Goal: Task Accomplishment & Management: Manage account settings

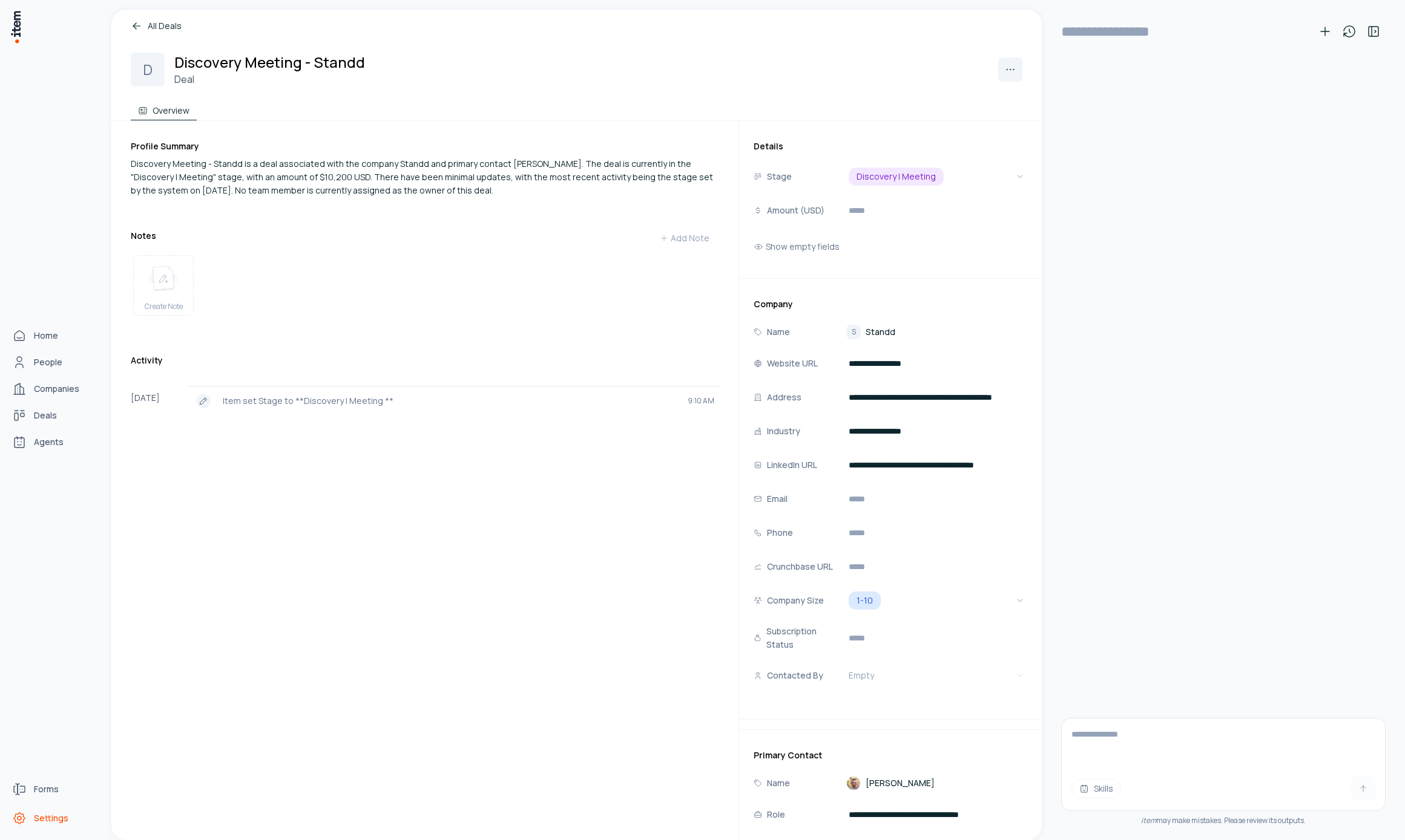
click at [57, 813] on span "Settings" at bounding box center [50, 819] width 34 height 12
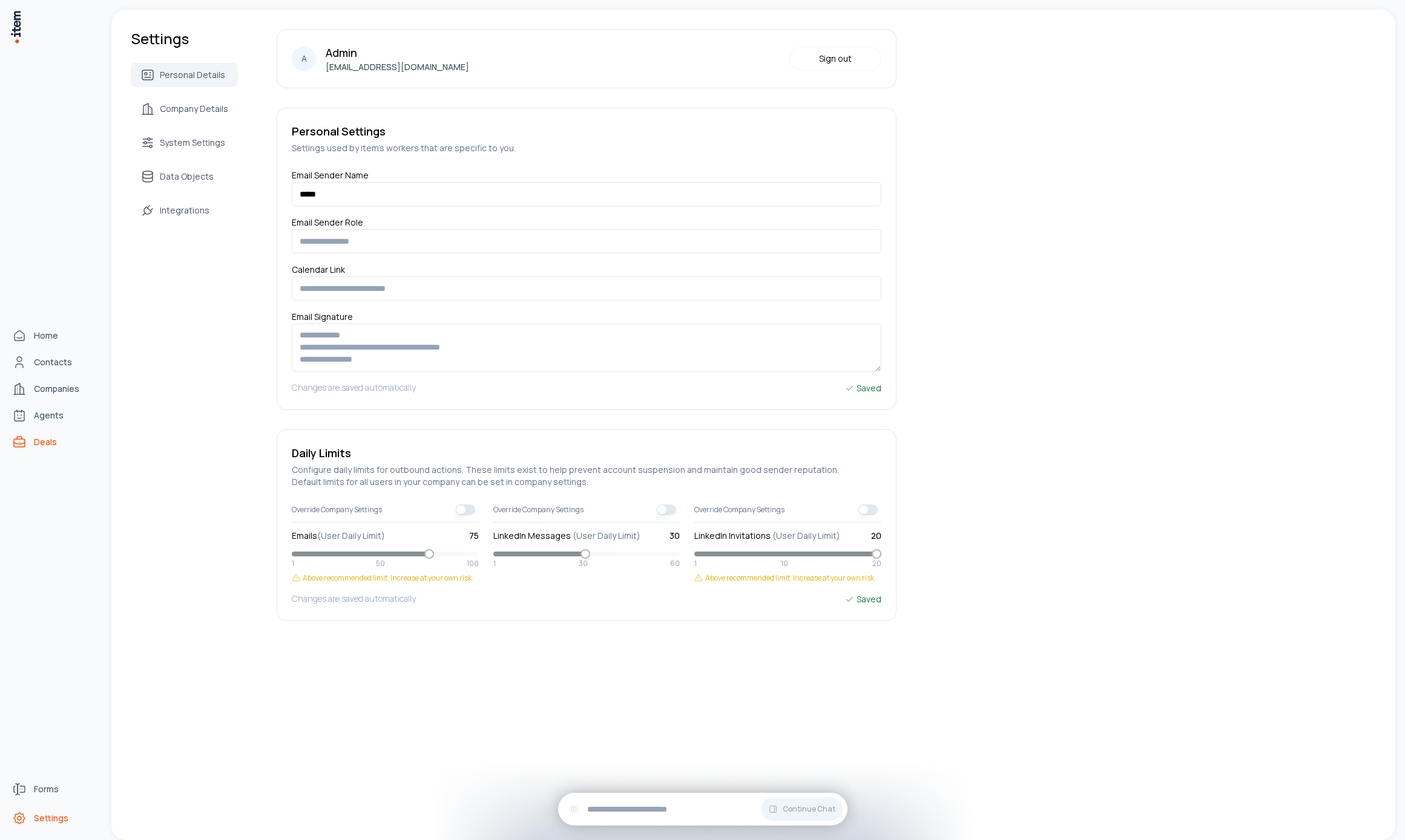
click at [35, 442] on span "Deals" at bounding box center [45, 442] width 23 height 12
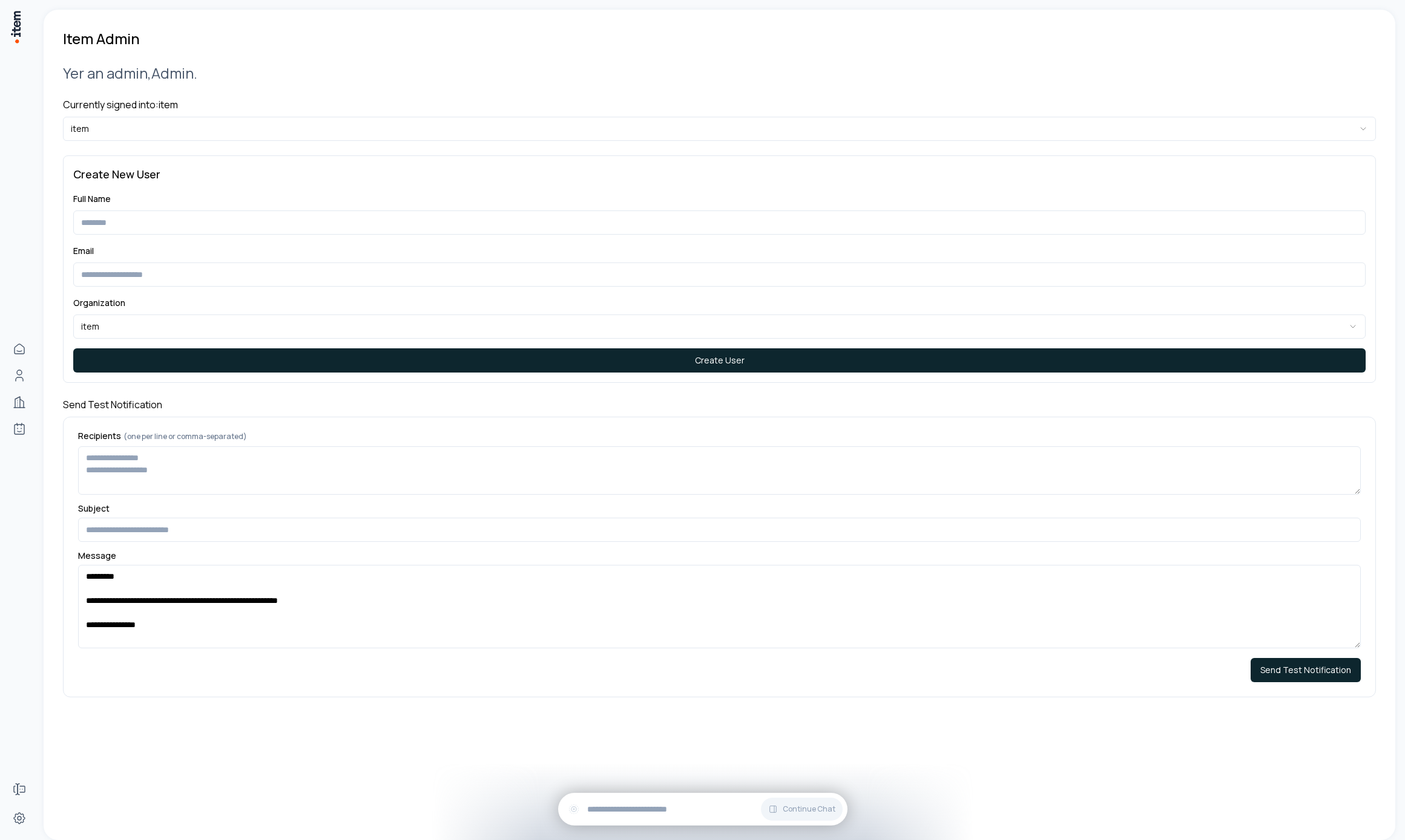
click at [165, 152] on div "**********" at bounding box center [719, 380] width 1313 height 664
click at [146, 124] on html "**********" at bounding box center [702, 420] width 1405 height 840
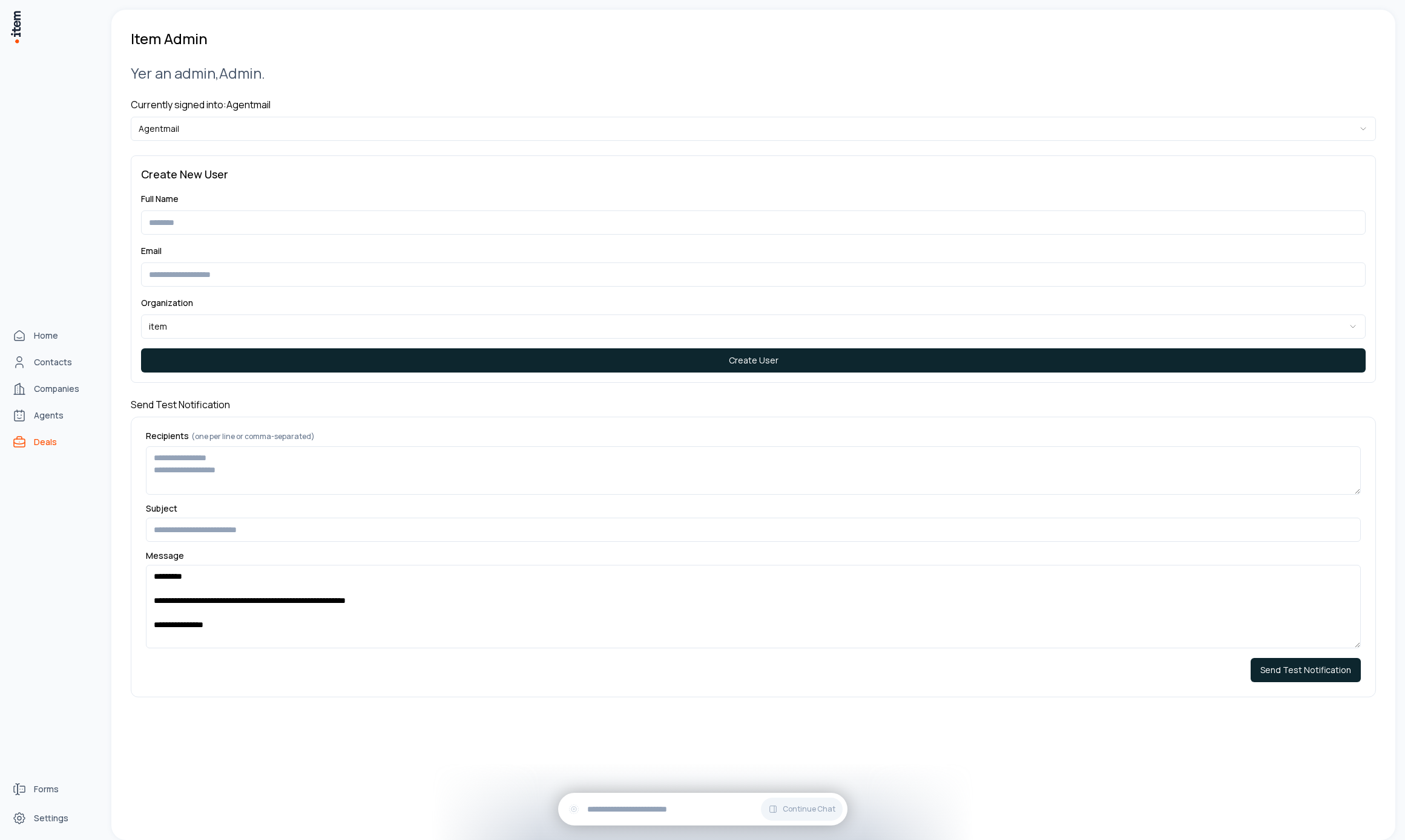
click at [49, 438] on span "Deals" at bounding box center [45, 442] width 23 height 12
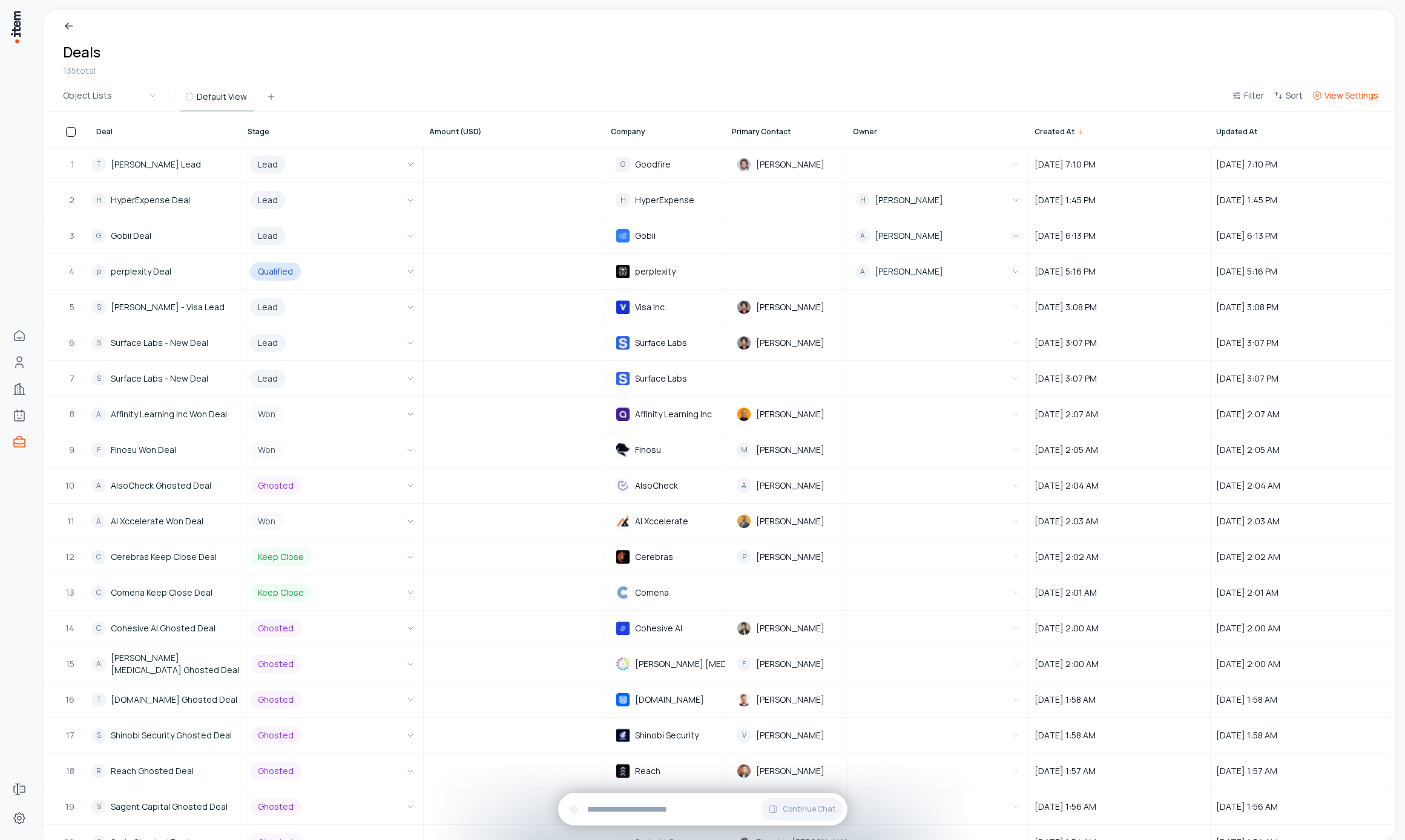
click at [1330, 95] on span "View Settings" at bounding box center [1352, 95] width 54 height 12
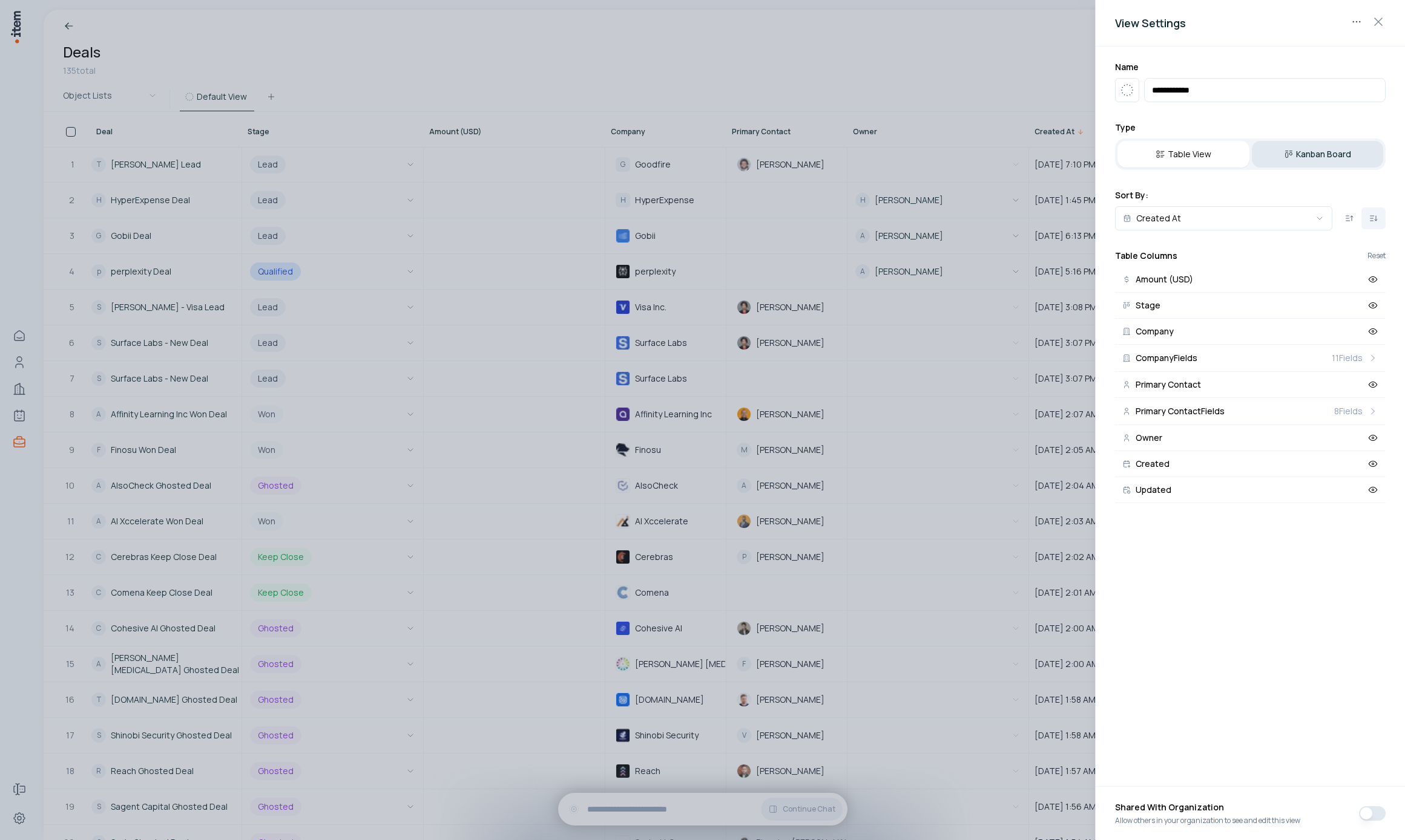
click at [1322, 148] on button "Kanban Board" at bounding box center [1317, 154] width 132 height 27
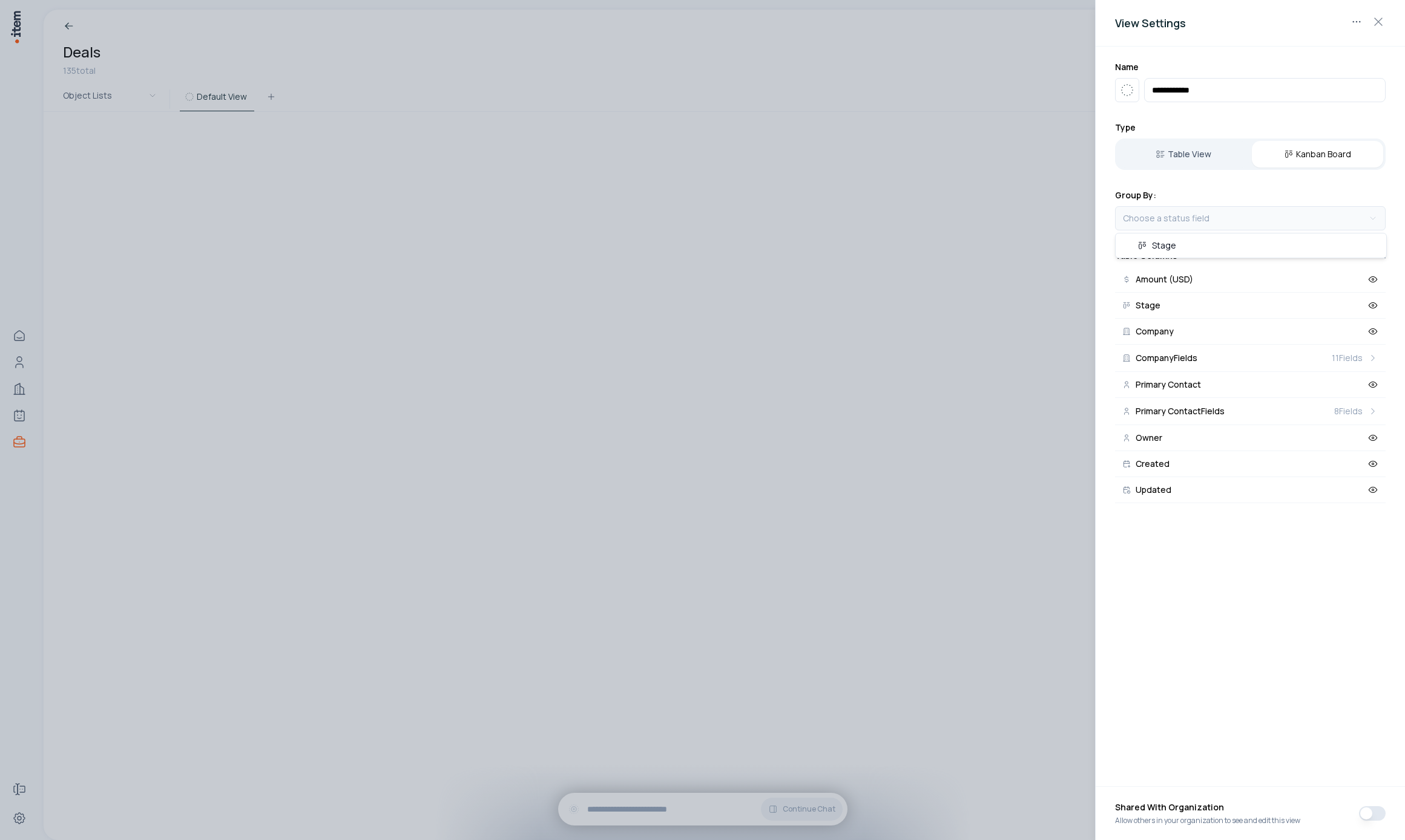
click at [1178, 220] on body "**********" at bounding box center [702, 420] width 1405 height 840
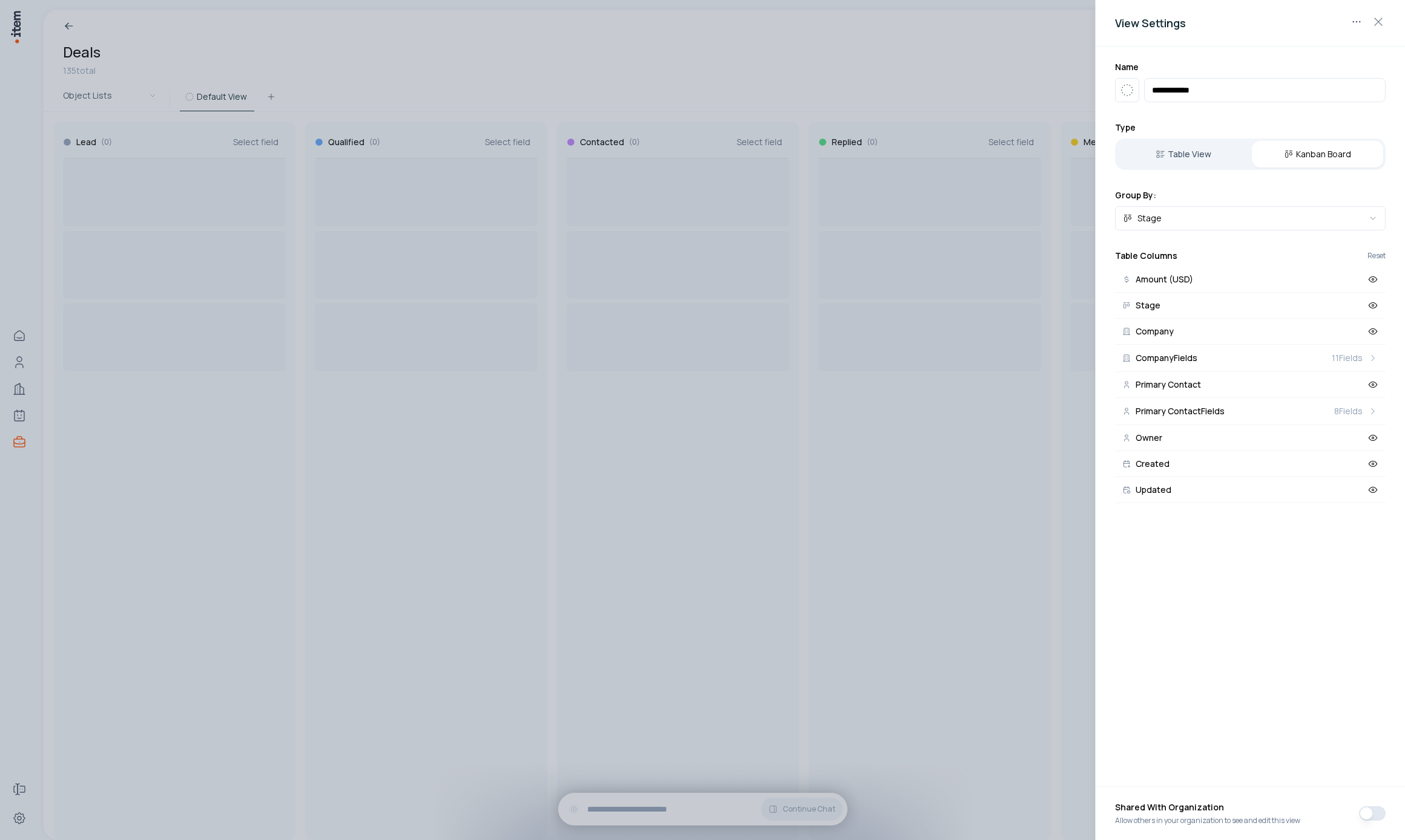
click at [1368, 798] on div "Shared With Organization Allow others in your organization to see and edit this…" at bounding box center [1250, 813] width 270 height 34
click at [1375, 812] on button "button" at bounding box center [1372, 813] width 27 height 15
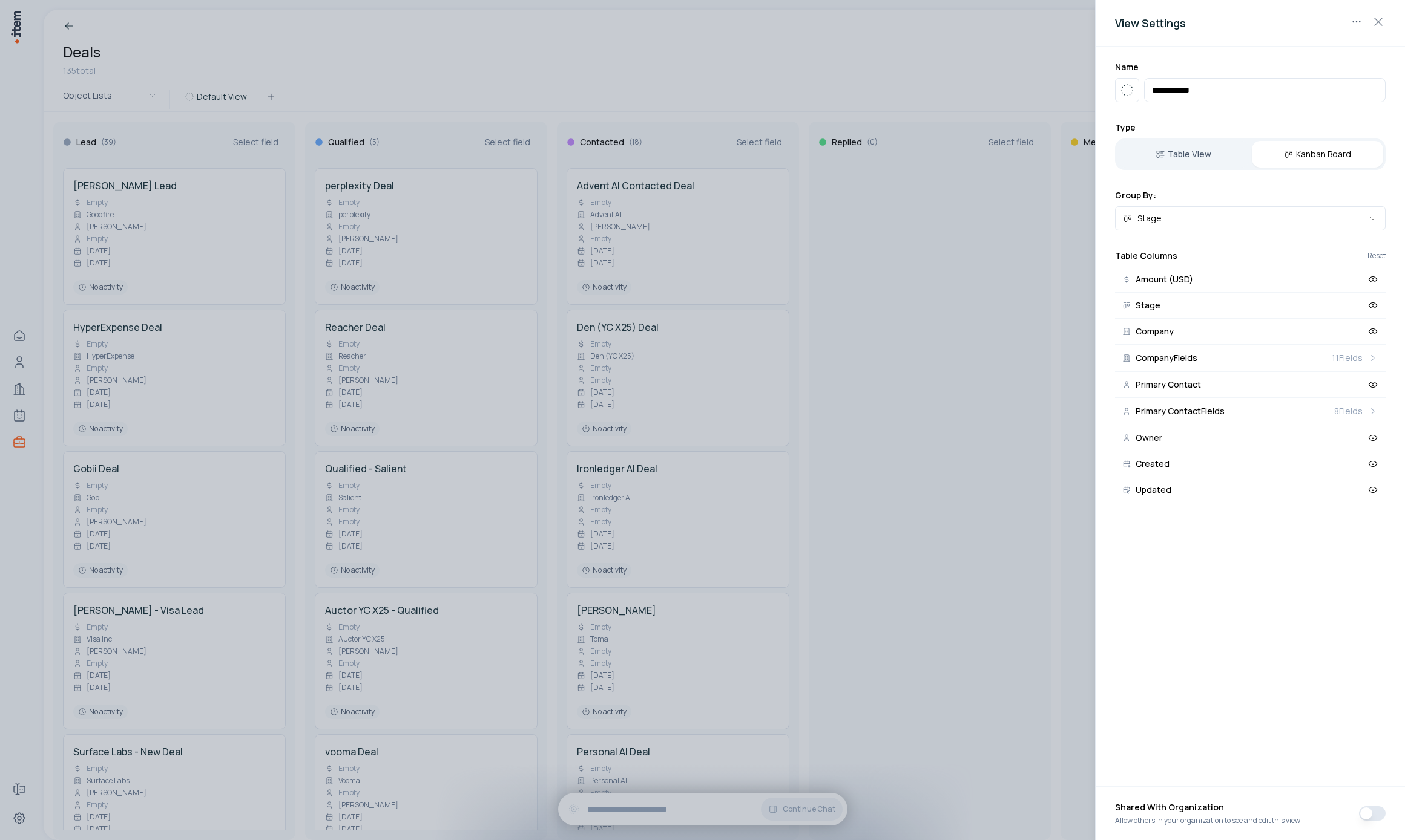
click at [1374, 816] on button "button" at bounding box center [1372, 813] width 27 height 15
click at [937, 501] on div at bounding box center [702, 420] width 1405 height 840
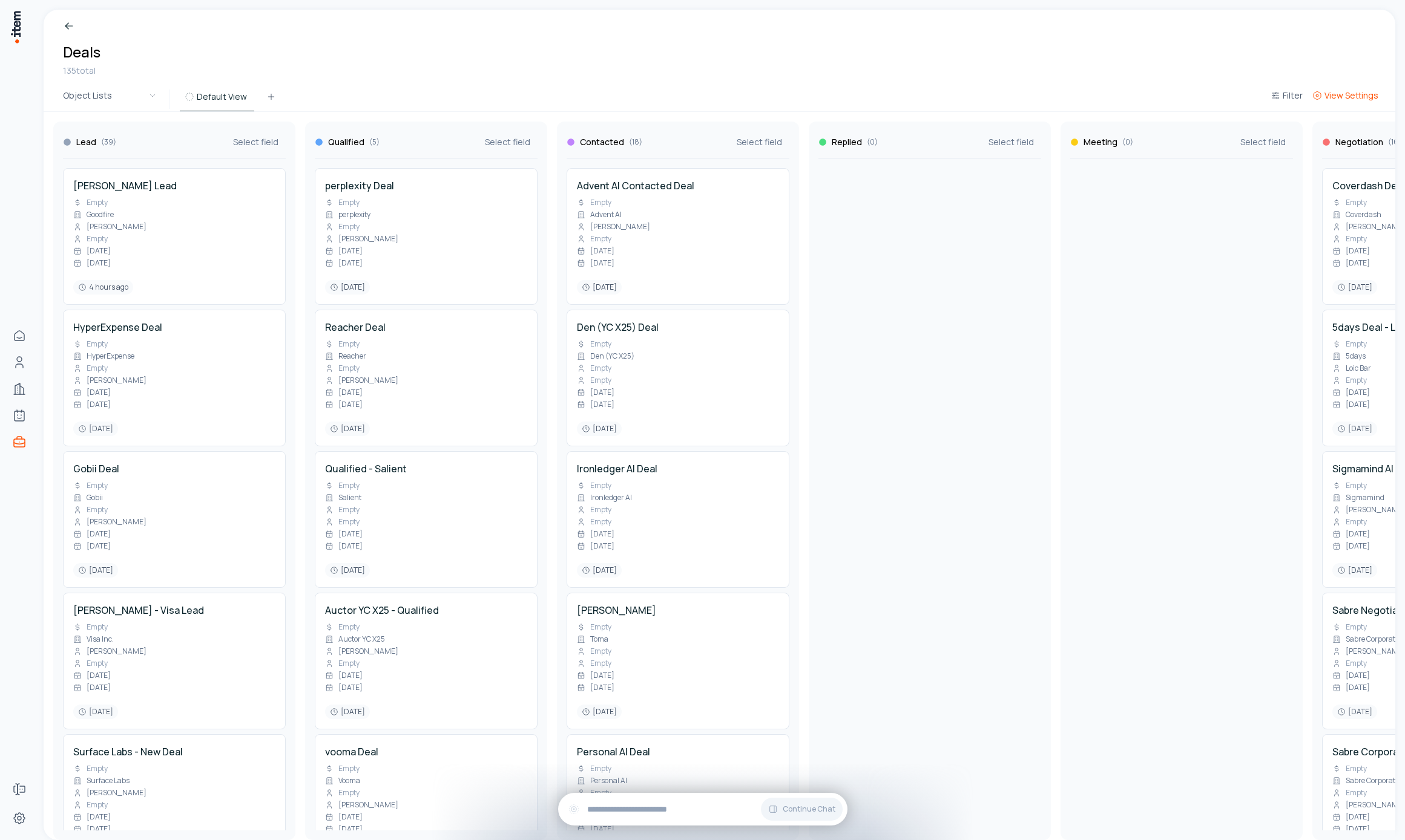
click at [1347, 103] on button "View Settings" at bounding box center [1345, 99] width 76 height 22
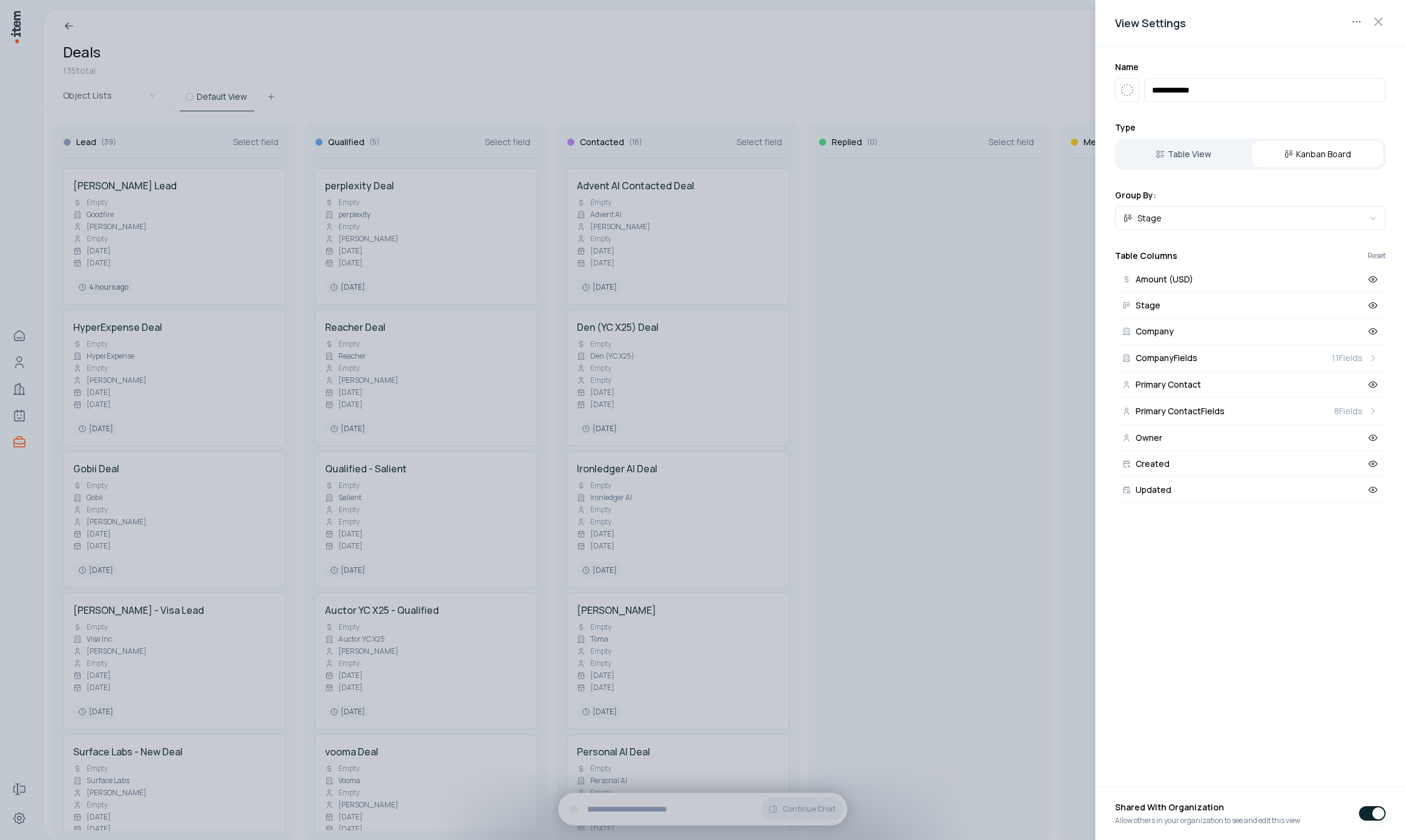
click at [1012, 520] on div at bounding box center [702, 420] width 1405 height 840
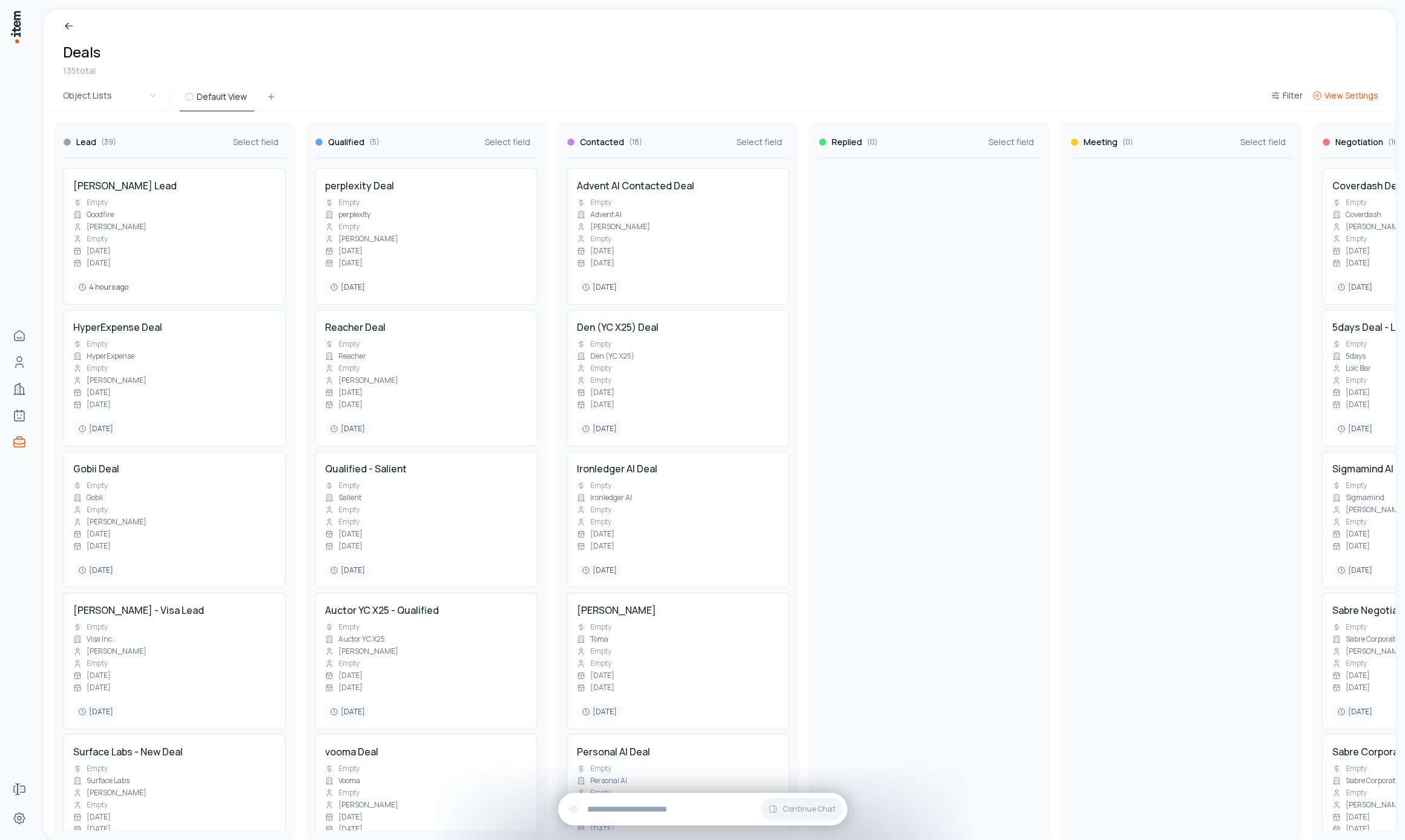
click at [1340, 97] on span "View Settings" at bounding box center [1352, 95] width 54 height 12
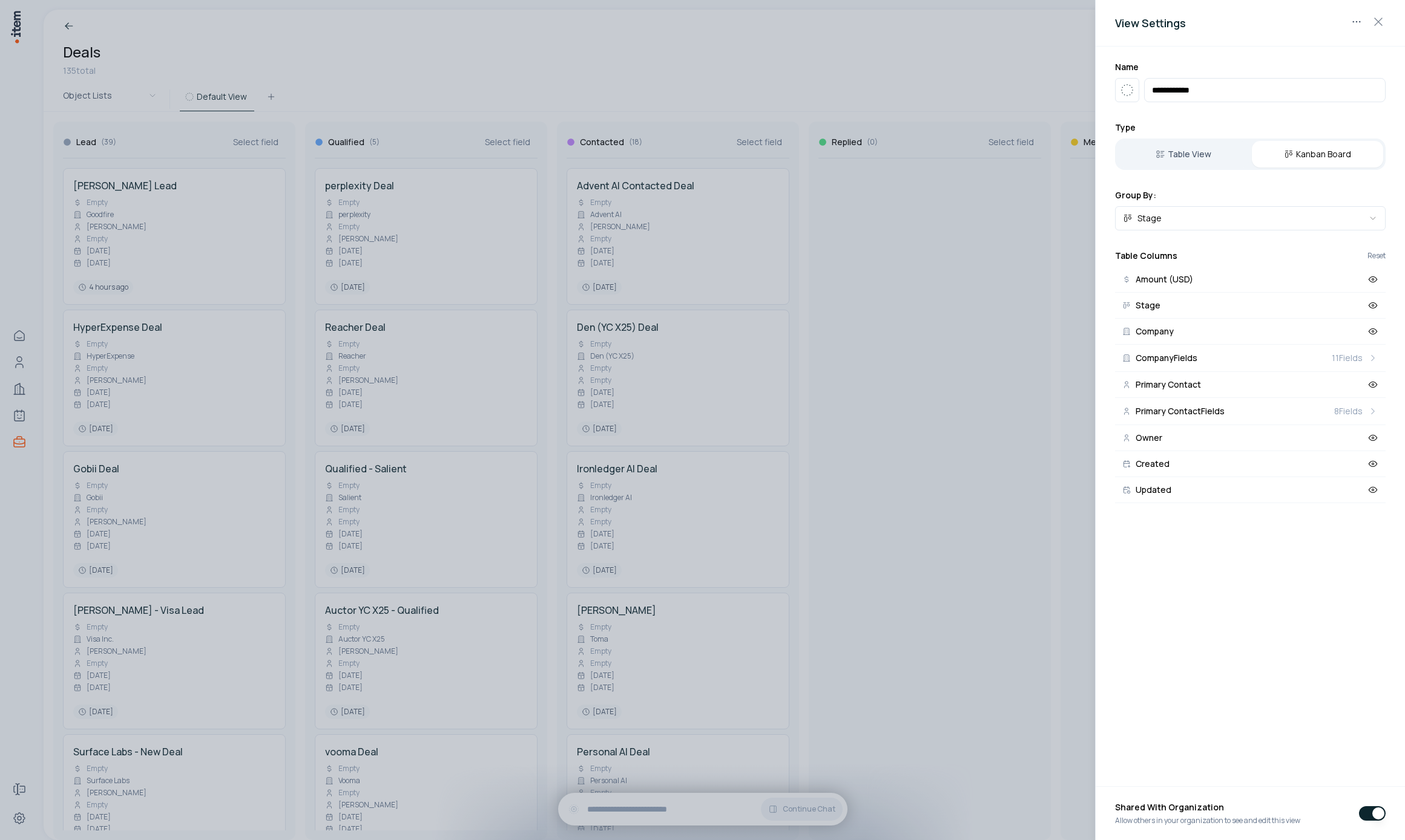
click at [1180, 89] on input "**********" at bounding box center [1264, 90] width 241 height 24
type input "**********"
click at [1134, 95] on icon "button" at bounding box center [1127, 90] width 15 height 15
type input "*****"
type input "*"
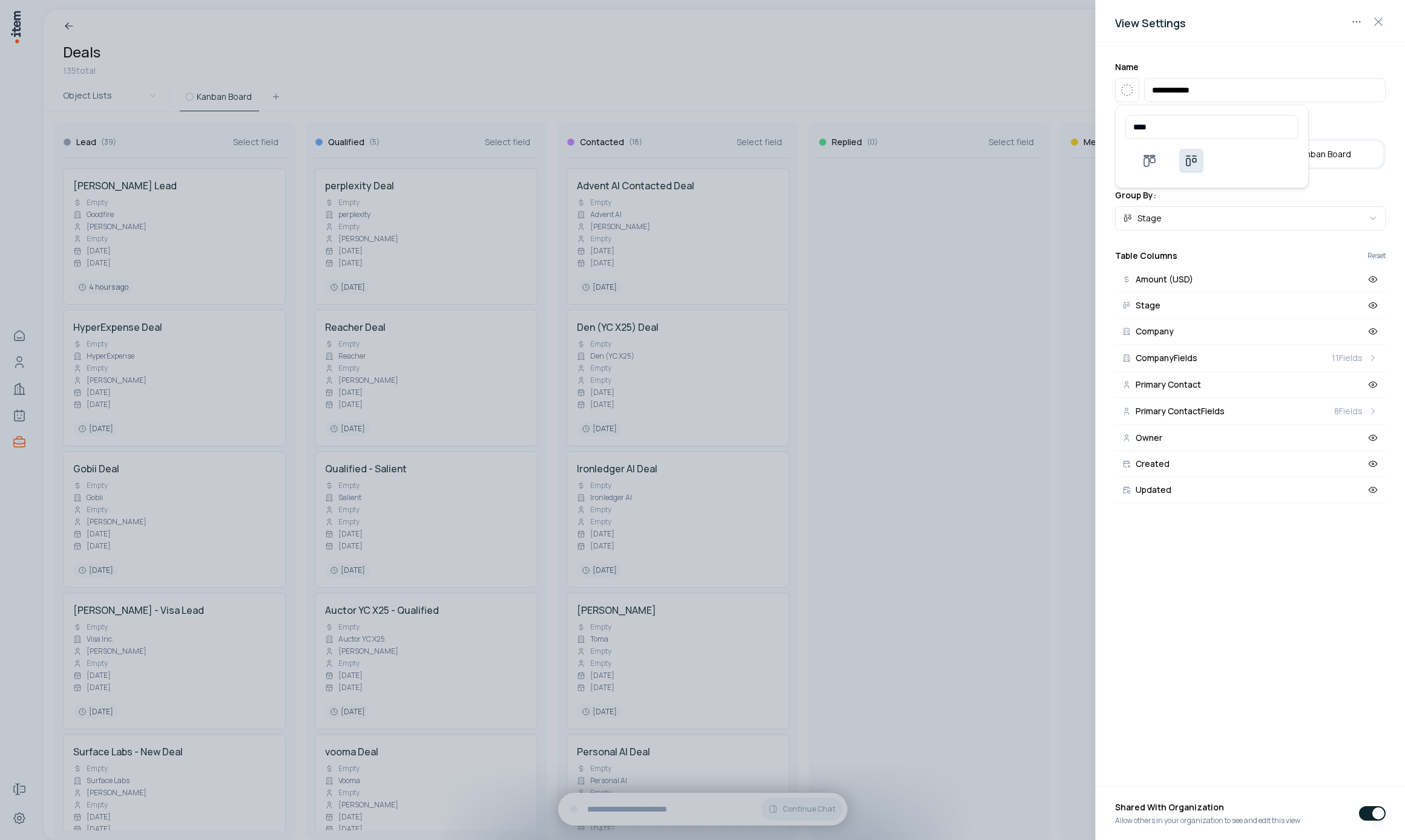
type input "****"
click at [1190, 164] on use at bounding box center [1191, 160] width 15 height 15
click at [907, 88] on div at bounding box center [702, 420] width 1405 height 840
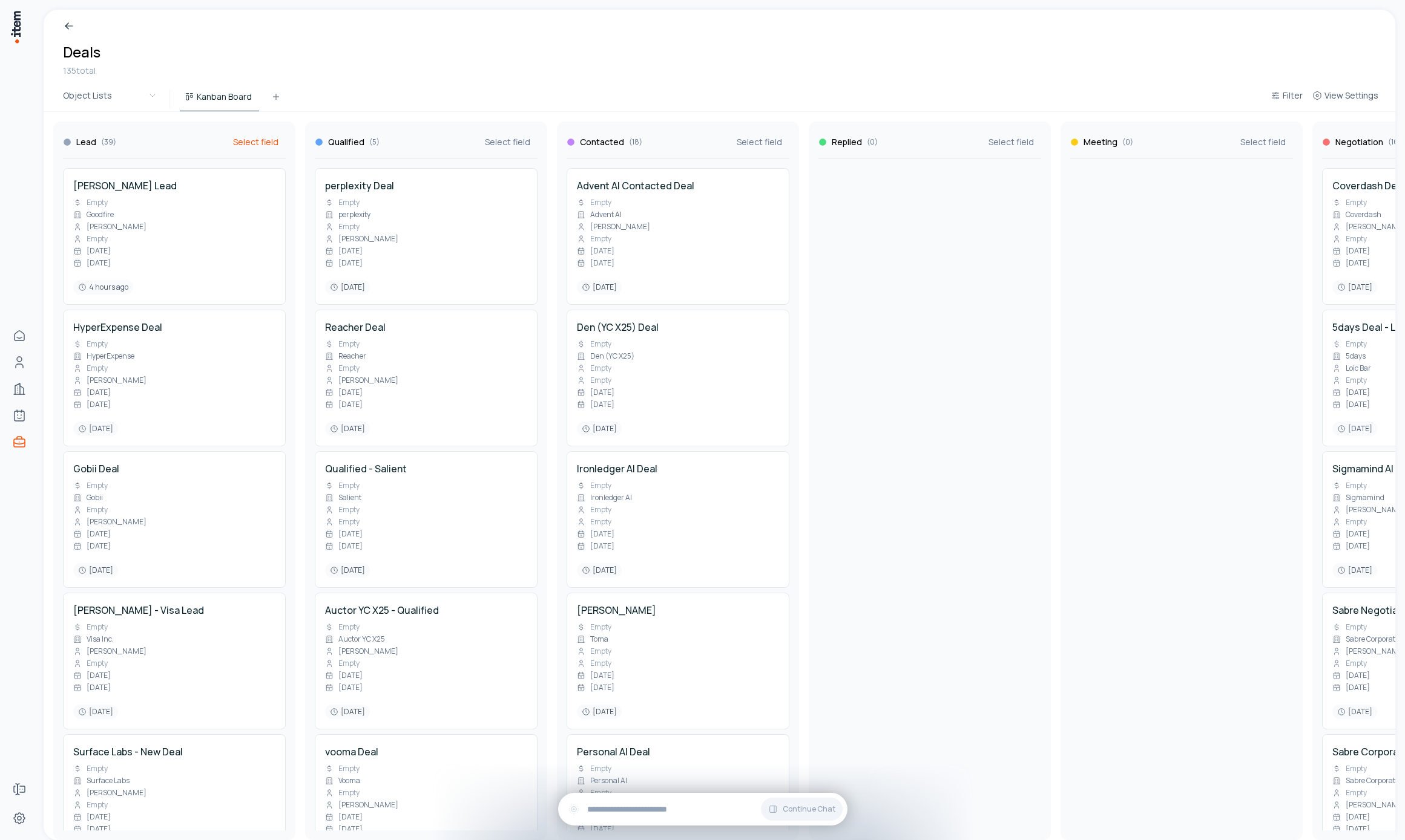
click at [257, 150] on button "Select field" at bounding box center [256, 142] width 60 height 22
click at [270, 182] on span "Amount (USD)" at bounding box center [322, 183] width 130 height 12
click at [500, 137] on span "Select field" at bounding box center [507, 142] width 45 height 12
click at [529, 186] on span "Amount (USD)" at bounding box center [574, 183] width 130 height 12
click at [747, 141] on span "Select field" at bounding box center [759, 142] width 45 height 12
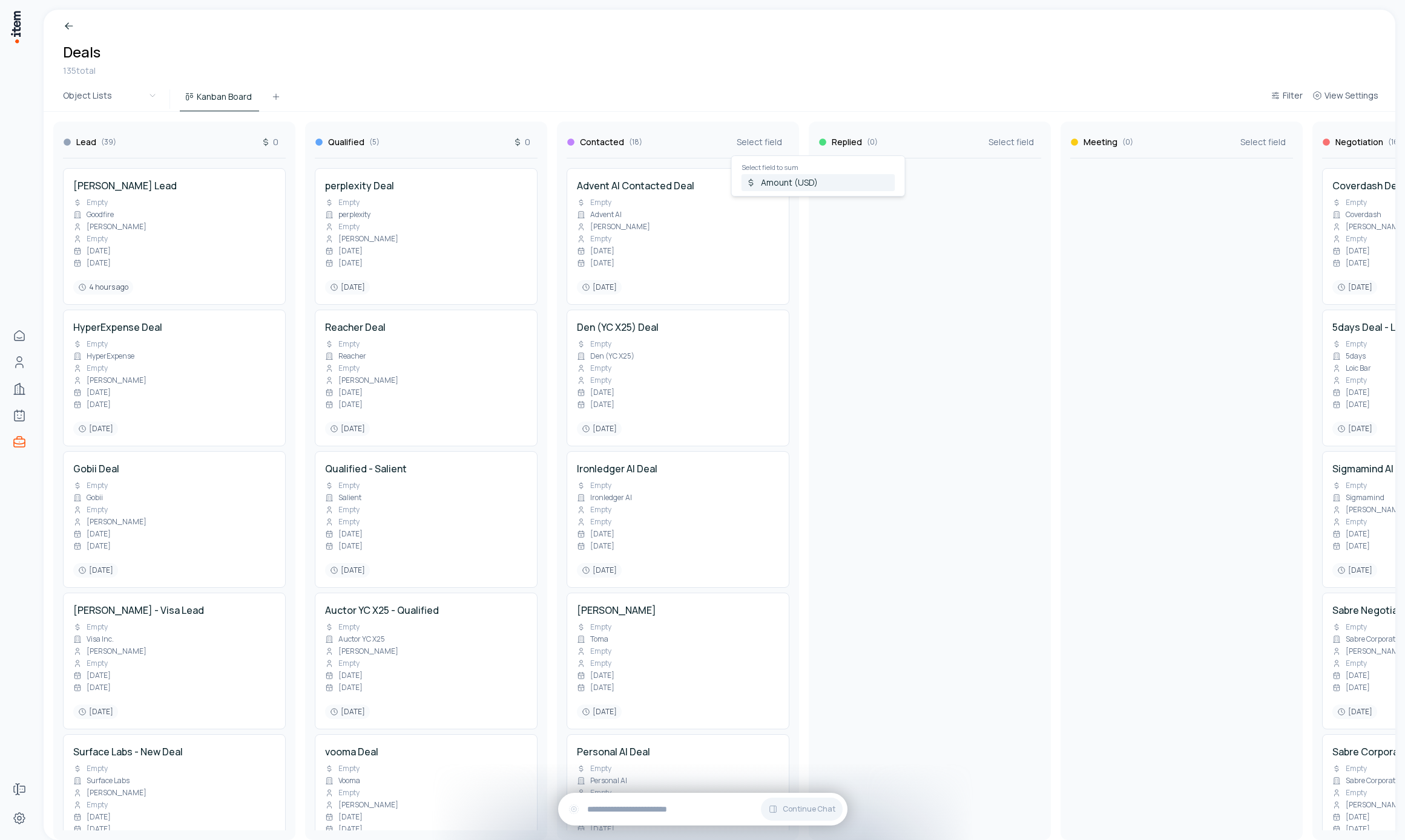
click at [785, 185] on span "Amount (USD)" at bounding box center [826, 183] width 130 height 12
click at [575, 88] on div "Object Lists Kanban Board Filter View Settings" at bounding box center [719, 99] width 1352 height 24
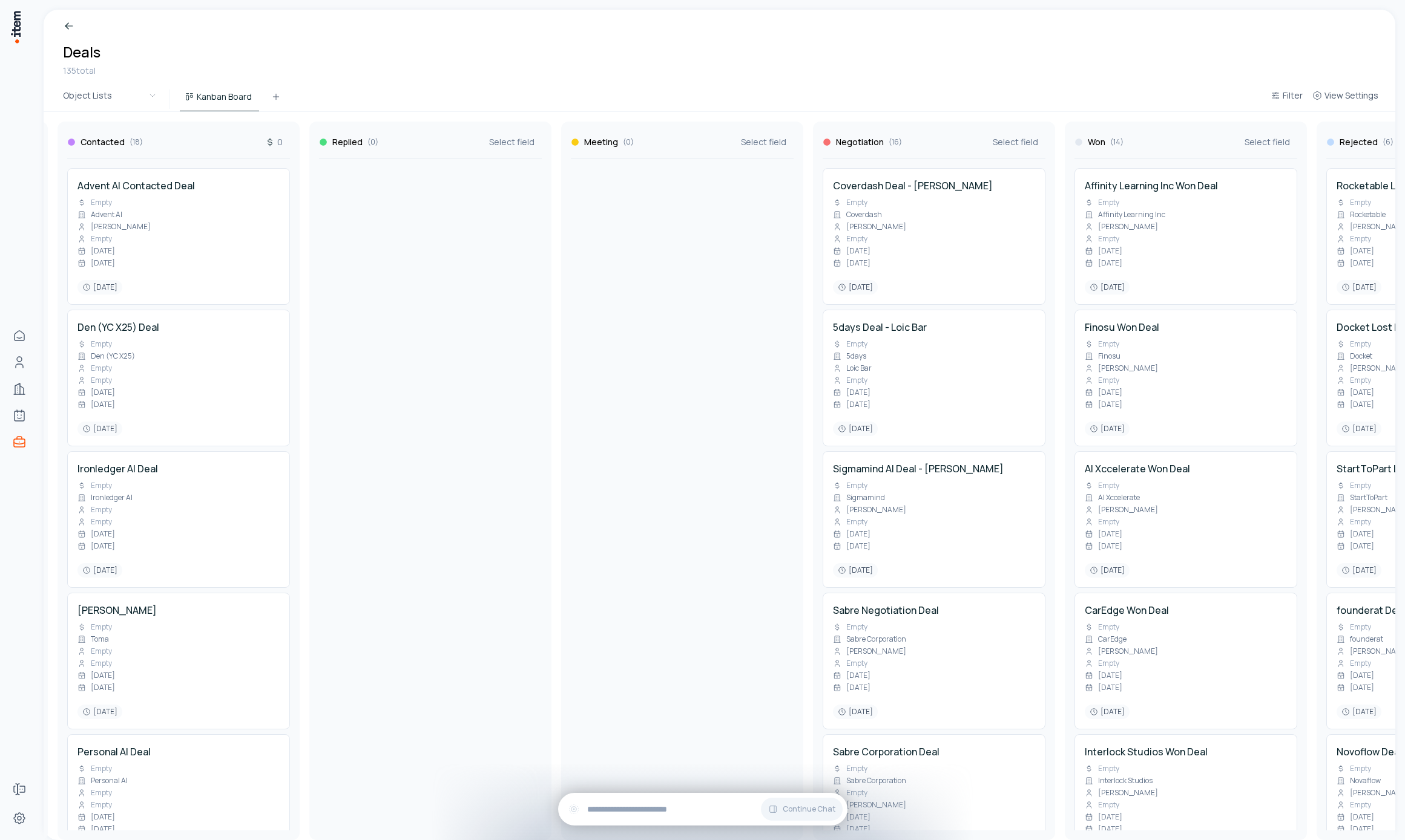
scroll to position [0, 818]
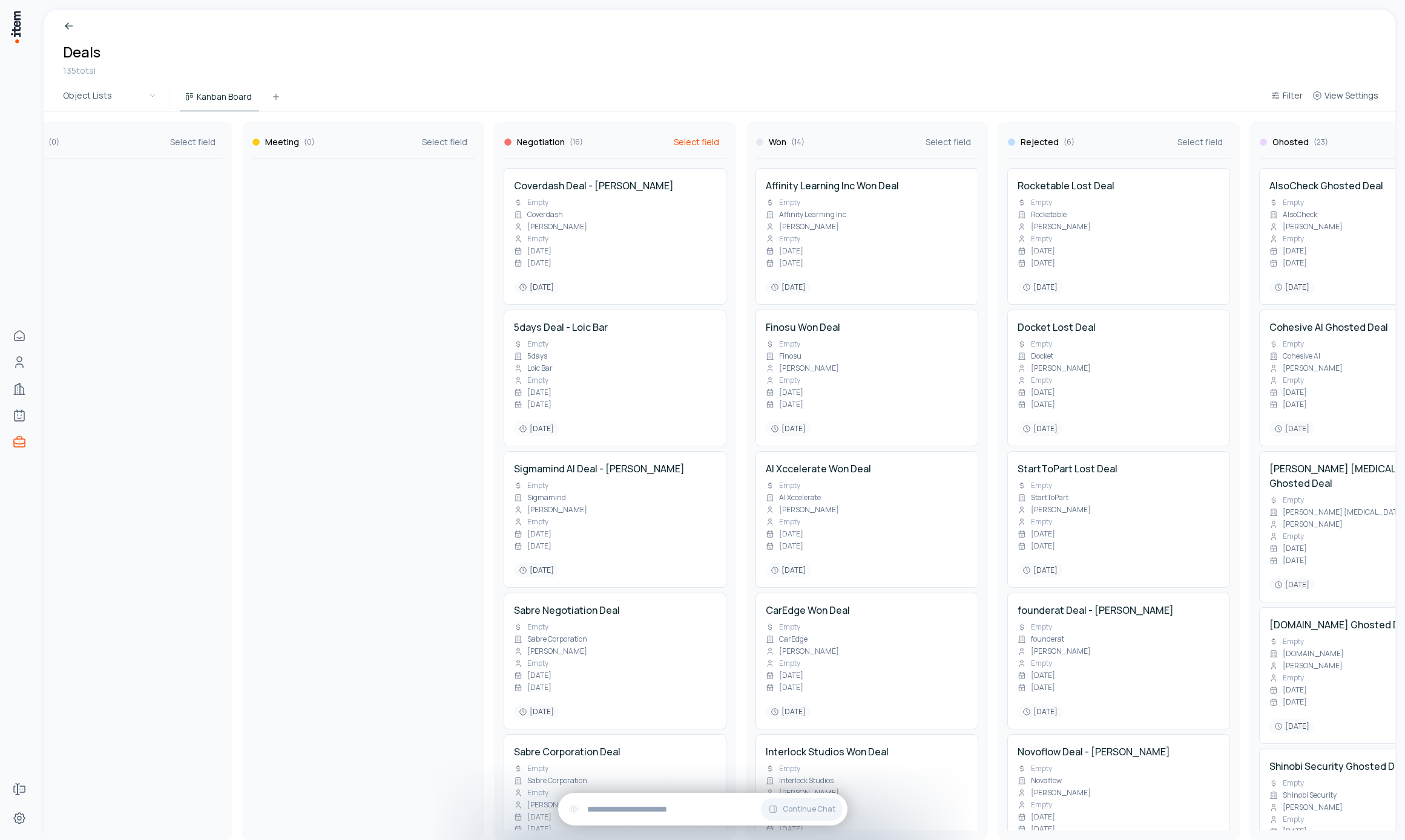
click at [703, 144] on span "Select field" at bounding box center [696, 142] width 45 height 12
click at [679, 124] on div "Negotiation ( 16 ) Select field Coverdash Deal - Avery Rubin Empty Coverdash Av…" at bounding box center [614, 480] width 242 height 719
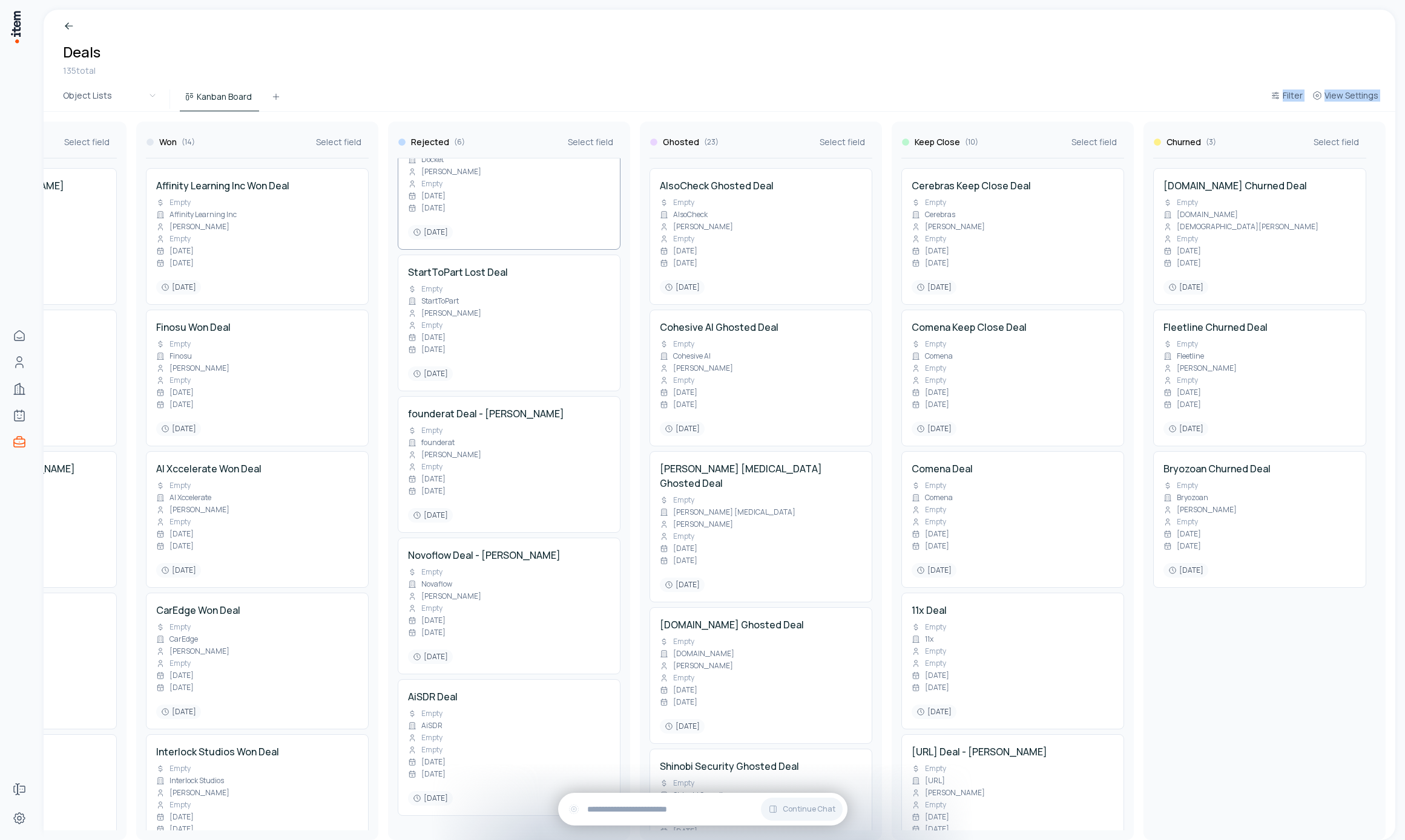
scroll to position [0, 0]
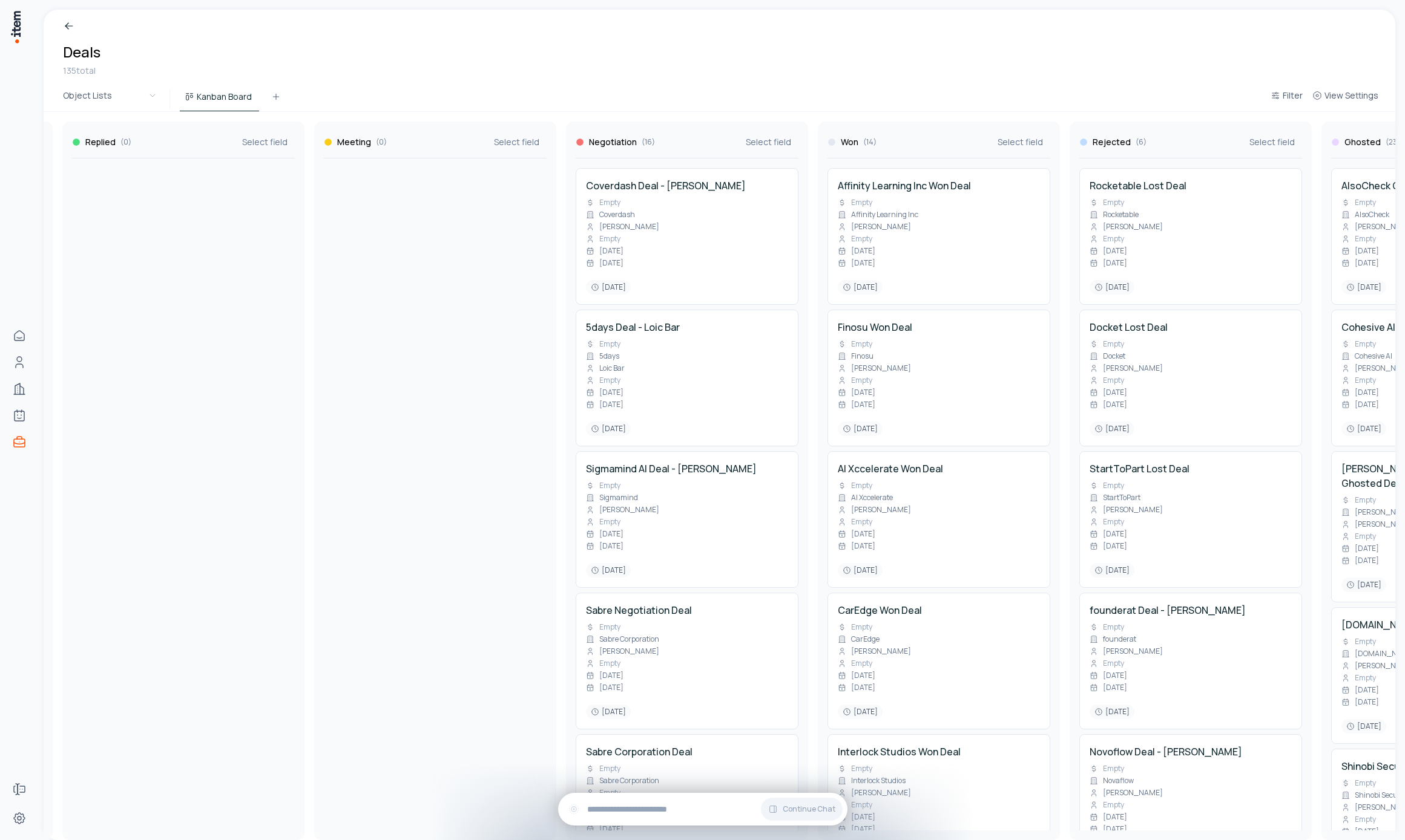
click at [338, 370] on div at bounding box center [435, 495] width 223 height 672
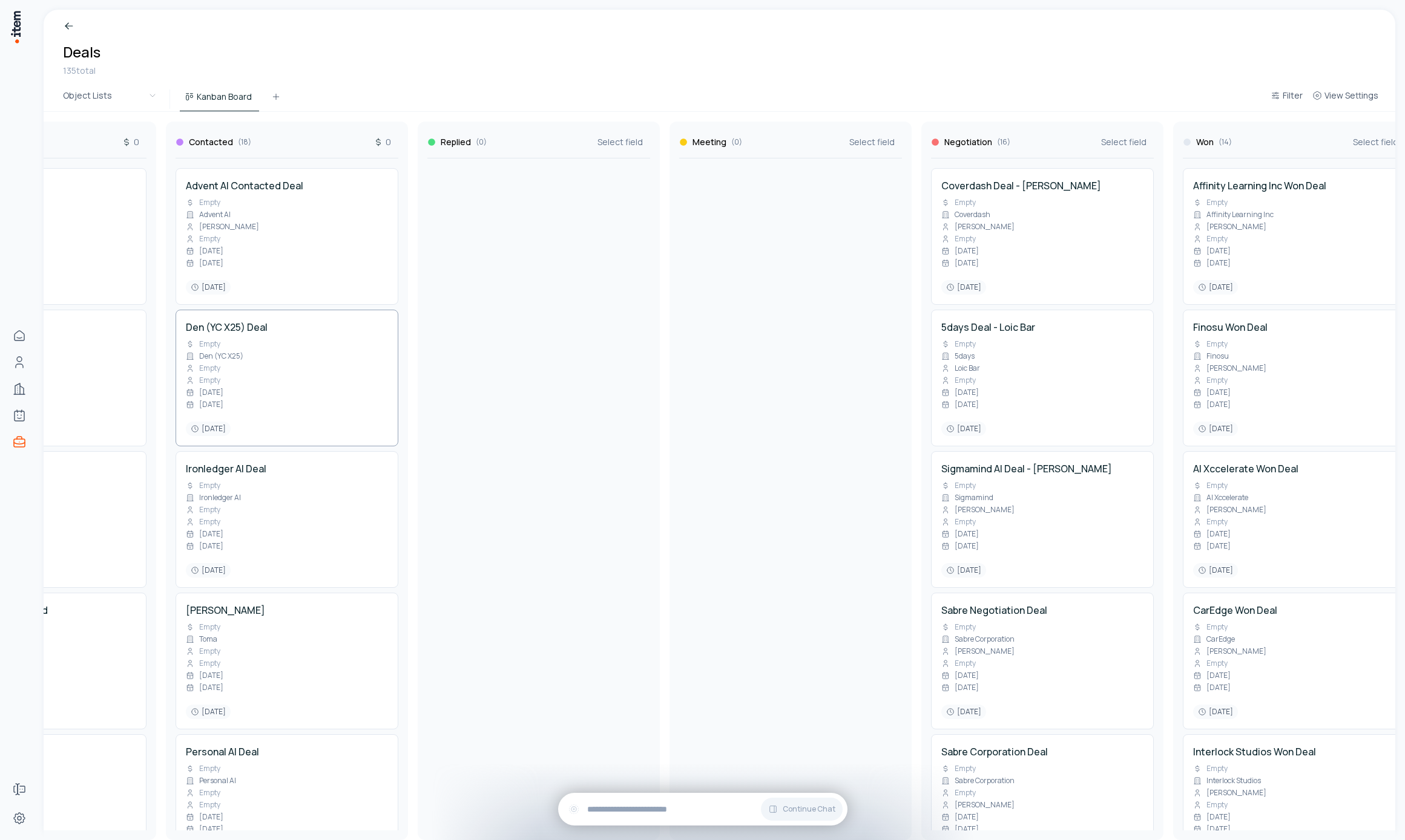
scroll to position [0, 241]
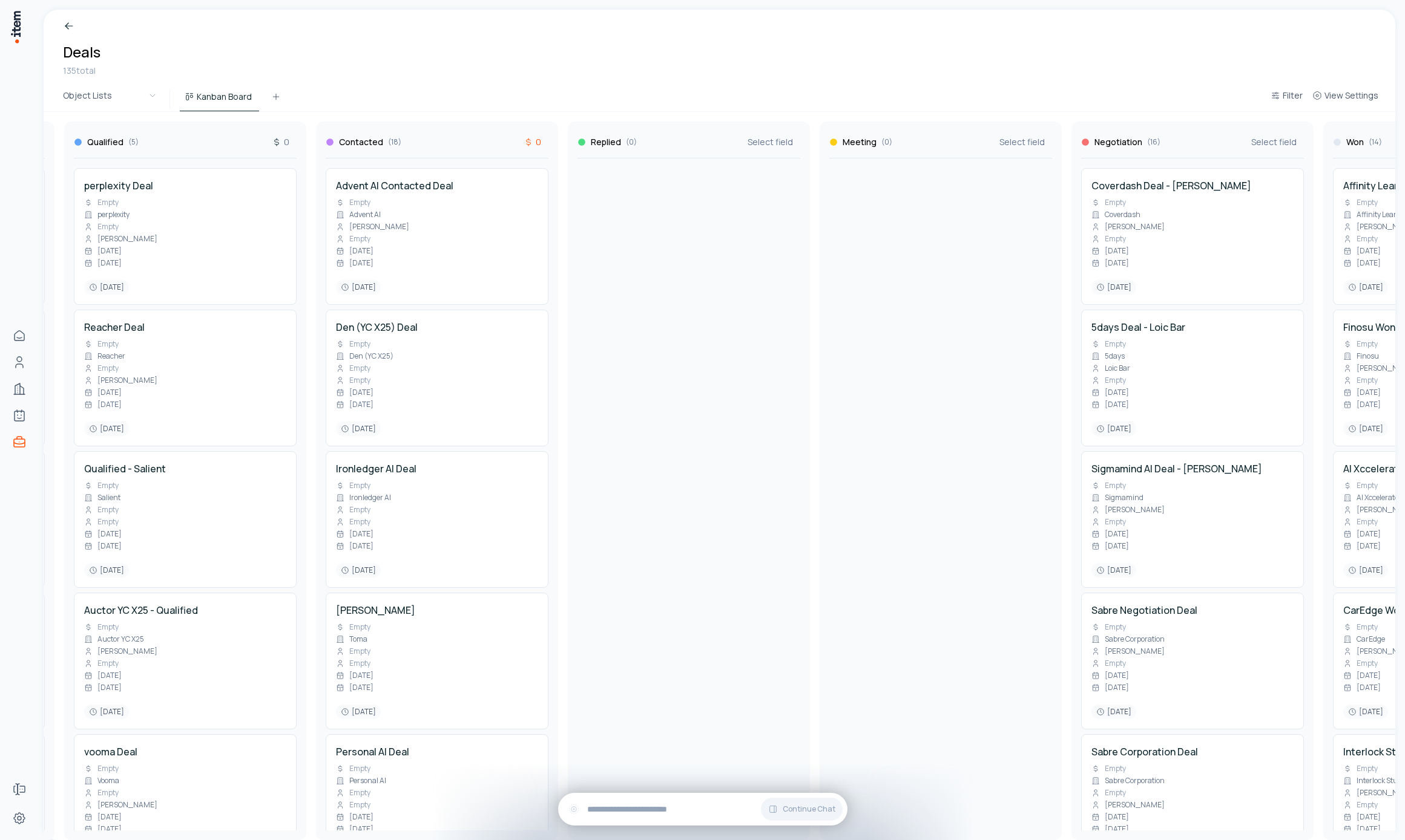
click at [532, 141] on icon "button" at bounding box center [528, 142] width 10 height 10
click at [544, 182] on button "Amount (USD)" at bounding box center [604, 183] width 154 height 17
click at [533, 141] on icon "button" at bounding box center [528, 142] width 10 height 10
click at [475, 130] on div "Contacted ( 18 ) 0 Advent AI Contacted Deal Empty Advent AI Abhay Kalra Empty 9…" at bounding box center [437, 480] width 242 height 719
click at [284, 146] on span "0" at bounding box center [280, 142] width 18 height 12
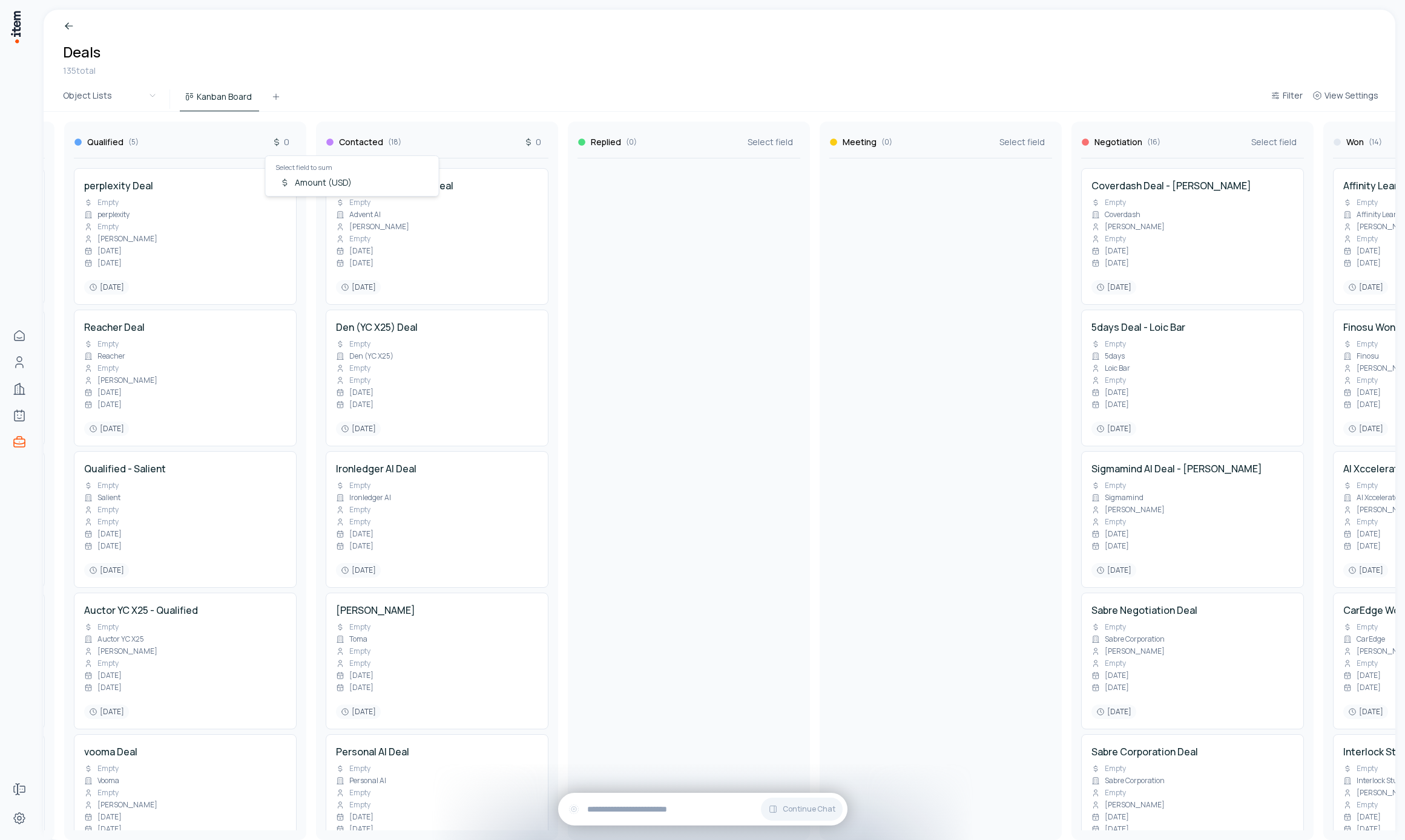
click at [287, 172] on p "Select field to sum" at bounding box center [351, 167] width 154 height 13
click at [349, 105] on div "Object Lists Kanban Board Filter View Settings" at bounding box center [719, 99] width 1352 height 24
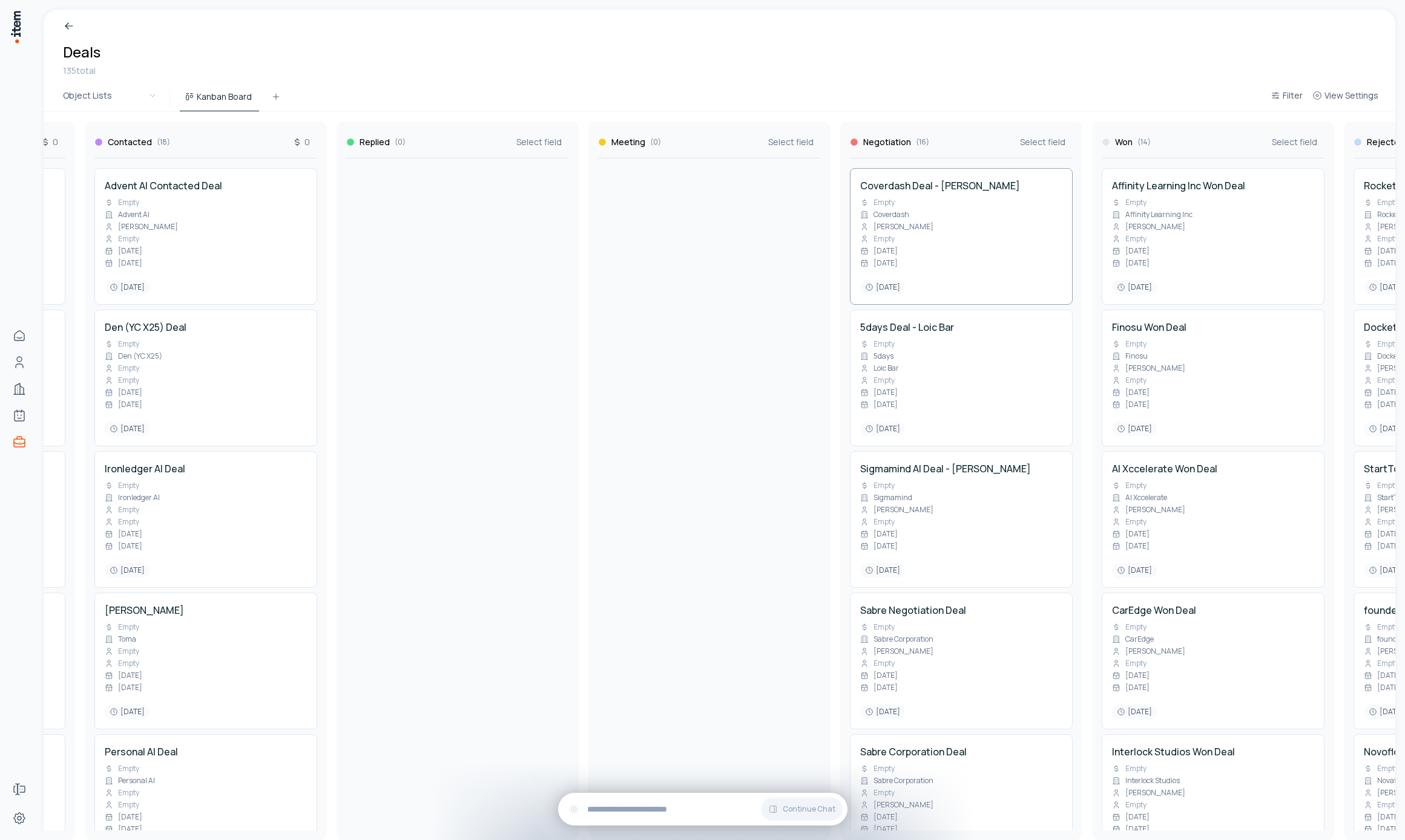
scroll to position [0, 765]
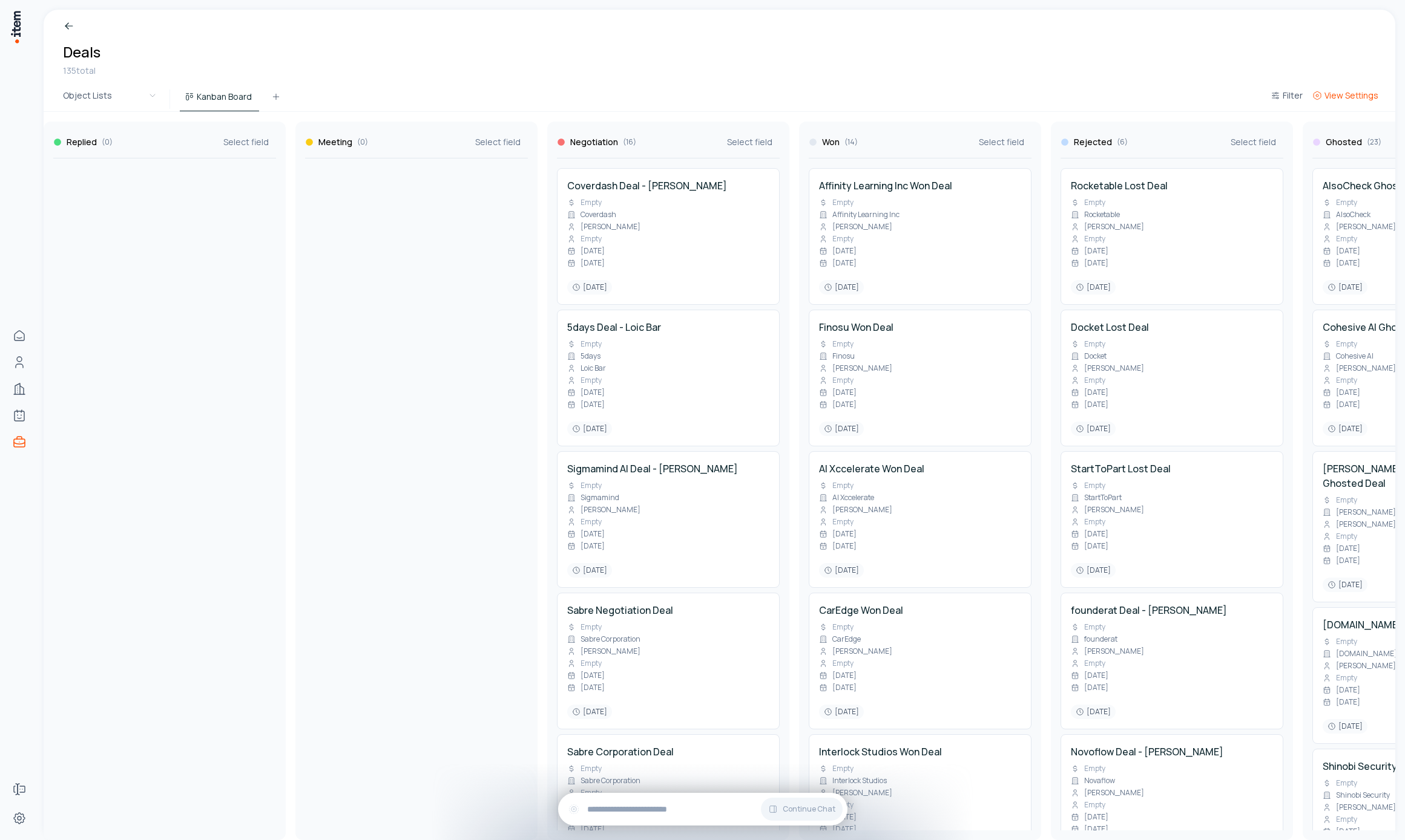
click at [1332, 95] on span "View Settings" at bounding box center [1352, 95] width 54 height 12
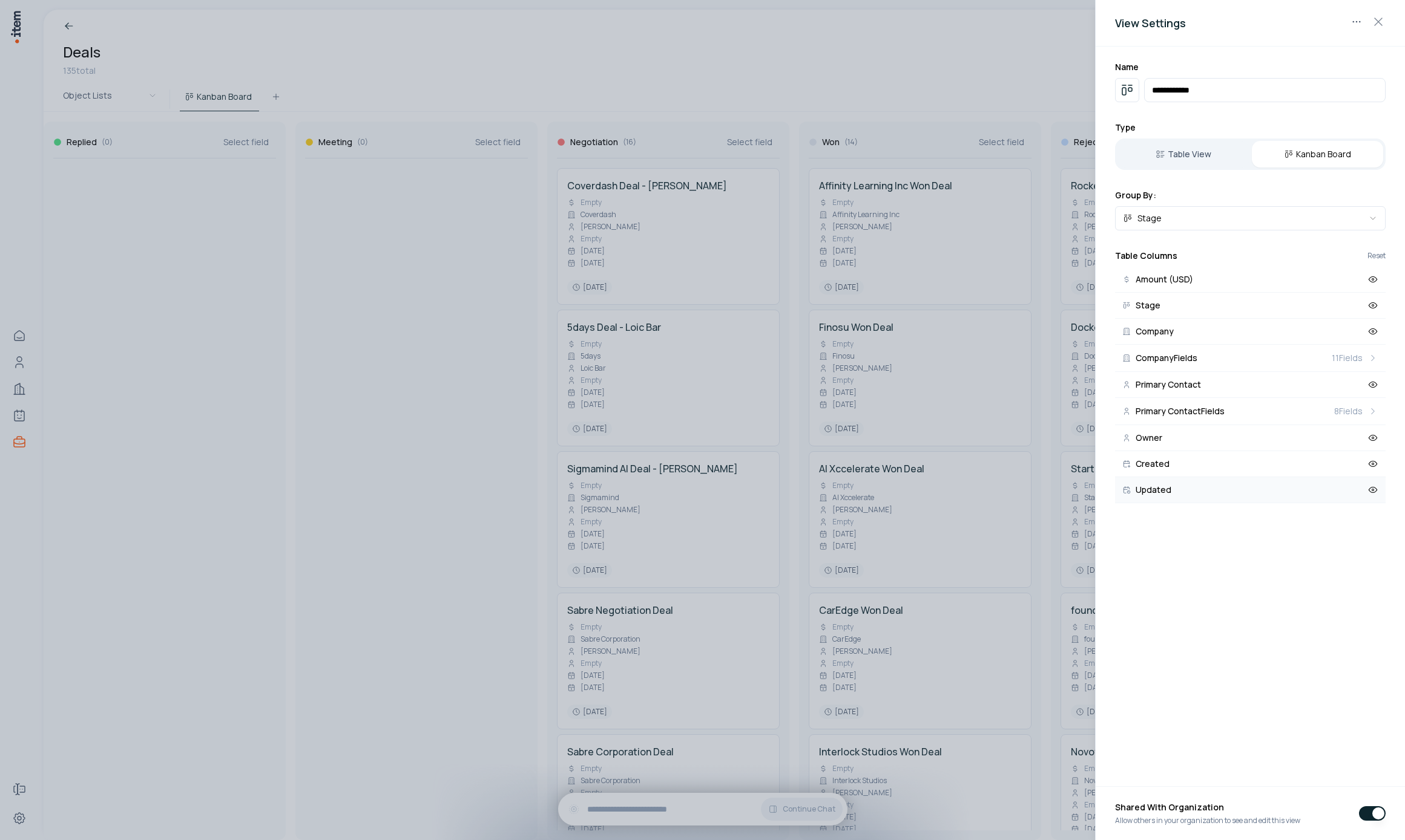
click at [1219, 485] on button "Updated" at bounding box center [1250, 490] width 270 height 26
click at [1210, 467] on button "Created" at bounding box center [1250, 464] width 270 height 26
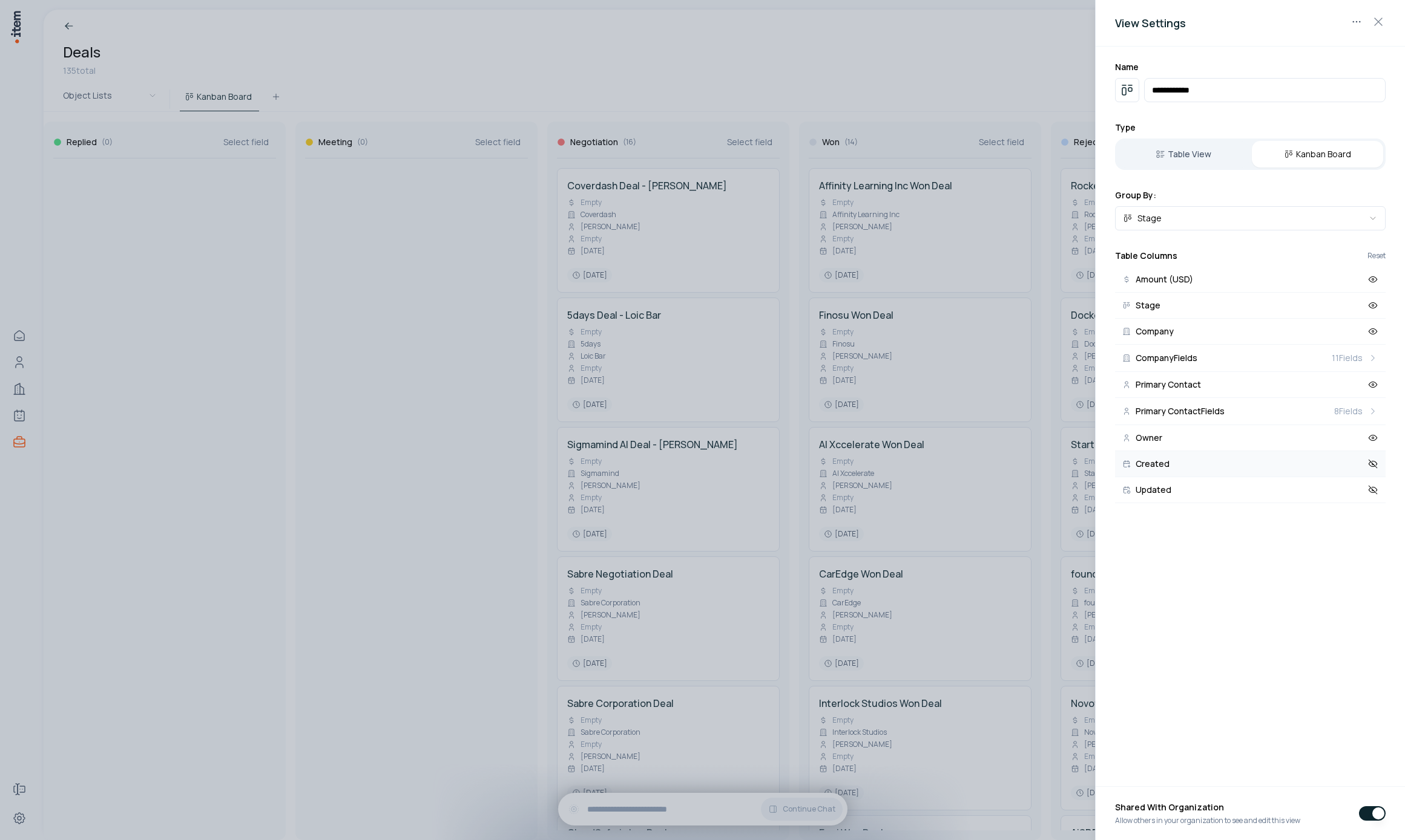
click at [1129, 472] on button "Created" at bounding box center [1250, 464] width 270 height 26
click at [1165, 470] on button "Created" at bounding box center [1250, 464] width 270 height 26
click at [478, 403] on div at bounding box center [702, 420] width 1405 height 840
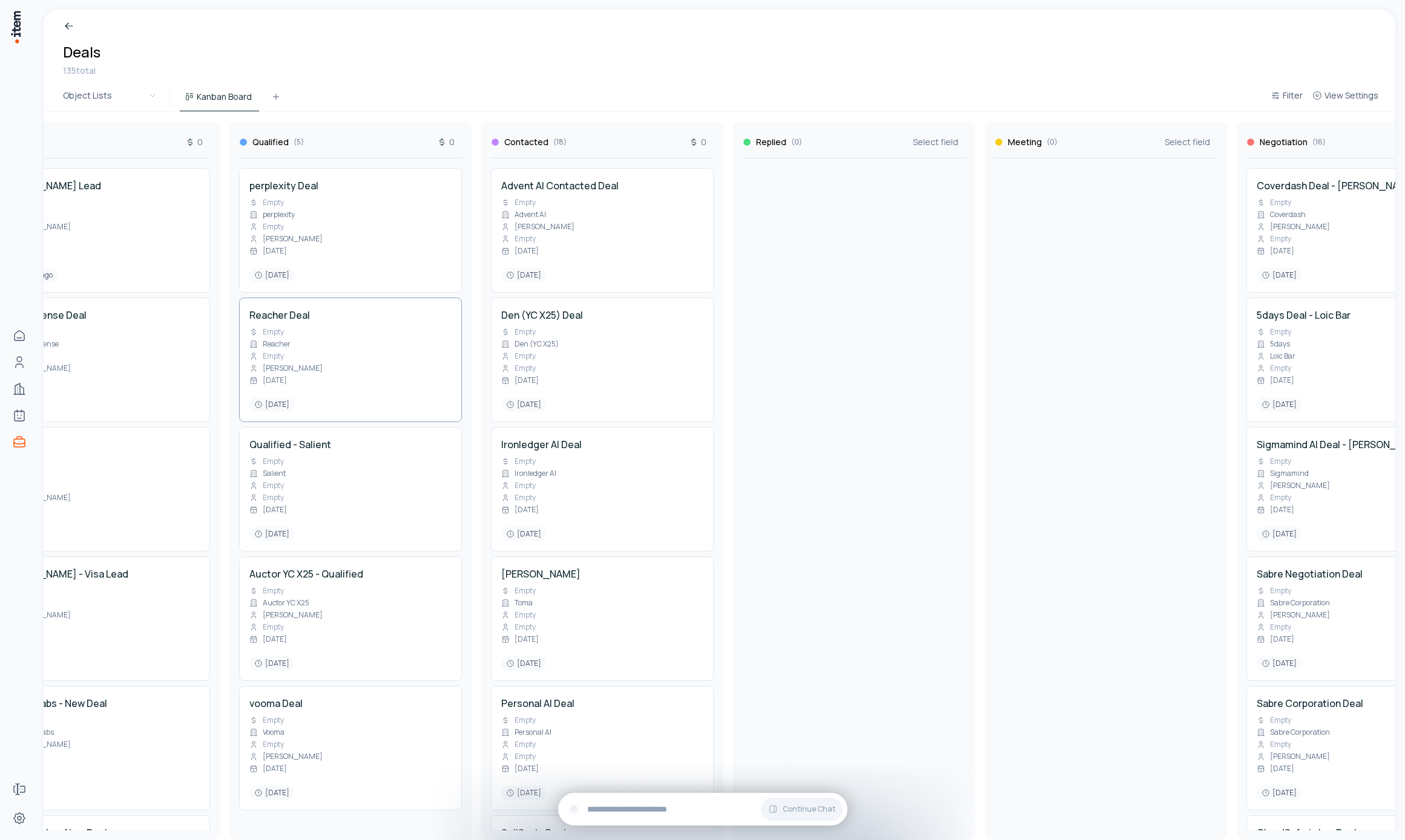
scroll to position [0, 0]
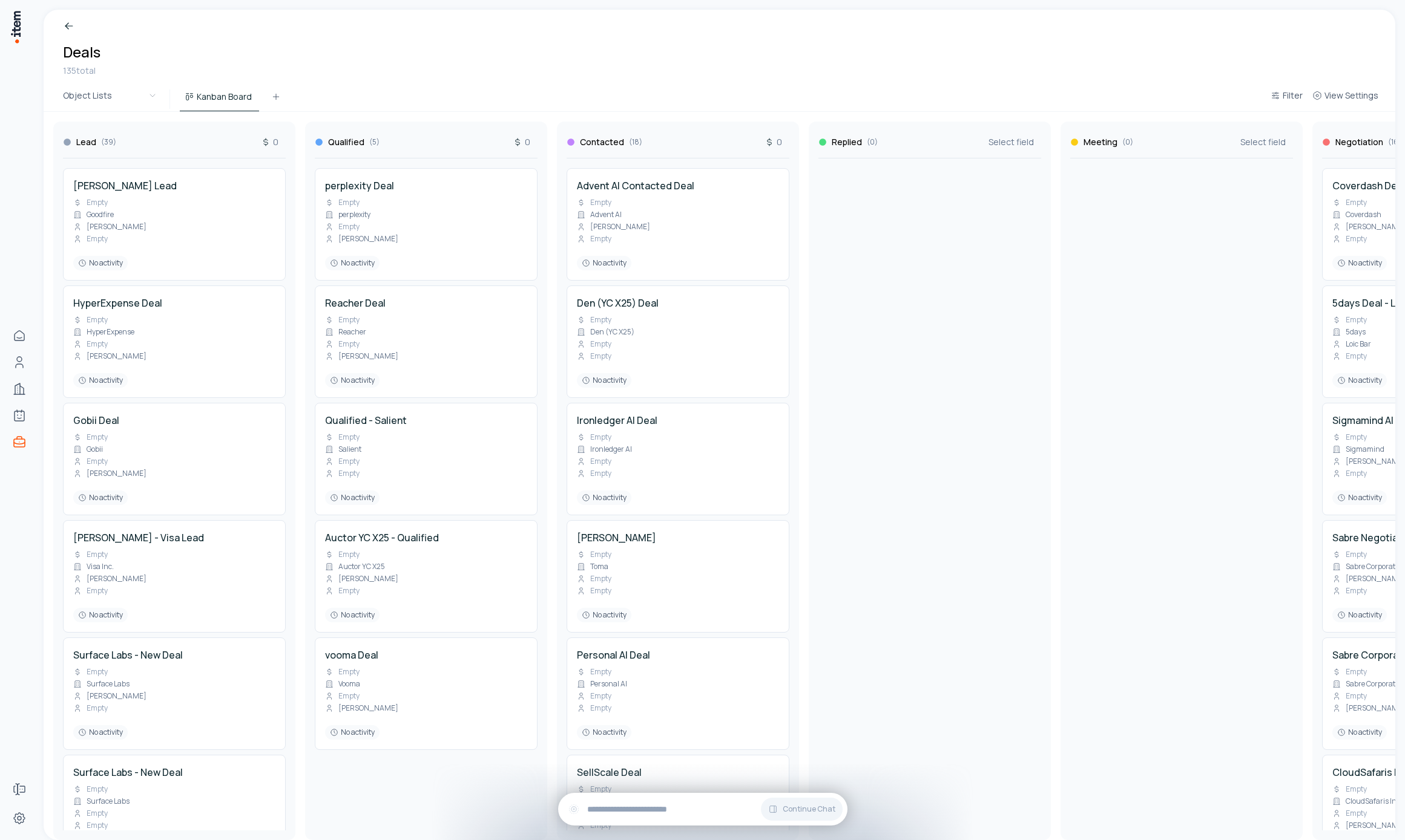
click at [973, 315] on div at bounding box center [930, 495] width 223 height 672
click at [158, 195] on div "Thariq Shihipar Lead Empty Goodfire Thariq Shihipar Empty 4 hours ago" at bounding box center [174, 225] width 202 height 92
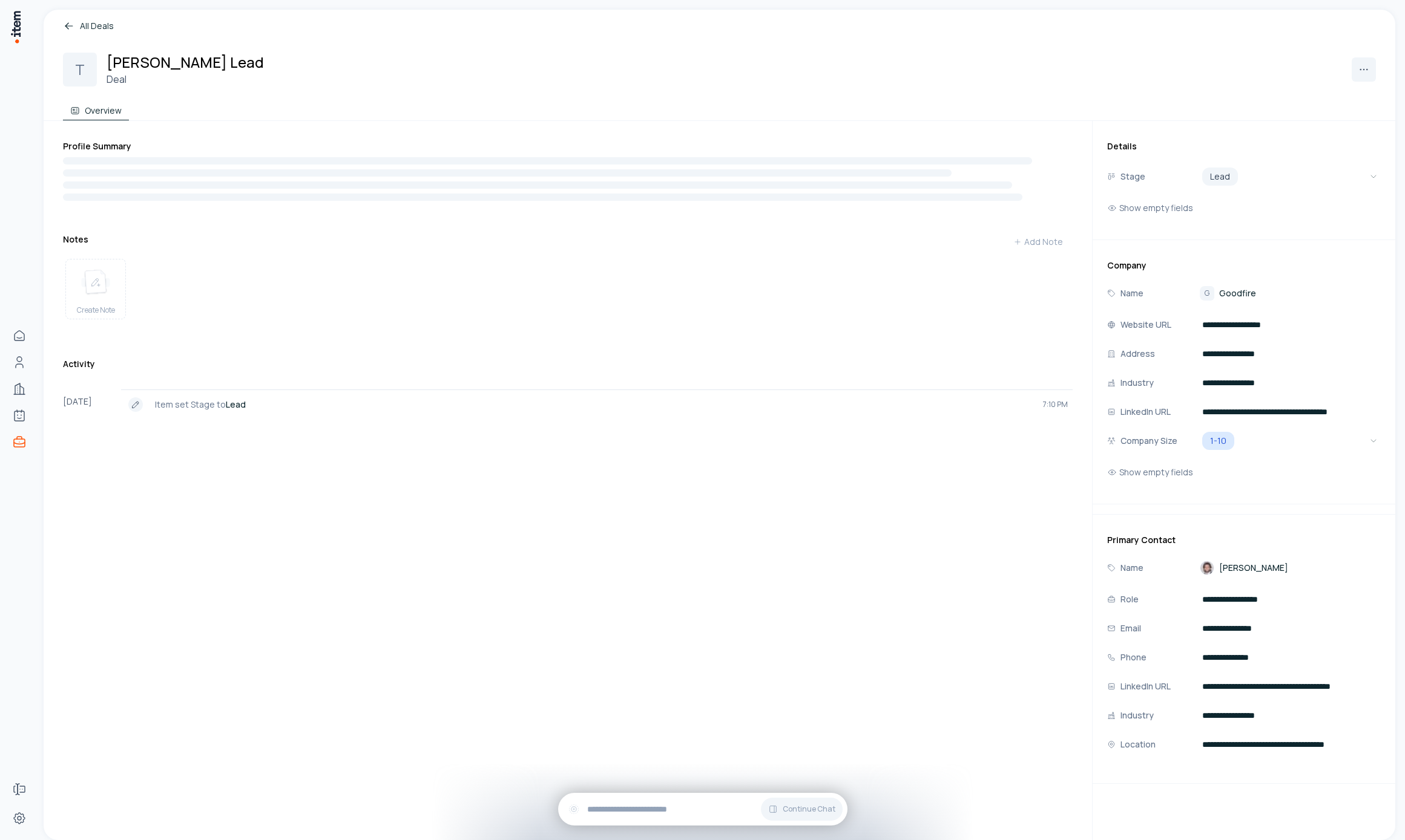
click at [1225, 564] on span "[PERSON_NAME]" at bounding box center [1254, 568] width 69 height 12
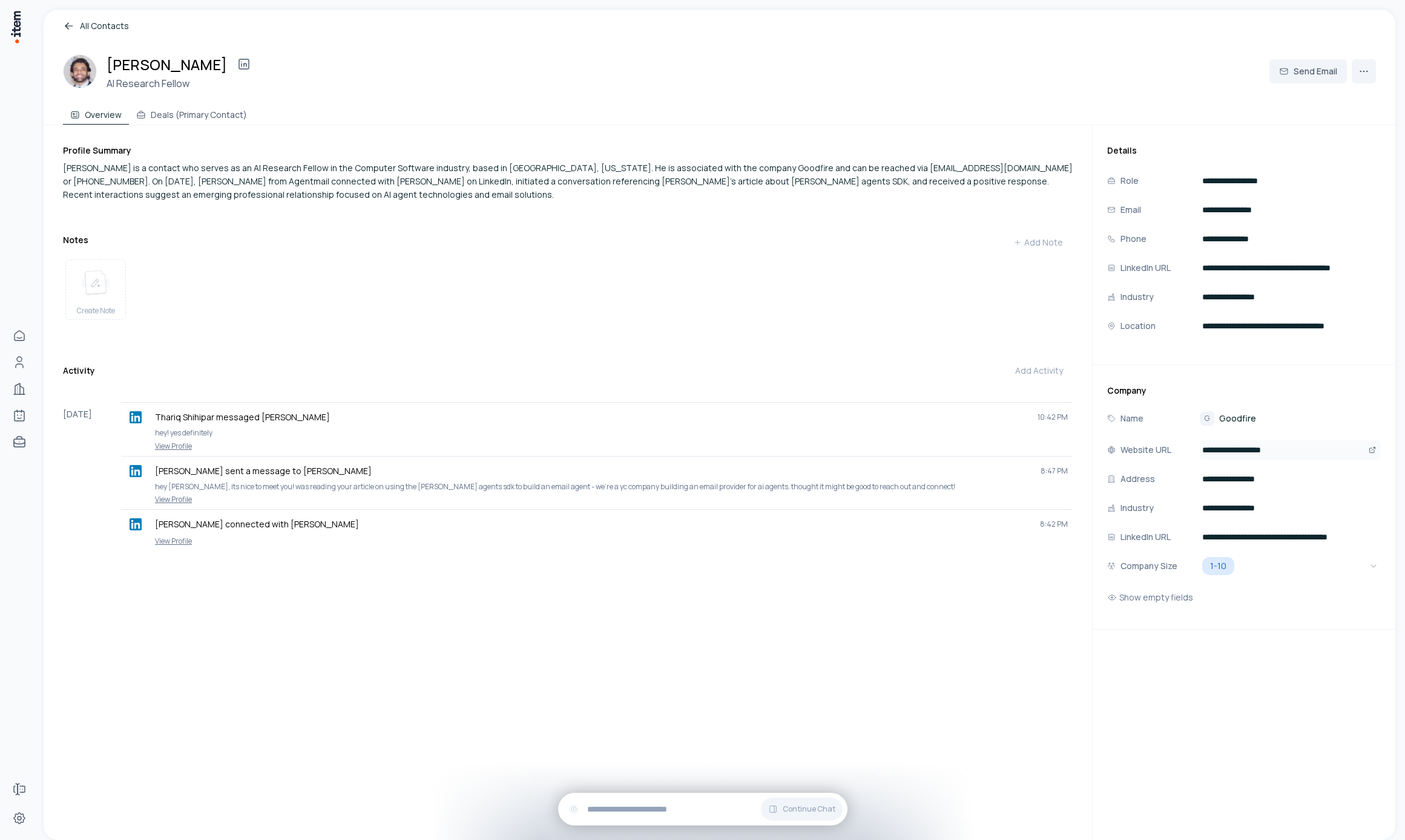
click at [1372, 450] on icon "Open" at bounding box center [1373, 449] width 4 height 4
click at [1372, 266] on icon "Open" at bounding box center [1372, 268] width 8 height 8
click at [237, 63] on icon at bounding box center [244, 63] width 15 height 15
click at [285, 316] on div "Create Note" at bounding box center [568, 292] width 1010 height 75
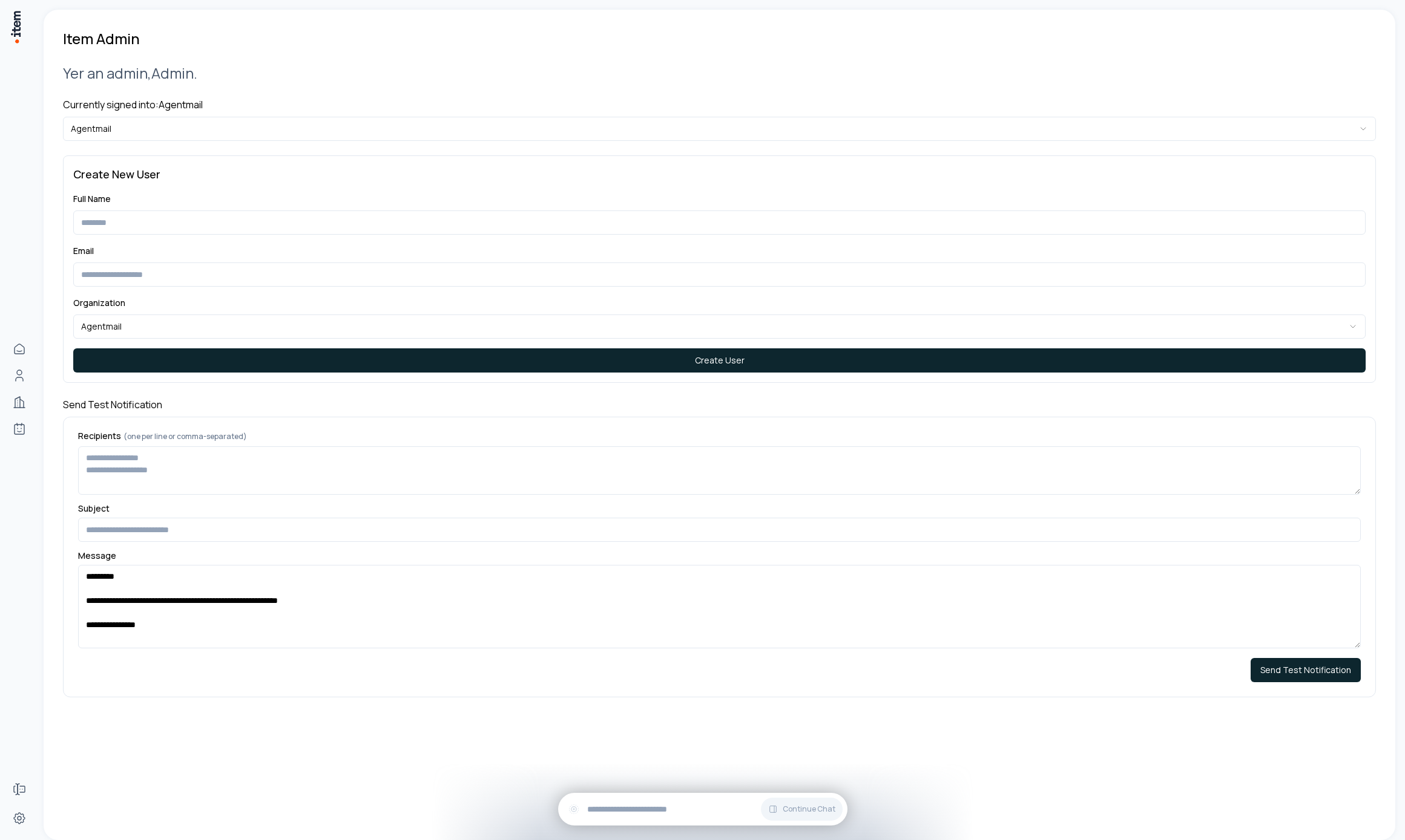
click at [199, 143] on div "**********" at bounding box center [719, 380] width 1313 height 664
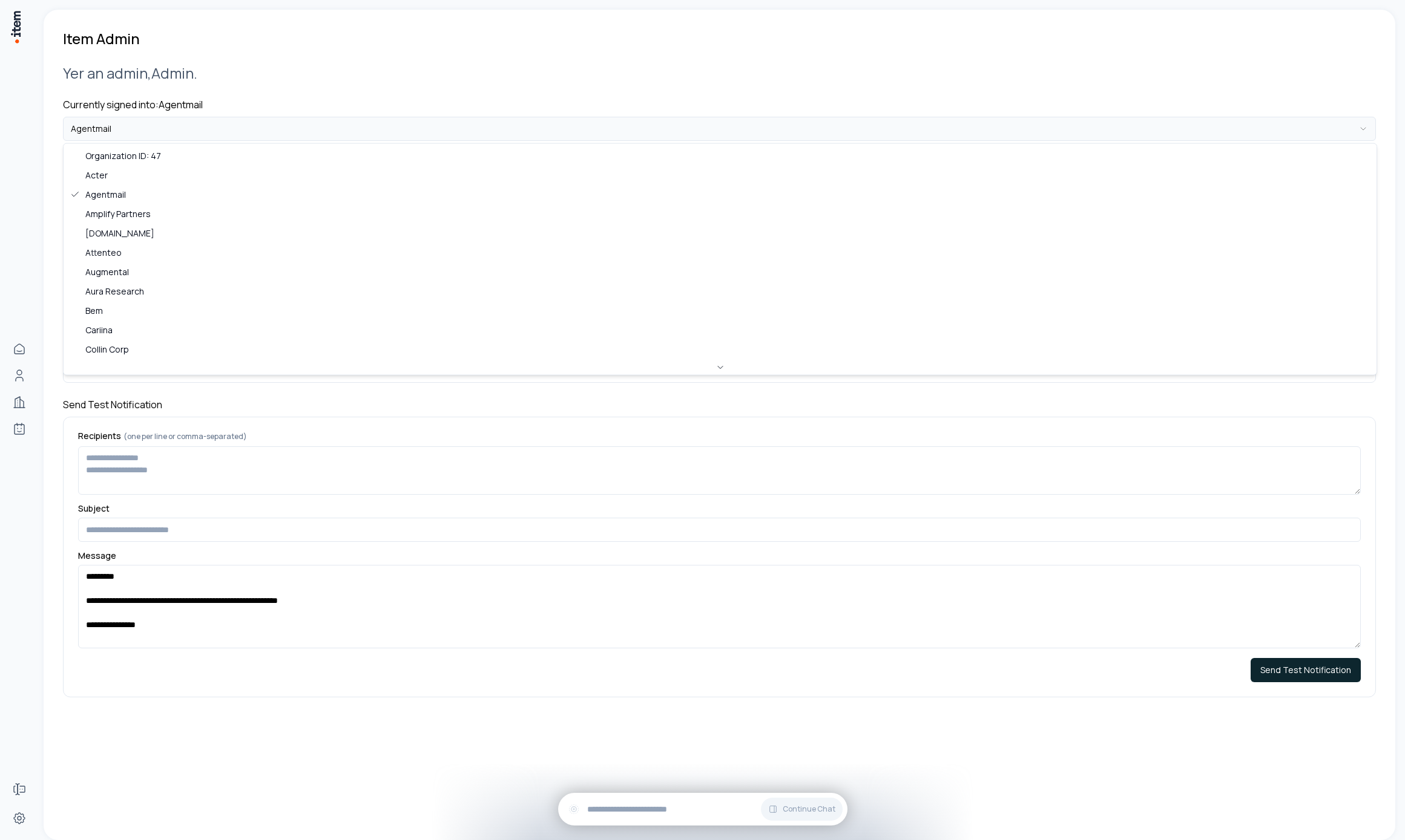
click at [192, 129] on html "**********" at bounding box center [702, 420] width 1405 height 840
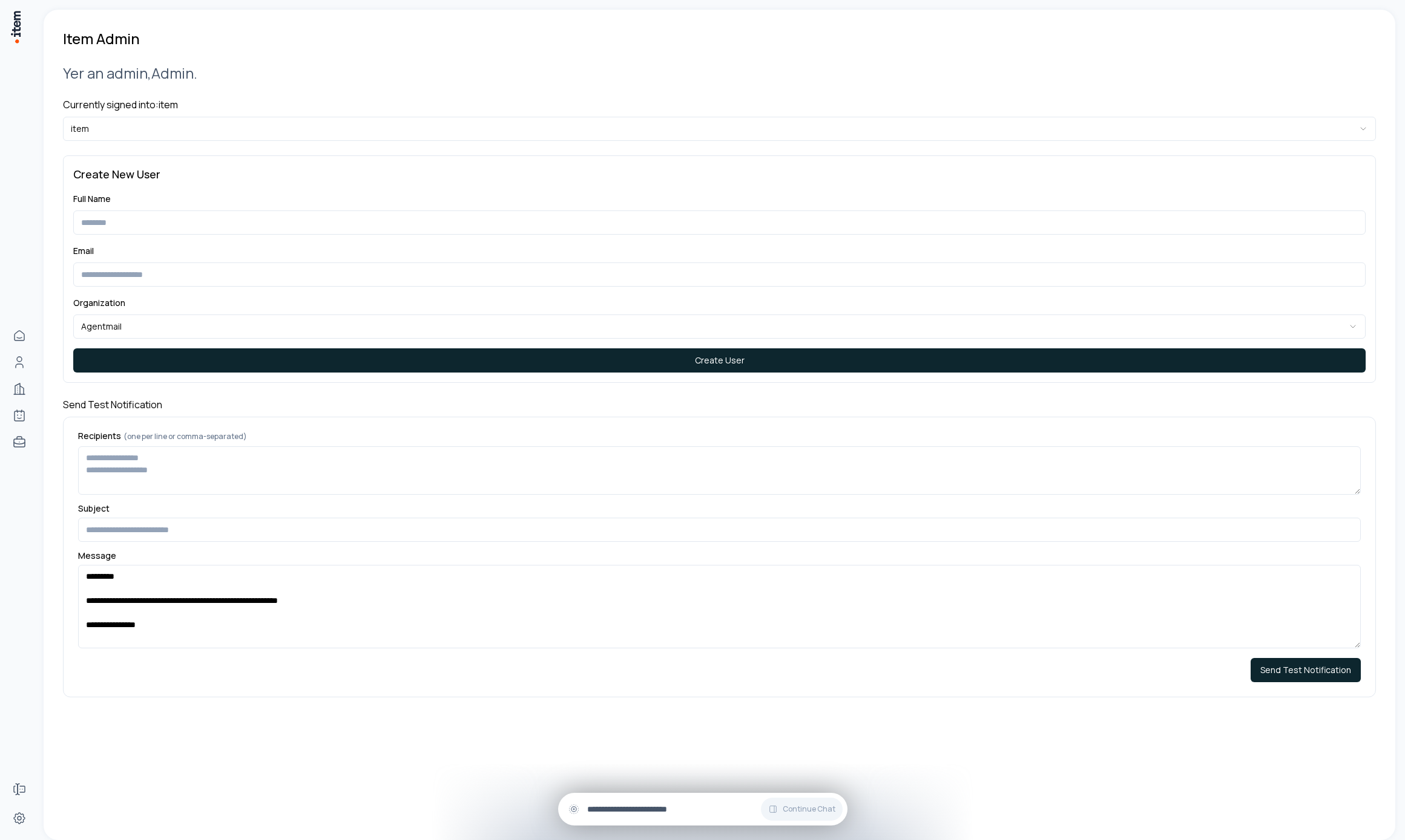
click at [660, 813] on input "text" at bounding box center [713, 809] width 251 height 13
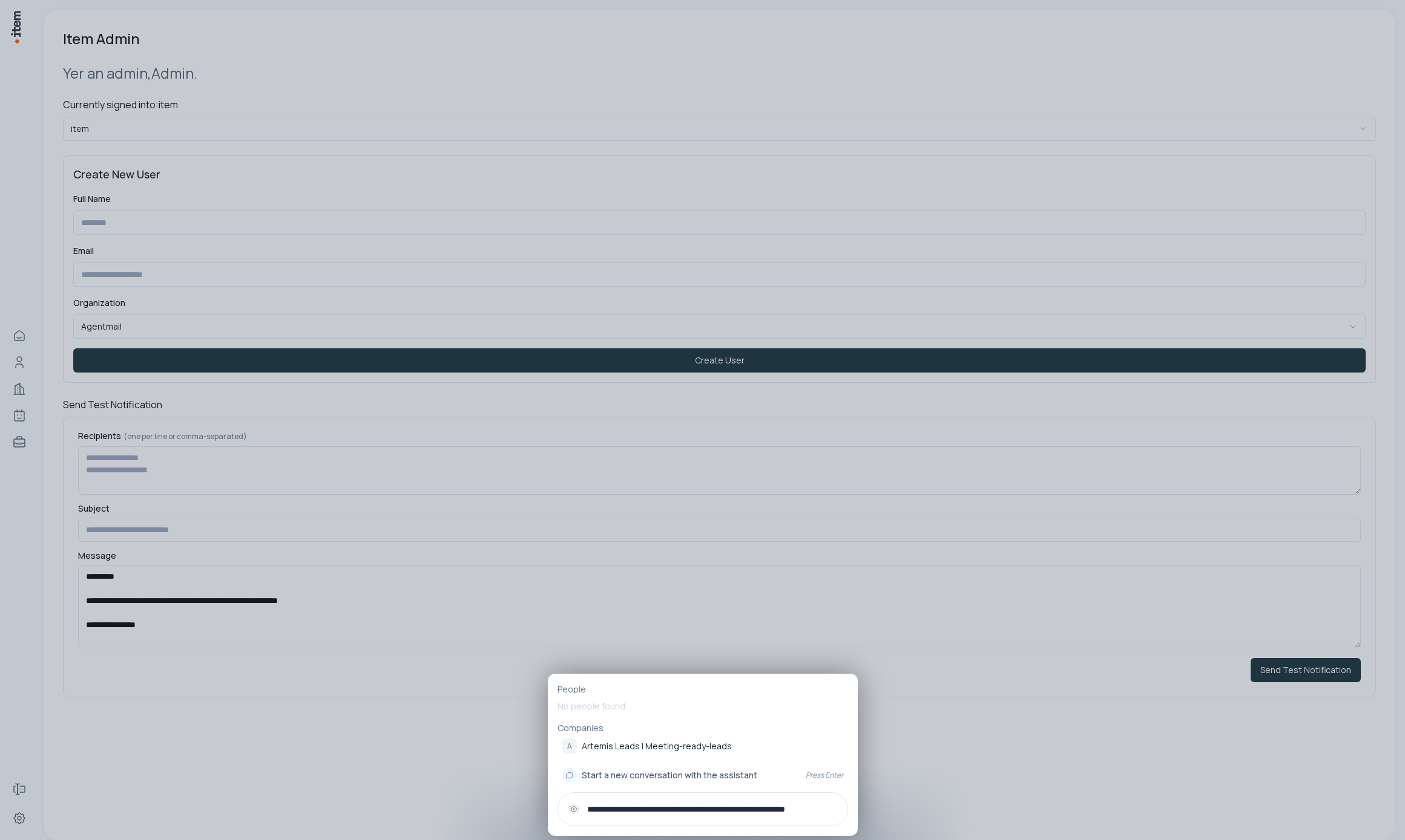
type input "**********"
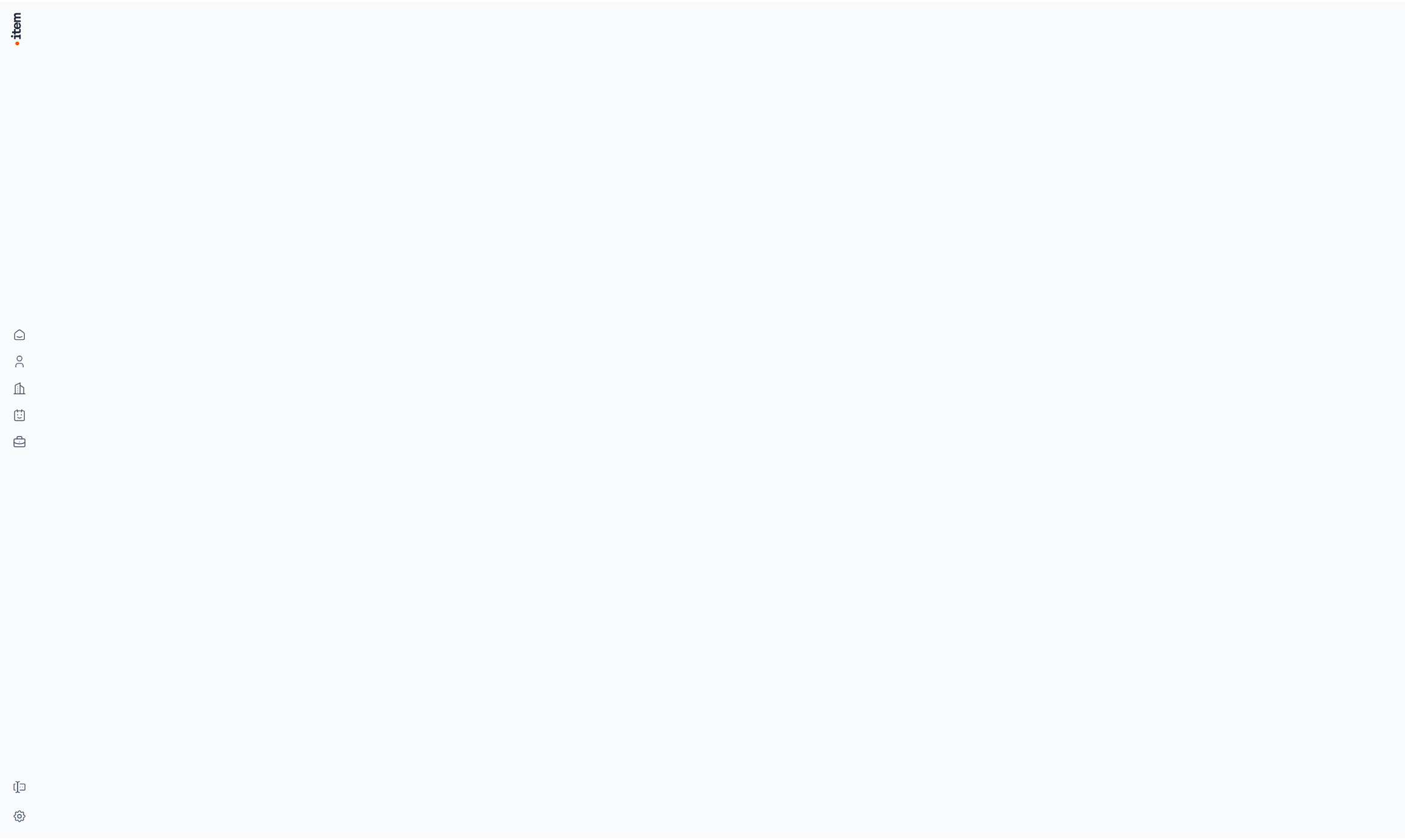
scroll to position [0, 0]
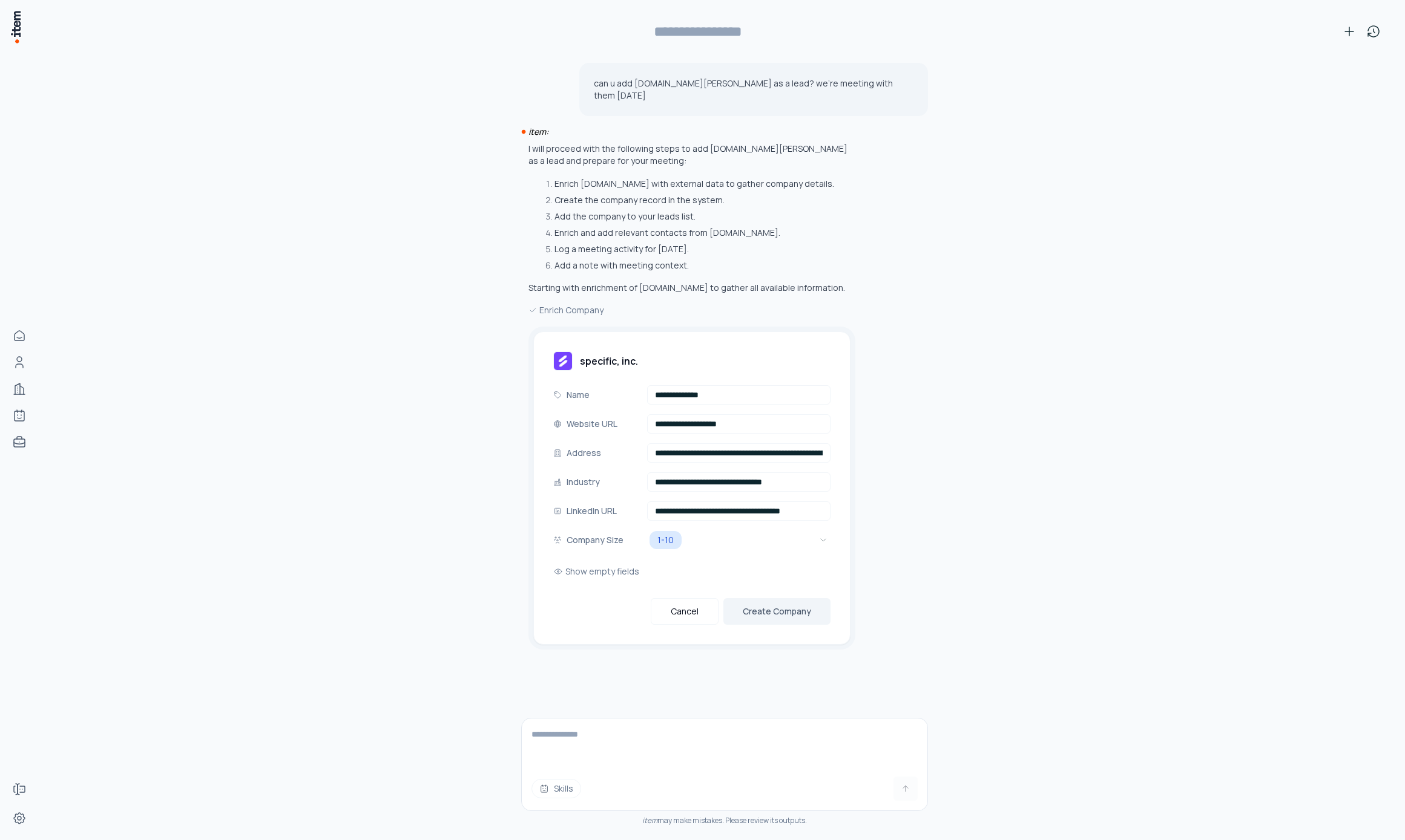
type input "**********"
click at [821, 421] on icon "Open" at bounding box center [822, 425] width 8 height 8
click at [818, 508] on icon "Open" at bounding box center [822, 512] width 8 height 8
click at [745, 732] on textarea at bounding box center [724, 742] width 406 height 48
type textarea "*****"
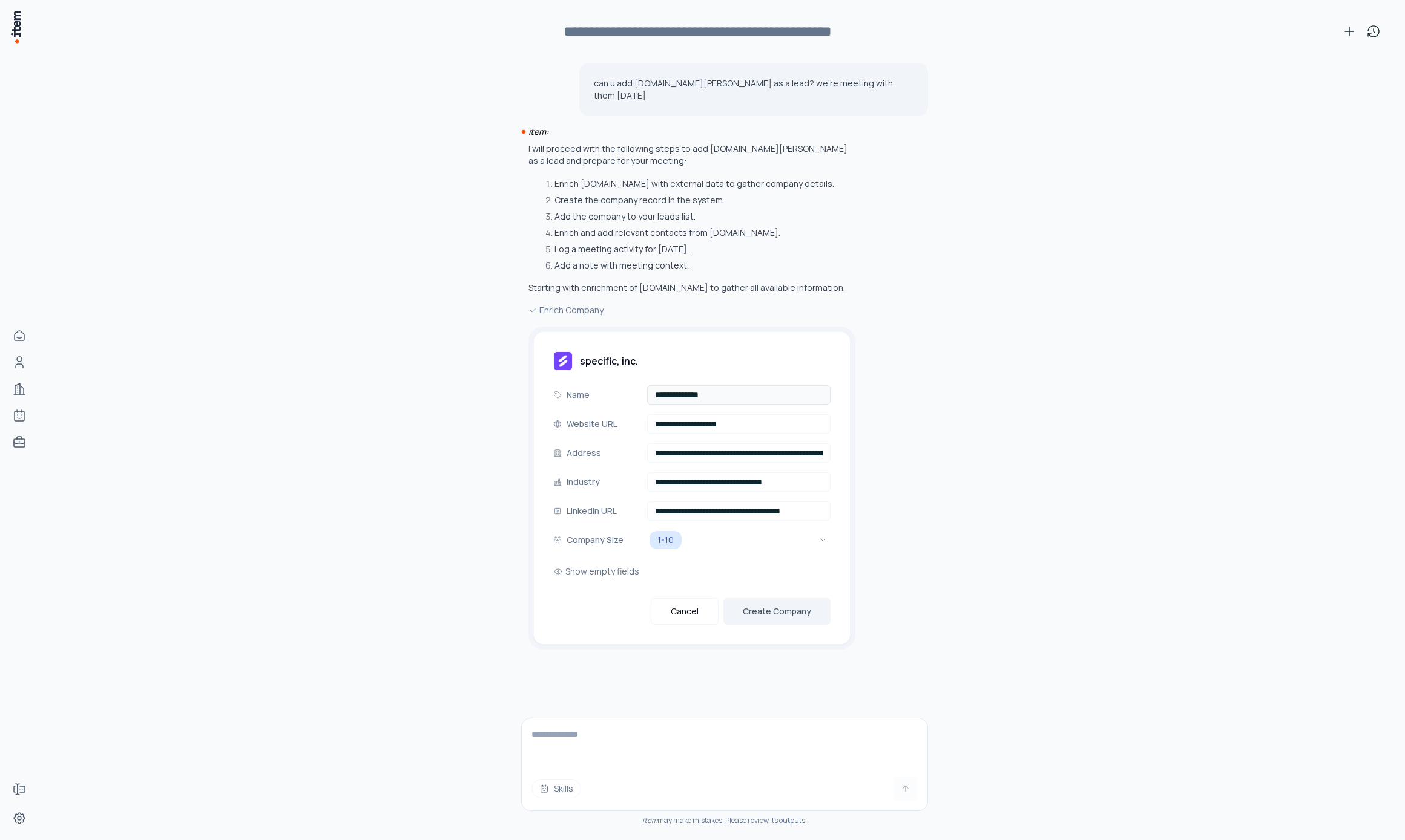
click at [749, 389] on input "**********" at bounding box center [739, 395] width 183 height 19
type input "*"
type input "**********"
click at [736, 444] on input "**********" at bounding box center [739, 453] width 183 height 19
click at [733, 476] on input "**********" at bounding box center [739, 482] width 183 height 19
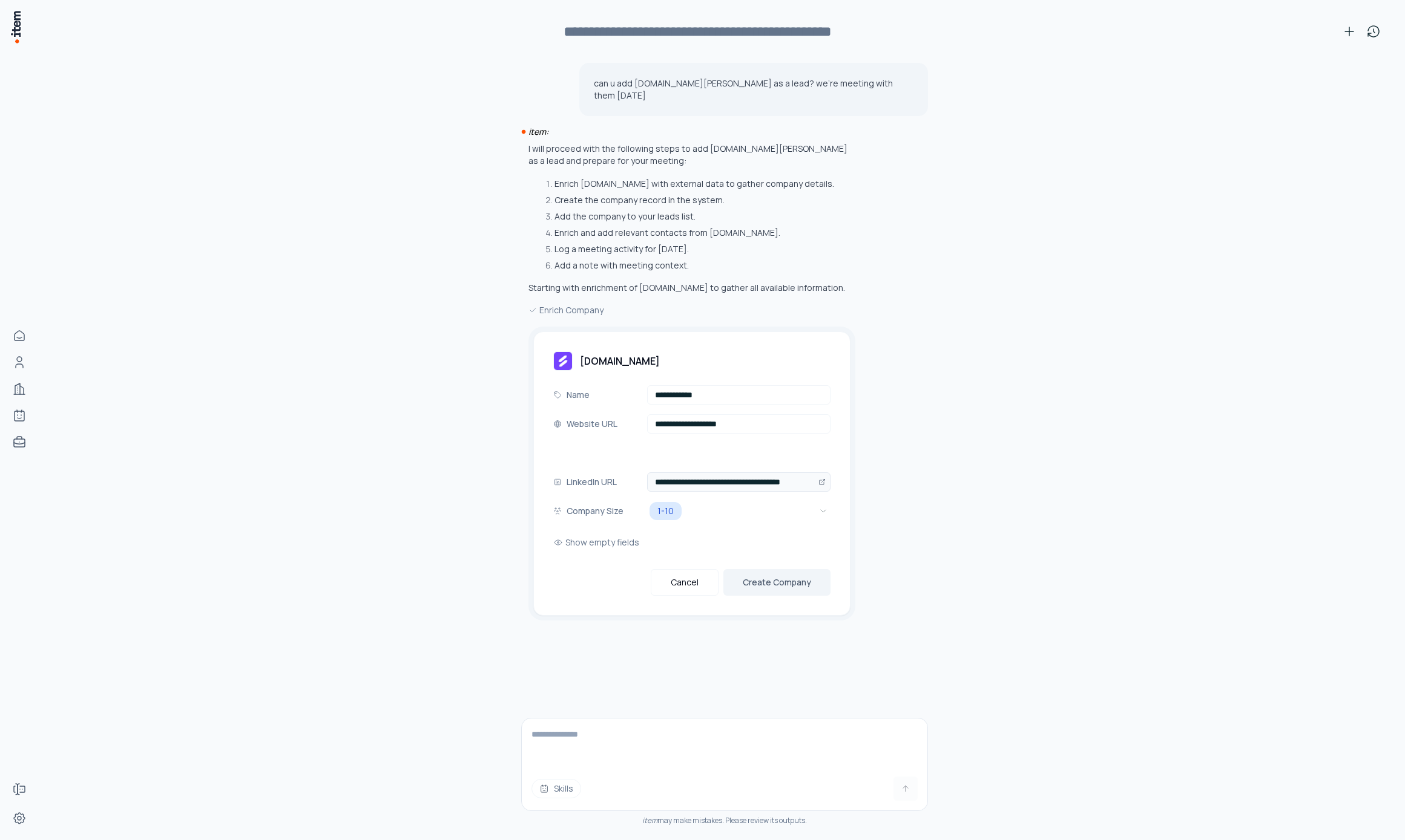
click at [725, 473] on input "**********" at bounding box center [739, 482] width 183 height 19
click at [676, 335] on div "**********" at bounding box center [691, 459] width 317 height 255
click at [607, 483] on button "Show empty fields" at bounding box center [596, 485] width 86 height 24
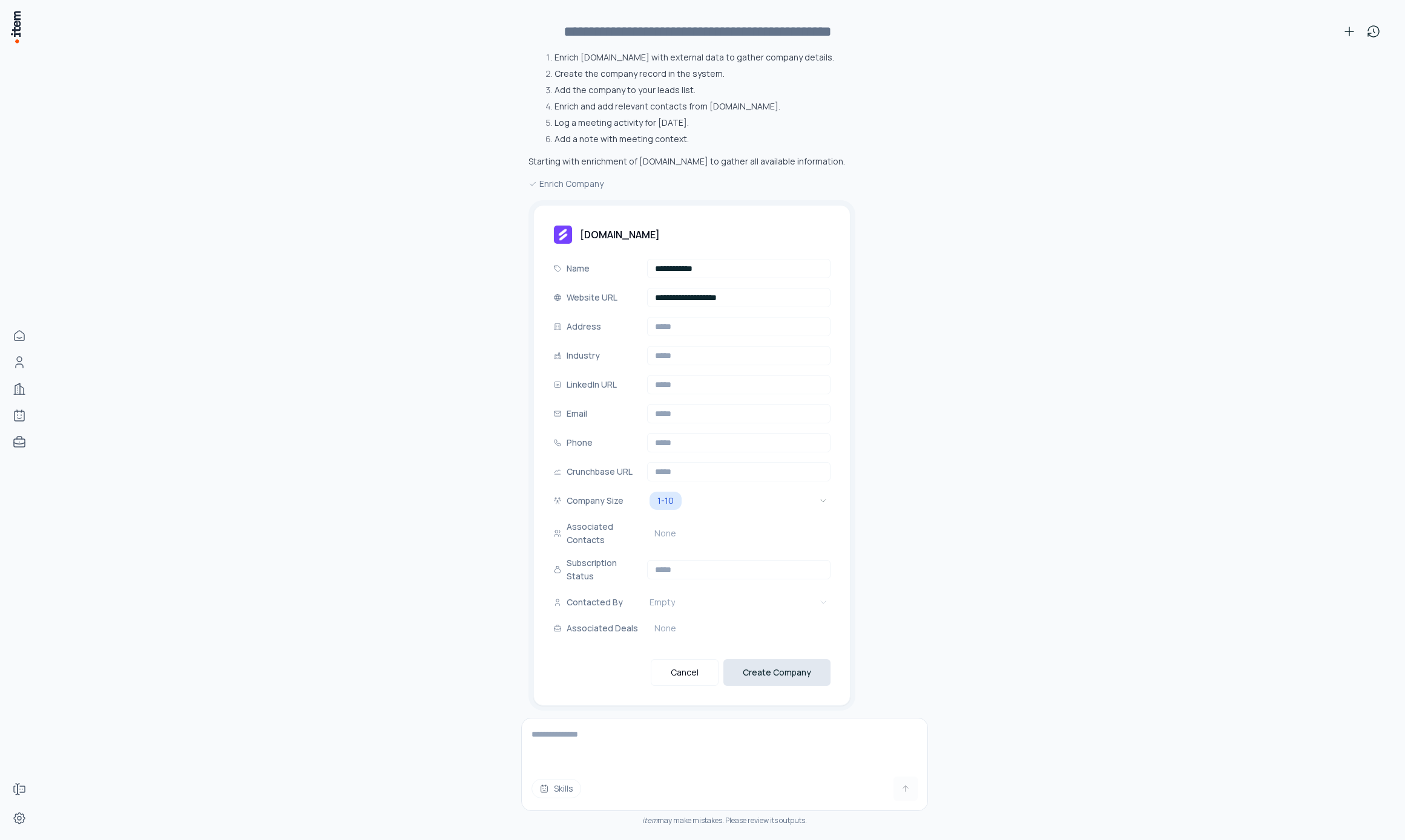
click at [788, 662] on button "Create Company" at bounding box center [777, 673] width 107 height 27
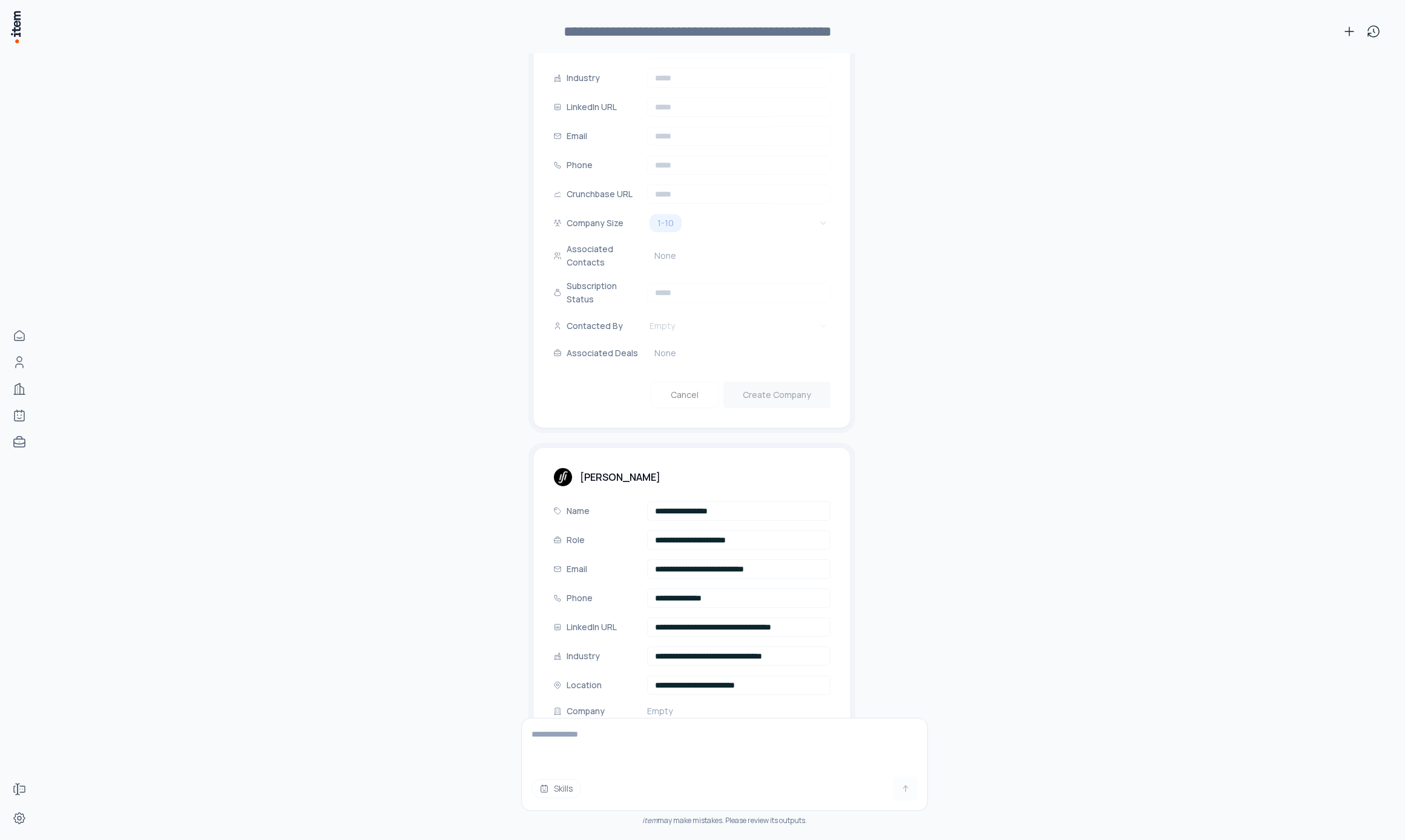
scroll to position [511, 0]
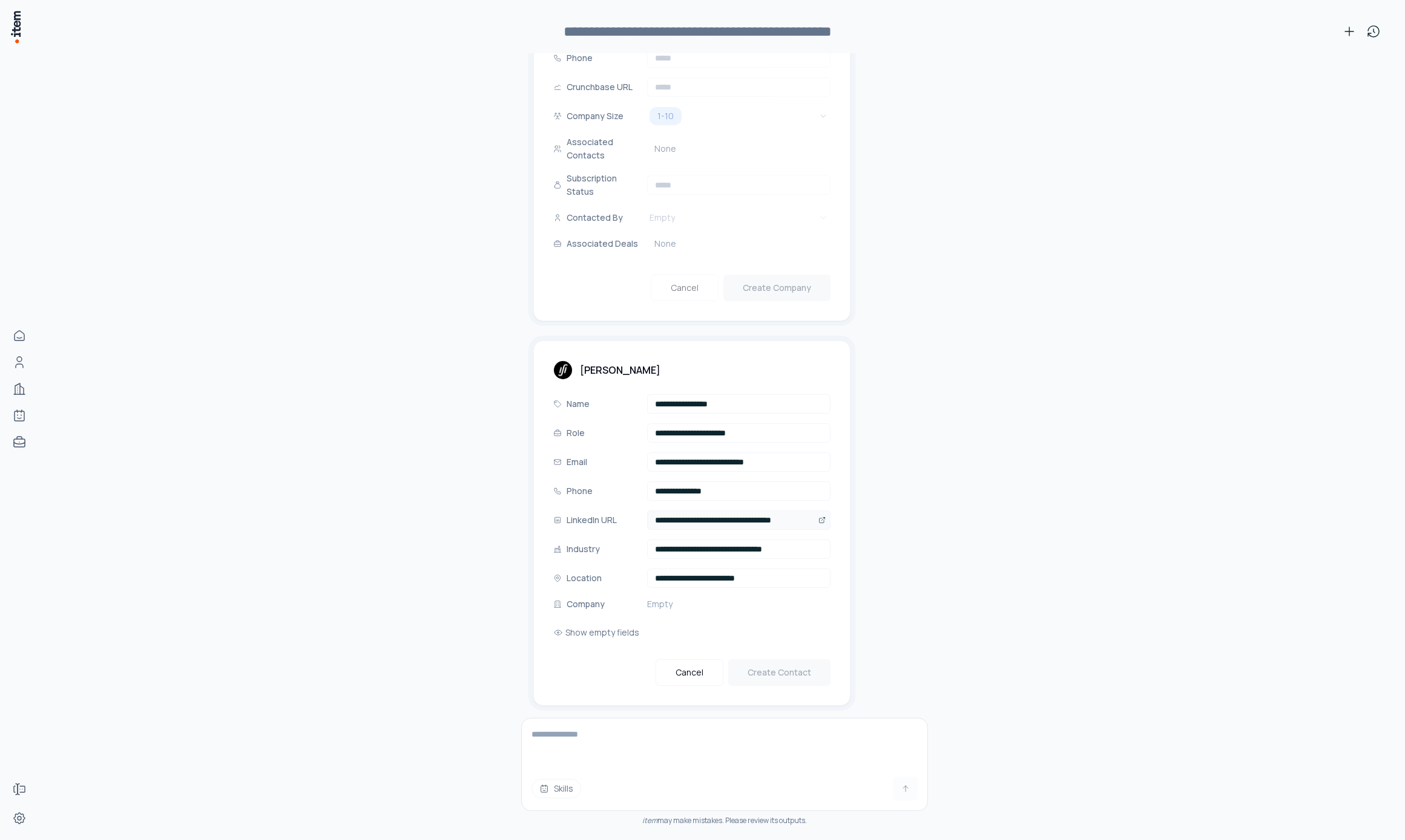
click at [818, 517] on icon "Open" at bounding box center [822, 521] width 8 height 8
click at [613, 749] on textarea at bounding box center [724, 742] width 406 height 48
type textarea "**********"
click at [594, 621] on button "Show empty fields" at bounding box center [596, 633] width 86 height 24
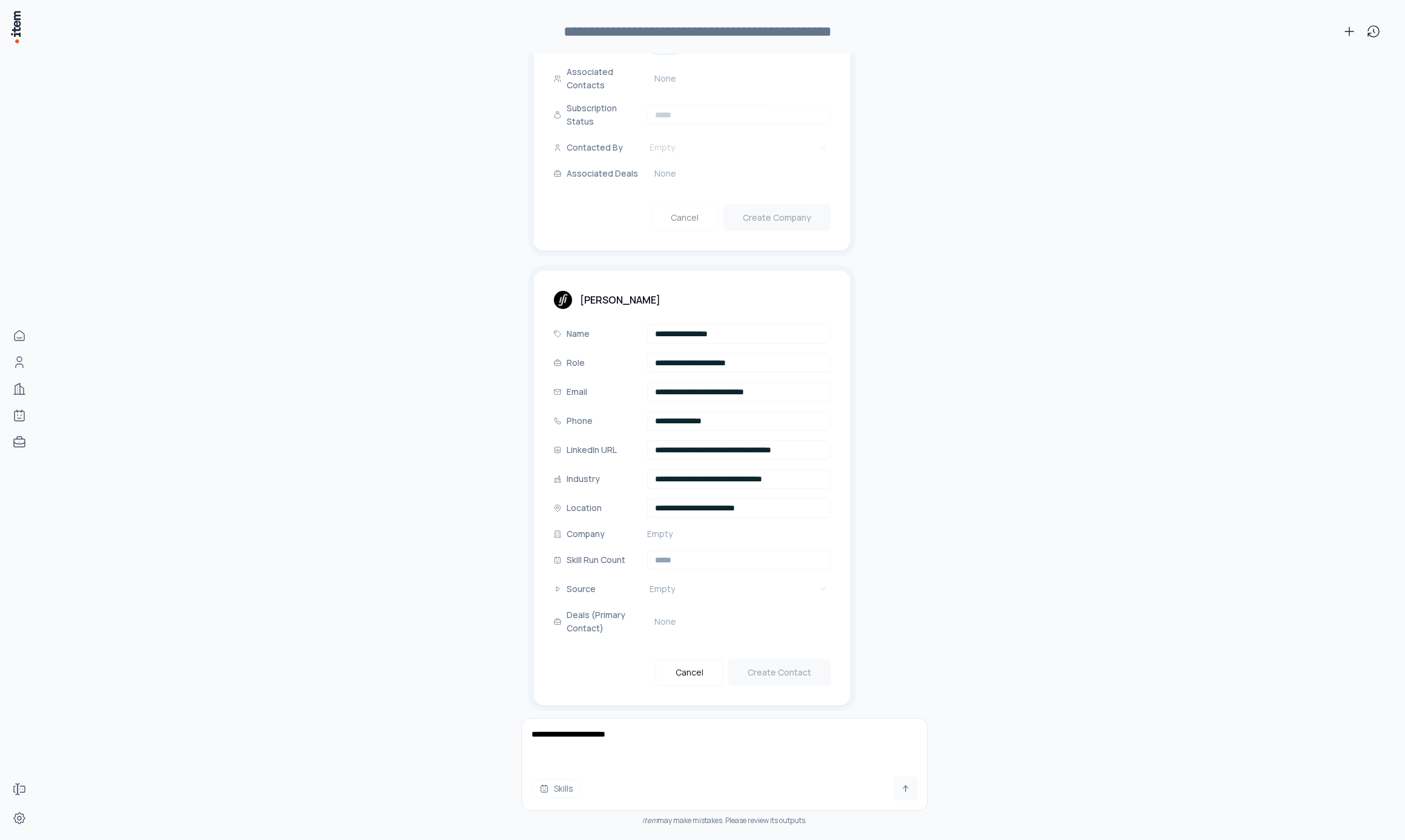
click at [732, 735] on textarea "**********" at bounding box center [724, 742] width 406 height 48
click at [794, 668] on div "Cancel Create Contact" at bounding box center [691, 673] width 277 height 27
drag, startPoint x: 804, startPoint y: 761, endPoint x: 797, endPoint y: 761, distance: 7.0
click at [802, 761] on textarea "**********" at bounding box center [724, 742] width 406 height 48
click at [714, 412] on input "**********" at bounding box center [739, 421] width 183 height 19
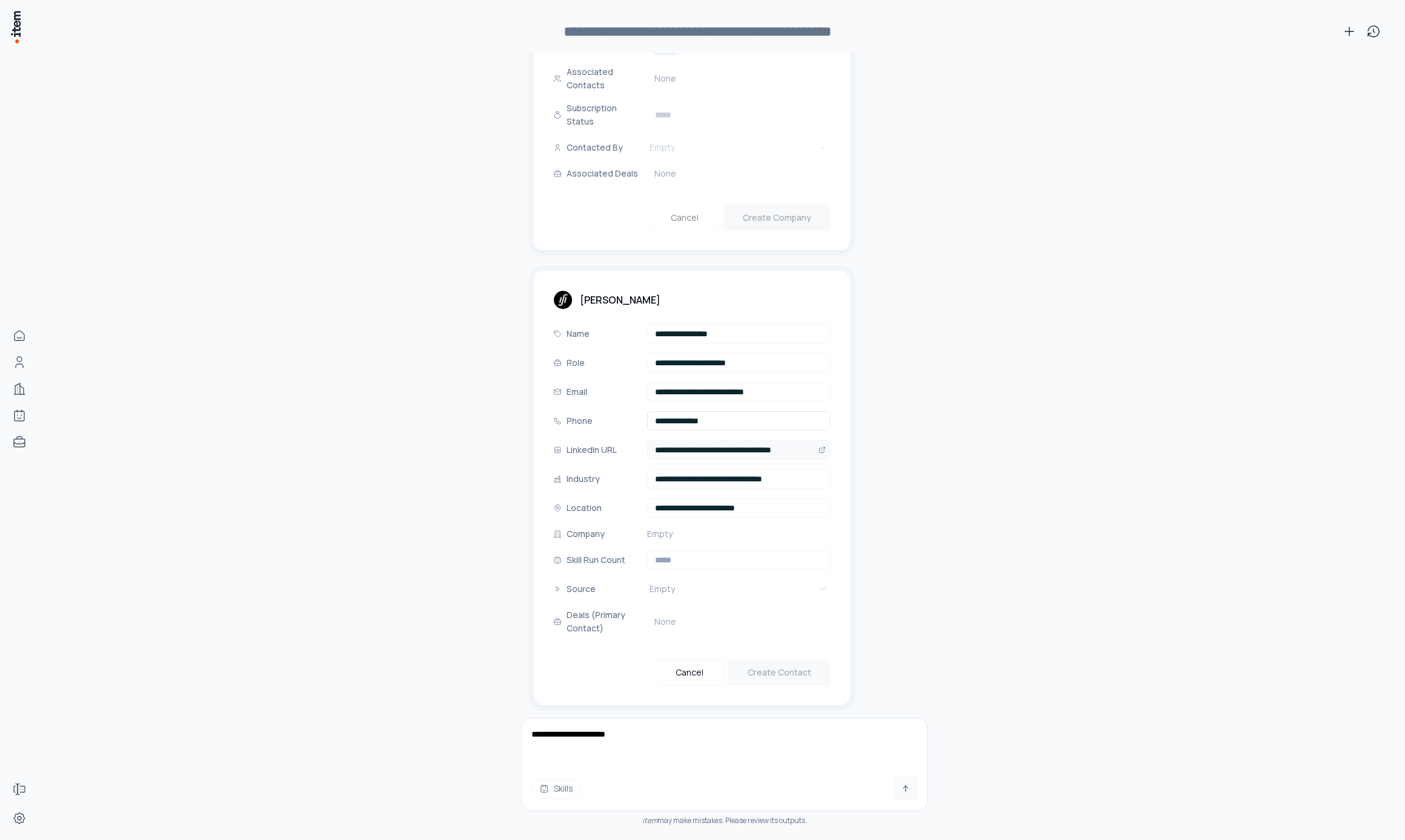
type input "**********"
click at [736, 444] on input "**********" at bounding box center [739, 450] width 183 height 19
click at [718, 441] on input "**********" at bounding box center [739, 450] width 183 height 19
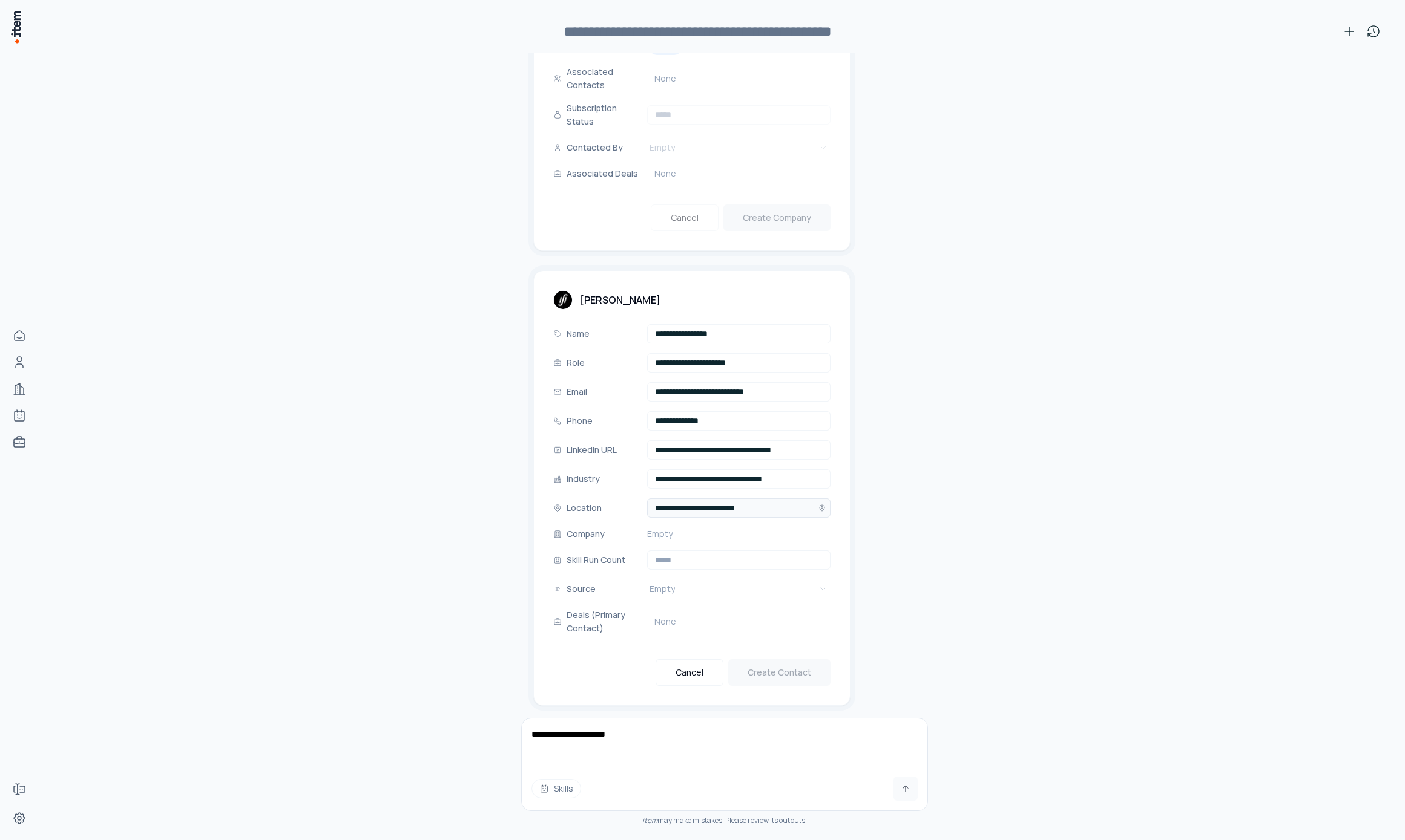
click at [755, 499] on input "**********" at bounding box center [739, 508] width 183 height 19
click at [784, 499] on input "**********" at bounding box center [739, 508] width 183 height 19
click at [701, 551] on input "number" at bounding box center [739, 560] width 183 height 19
click at [687, 727] on textarea "**********" at bounding box center [724, 742] width 406 height 48
click at [745, 737] on textarea "**********" at bounding box center [724, 742] width 406 height 48
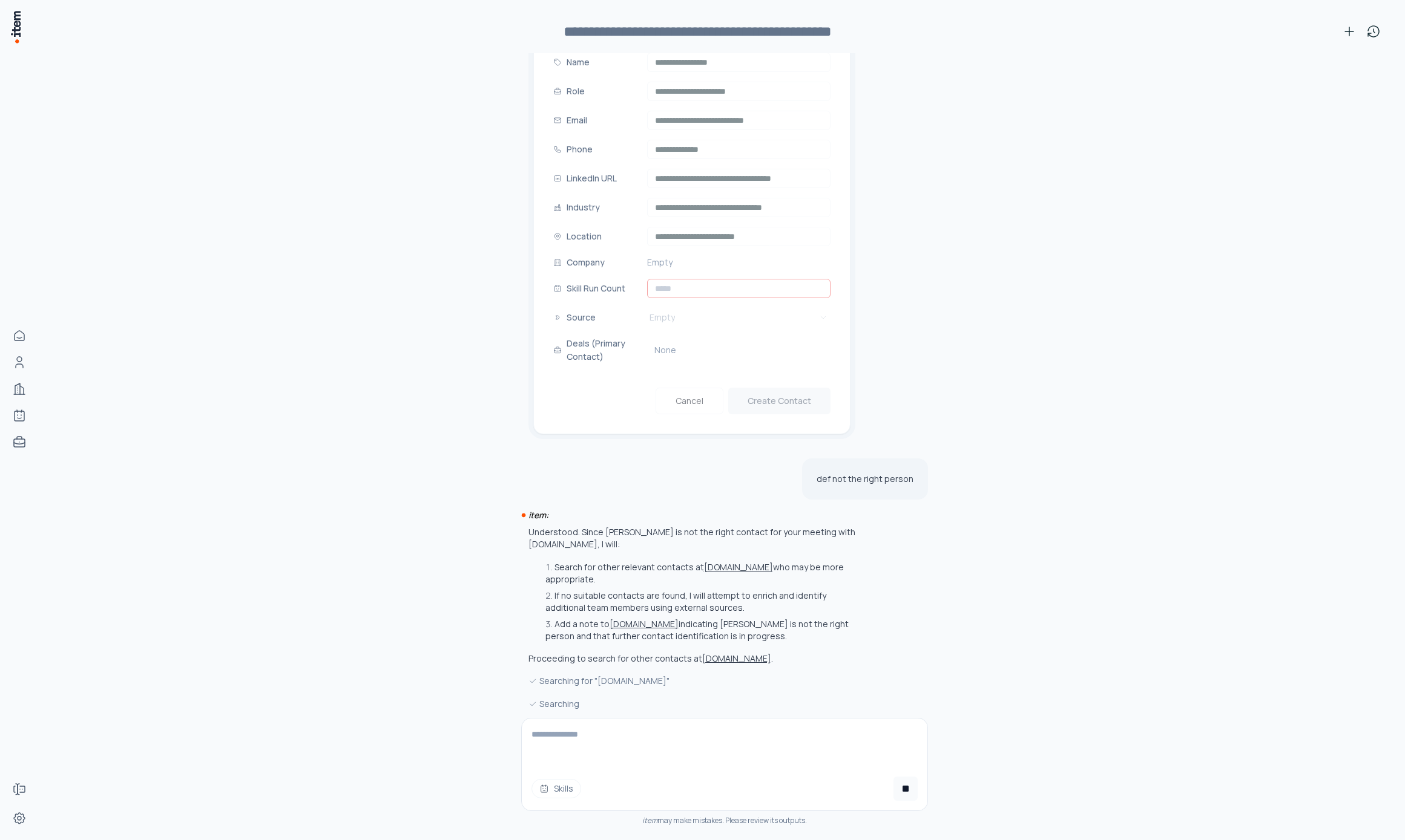
scroll to position [876, 0]
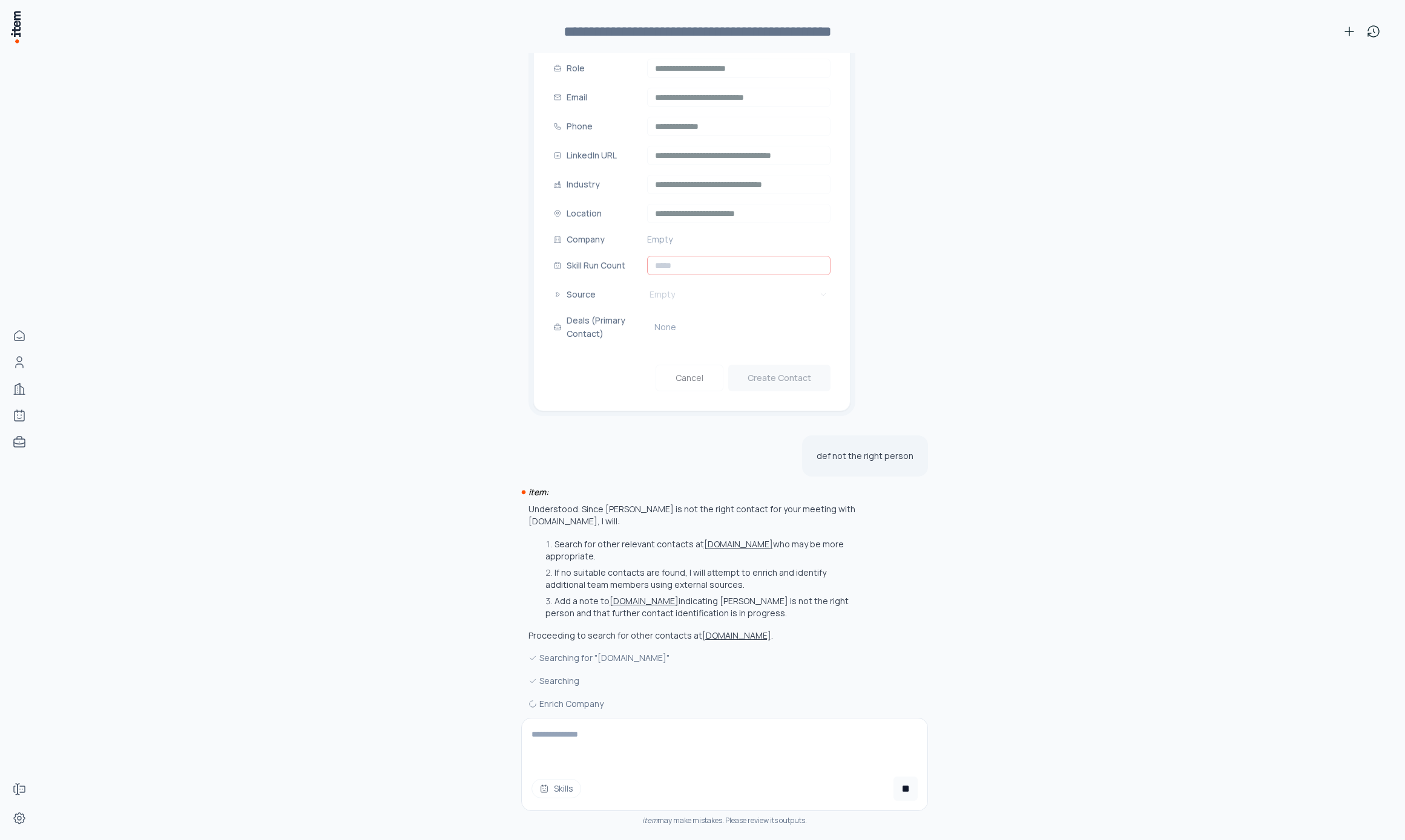
paste textarea "**********"
type textarea "**********"
click at [895, 788] on button at bounding box center [905, 789] width 24 height 24
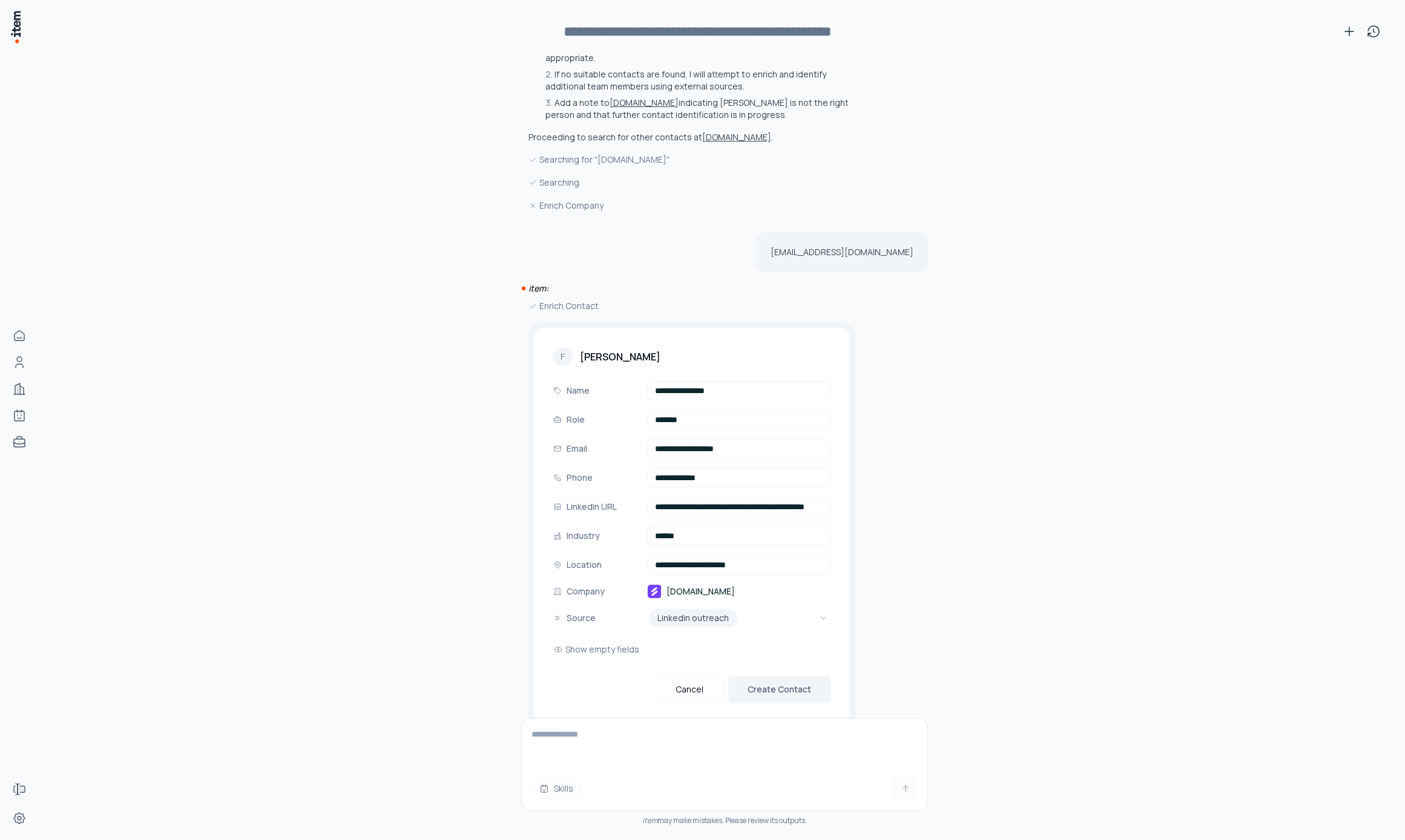
scroll to position [1391, 0]
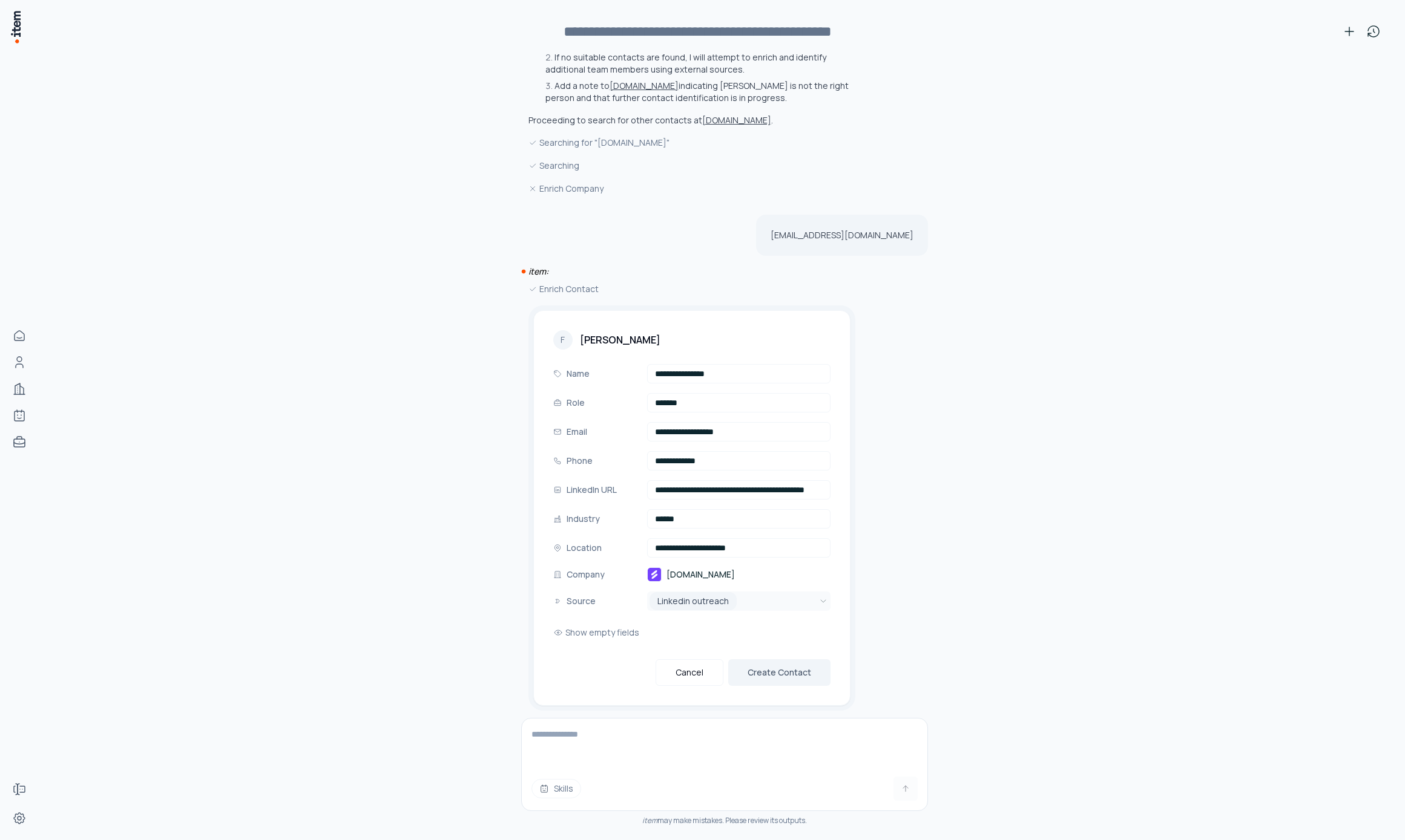
click at [762, 584] on html "**********" at bounding box center [702, 420] width 1405 height 840
click at [615, 660] on div "Cancel Create Contact" at bounding box center [691, 673] width 277 height 27
click at [744, 578] on div "**********" at bounding box center [691, 505] width 277 height 281
click at [737, 592] on html "**********" at bounding box center [702, 420] width 1405 height 840
click at [699, 585] on html "**********" at bounding box center [702, 420] width 1405 height 840
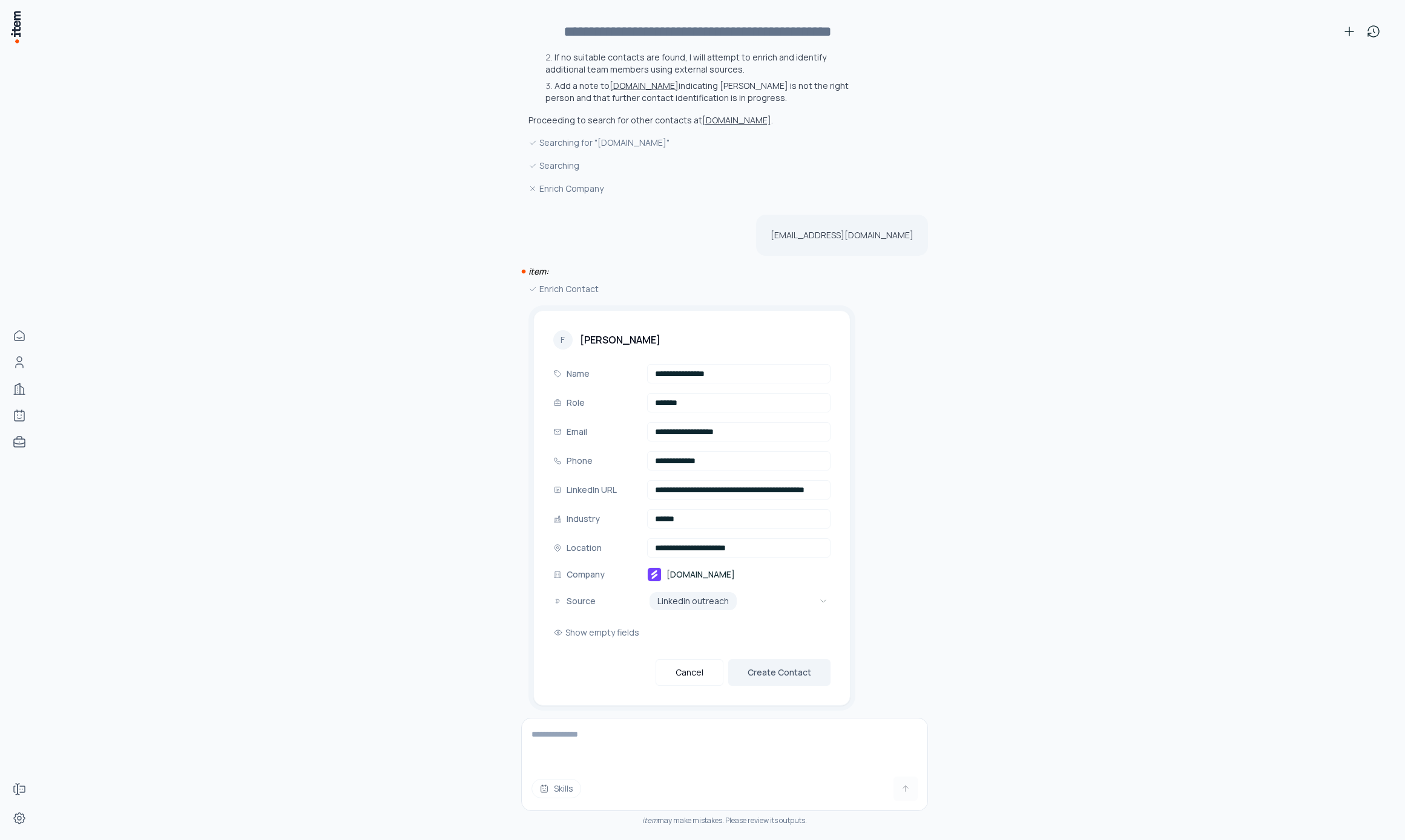
click at [691, 436] on div "**********" at bounding box center [691, 505] width 277 height 281
click at [701, 452] on input "**********" at bounding box center [739, 460] width 183 height 19
click at [779, 660] on button "Create Contact" at bounding box center [779, 673] width 102 height 27
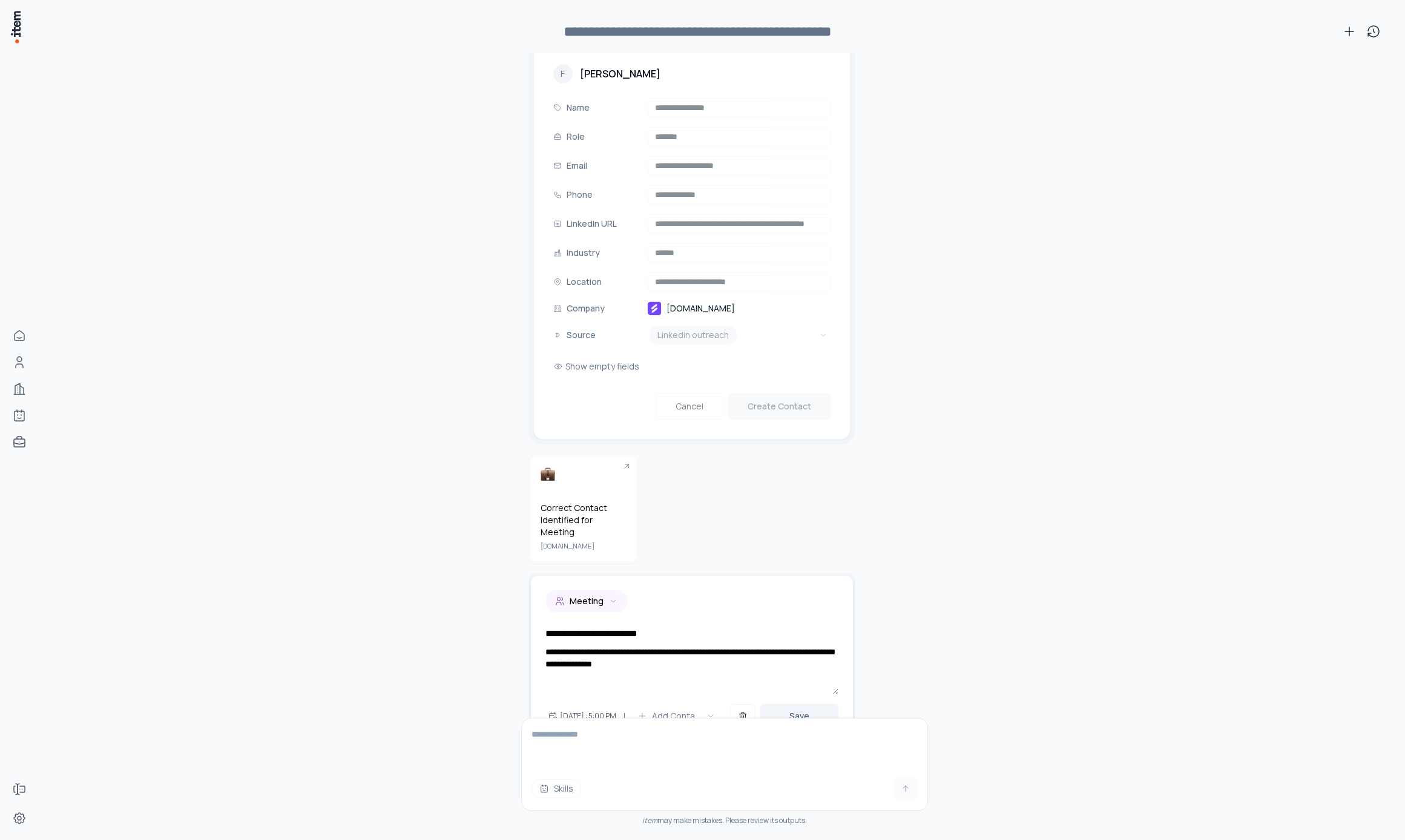
scroll to position [1692, 0]
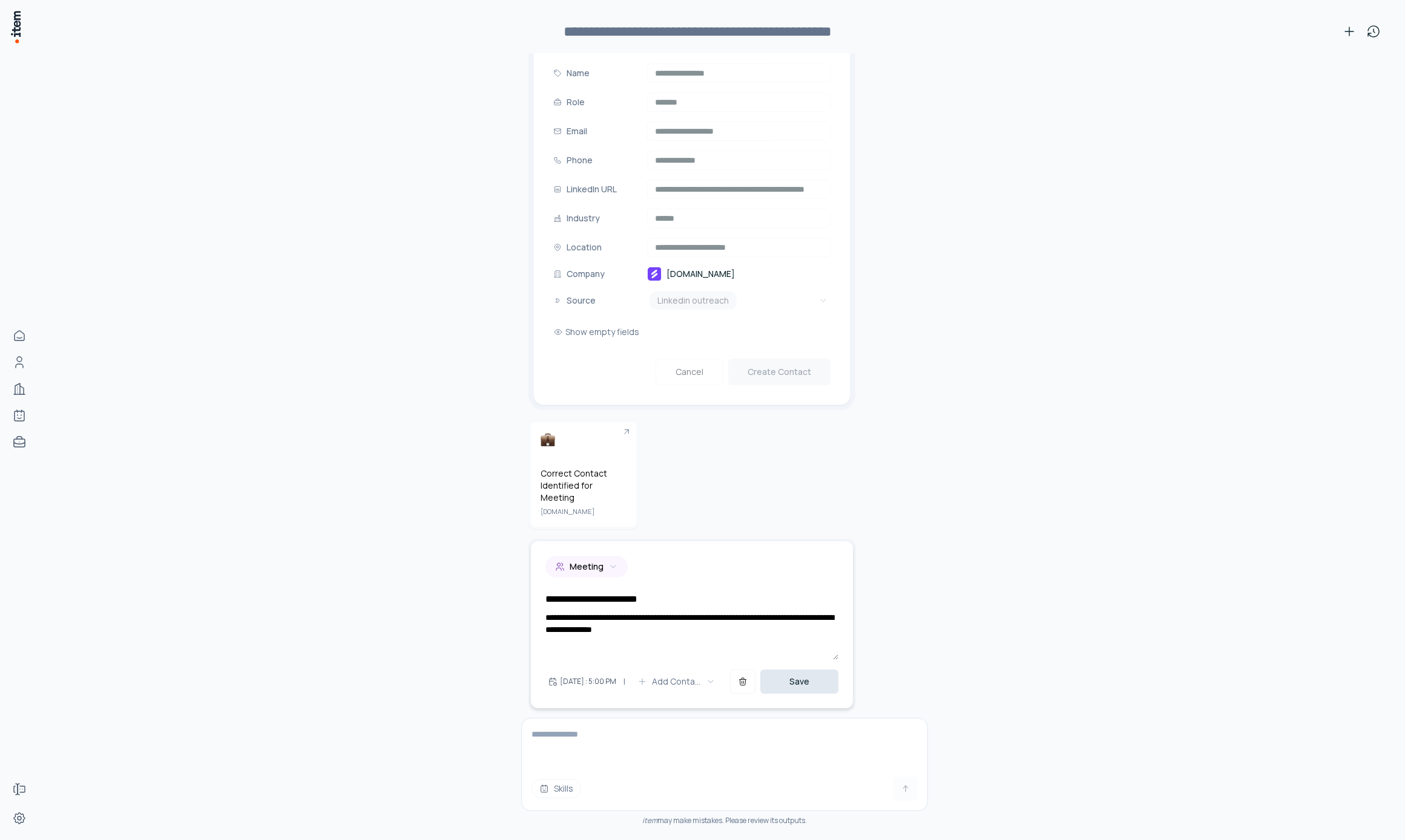
click at [800, 677] on button "Save" at bounding box center [799, 682] width 78 height 24
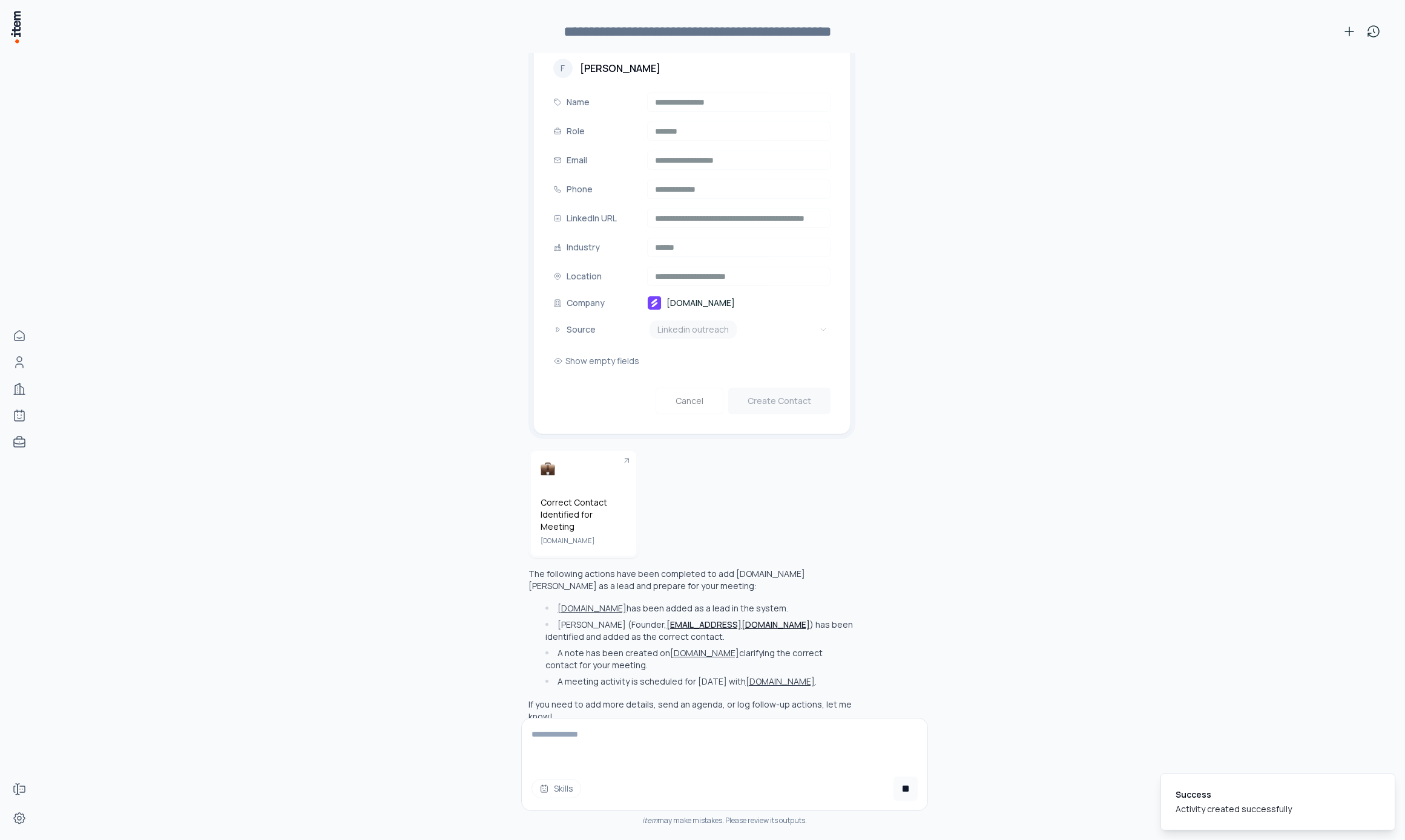
scroll to position [1675, 0]
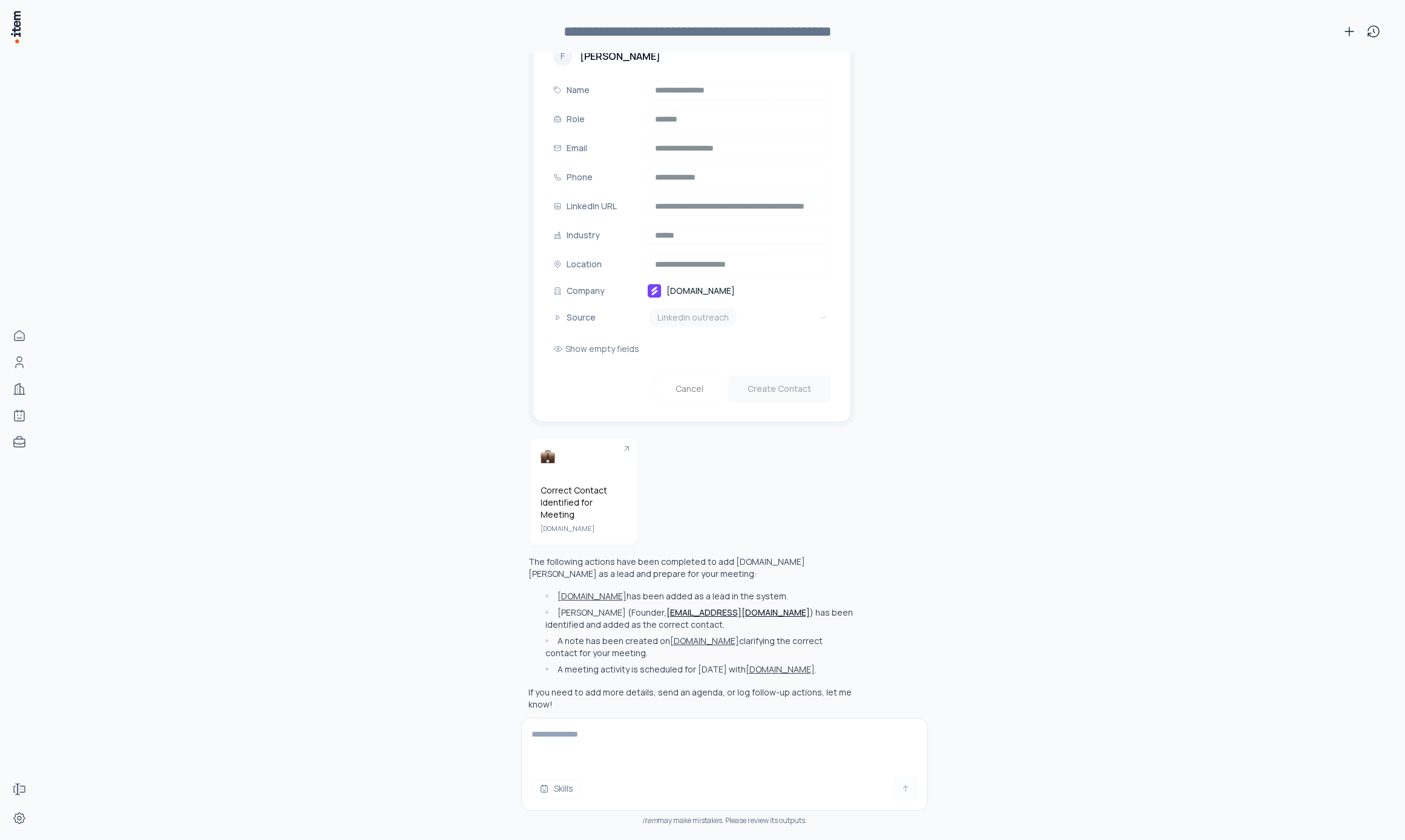
click at [685, 635] on button "Specific.dev" at bounding box center [704, 641] width 69 height 12
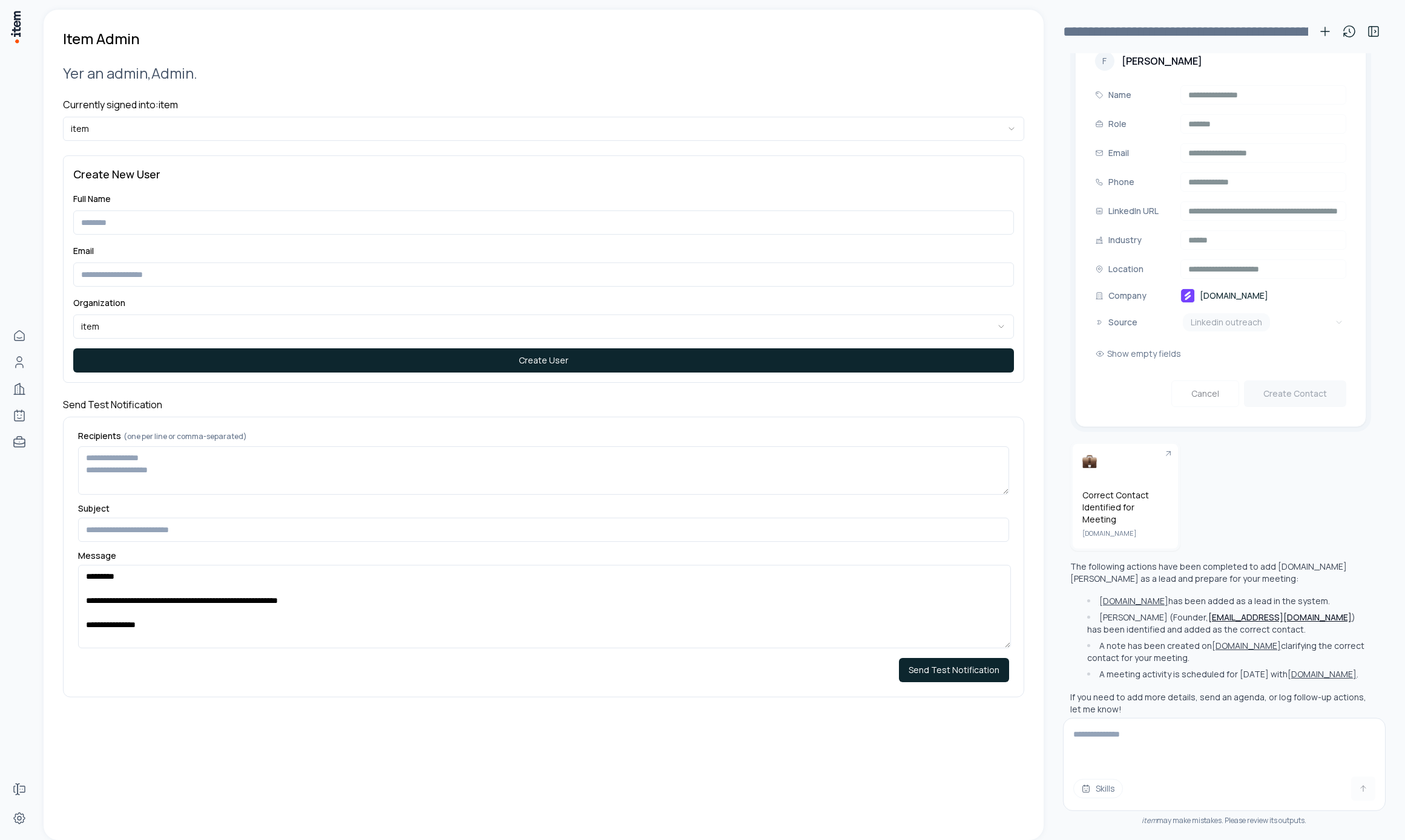
scroll to position [1696, 0]
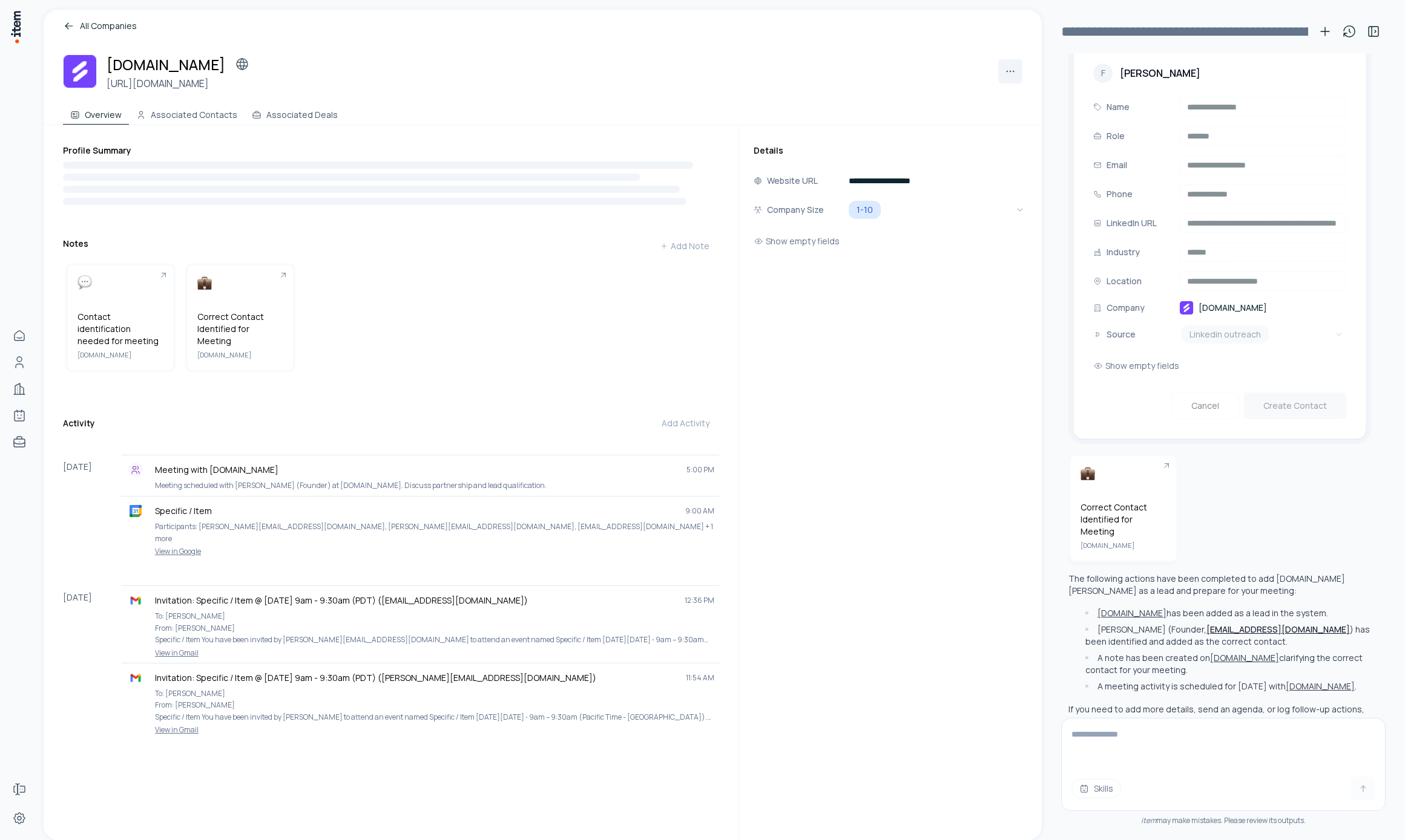
drag, startPoint x: 200, startPoint y: 120, endPoint x: 449, endPoint y: 320, distance: 319.4
click at [449, 320] on div "All Companies Specific.dev https://specific.dev Overview Associated Contacts As…" at bounding box center [542, 425] width 998 height 831
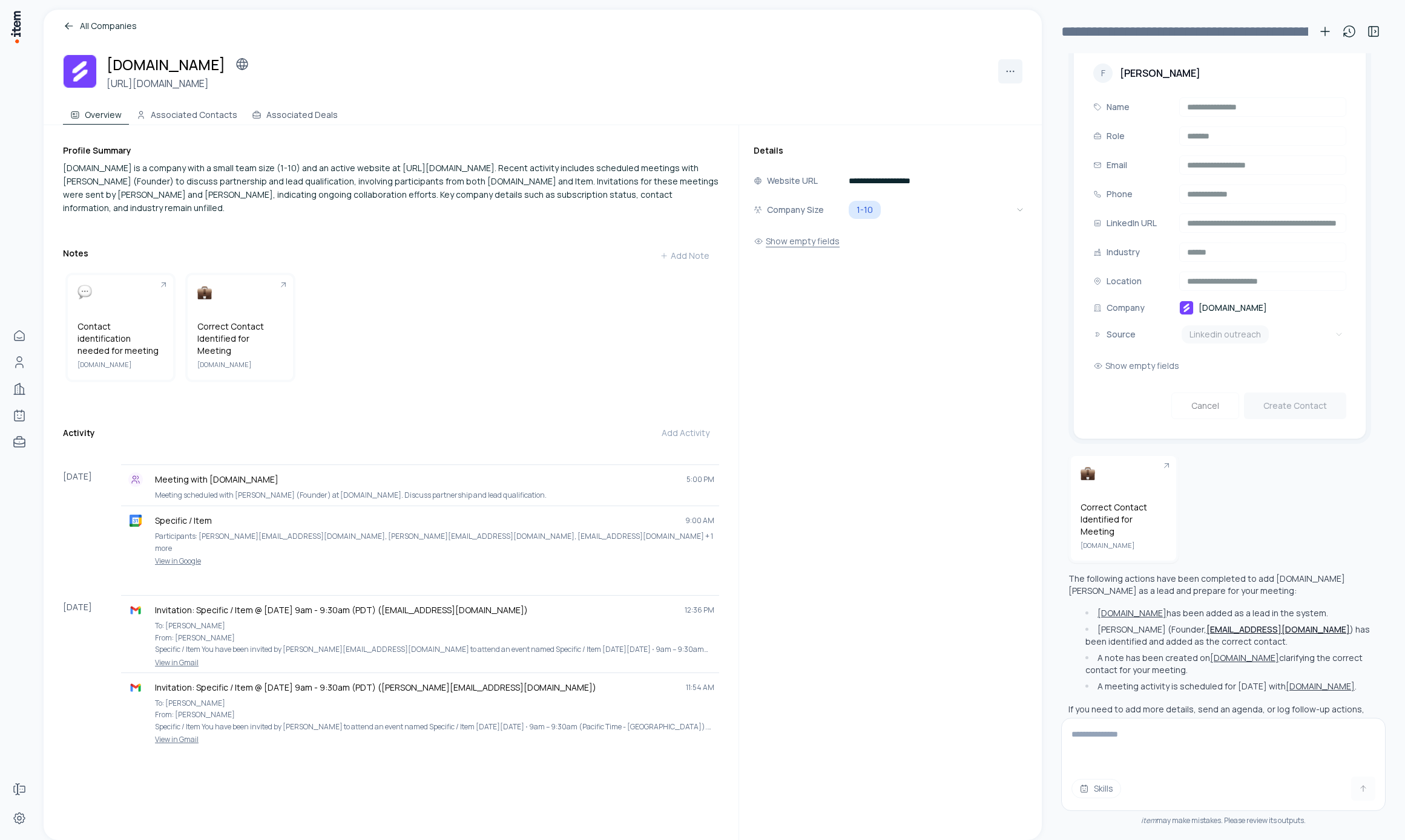
click at [779, 250] on button "Show empty fields" at bounding box center [796, 241] width 86 height 24
click at [212, 117] on button "Associated Contacts" at bounding box center [186, 113] width 115 height 24
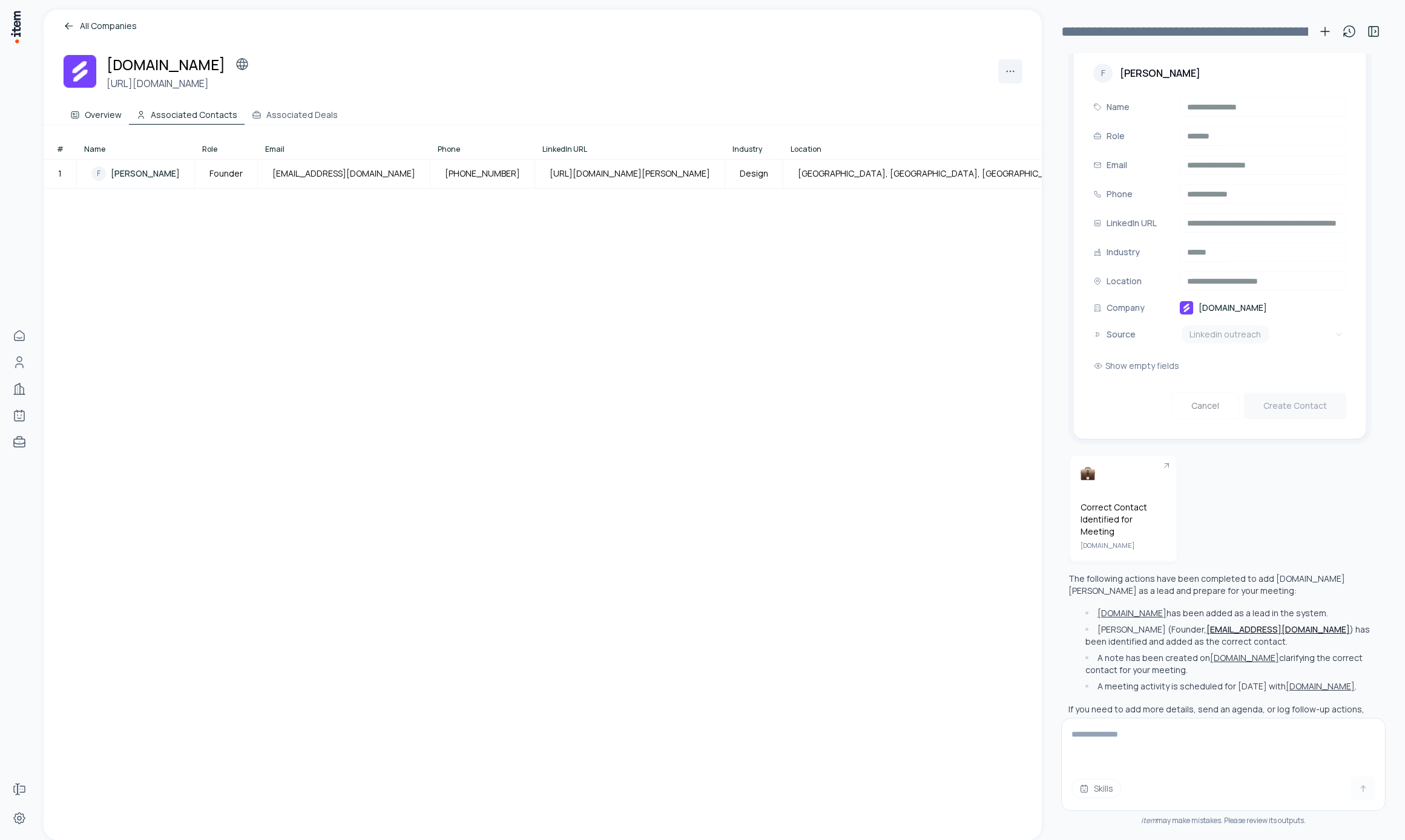
click at [92, 118] on button "Overview" at bounding box center [96, 113] width 66 height 24
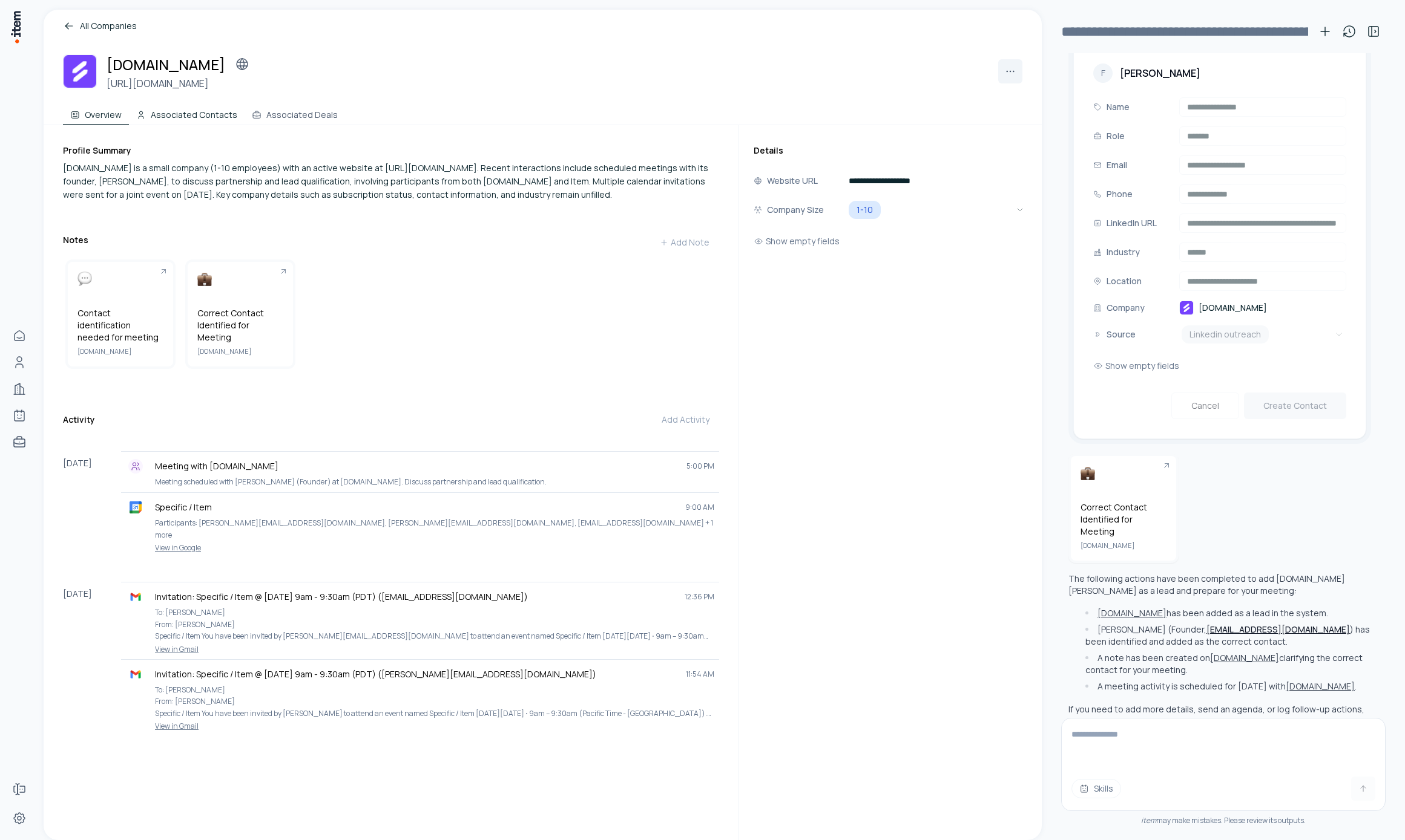
click at [164, 118] on button "Associated Contacts" at bounding box center [186, 113] width 115 height 24
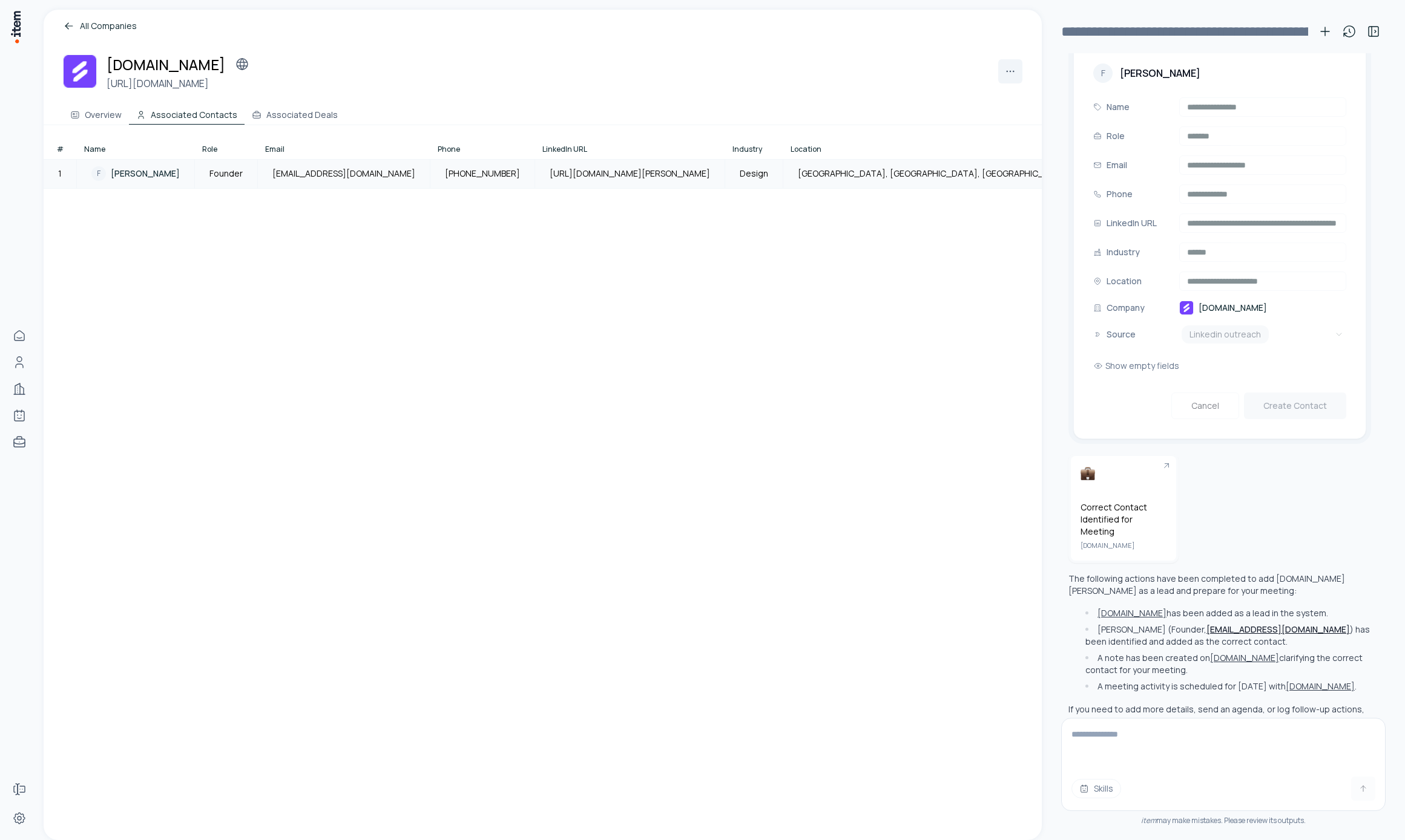
click at [177, 170] on span "Fabian Reinhardt" at bounding box center [145, 173] width 69 height 12
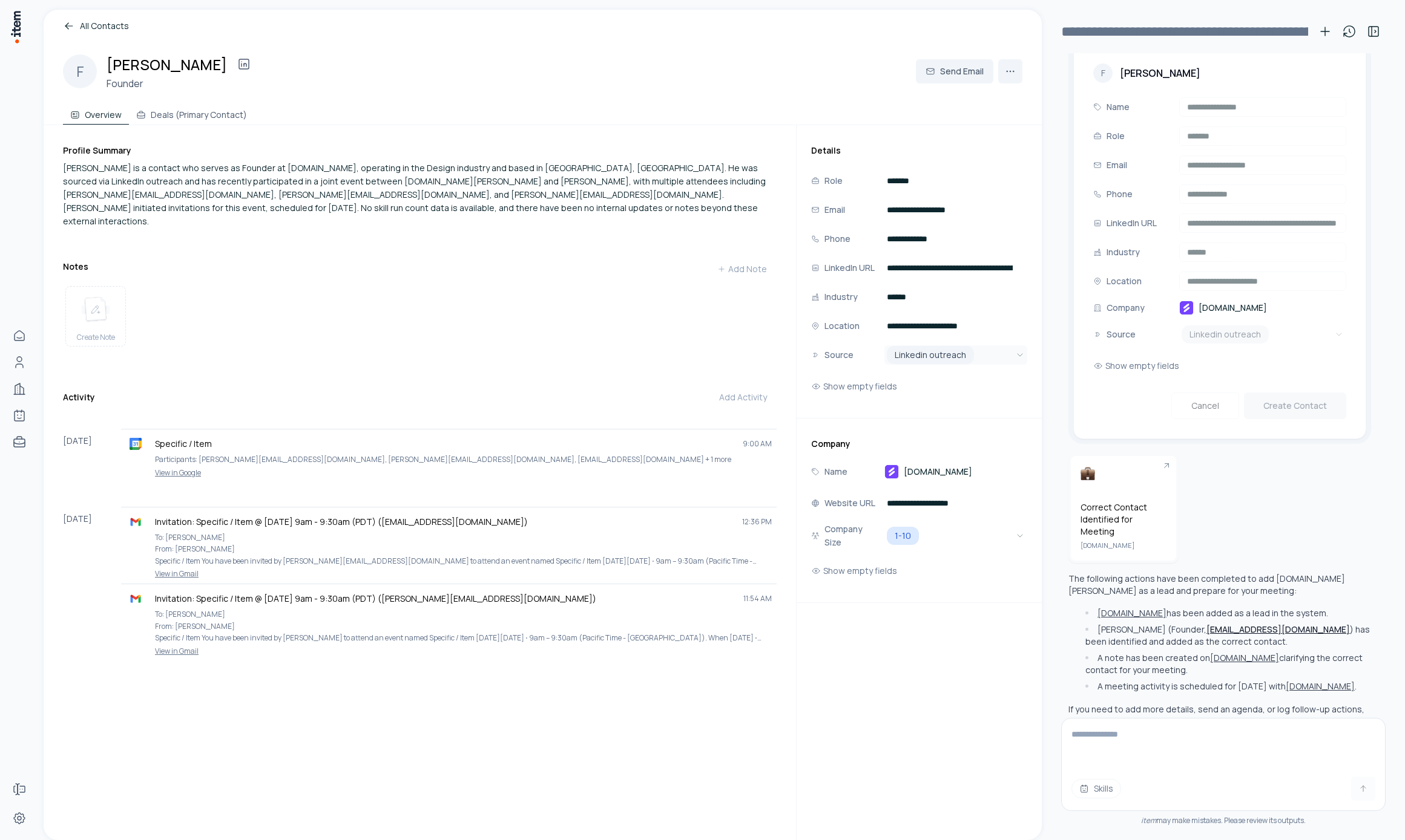
click at [917, 362] on html "Home Contacts Companies Agents Deals Forms Settings All Contacts F Fabian Reinh…" at bounding box center [702, 420] width 1405 height 840
click at [863, 354] on html "Home Contacts Companies Agents Deals Forms Settings All Contacts F Fabian Reinh…" at bounding box center [702, 420] width 1405 height 840
click at [856, 357] on html "Home Contacts Companies Agents Deals Forms Settings All Contacts F Fabian Reinh…" at bounding box center [702, 420] width 1405 height 840
click at [863, 346] on html "Home Contacts Companies Agents Deals Forms Settings All Contacts F Fabian Reinh…" at bounding box center [702, 420] width 1405 height 840
drag, startPoint x: 941, startPoint y: 666, endPoint x: 892, endPoint y: 621, distance: 66.5
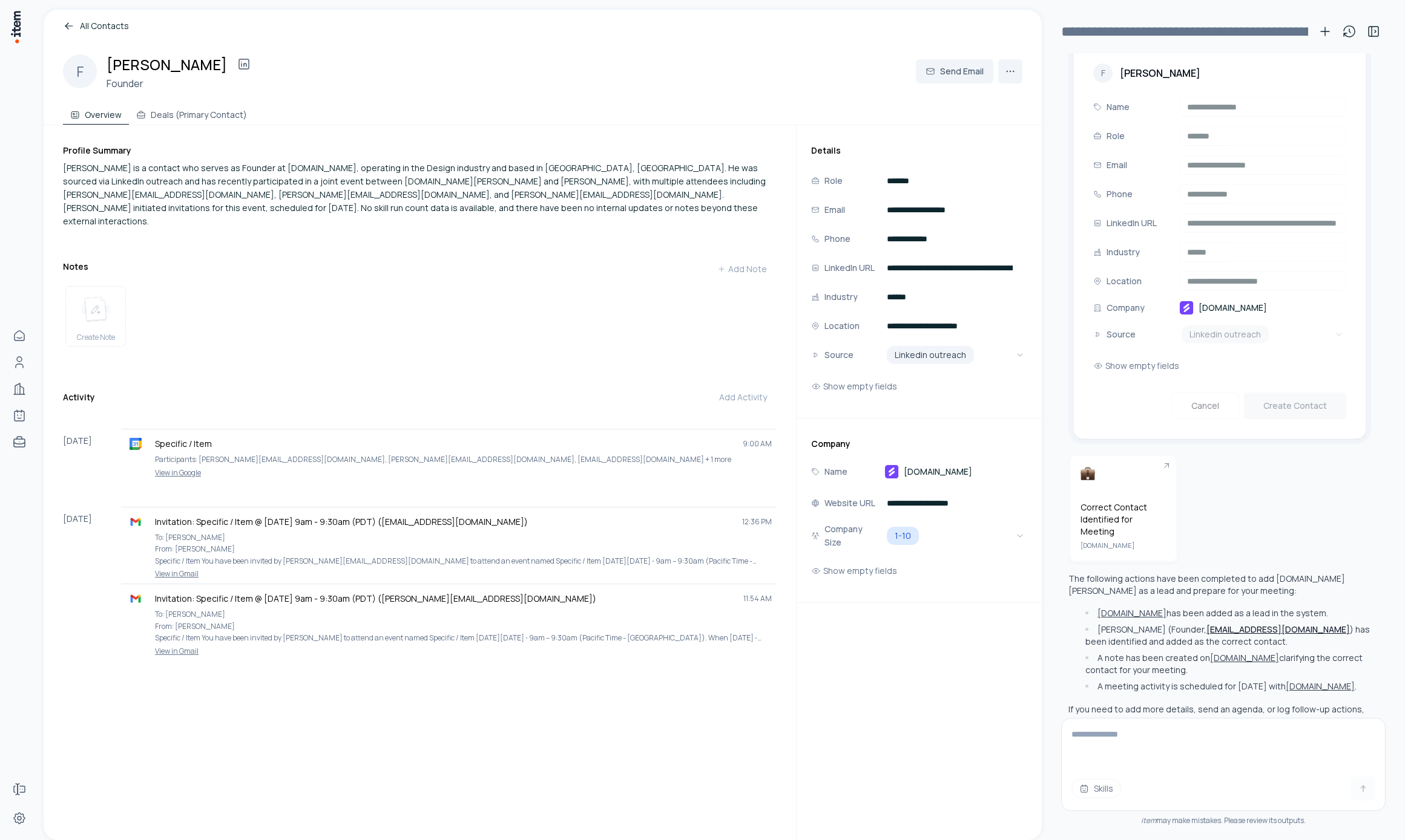
click at [941, 666] on html "Home Contacts Companies Agents Deals Forms Settings All Contacts F Fabian Reinh…" at bounding box center [702, 420] width 1405 height 840
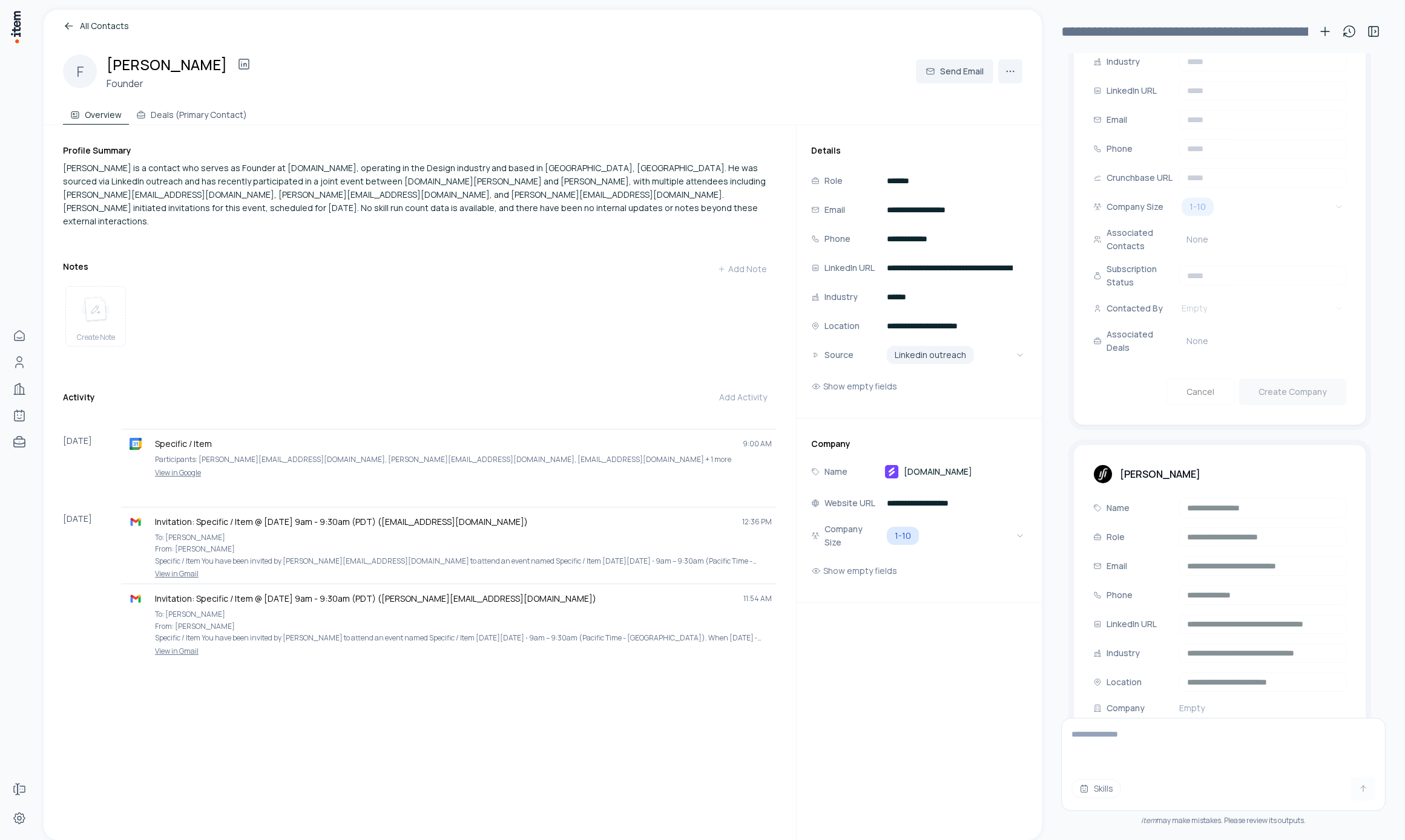
scroll to position [217, 0]
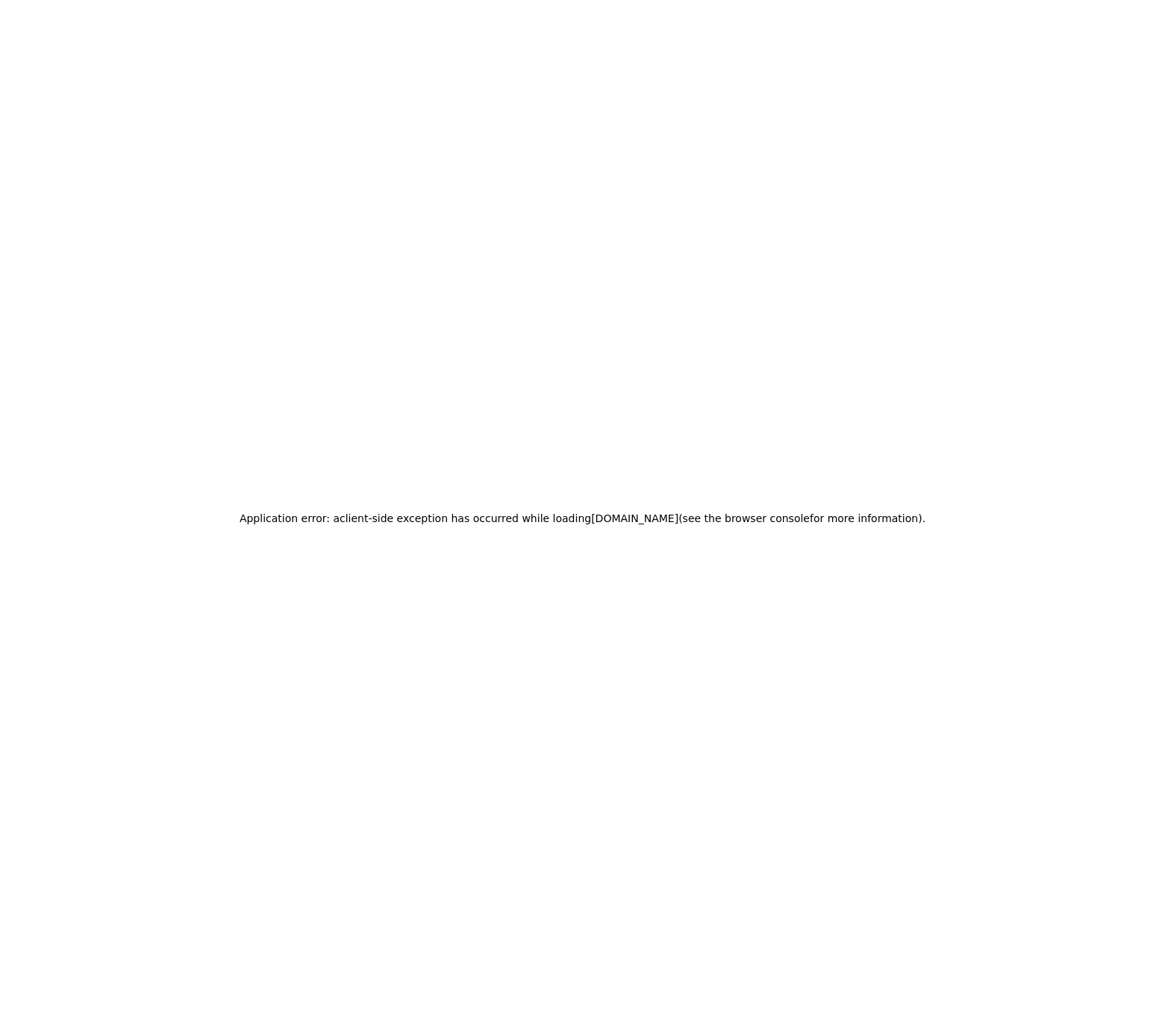
click at [603, 543] on div "Application error: a client -side exception has occurred while loading app.usei…" at bounding box center [582, 518] width 1165 height 1036
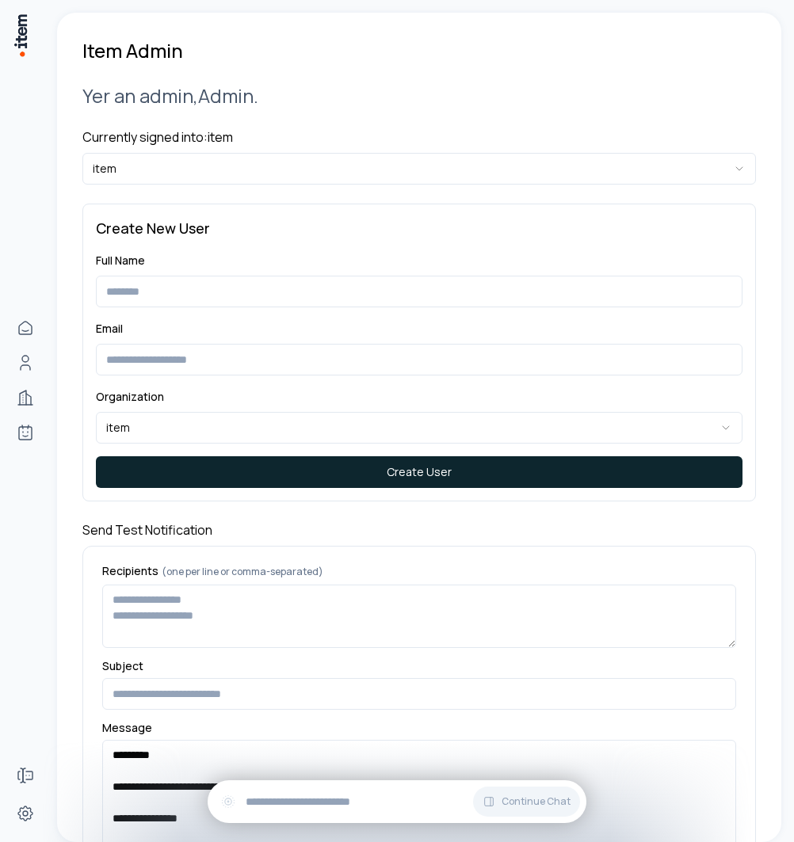
click at [304, 189] on div "**********" at bounding box center [418, 497] width 673 height 869
click at [301, 181] on html "**********" at bounding box center [397, 421] width 794 height 842
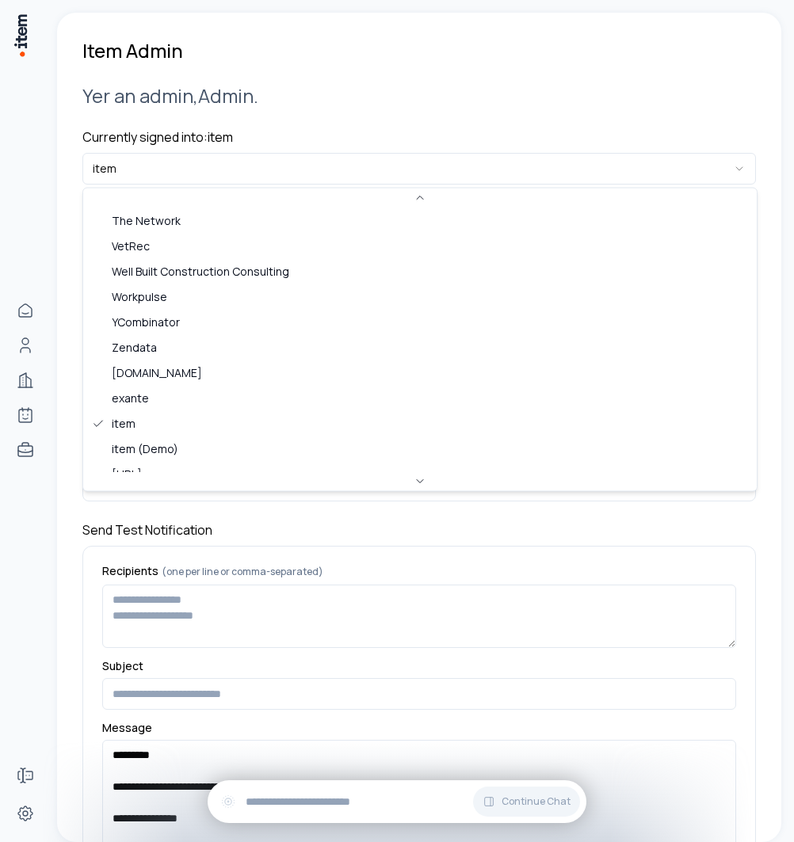
scroll to position [1, 0]
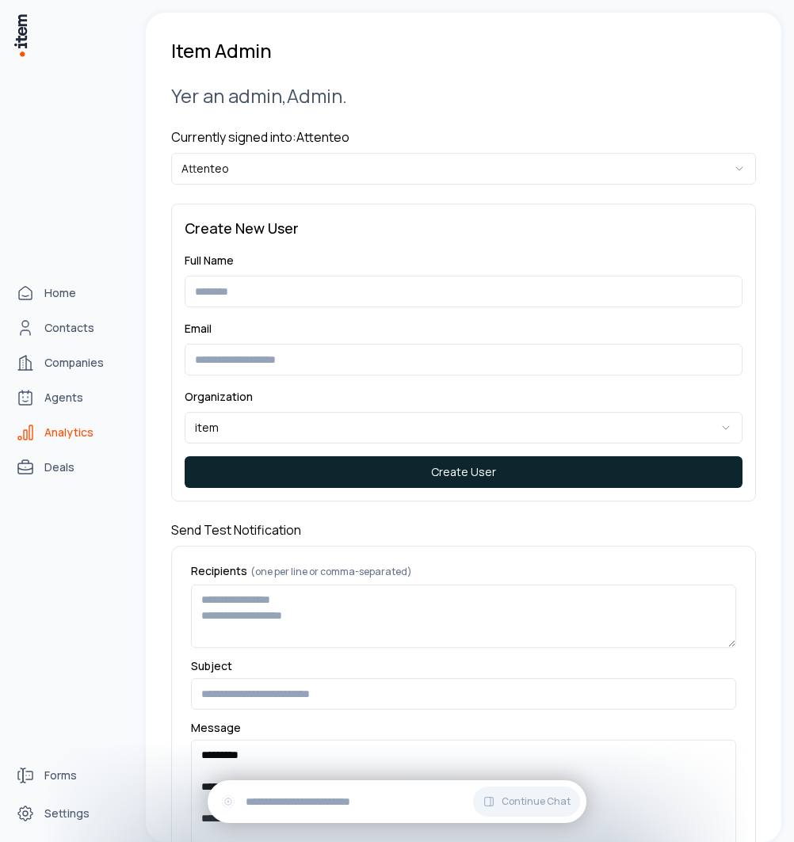
click at [37, 425] on link "Analytics" at bounding box center [70, 433] width 120 height 32
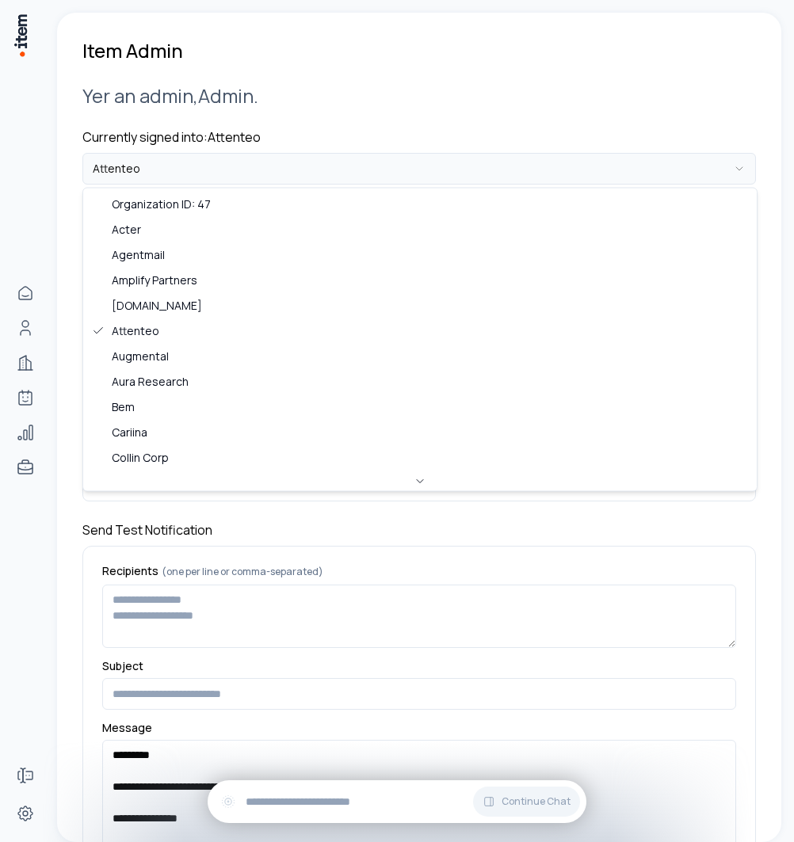
click at [200, 177] on html "**********" at bounding box center [397, 421] width 794 height 842
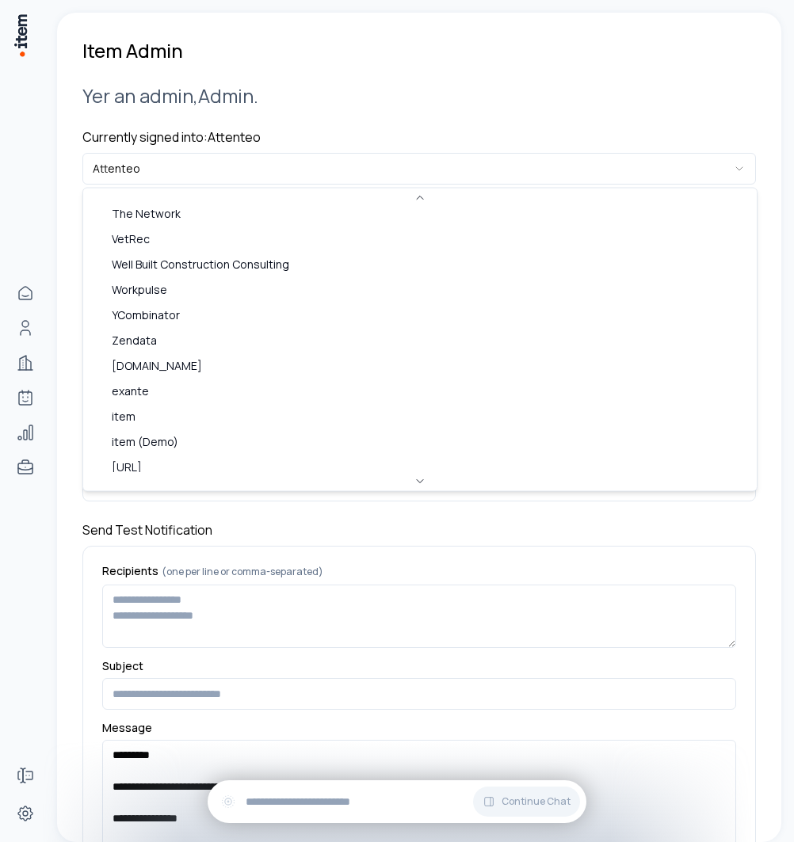
scroll to position [686, 0]
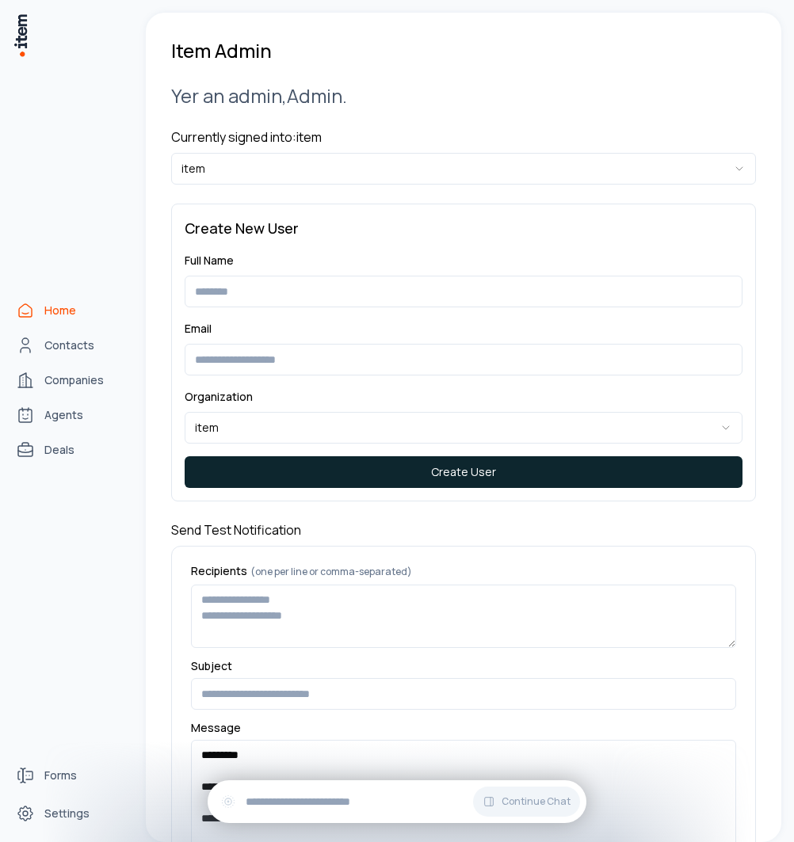
click at [37, 299] on link "Home" at bounding box center [70, 311] width 120 height 32
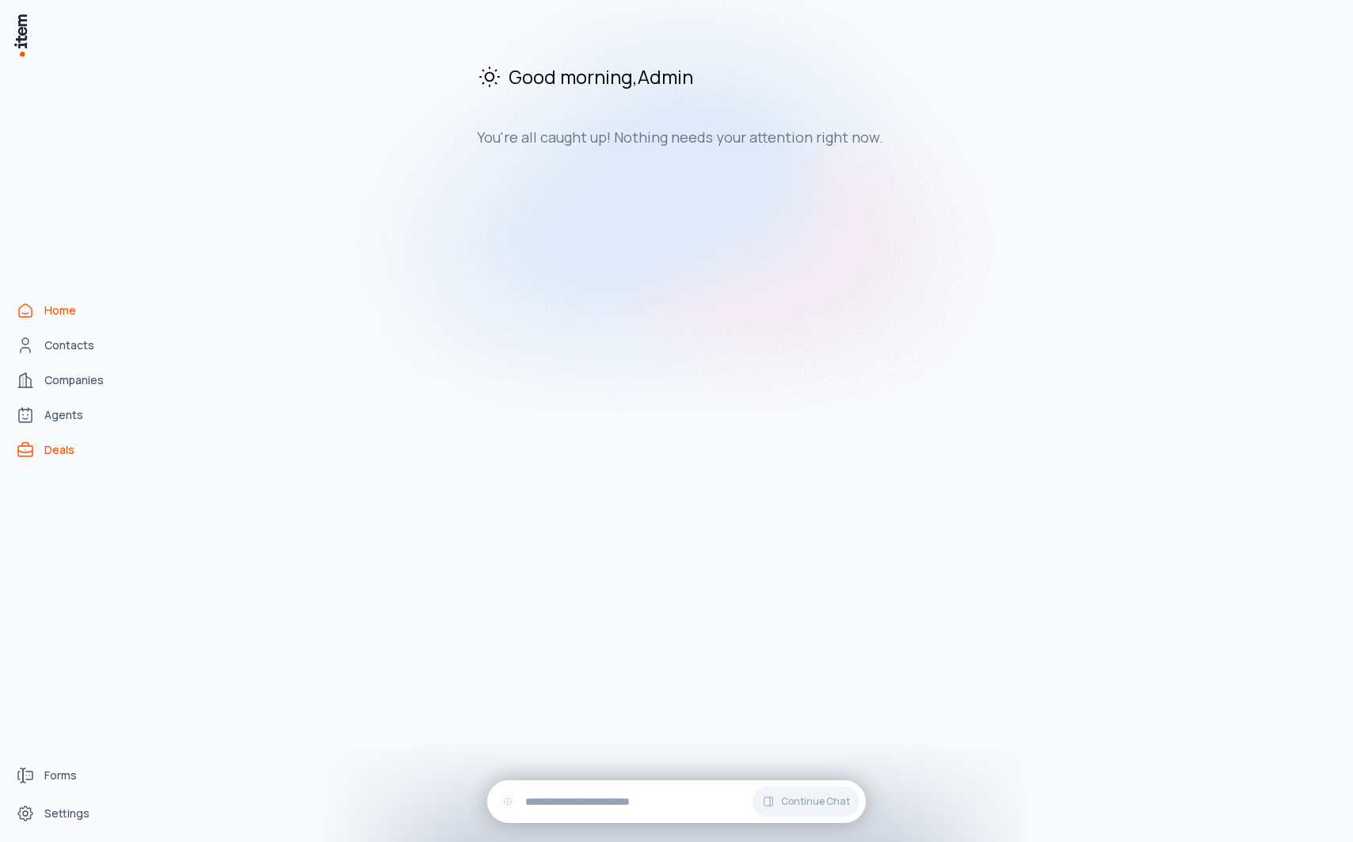
click at [59, 438] on link "Deals" at bounding box center [70, 450] width 120 height 32
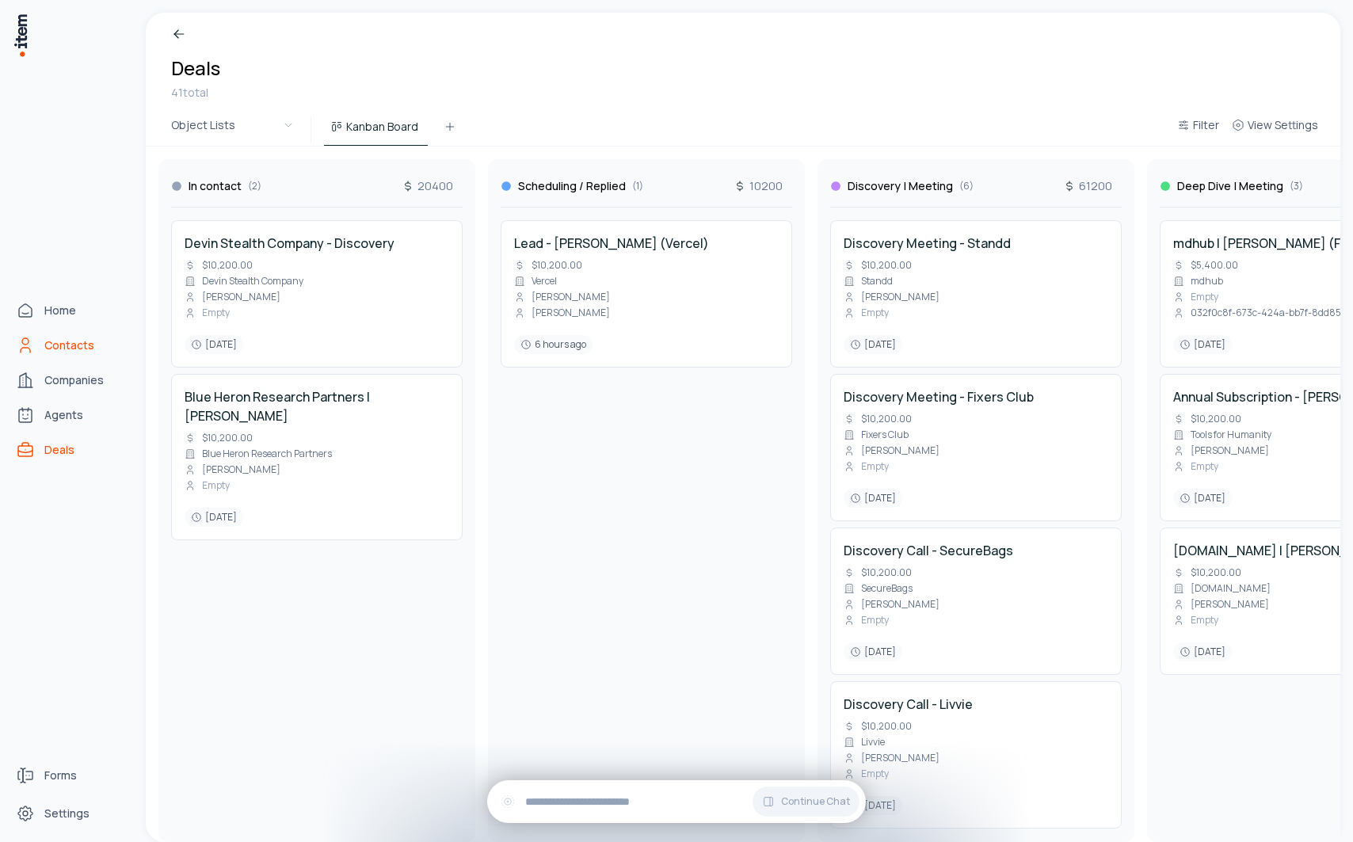
click at [36, 342] on link "Contacts" at bounding box center [70, 346] width 120 height 32
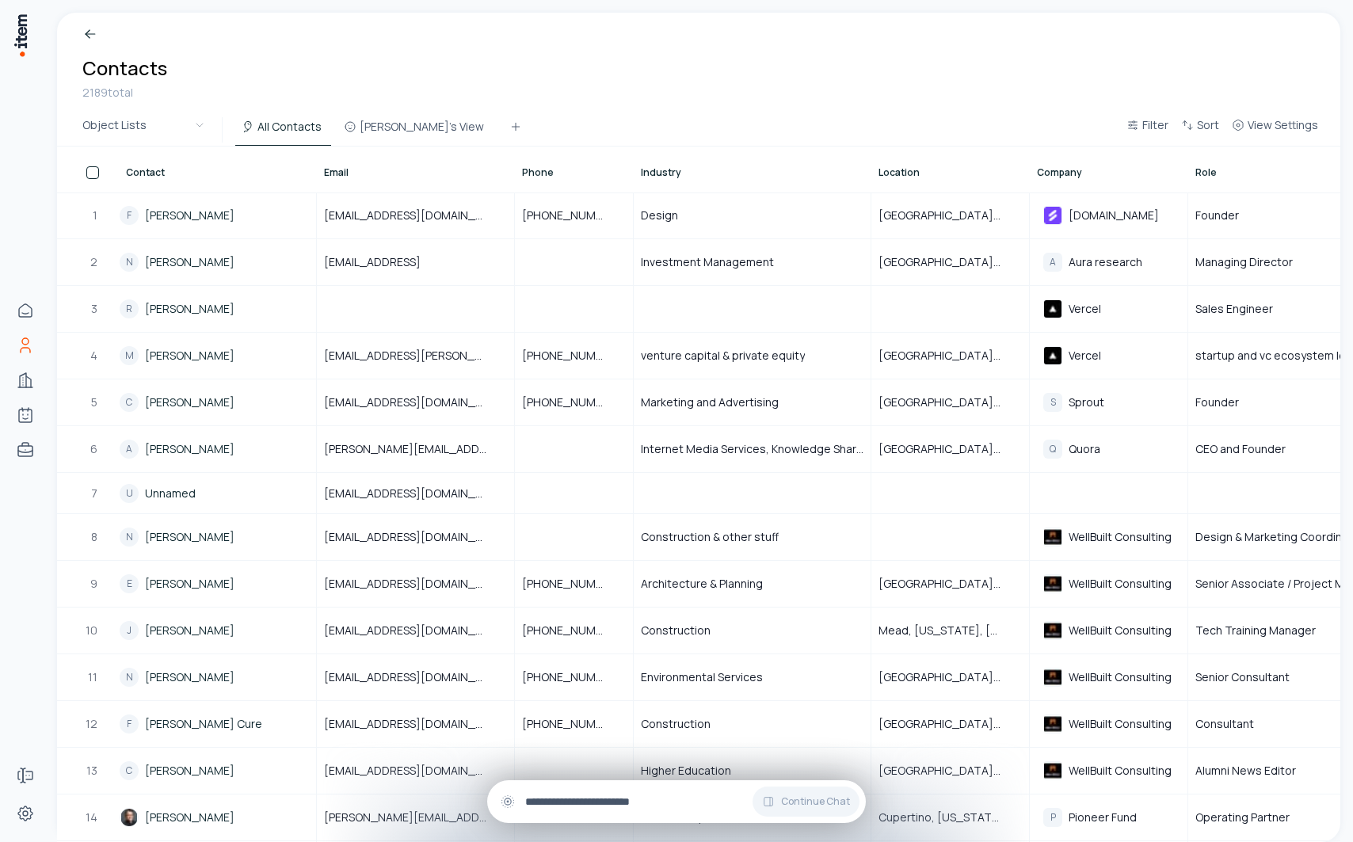
click at [604, 820] on div "Continue Chat" at bounding box center [676, 801] width 379 height 43
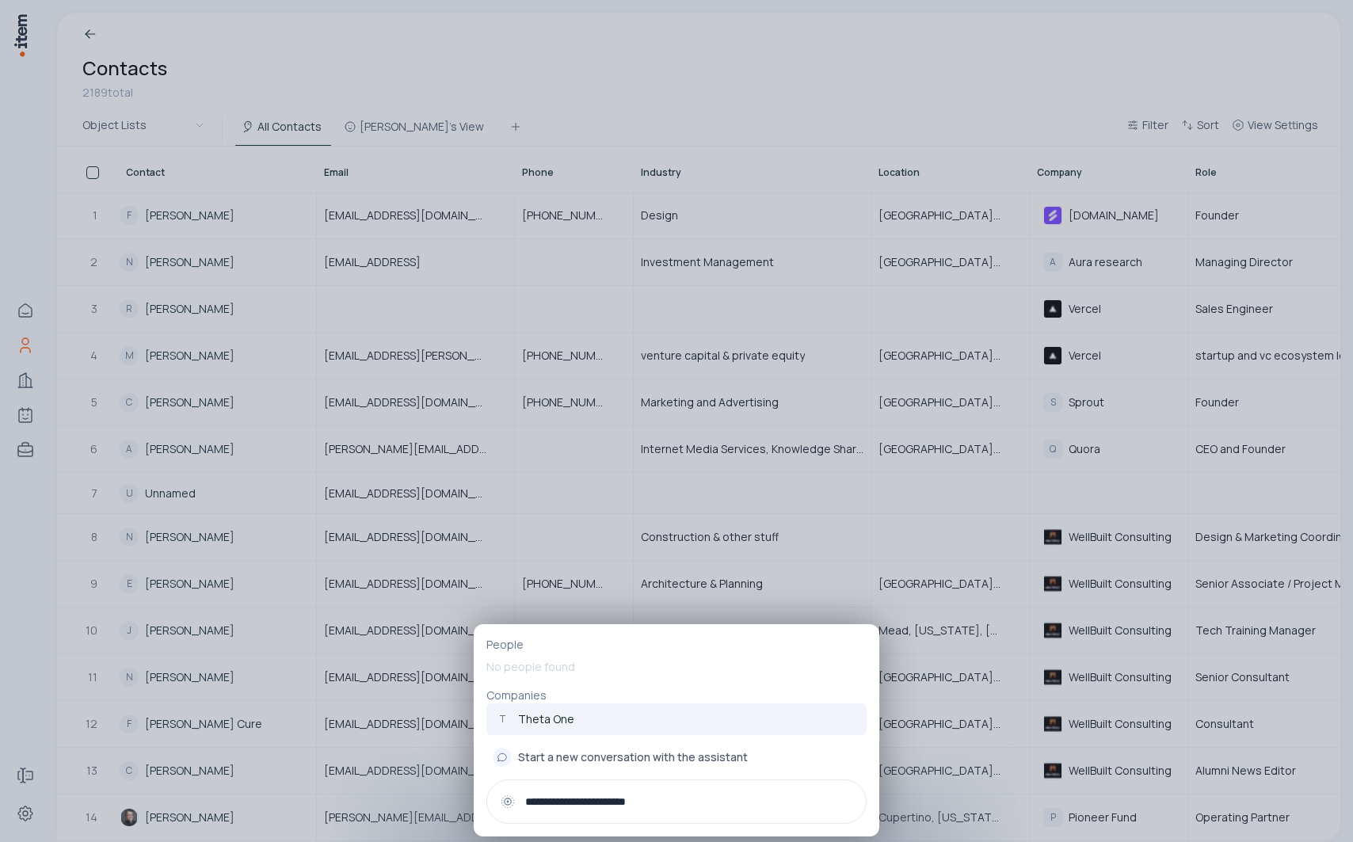
type input "**********"
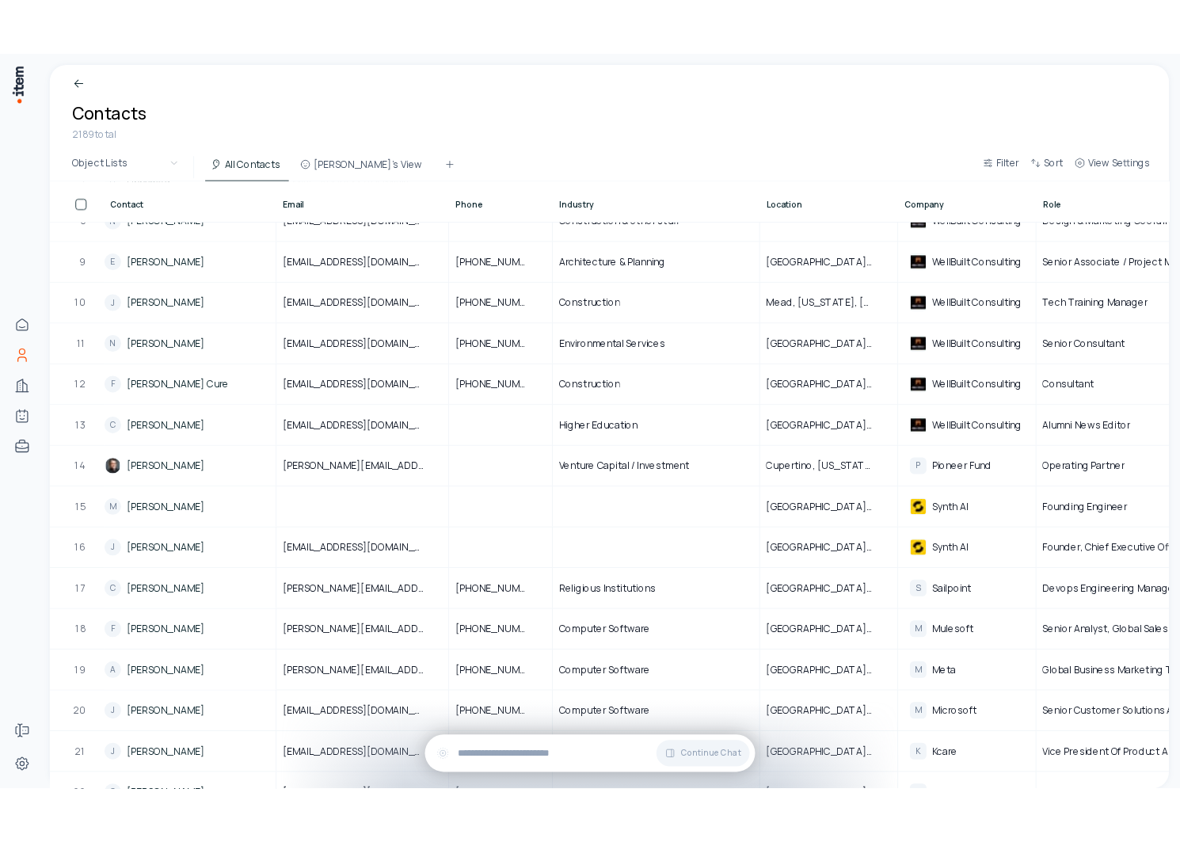
scroll to position [480, 0]
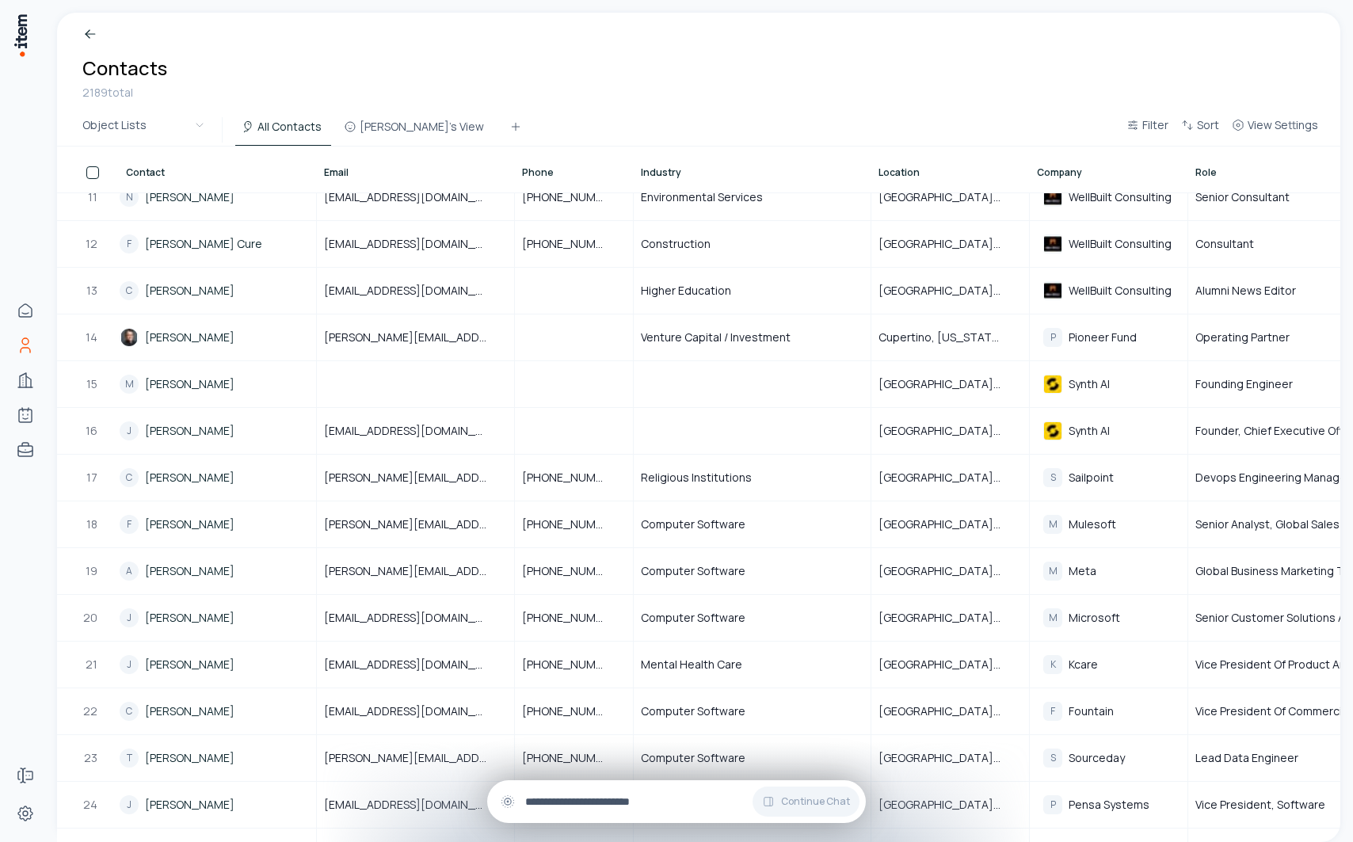
click at [602, 804] on input "text" at bounding box center [689, 801] width 328 height 17
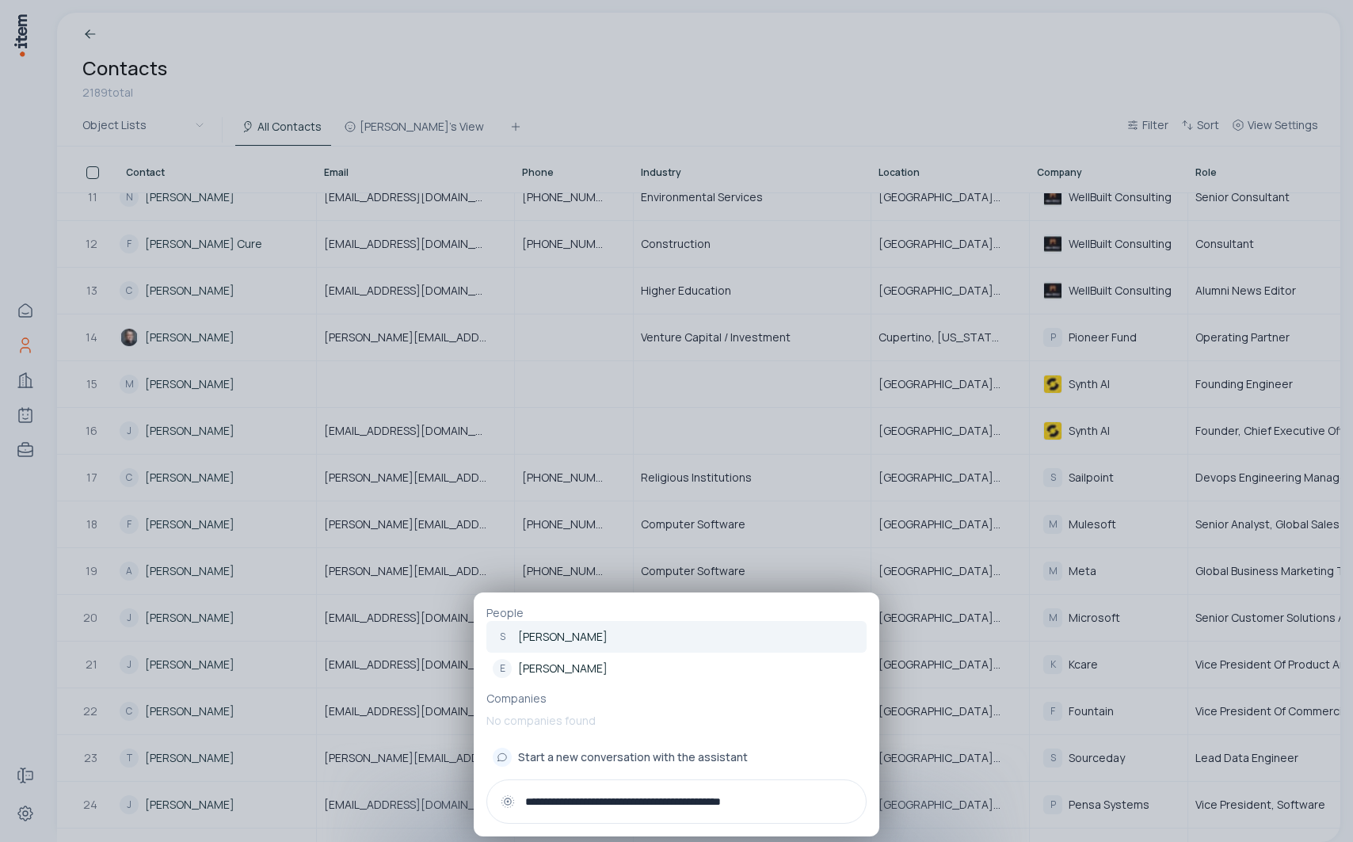
type input "**********"
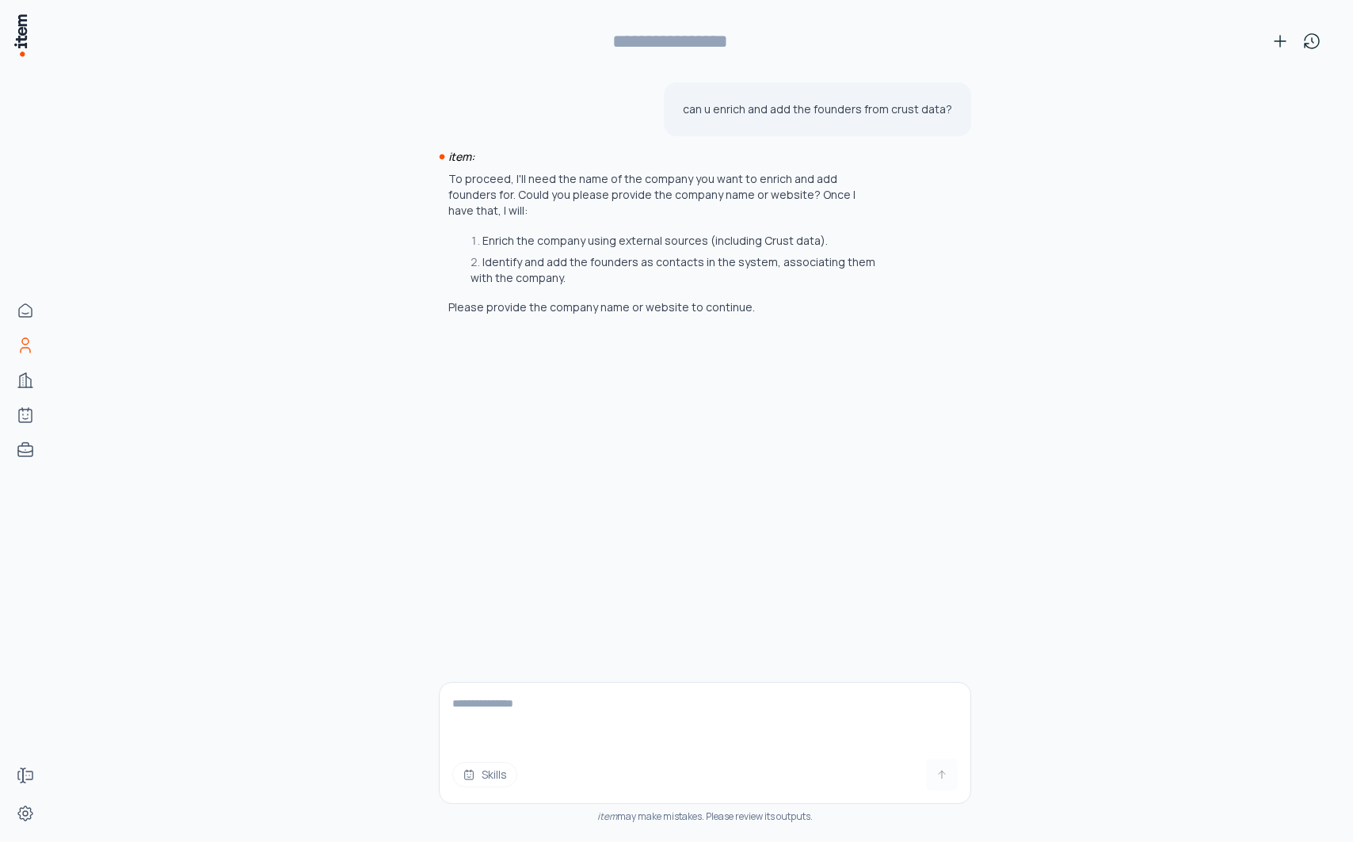
type input "**********"
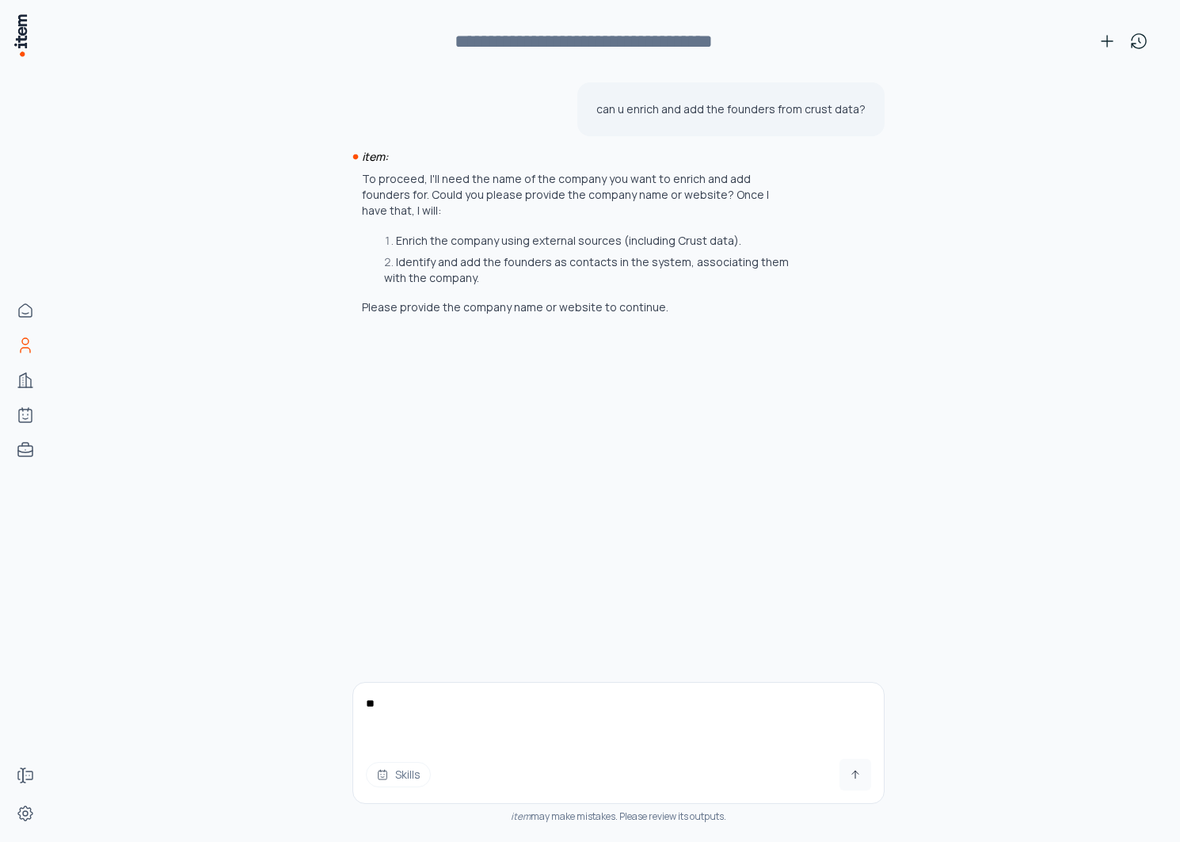
type textarea "***"
type textarea "**"
type textarea "*"
type textarea "**********"
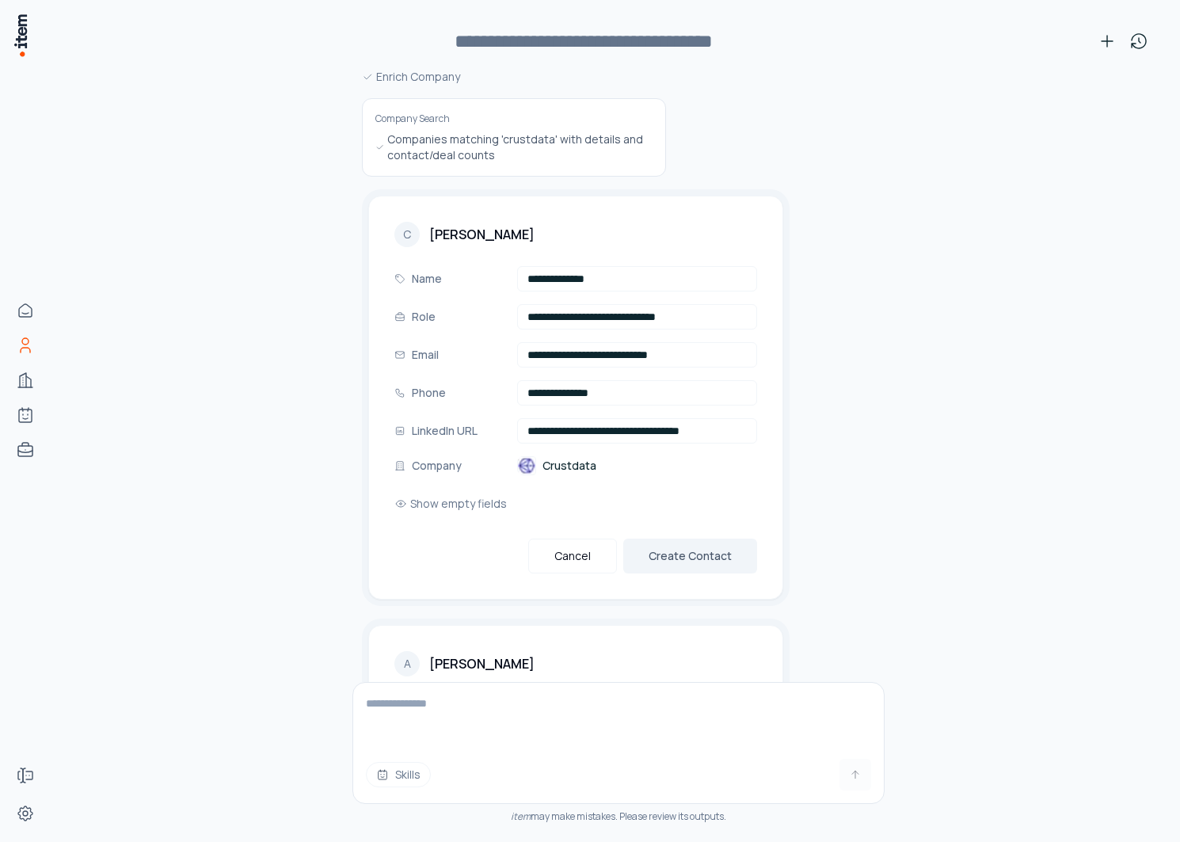
scroll to position [514, 0]
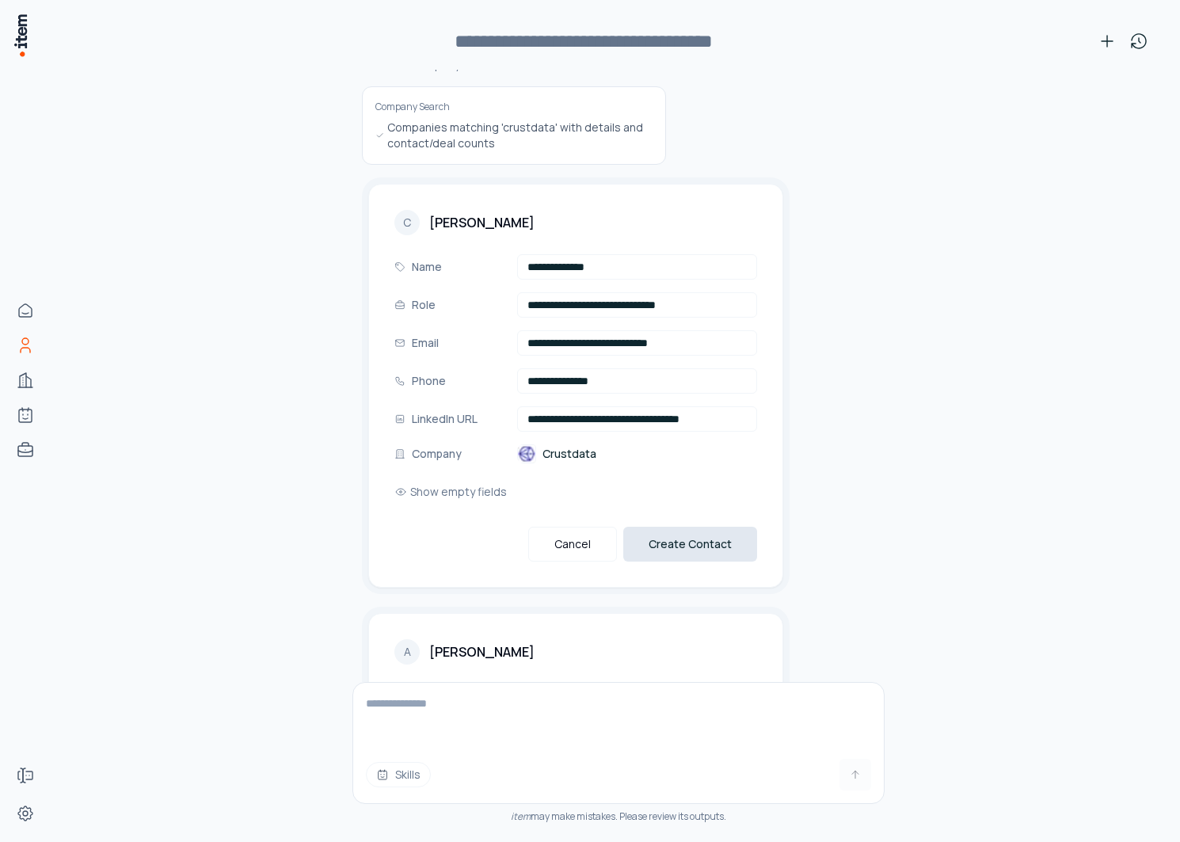
click at [682, 529] on button "Create Contact" at bounding box center [691, 544] width 134 height 35
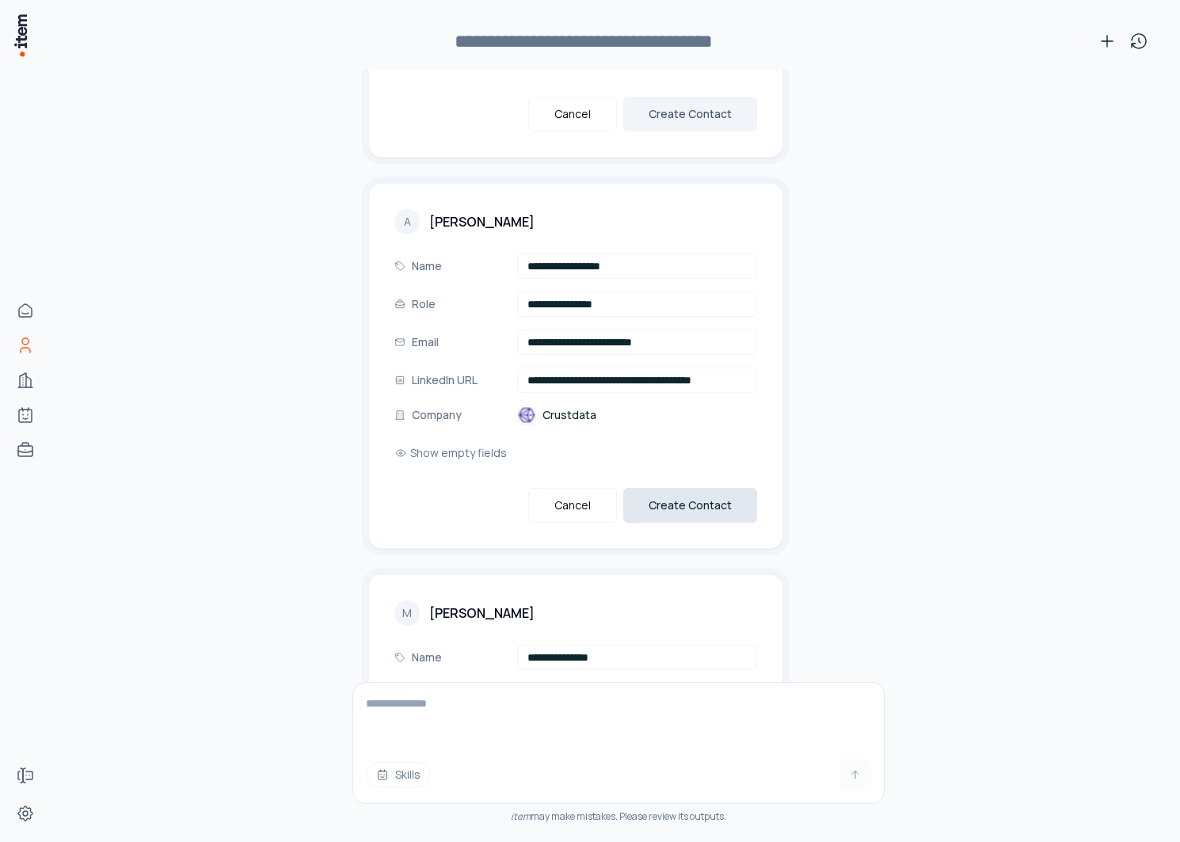
click at [693, 491] on button "Create Contact" at bounding box center [691, 505] width 134 height 35
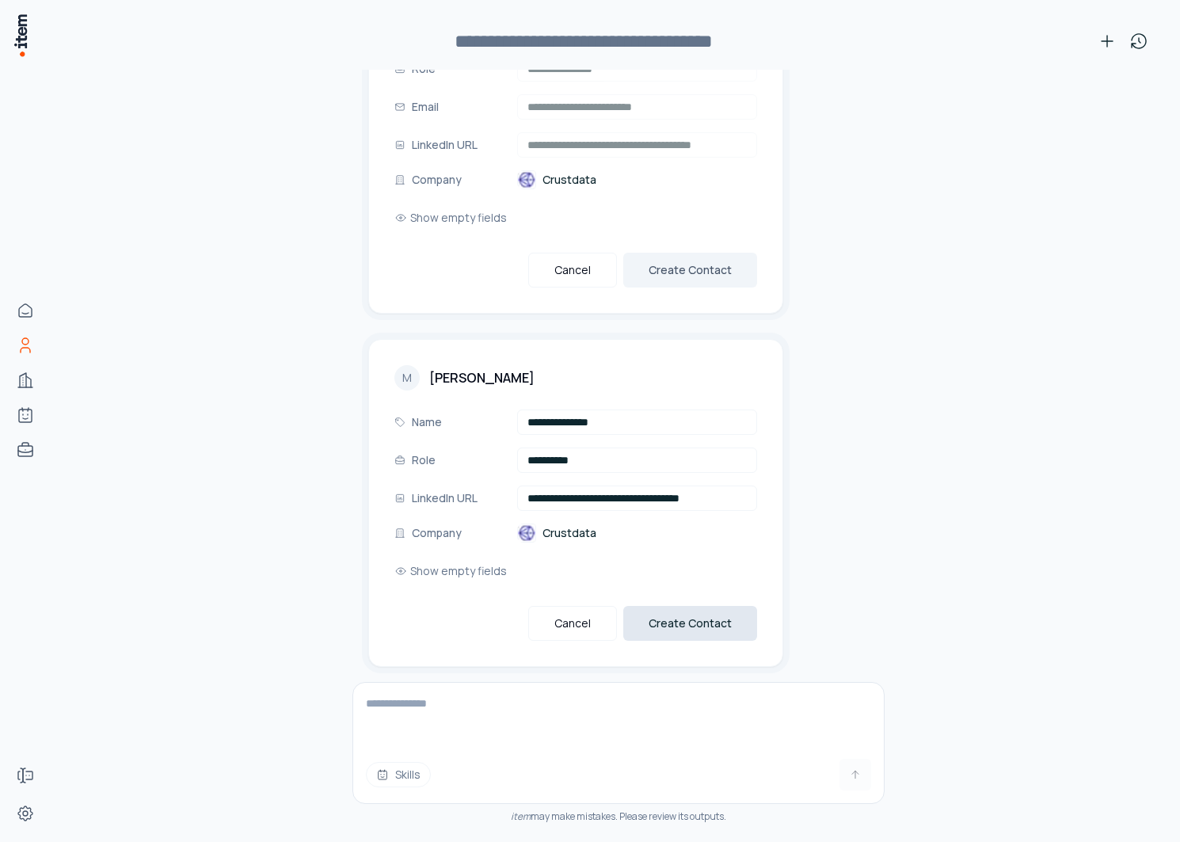
click at [708, 612] on button "Create Contact" at bounding box center [691, 623] width 134 height 35
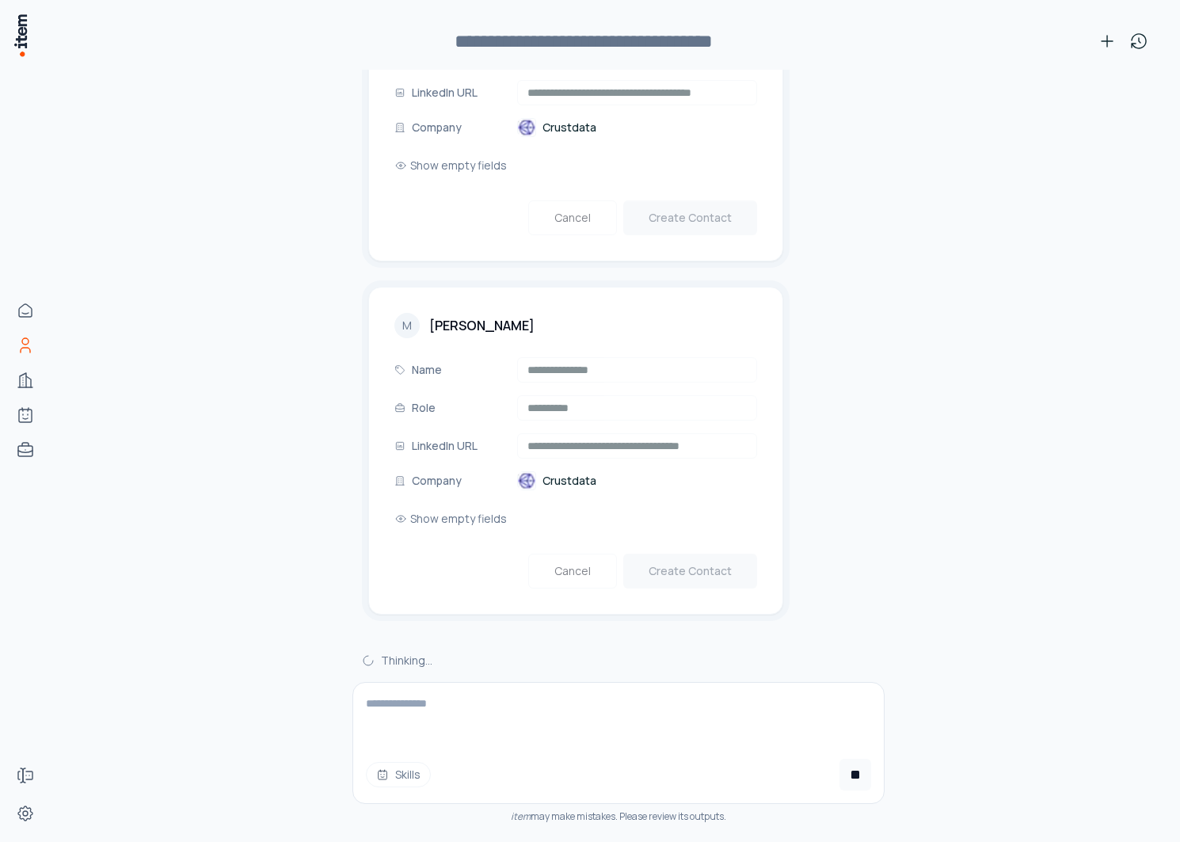
scroll to position [1234, 0]
click at [503, 716] on textarea at bounding box center [618, 714] width 531 height 63
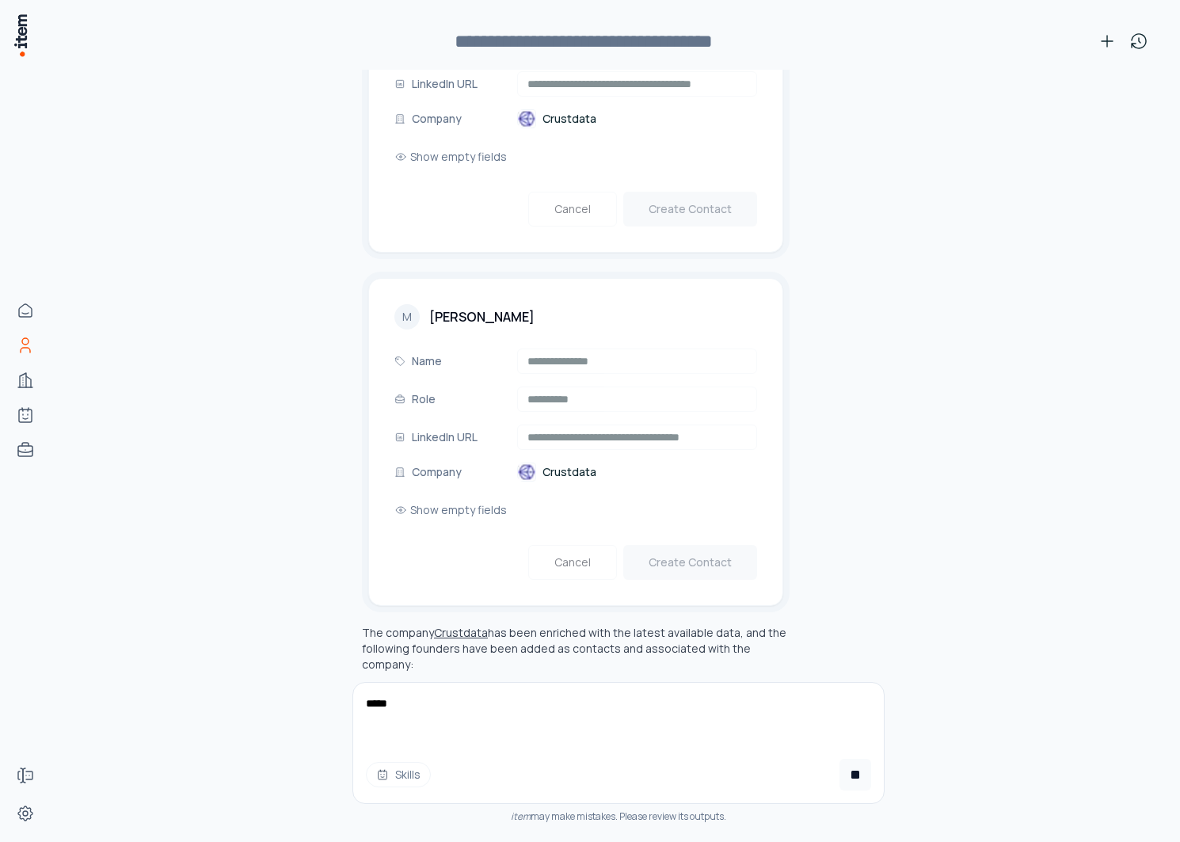
type textarea "*****"
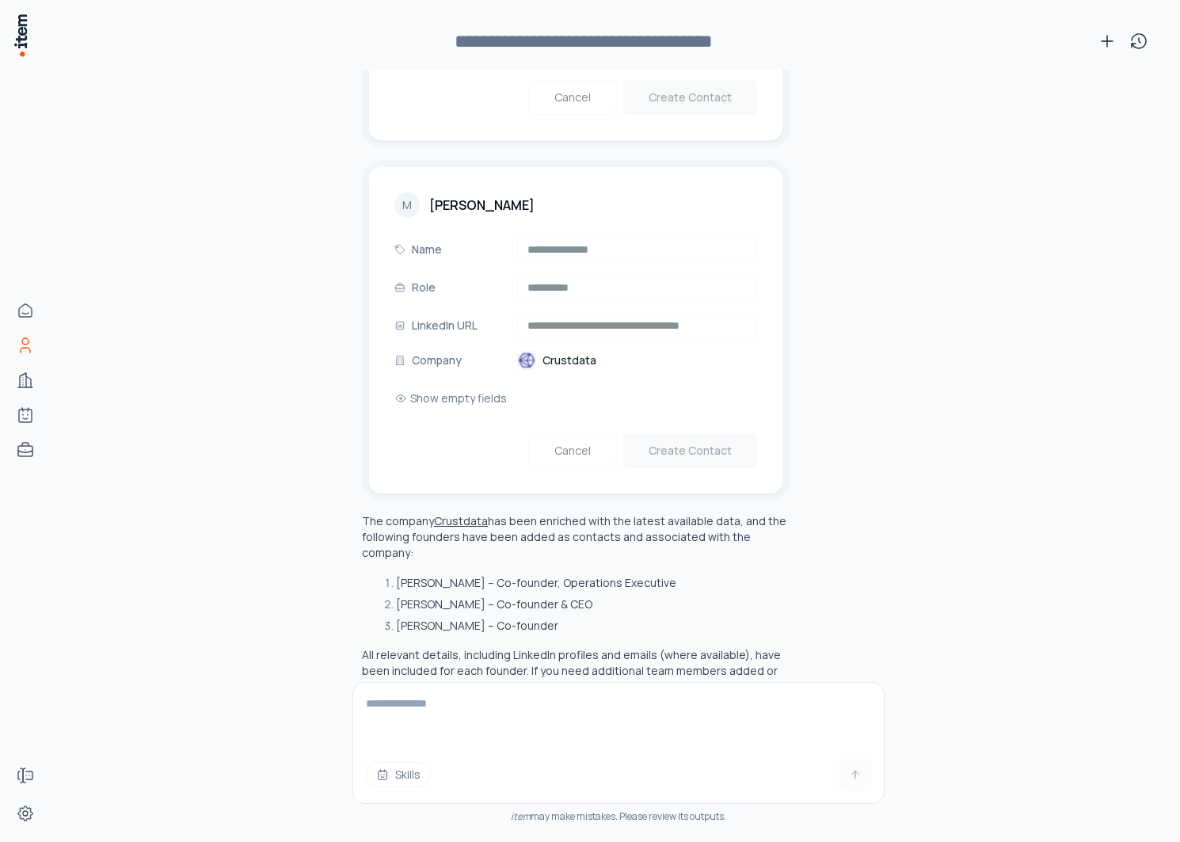
scroll to position [1358, 0]
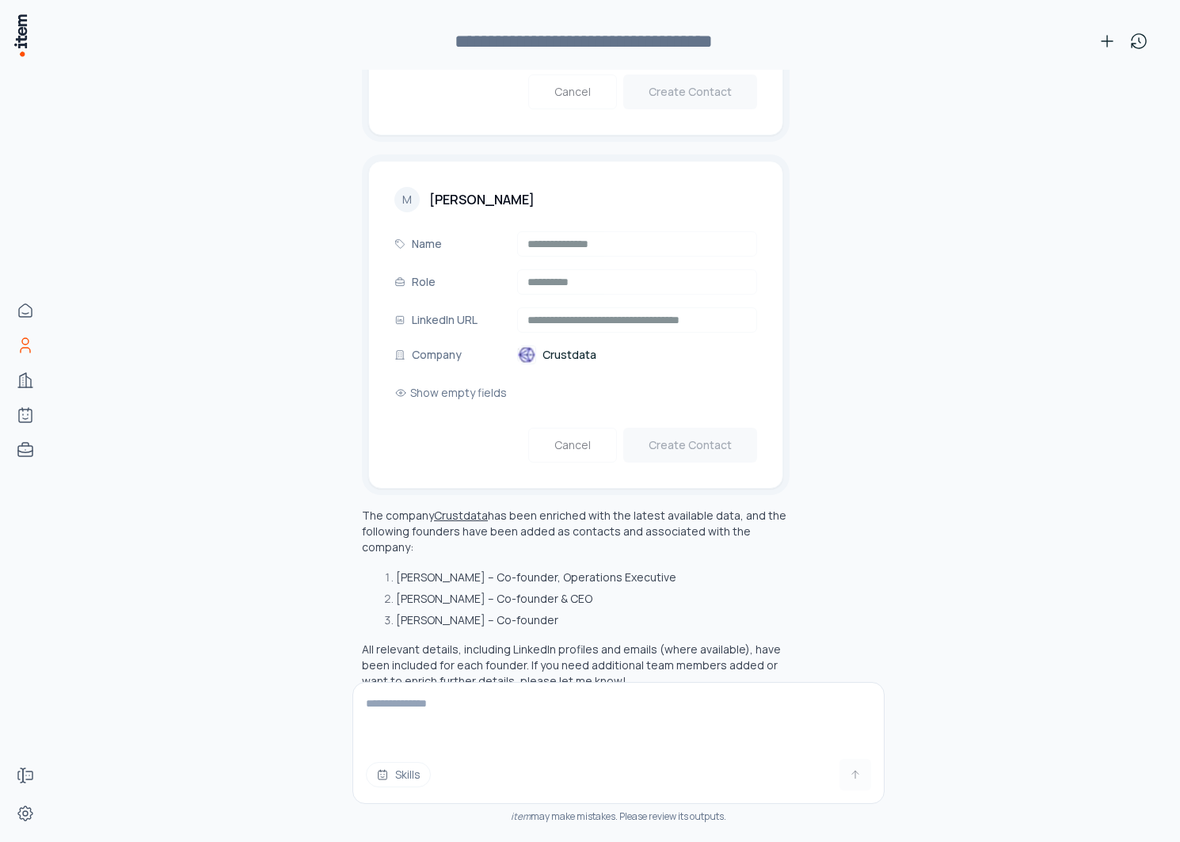
click at [472, 508] on button "Crustdata" at bounding box center [461, 516] width 54 height 16
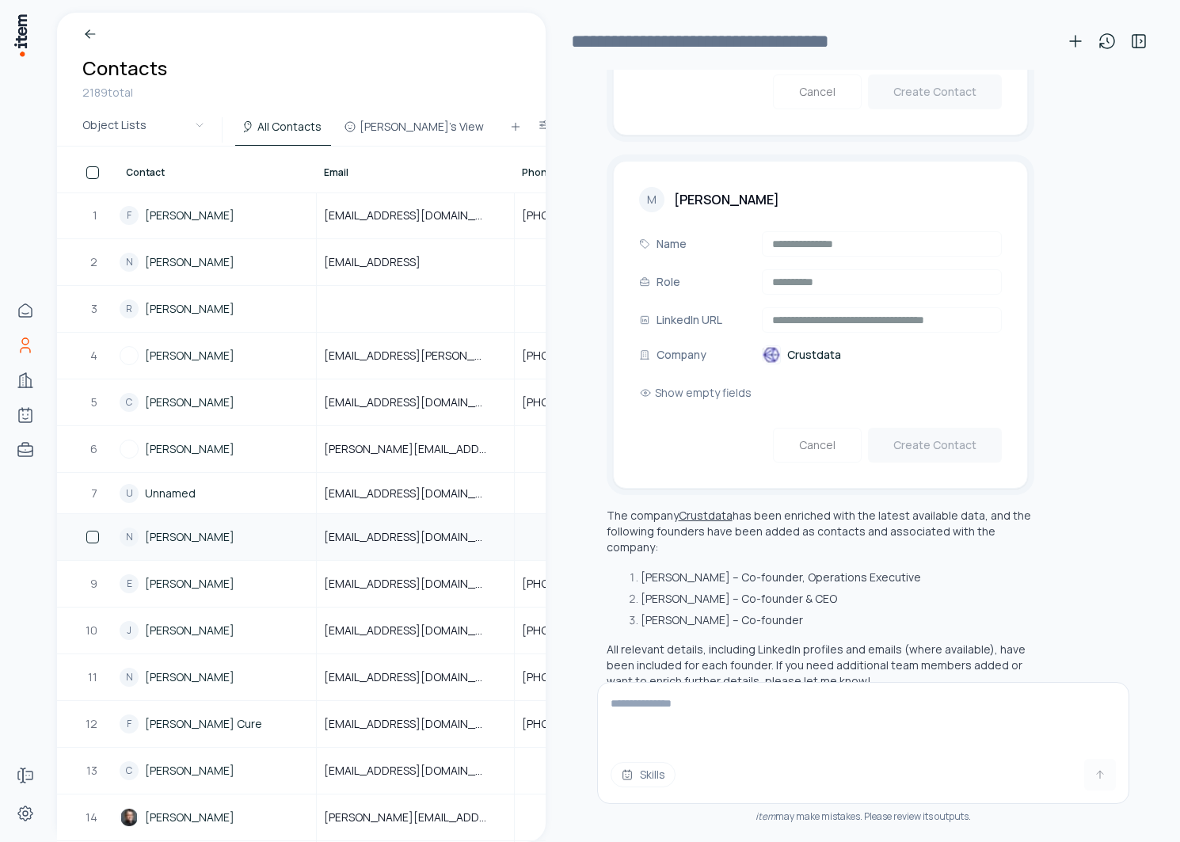
scroll to position [1374, 0]
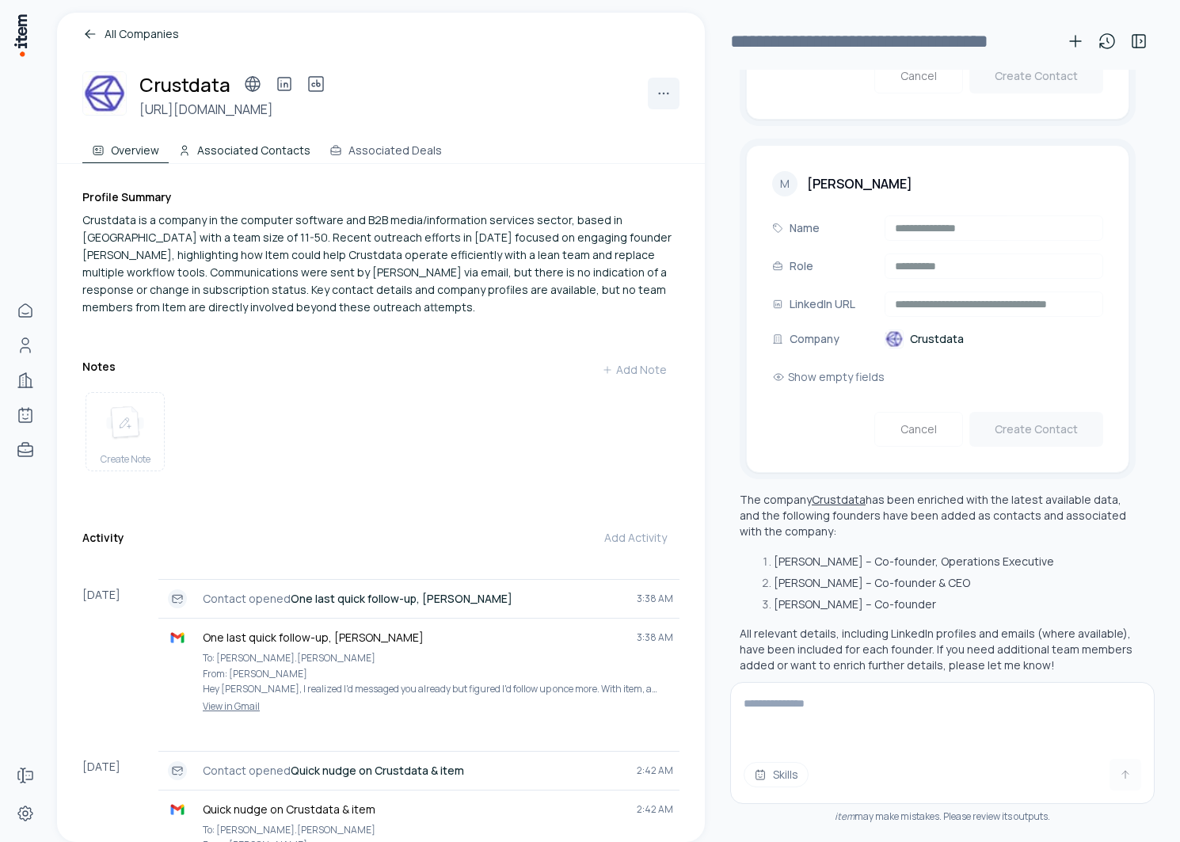
click at [223, 156] on button "Associated Contacts" at bounding box center [244, 148] width 151 height 32
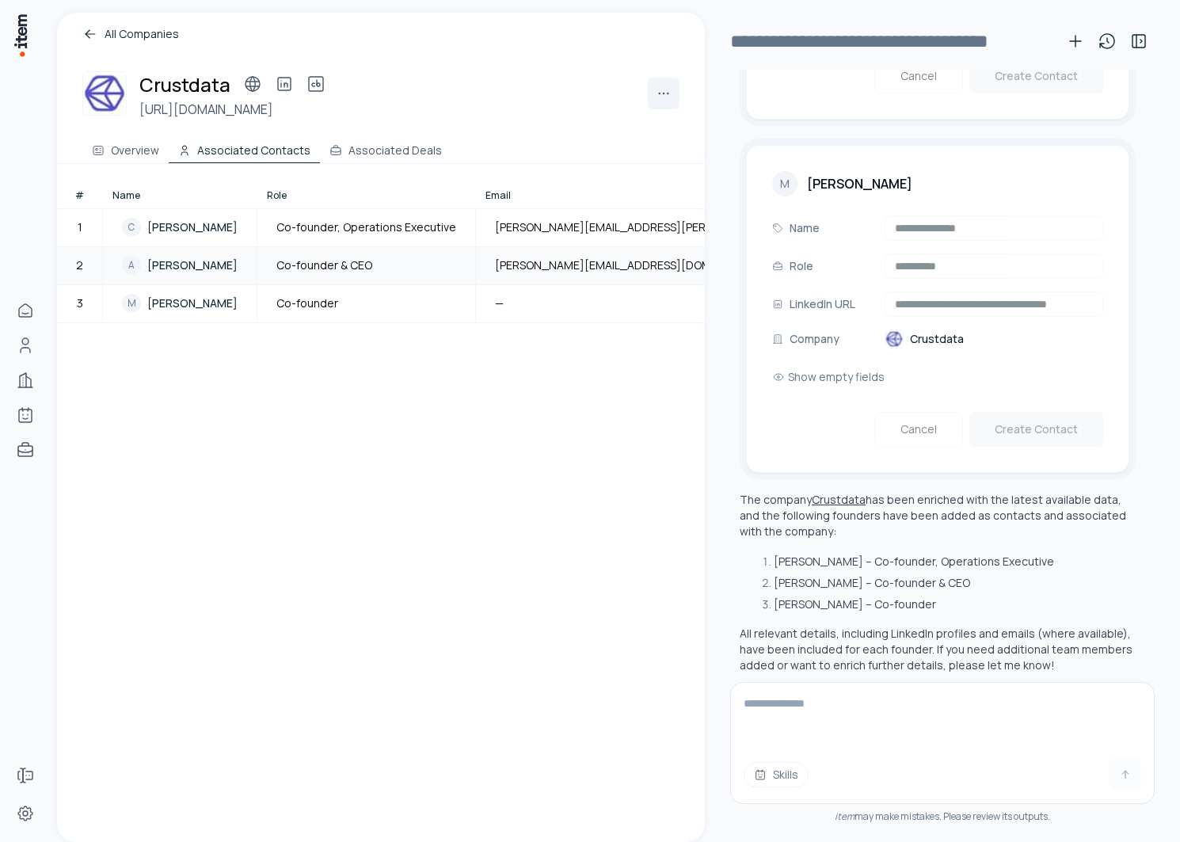
click at [186, 261] on span "Abhilash Chowdhary" at bounding box center [192, 265] width 90 height 16
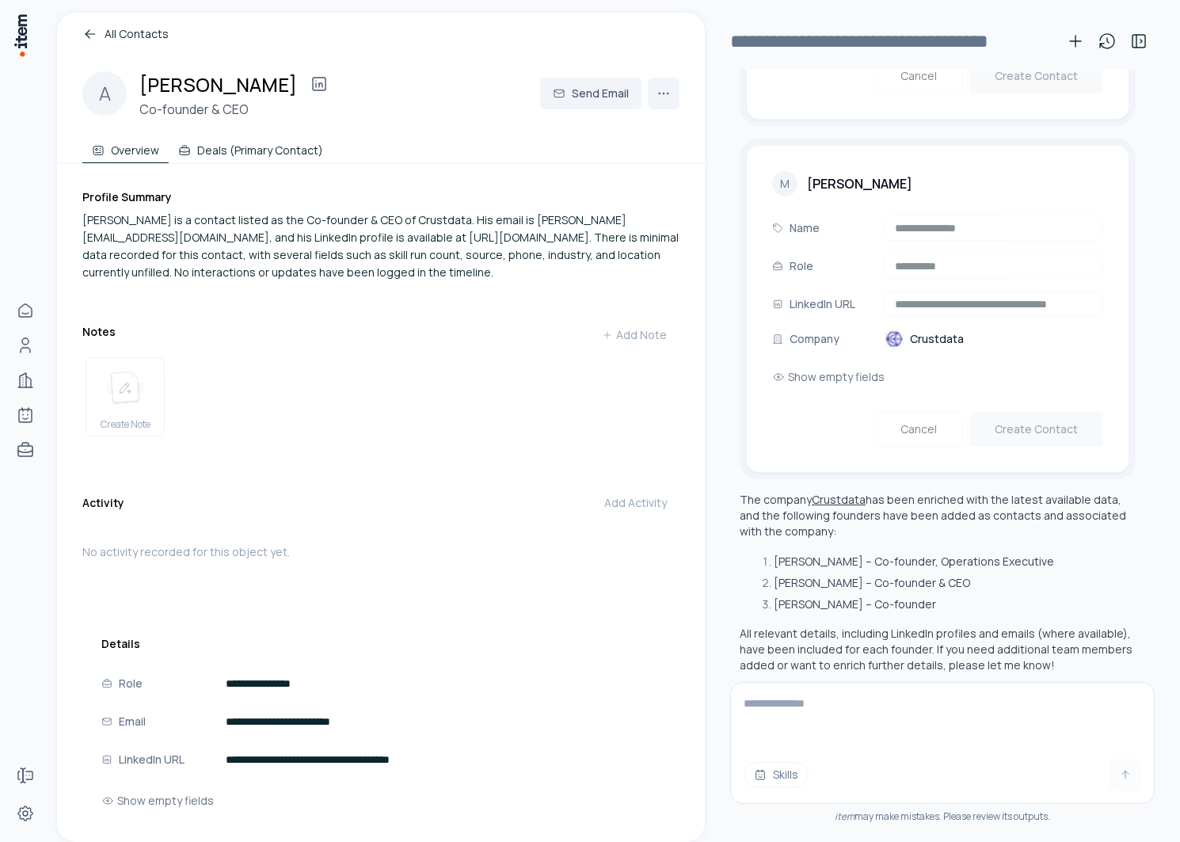
click at [240, 151] on button "Deals (Primary Contact)" at bounding box center [251, 148] width 164 height 32
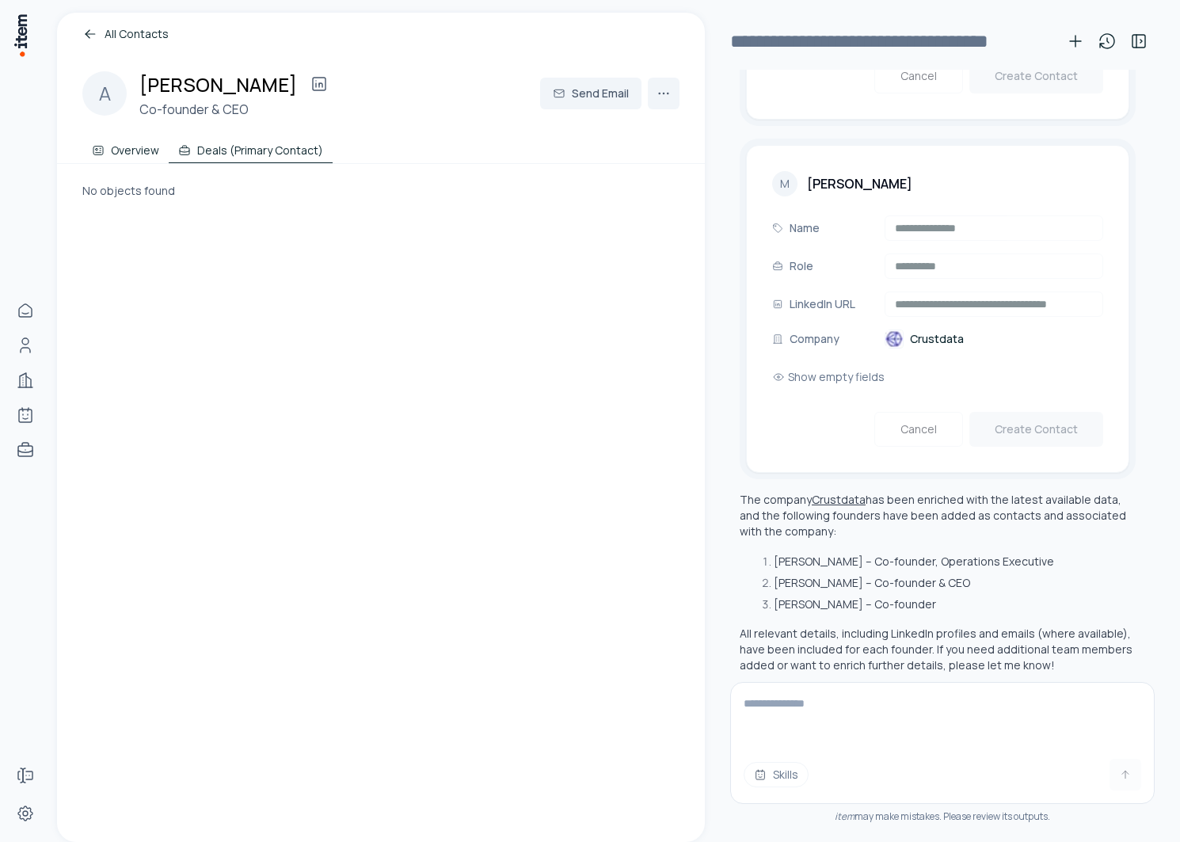
click at [132, 153] on button "Overview" at bounding box center [125, 148] width 86 height 32
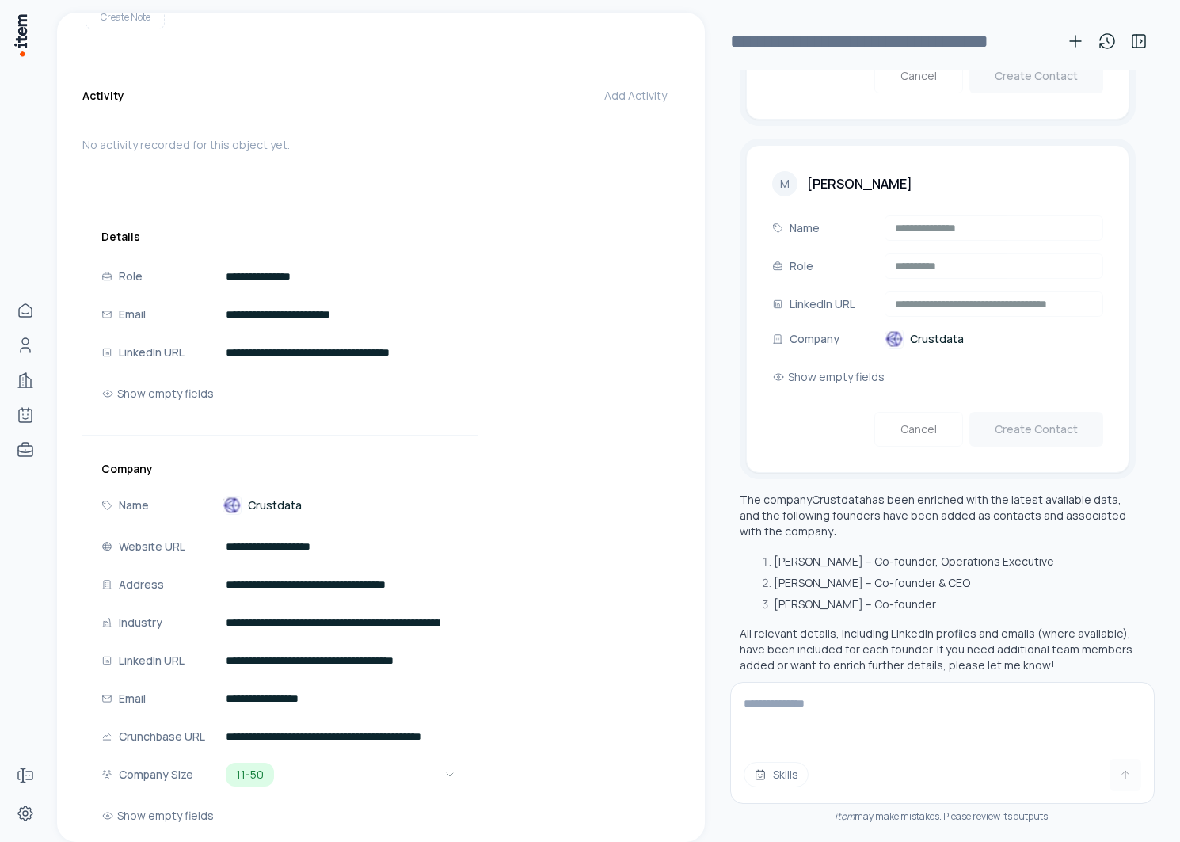
scroll to position [448, 0]
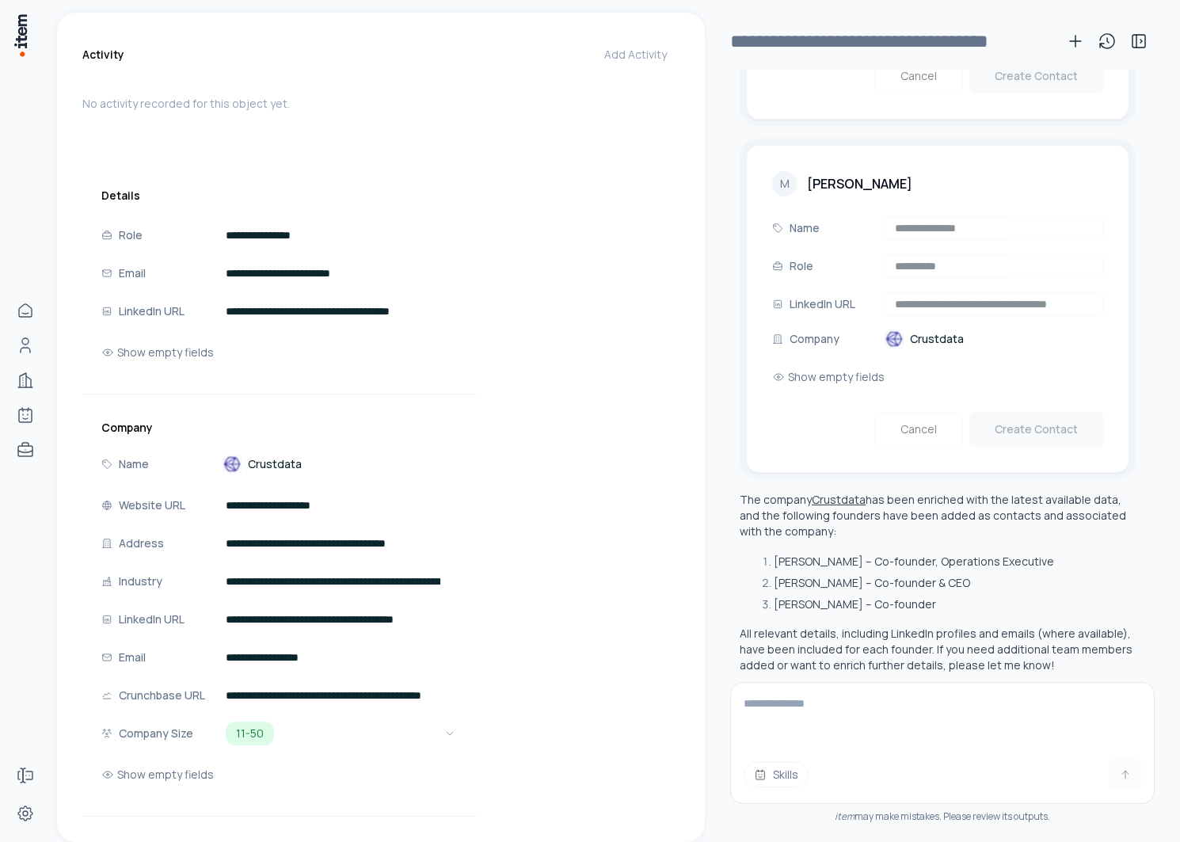
click at [267, 462] on span "Crustdata" at bounding box center [275, 464] width 54 height 16
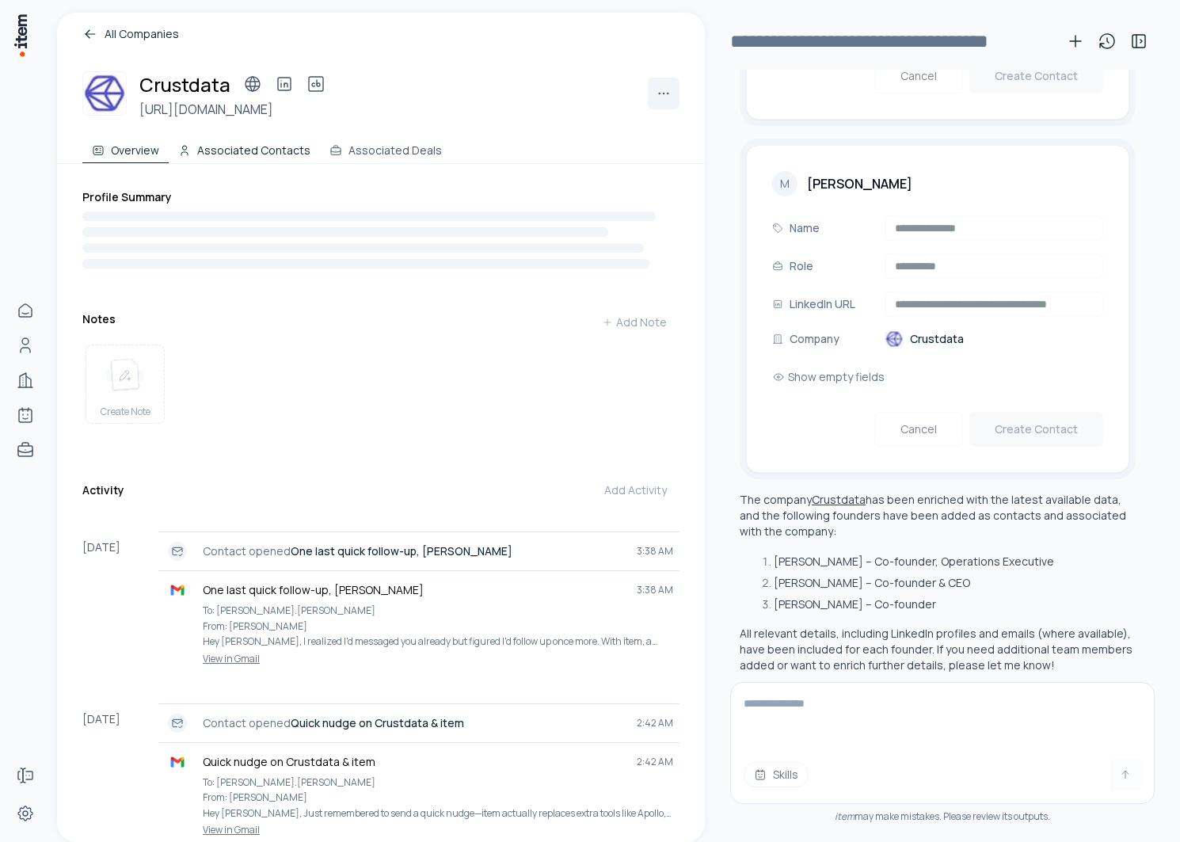
click at [244, 158] on button "Associated Contacts" at bounding box center [244, 148] width 151 height 32
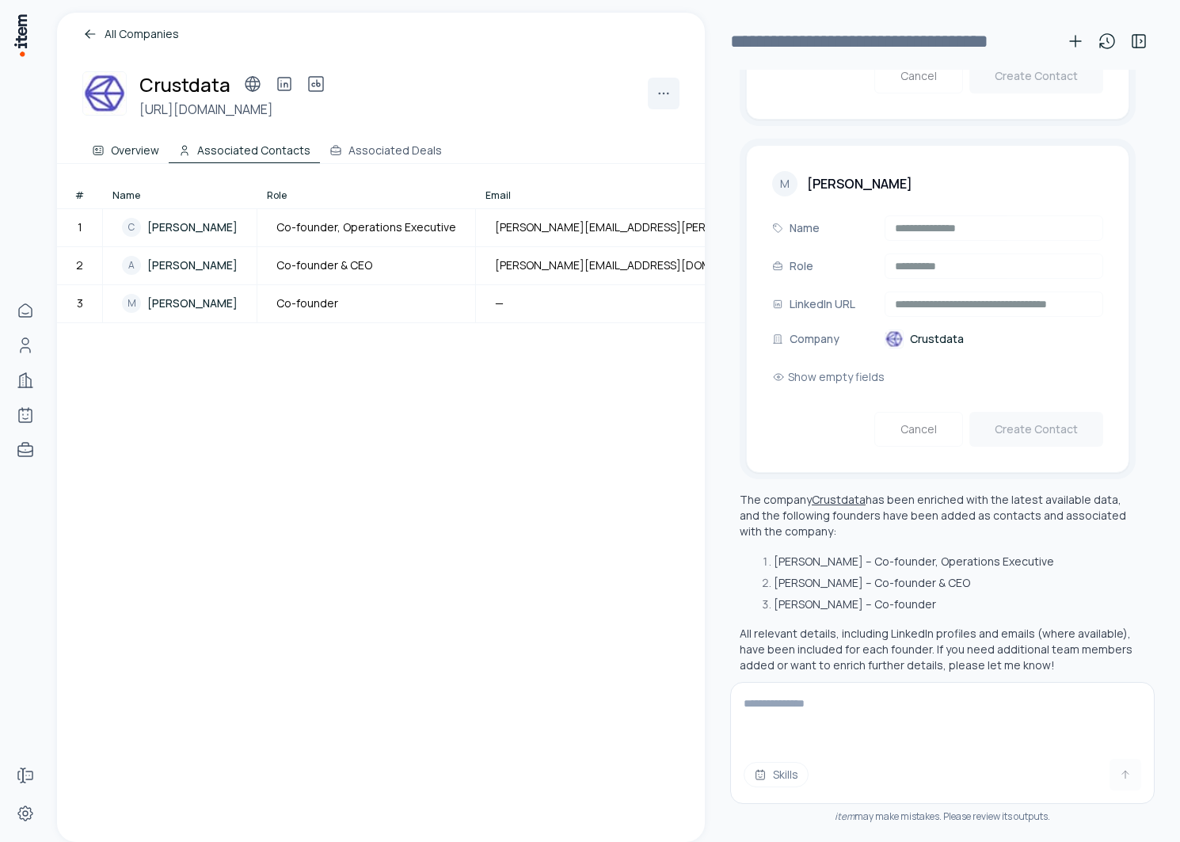
click at [119, 156] on button "Overview" at bounding box center [125, 148] width 86 height 32
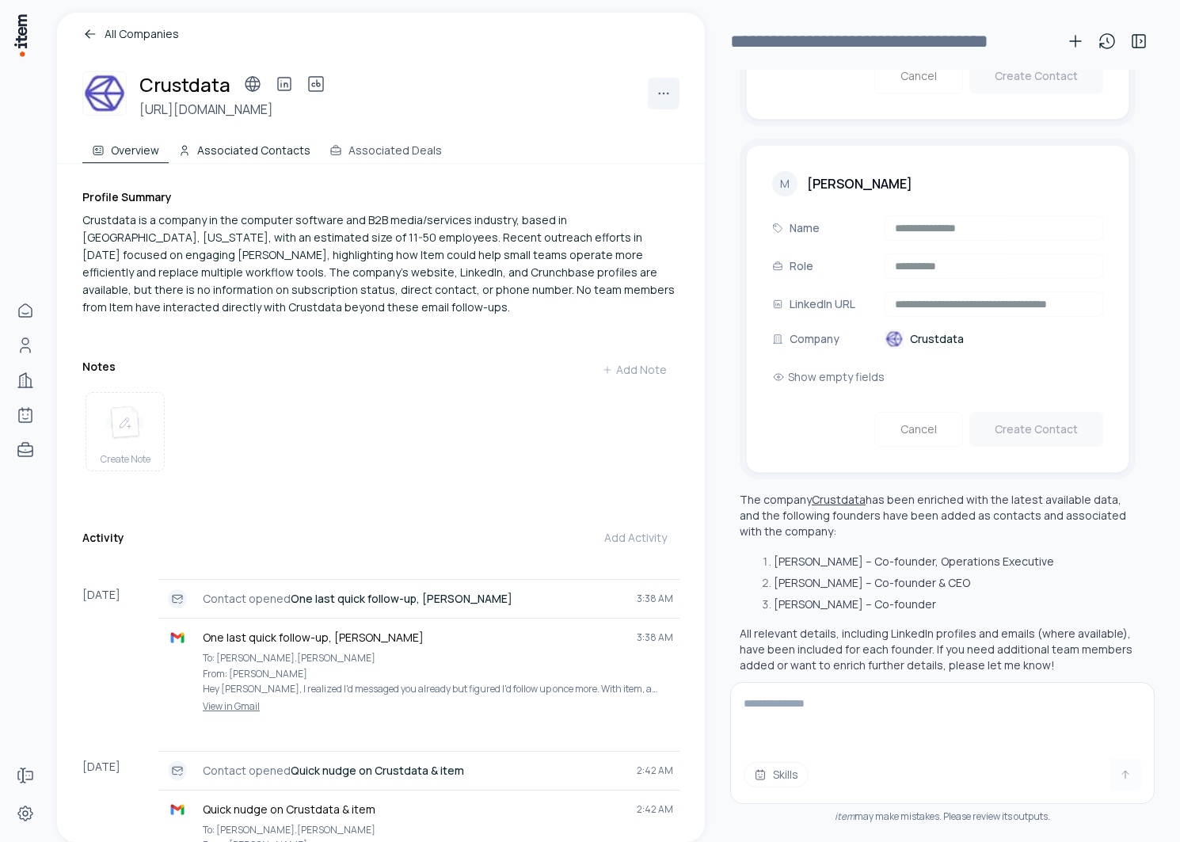
click at [230, 147] on button "Associated Contacts" at bounding box center [244, 148] width 151 height 32
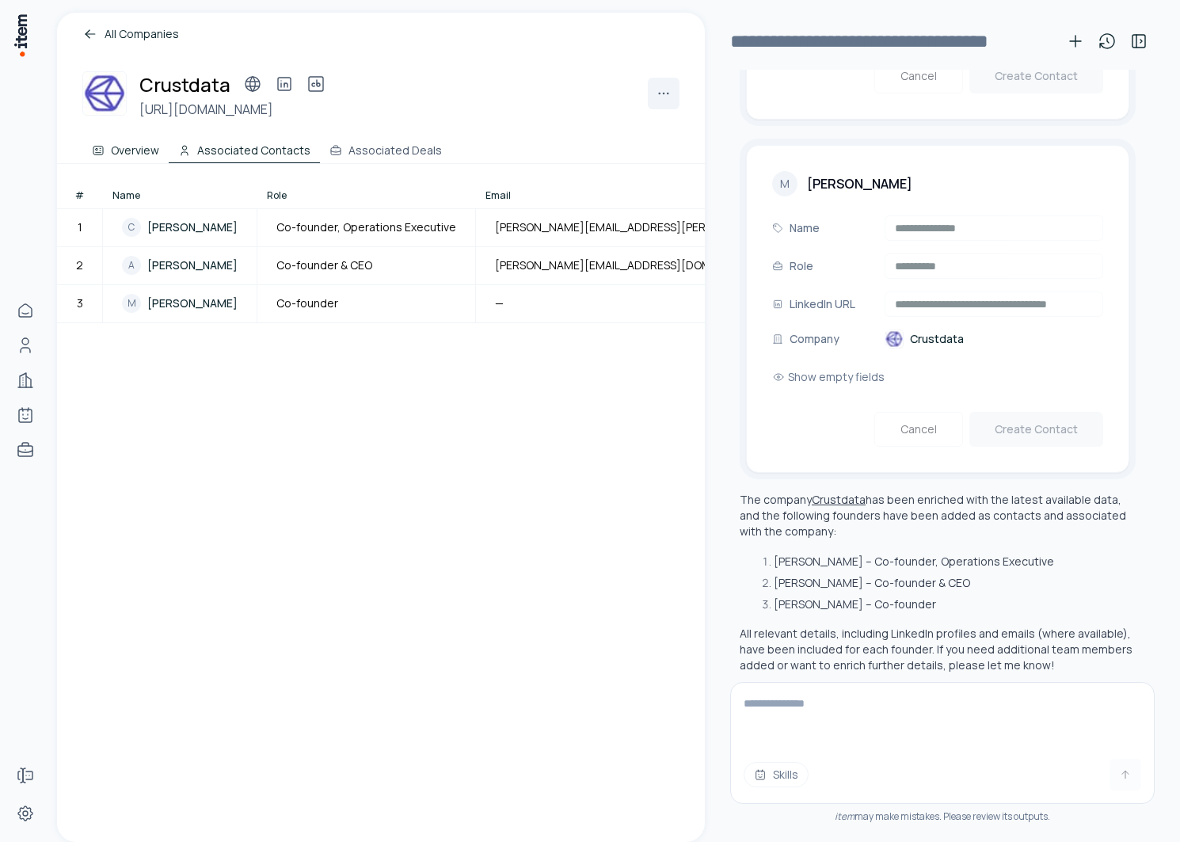
click at [135, 154] on button "Overview" at bounding box center [125, 148] width 86 height 32
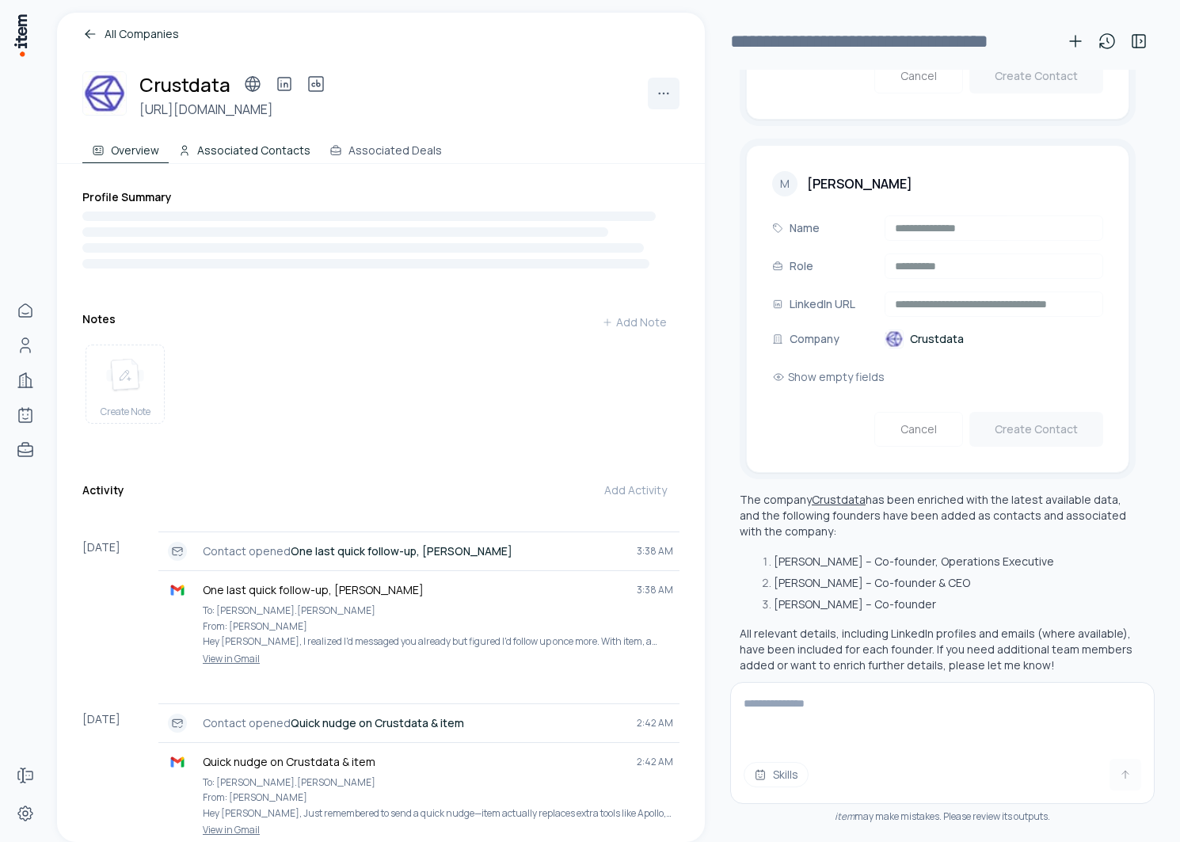
click at [231, 154] on button "Associated Contacts" at bounding box center [244, 148] width 151 height 32
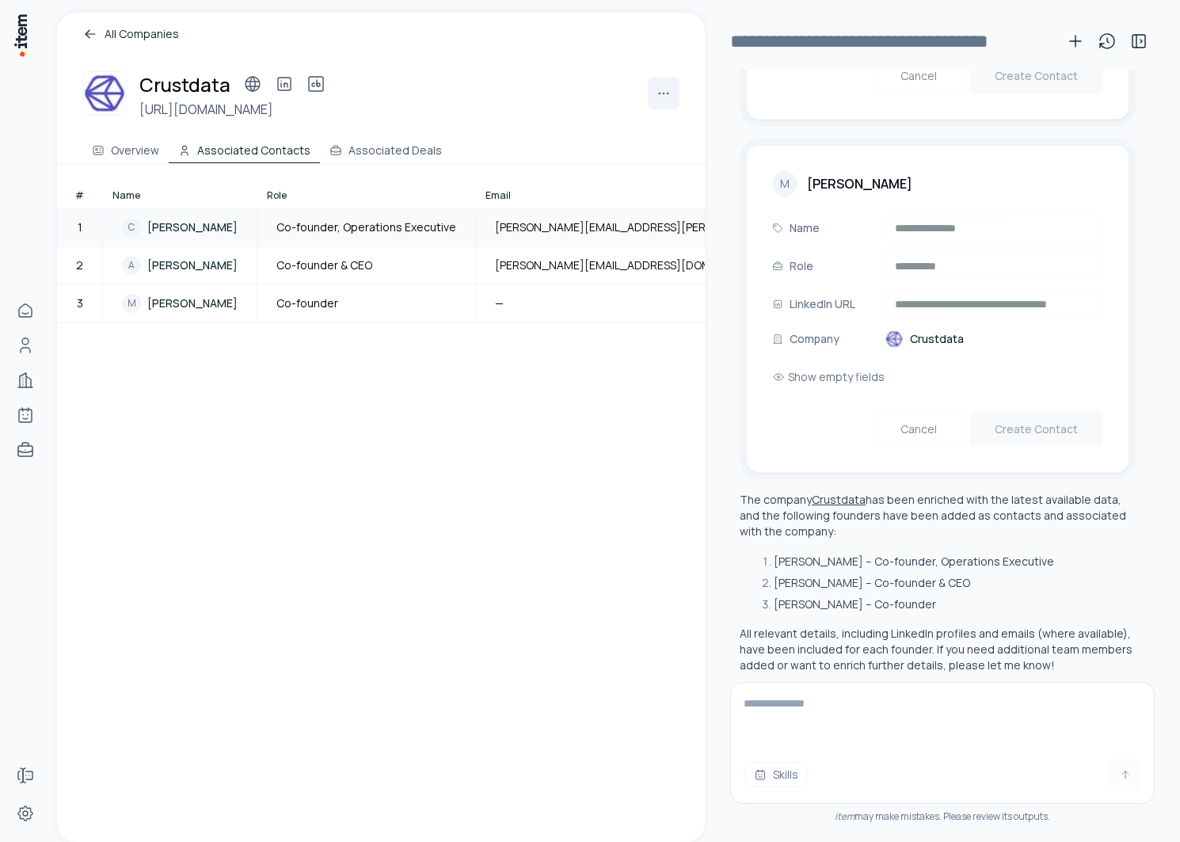
click at [188, 219] on div "C Chris Pisarski" at bounding box center [180, 227] width 116 height 19
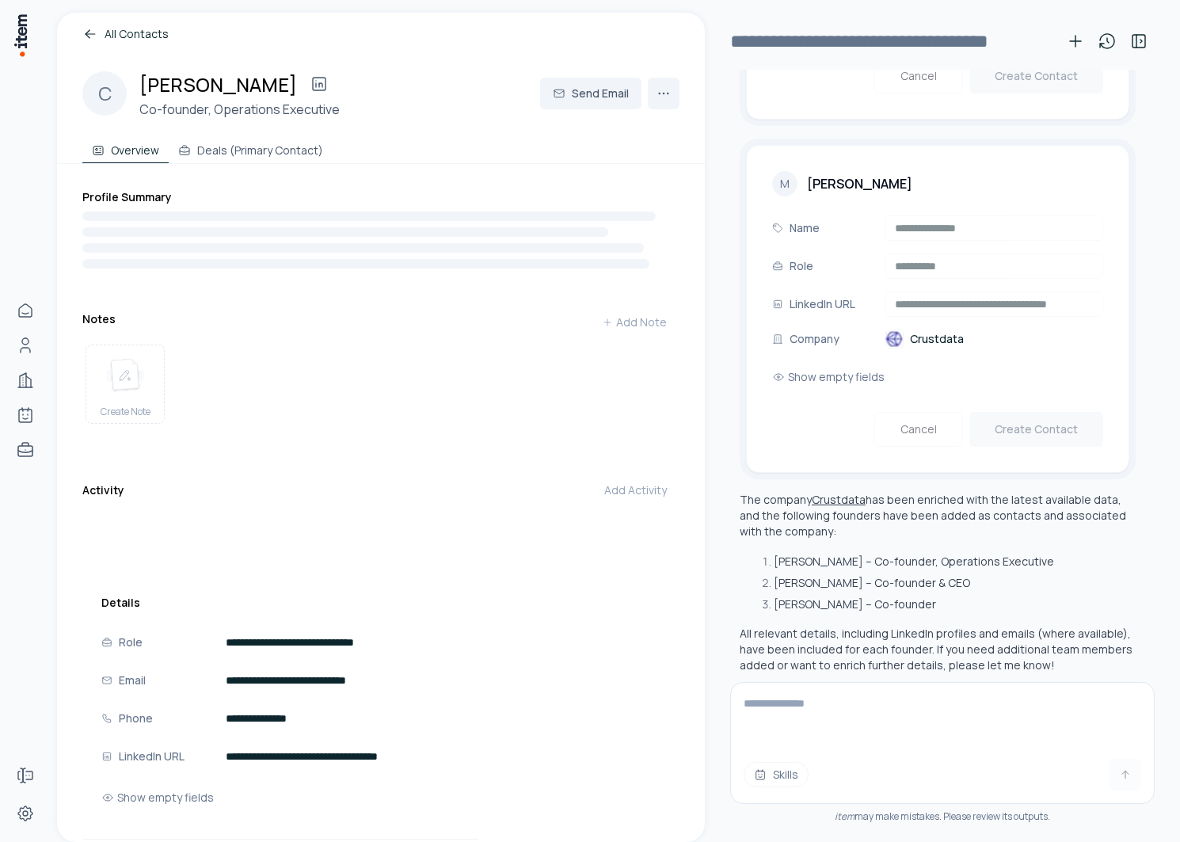
scroll to position [170, 0]
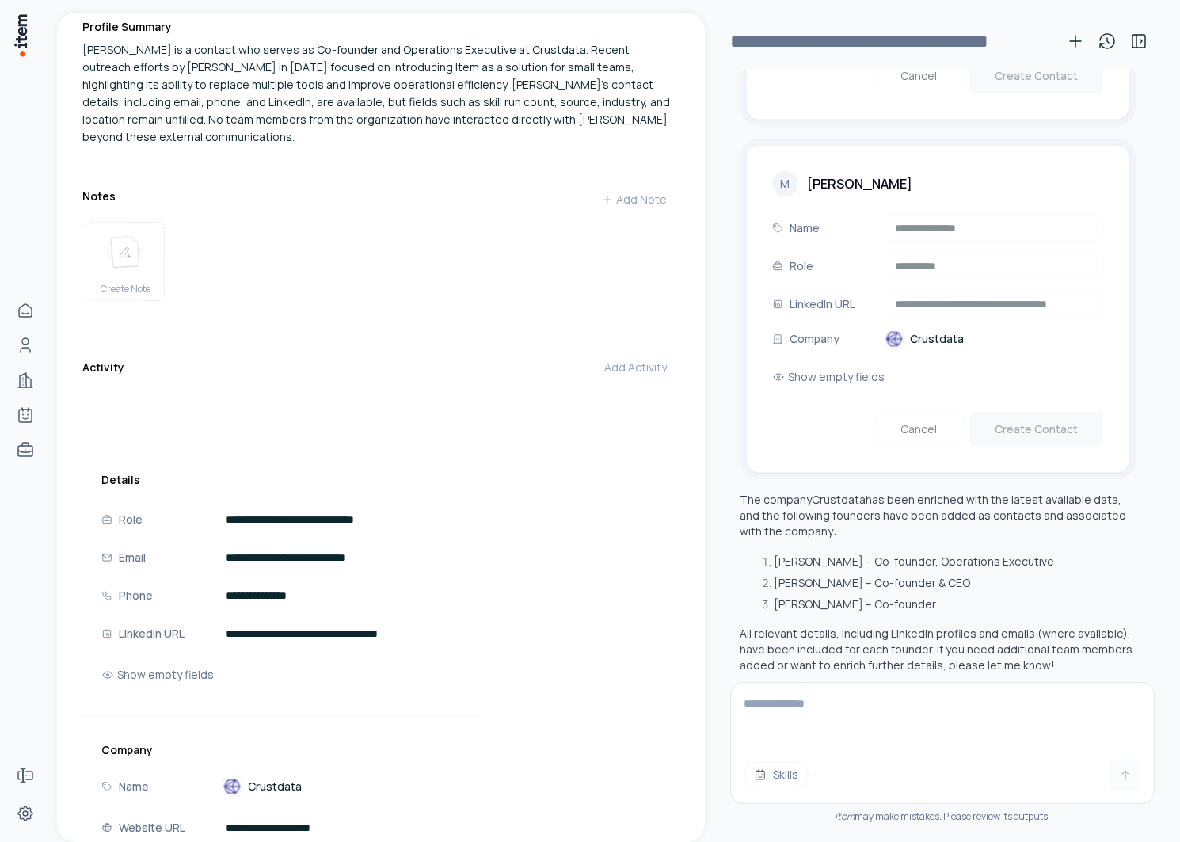
click at [908, 711] on textarea at bounding box center [942, 714] width 423 height 63
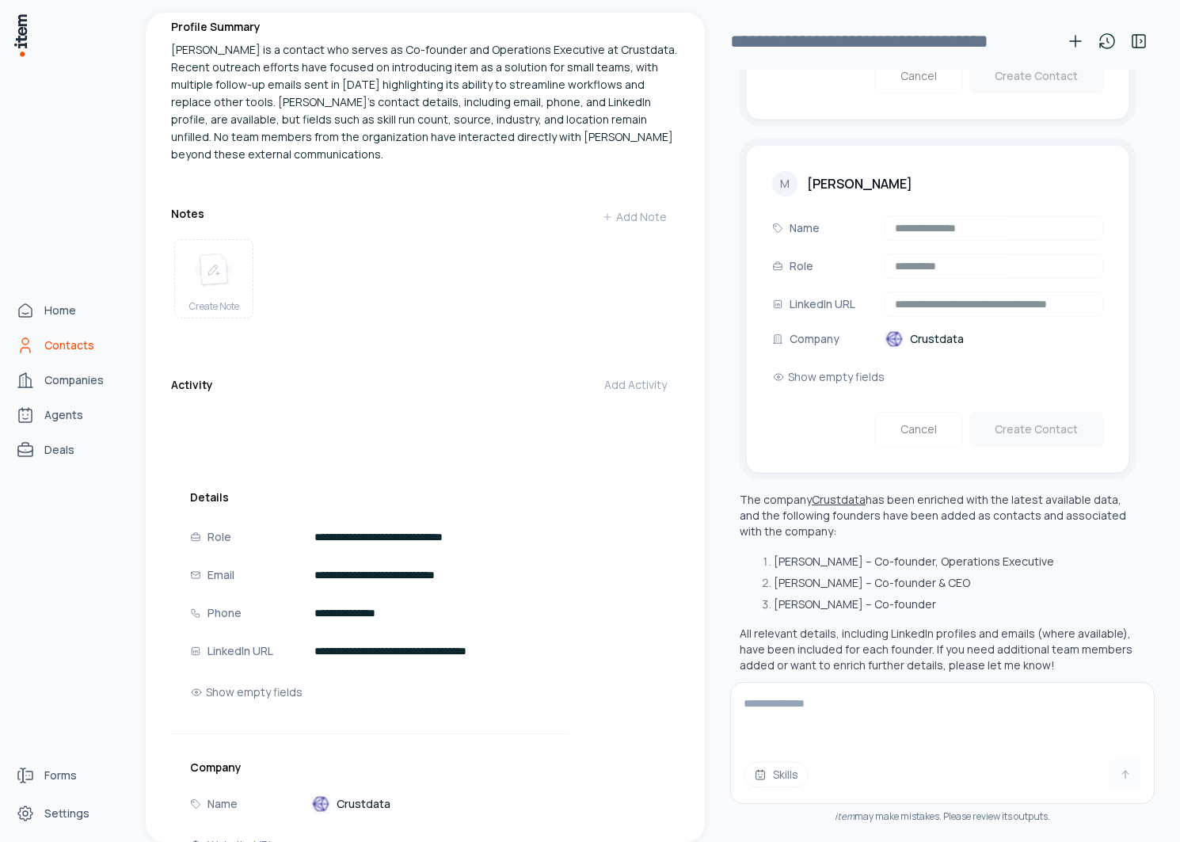
click at [50, 346] on span "Contacts" at bounding box center [69, 346] width 50 height 16
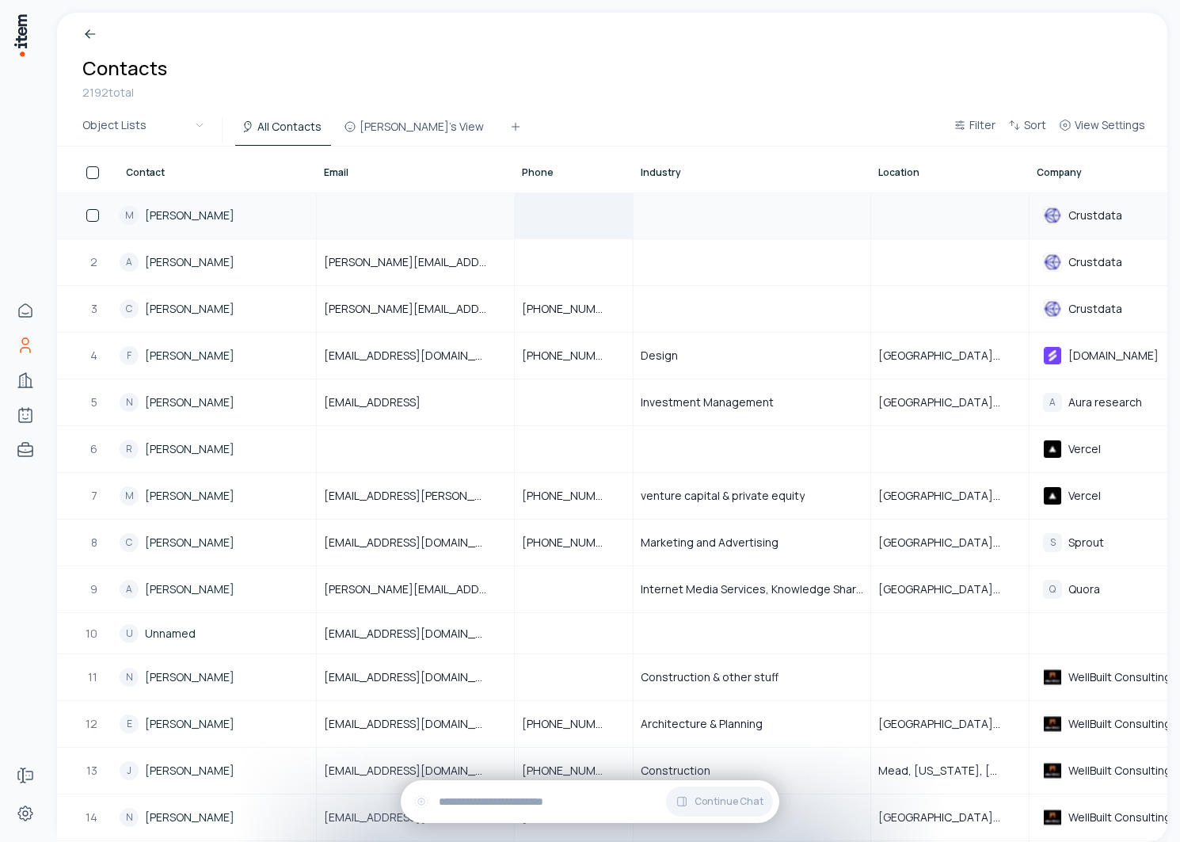
click at [556, 215] on div at bounding box center [574, 215] width 116 height 44
click at [418, 215] on div at bounding box center [416, 215] width 196 height 44
click at [569, 221] on div at bounding box center [574, 215] width 116 height 44
click at [627, 221] on div at bounding box center [574, 215] width 116 height 44
click at [674, 221] on div at bounding box center [752, 215] width 235 height 44
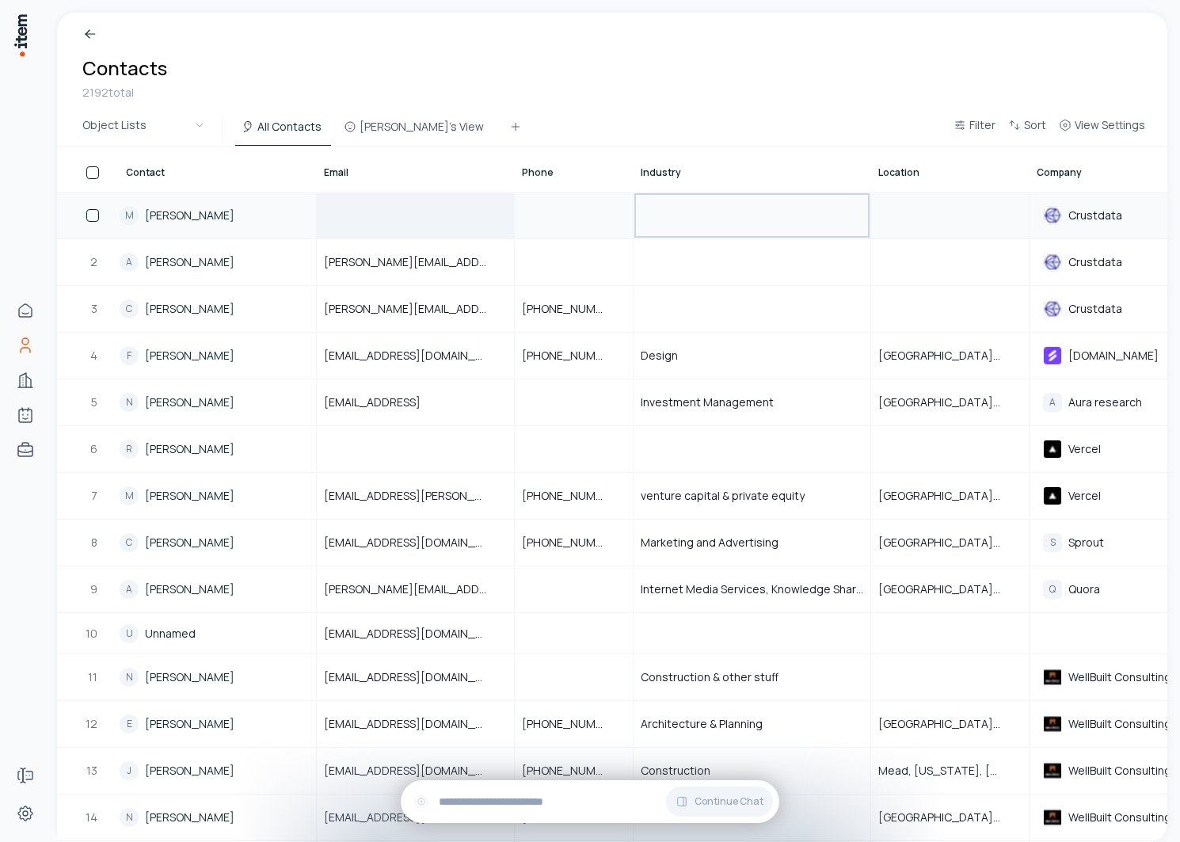
click at [455, 201] on div at bounding box center [416, 215] width 196 height 44
click at [612, 103] on div "Breadcrumb Contacts 2192 total" at bounding box center [612, 63] width 1111 height 101
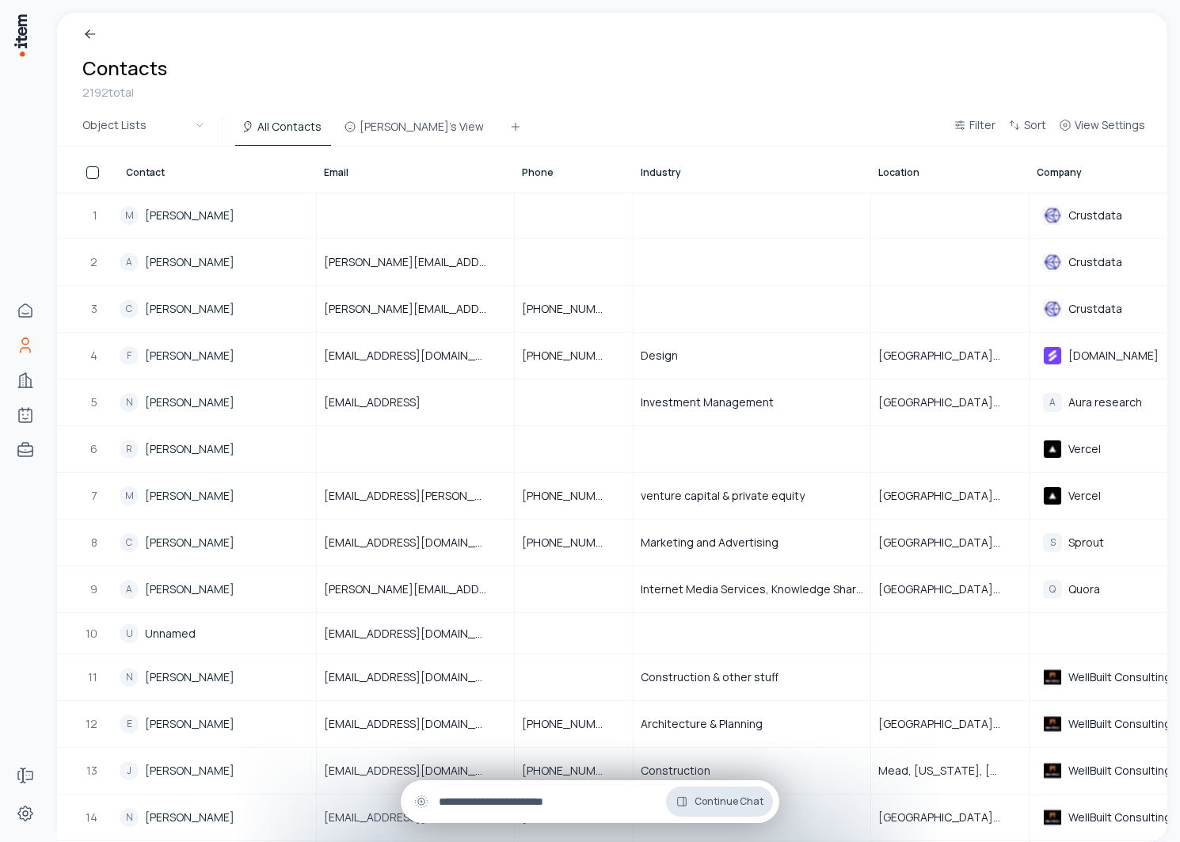
click at [698, 807] on span "Continue Chat" at bounding box center [729, 801] width 69 height 13
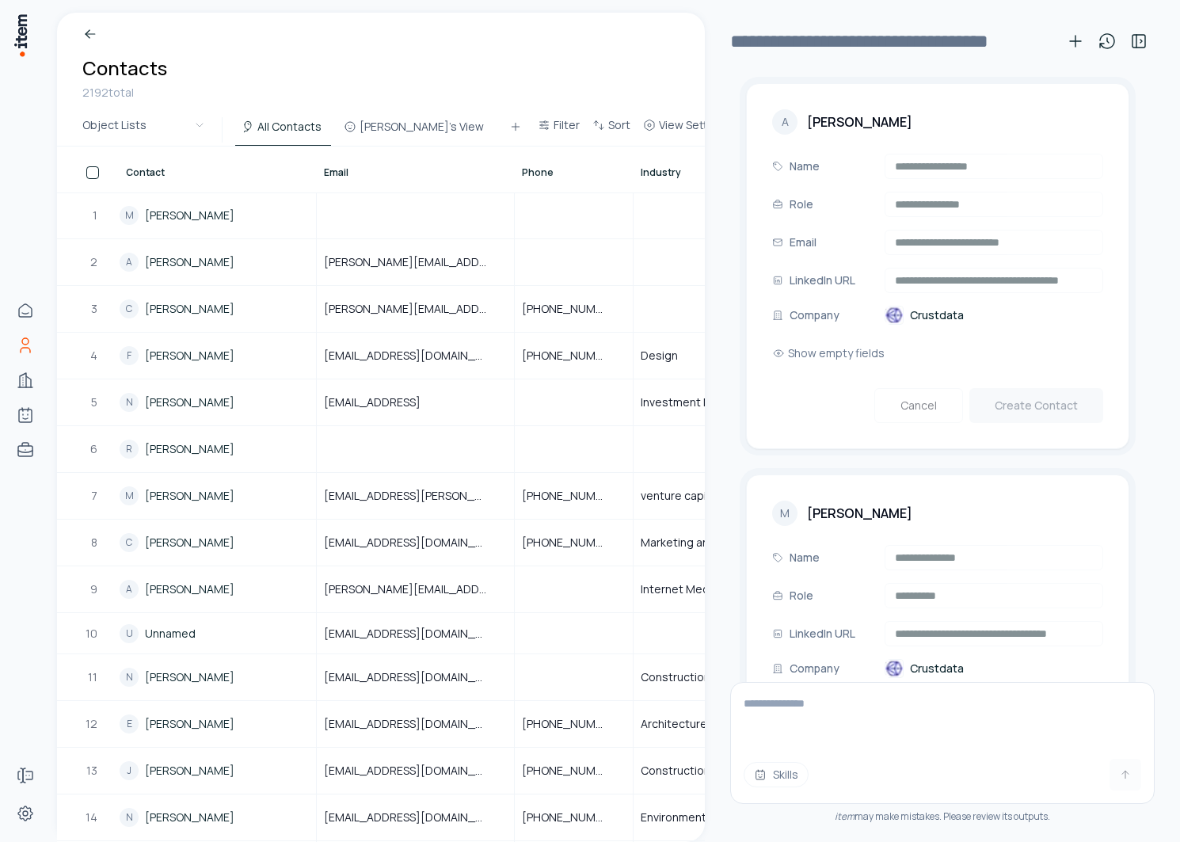
click at [887, 708] on textarea at bounding box center [942, 714] width 423 height 63
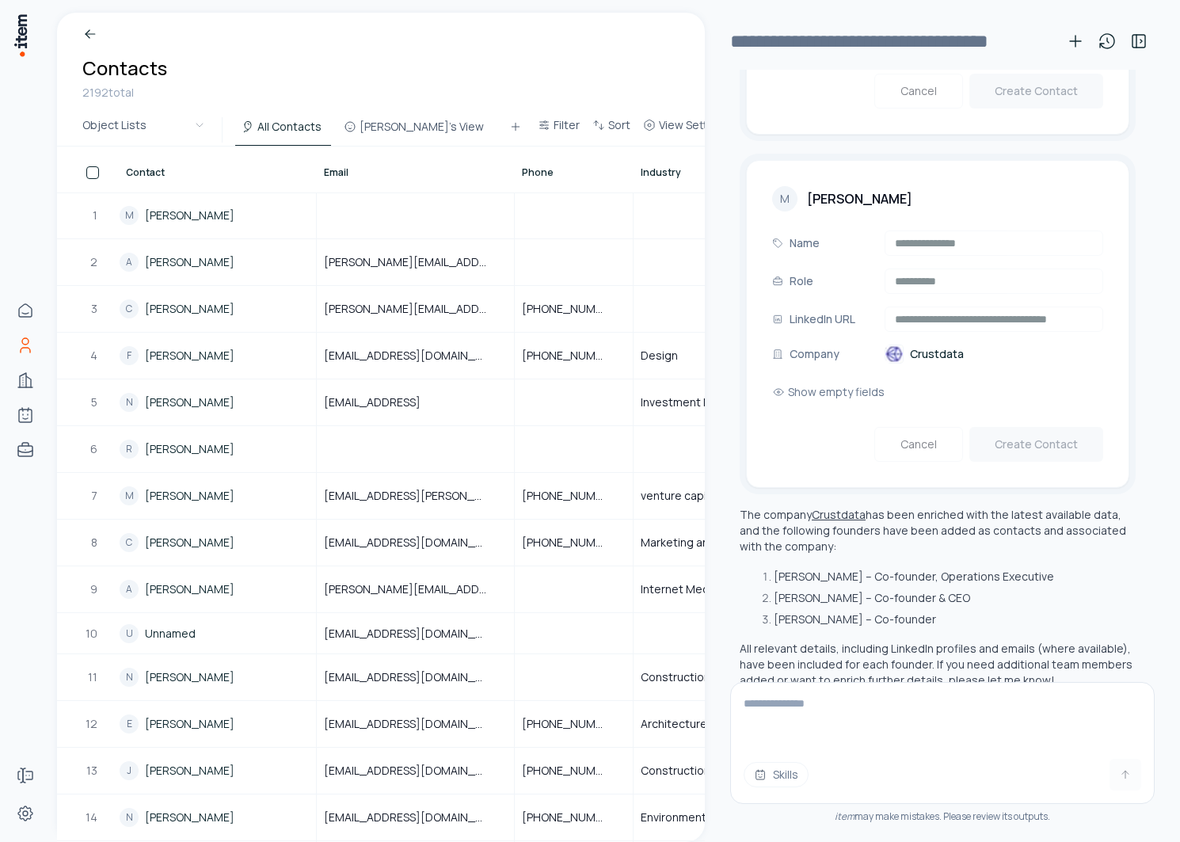
scroll to position [1390, 0]
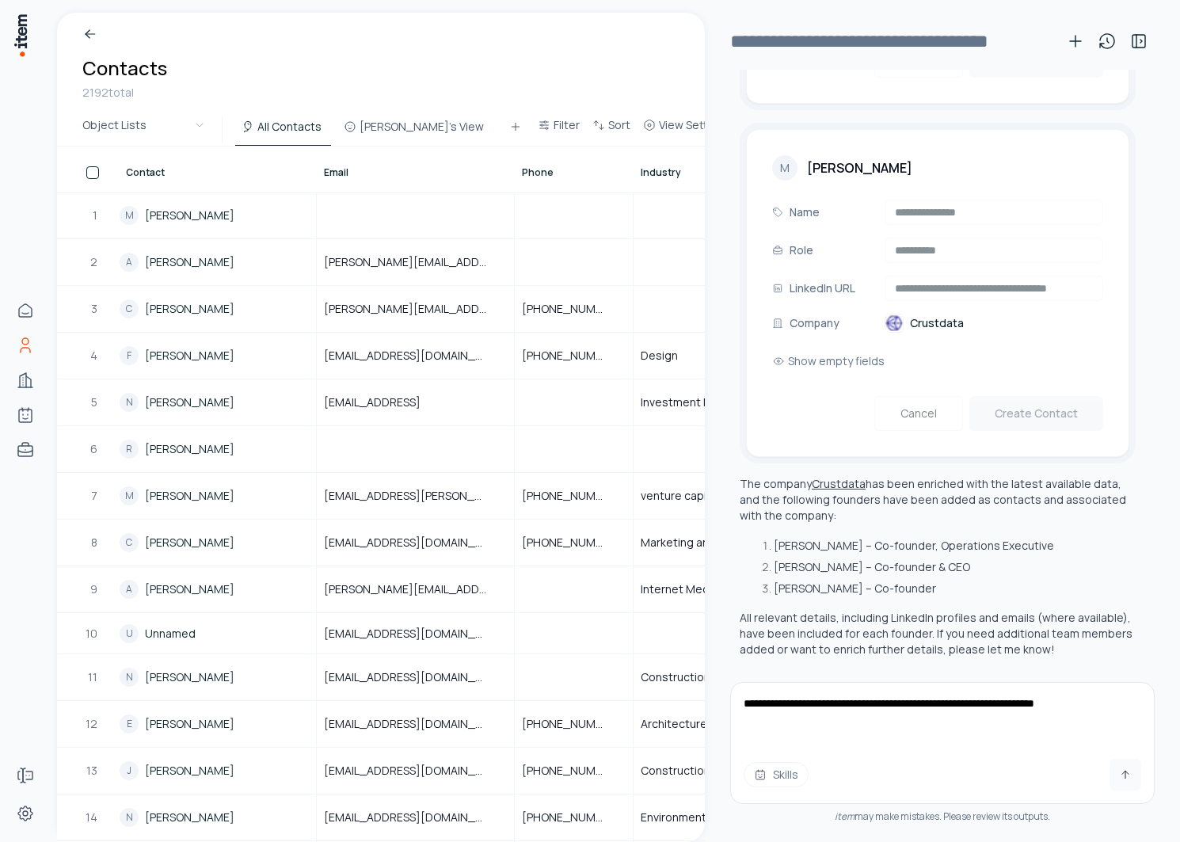
type textarea "**********"
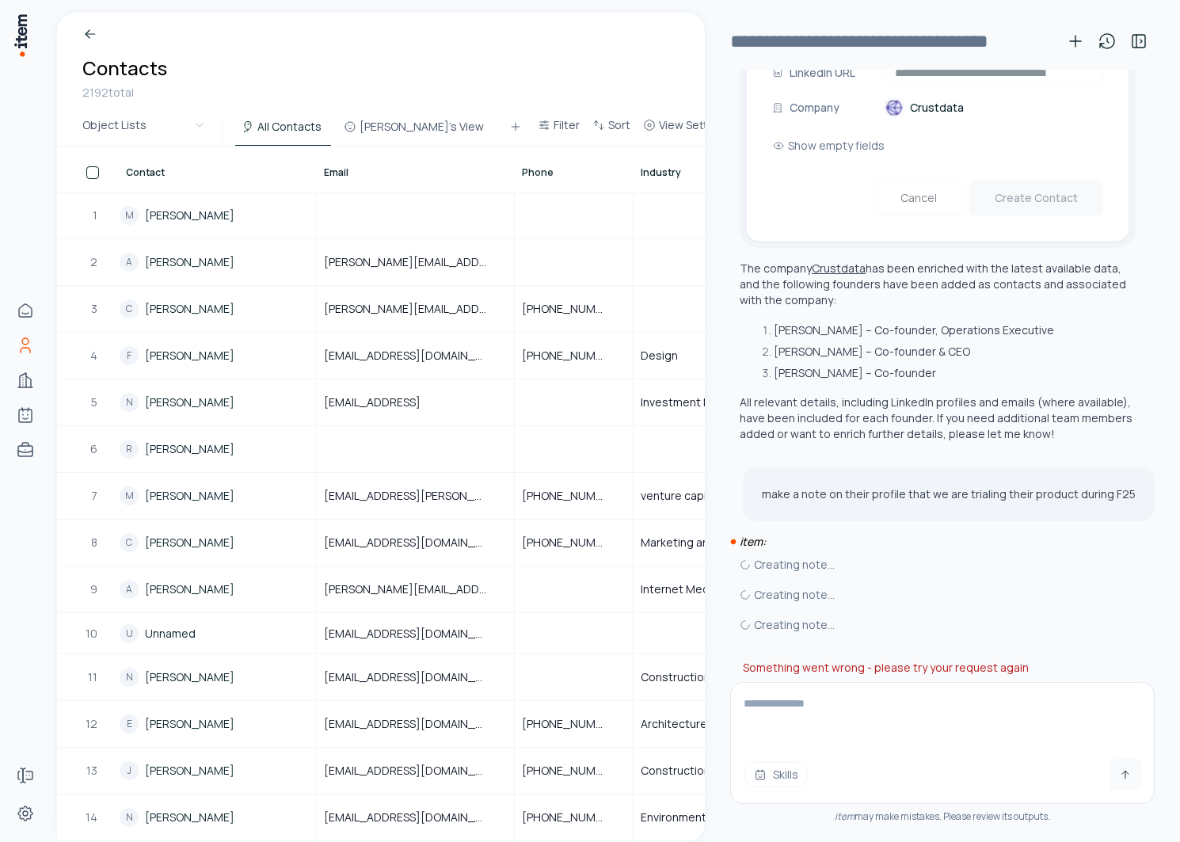
scroll to position [1624, 0]
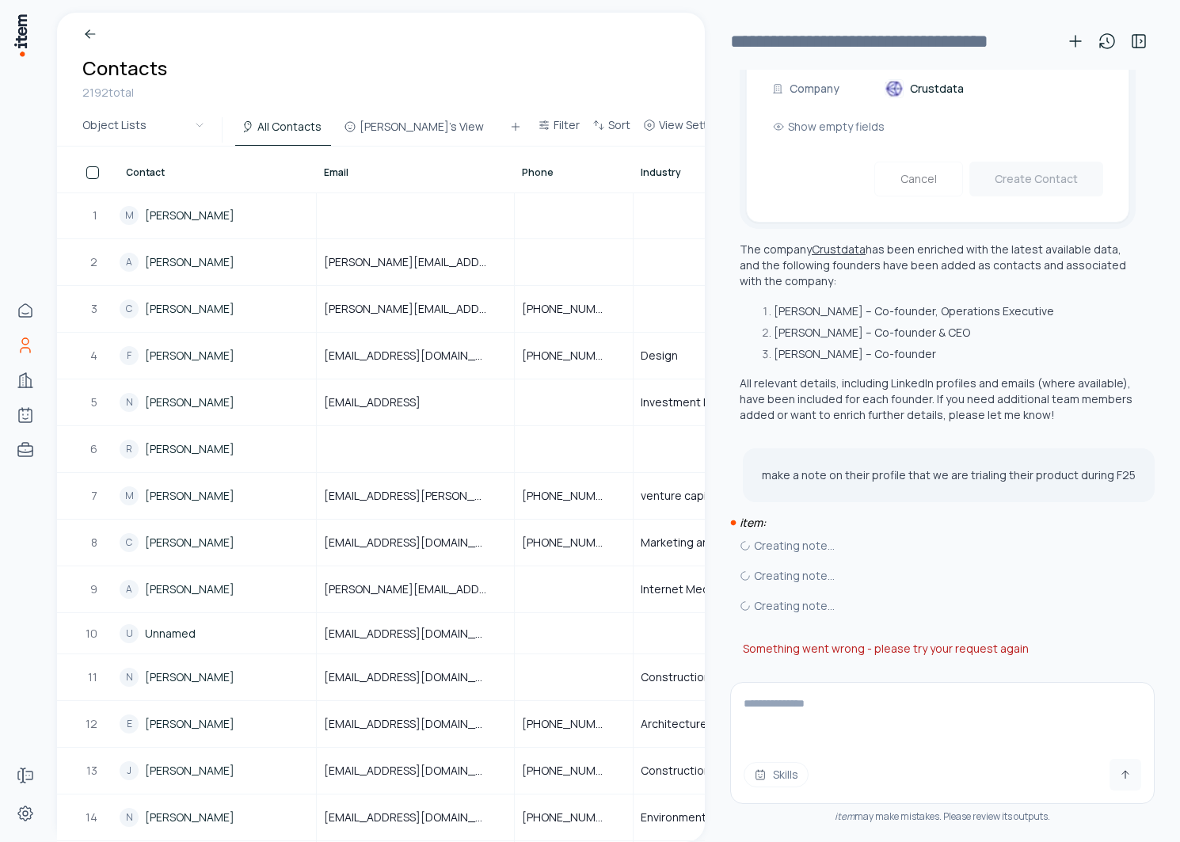
type textarea "*"
type textarea "***"
click at [857, 692] on textarea at bounding box center [942, 714] width 423 height 63
type textarea "****"
type textarea "**********"
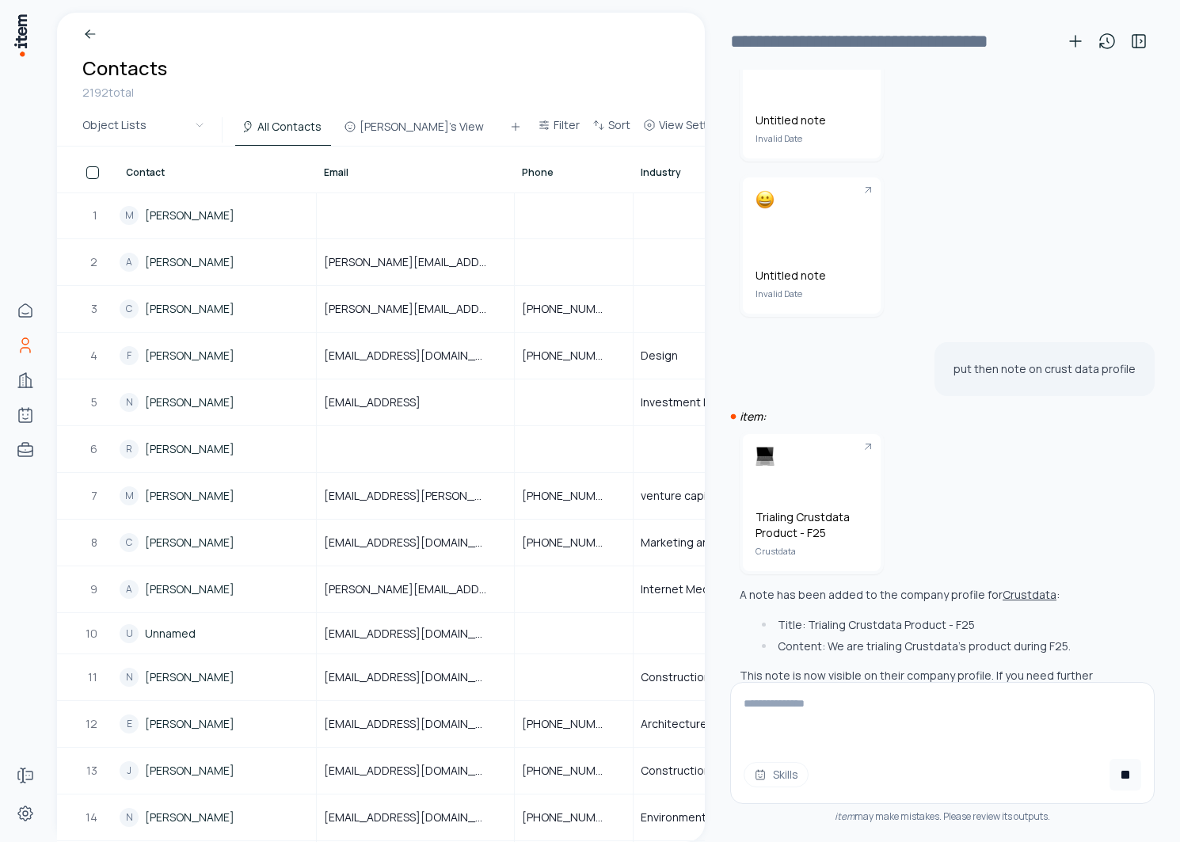
scroll to position [2341, 0]
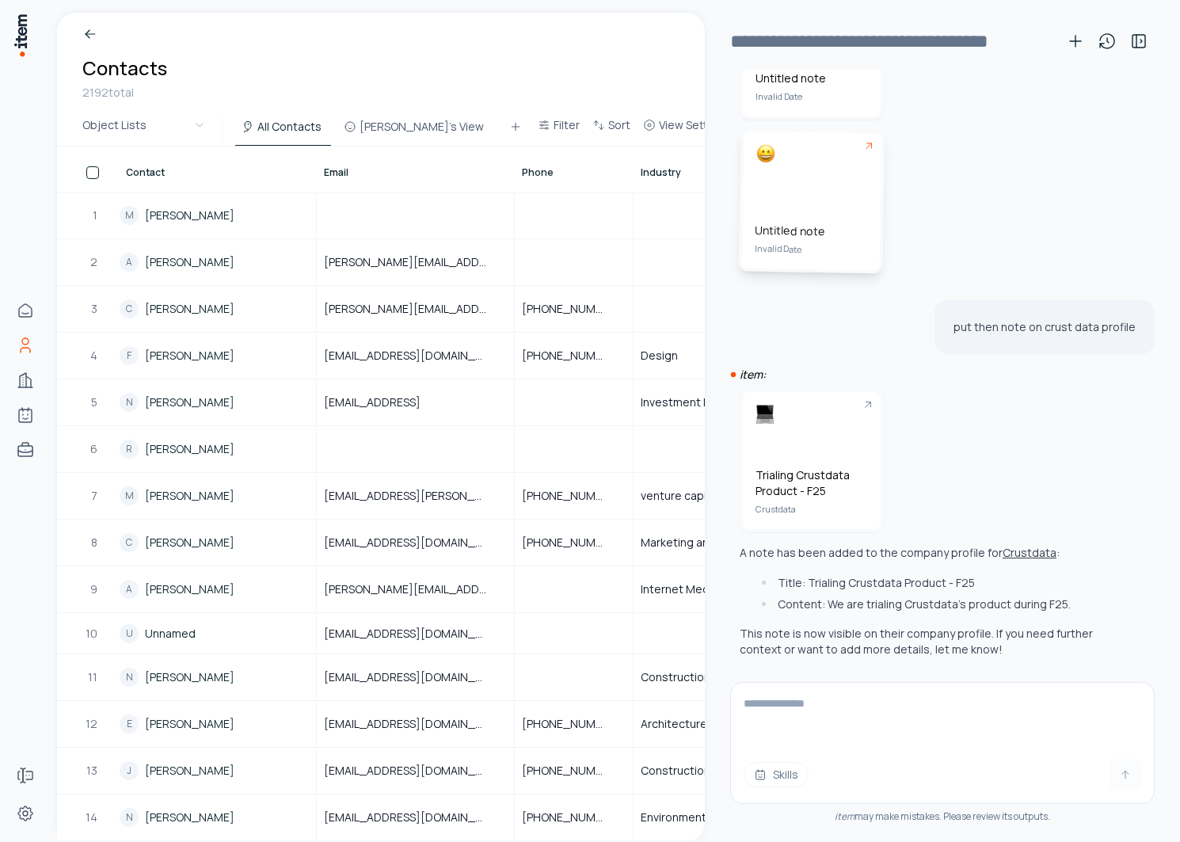
click at [824, 204] on div "Untitled note Invalid Date" at bounding box center [812, 200] width 140 height 139
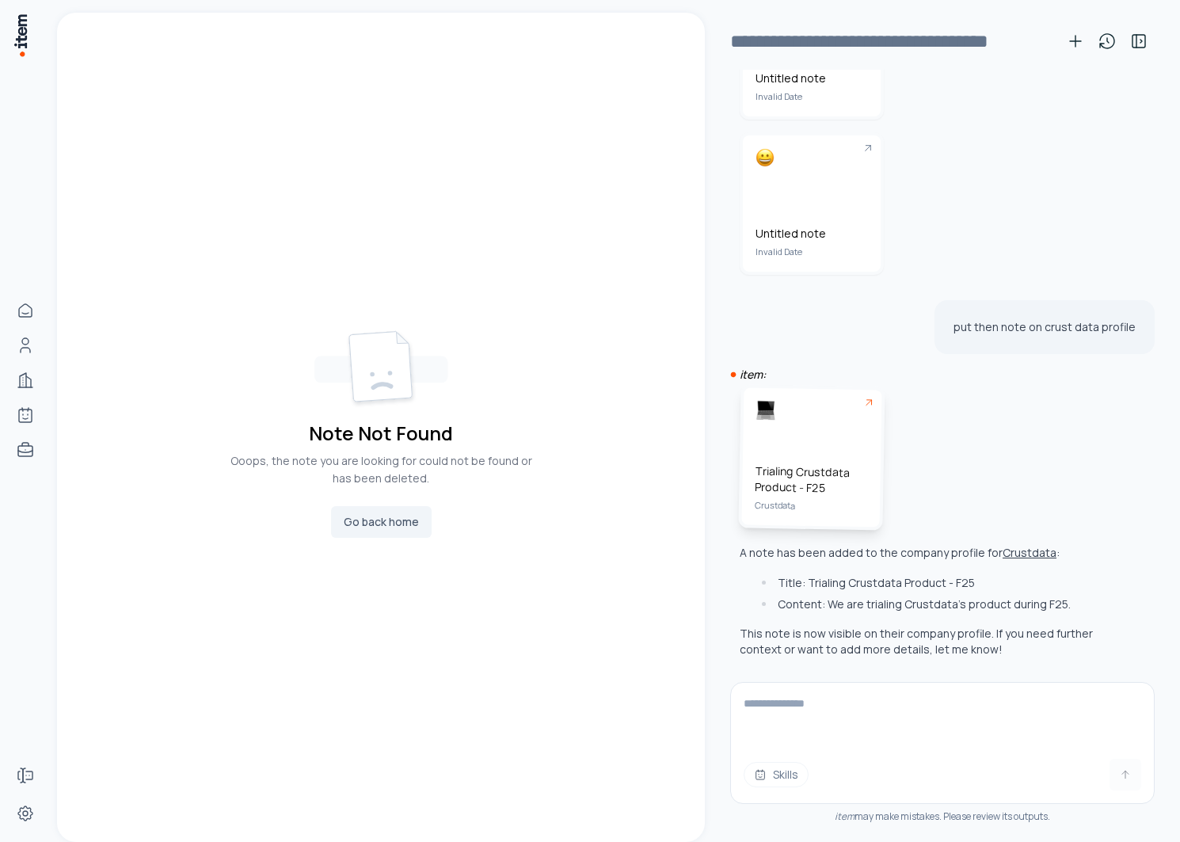
click at [809, 441] on div "Trialing Crustdata Product - F25 Crustdata" at bounding box center [812, 457] width 140 height 139
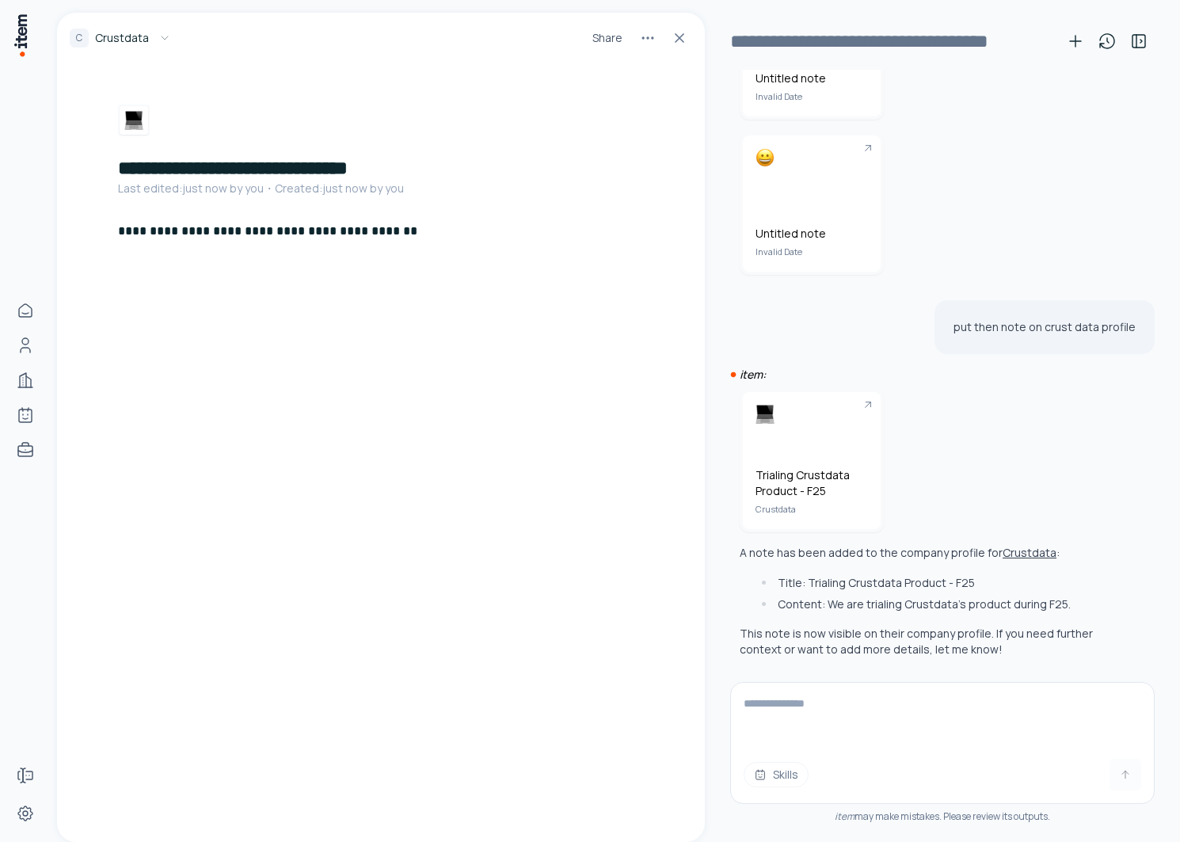
click at [111, 43] on span "Crustdata" at bounding box center [122, 38] width 54 height 16
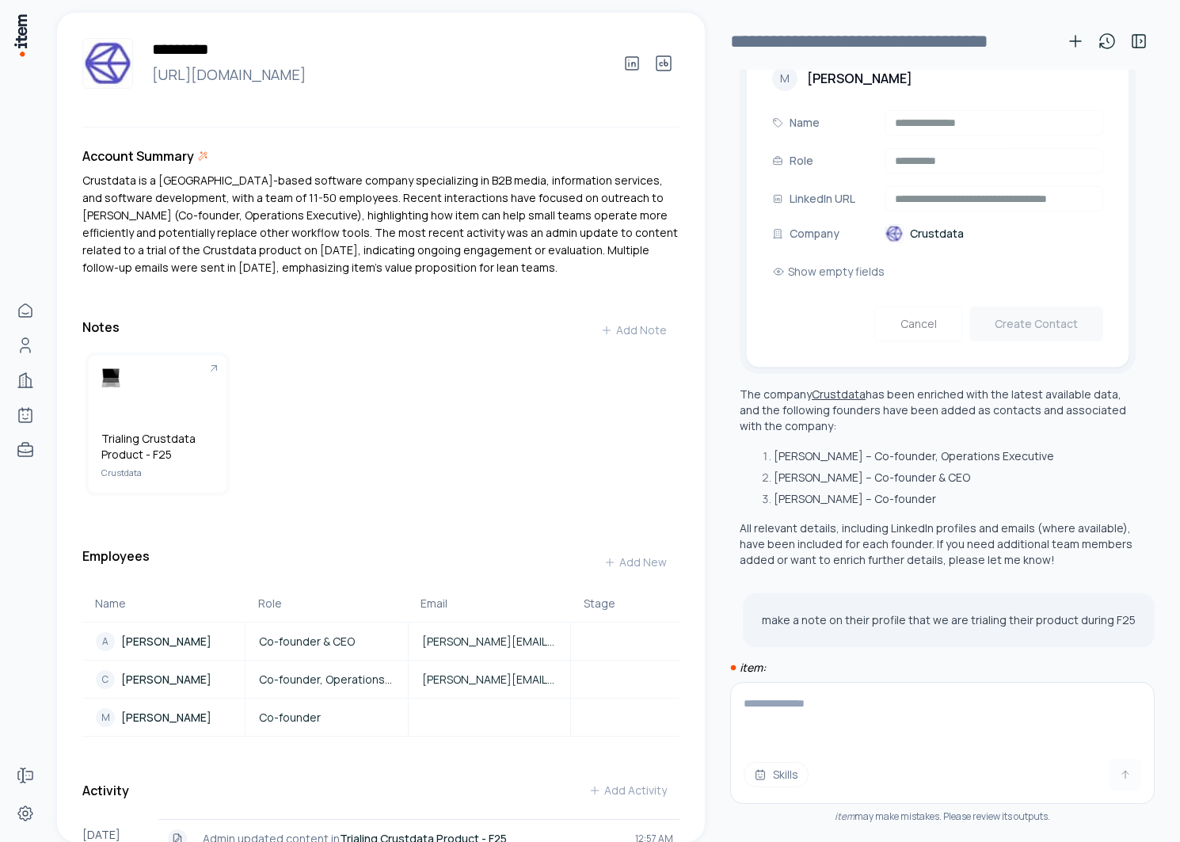
scroll to position [1501, 0]
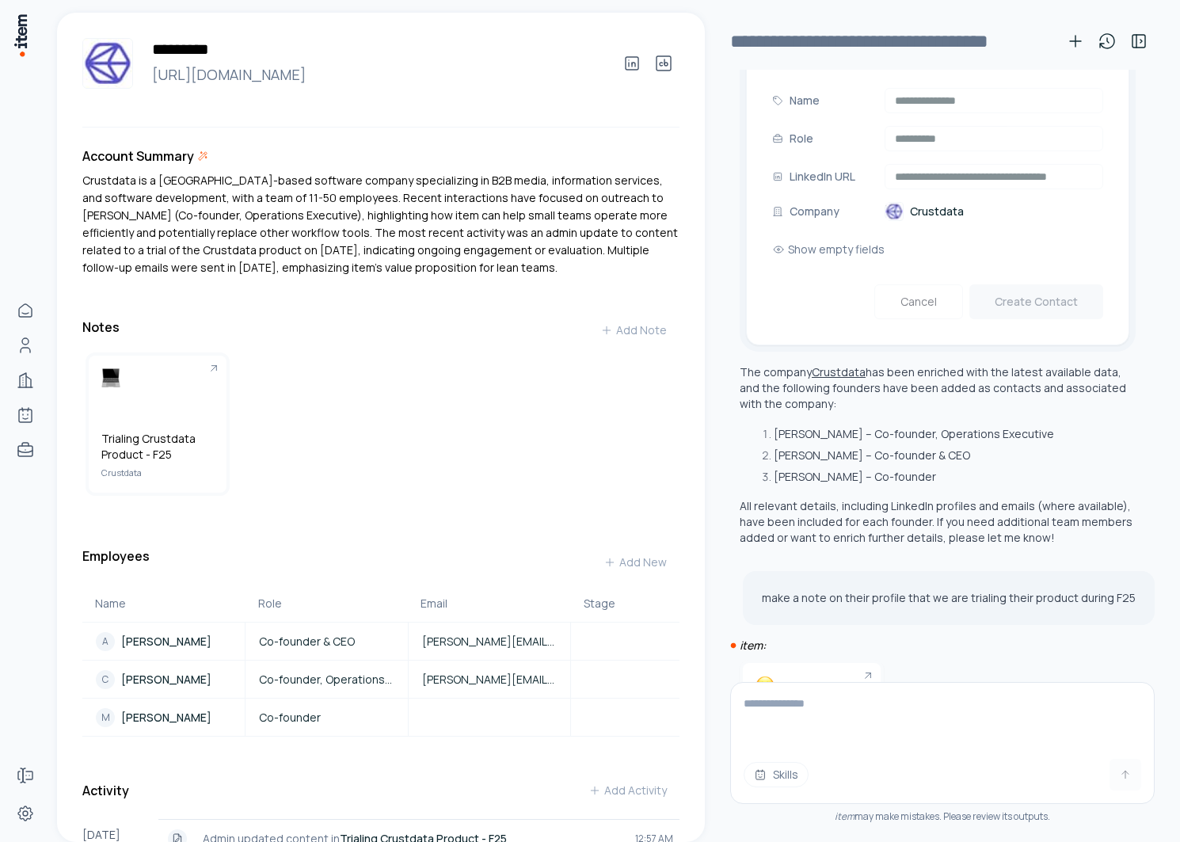
click at [834, 374] on button "Crustdata" at bounding box center [839, 372] width 54 height 16
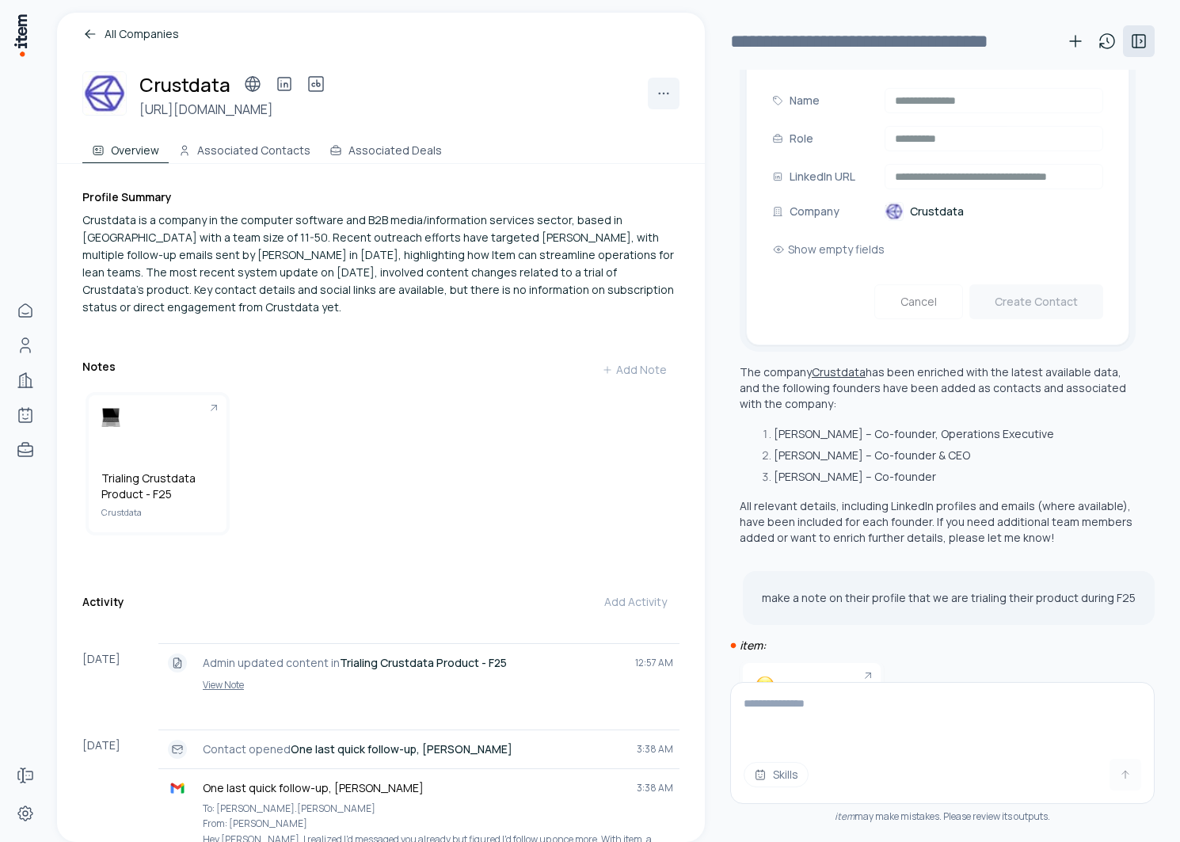
click at [909, 30] on button at bounding box center [1139, 41] width 32 height 32
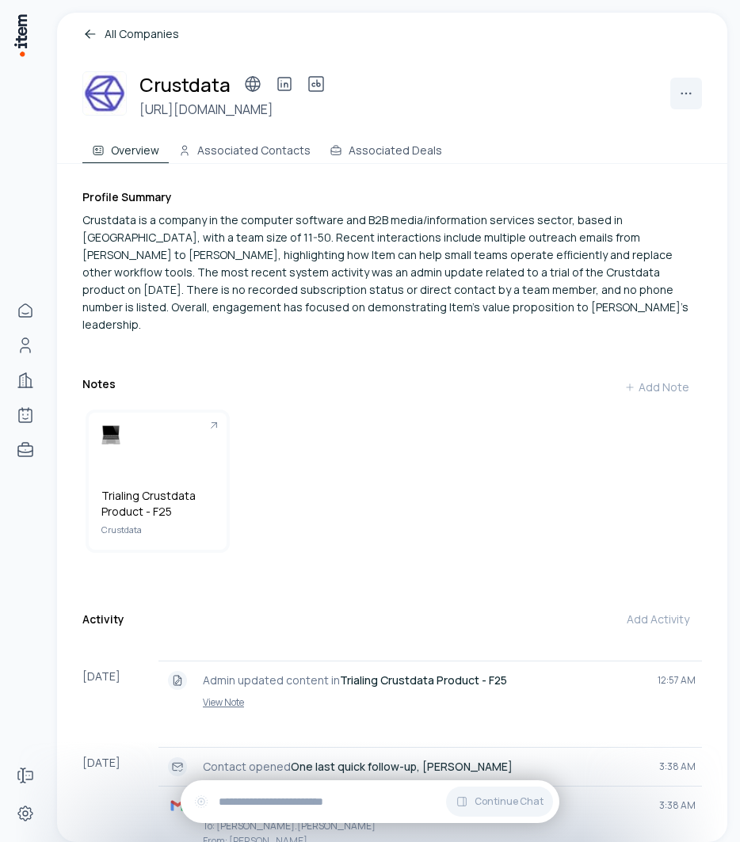
click at [452, 482] on div "Trialing Crustdata Product - F25 Crustdata Create Note" at bounding box center [392, 484] width 620 height 162
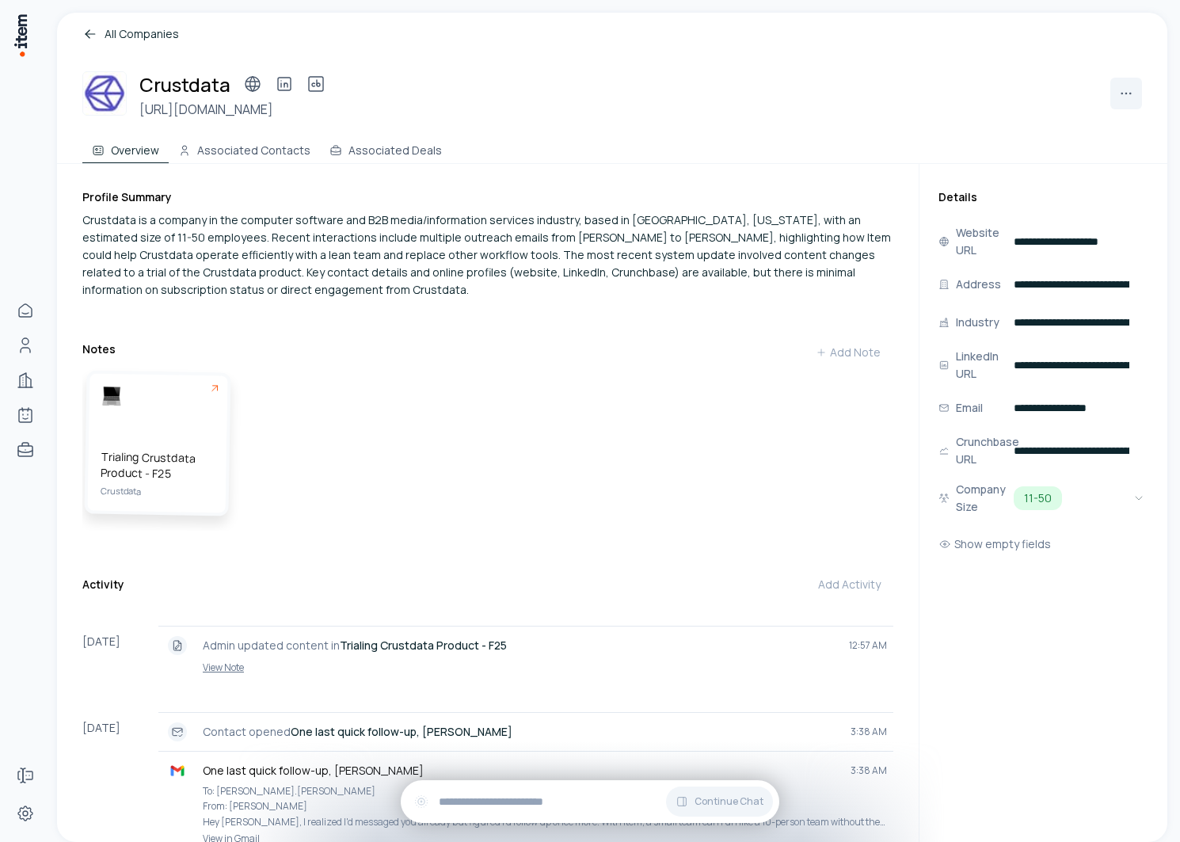
click at [145, 477] on h5 "Trialing Crustdata Product - F25" at bounding box center [157, 465] width 113 height 33
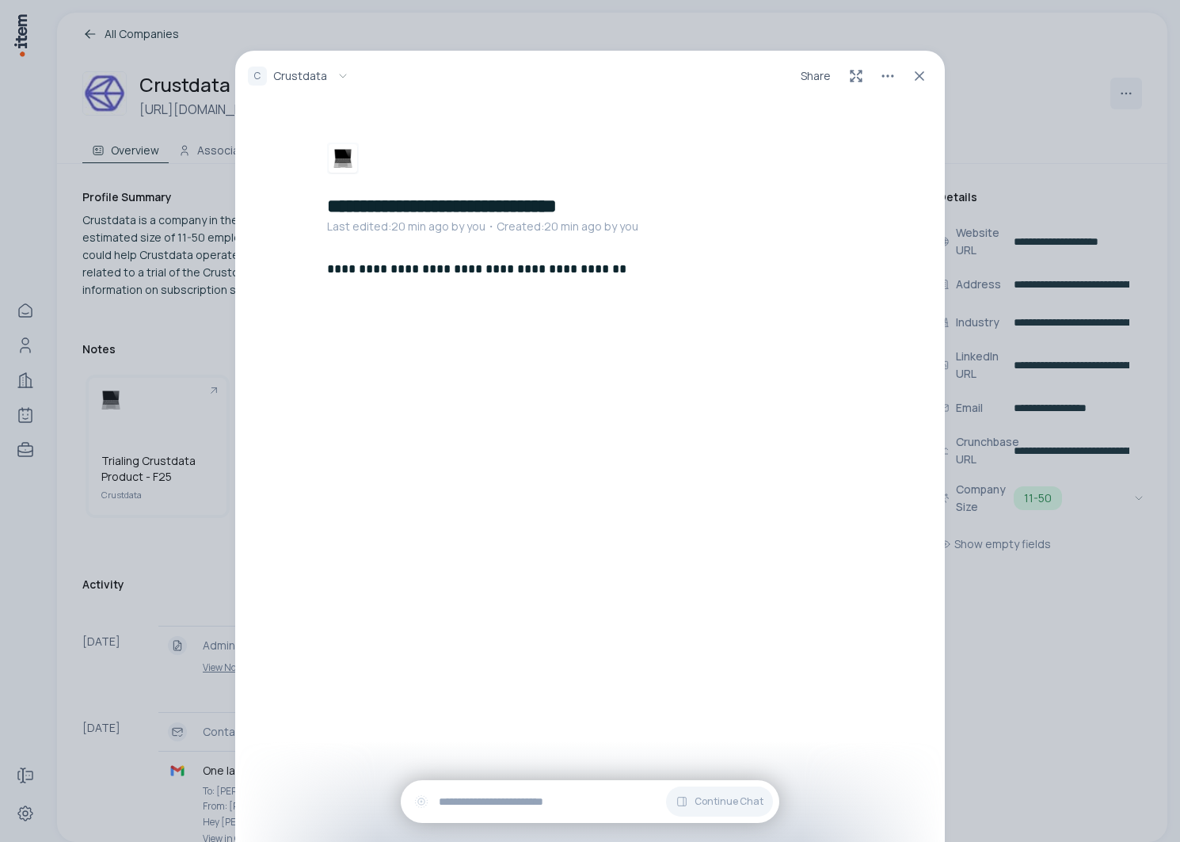
click at [739, 646] on div "**********" at bounding box center [590, 421] width 1180 height 842
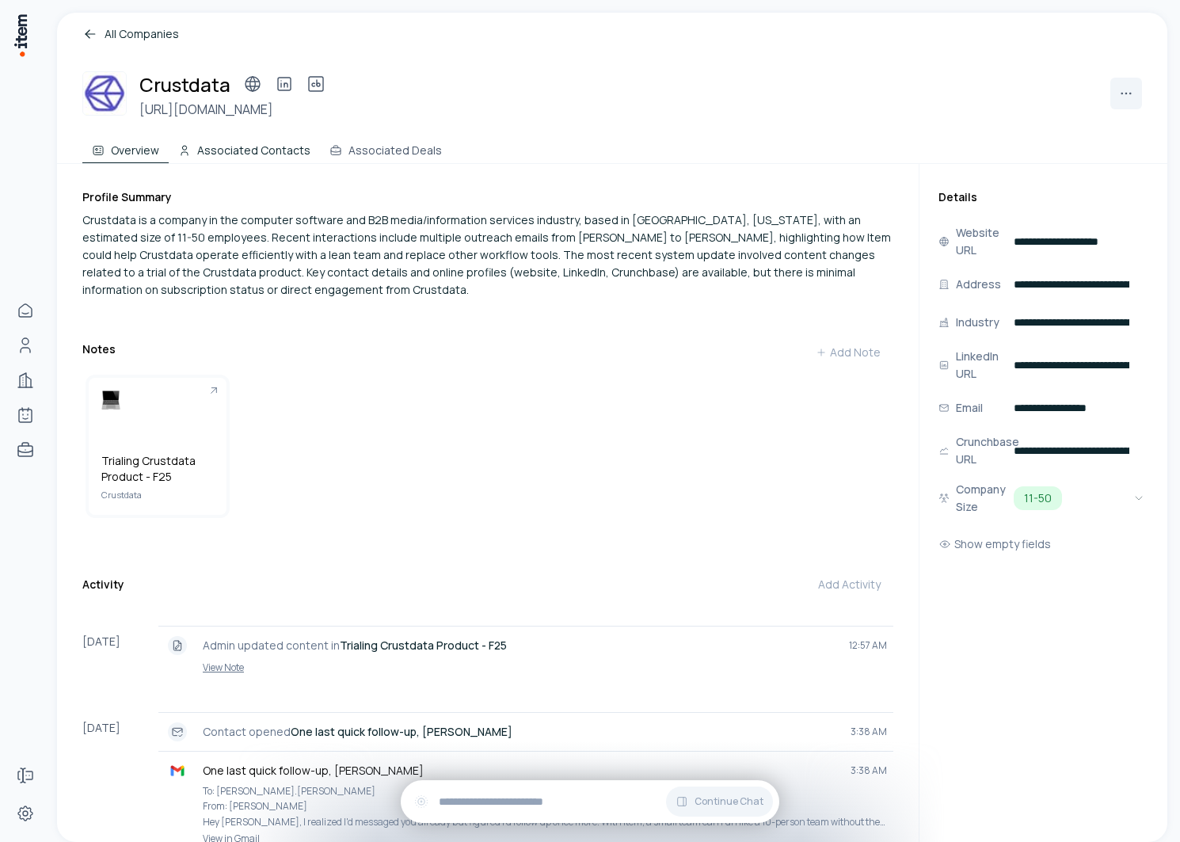
click at [212, 153] on button "Associated Contacts" at bounding box center [244, 148] width 151 height 32
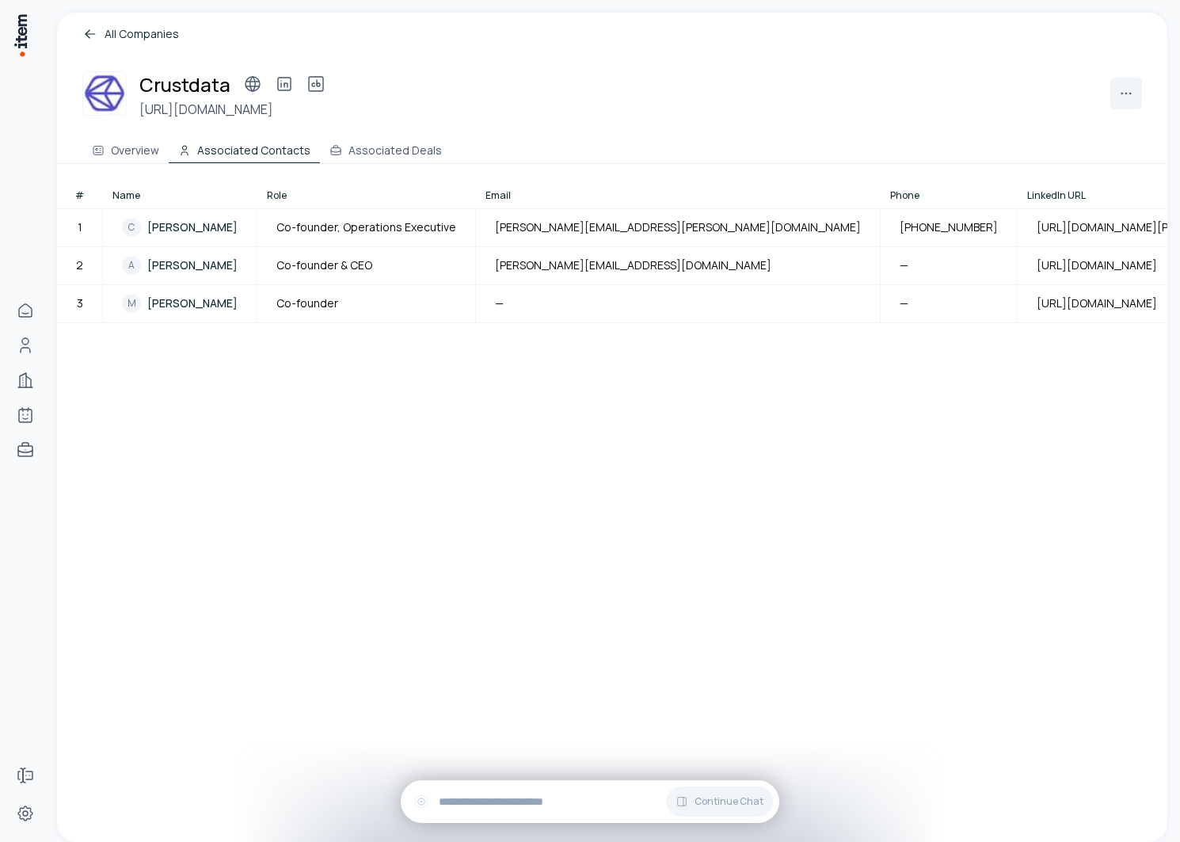
click at [388, 163] on div "Crustdata [URL][DOMAIN_NAME] Overview Associated Contacts Associated Deals" at bounding box center [612, 103] width 1111 height 121
click at [372, 153] on button "Associated Deals" at bounding box center [386, 148] width 132 height 32
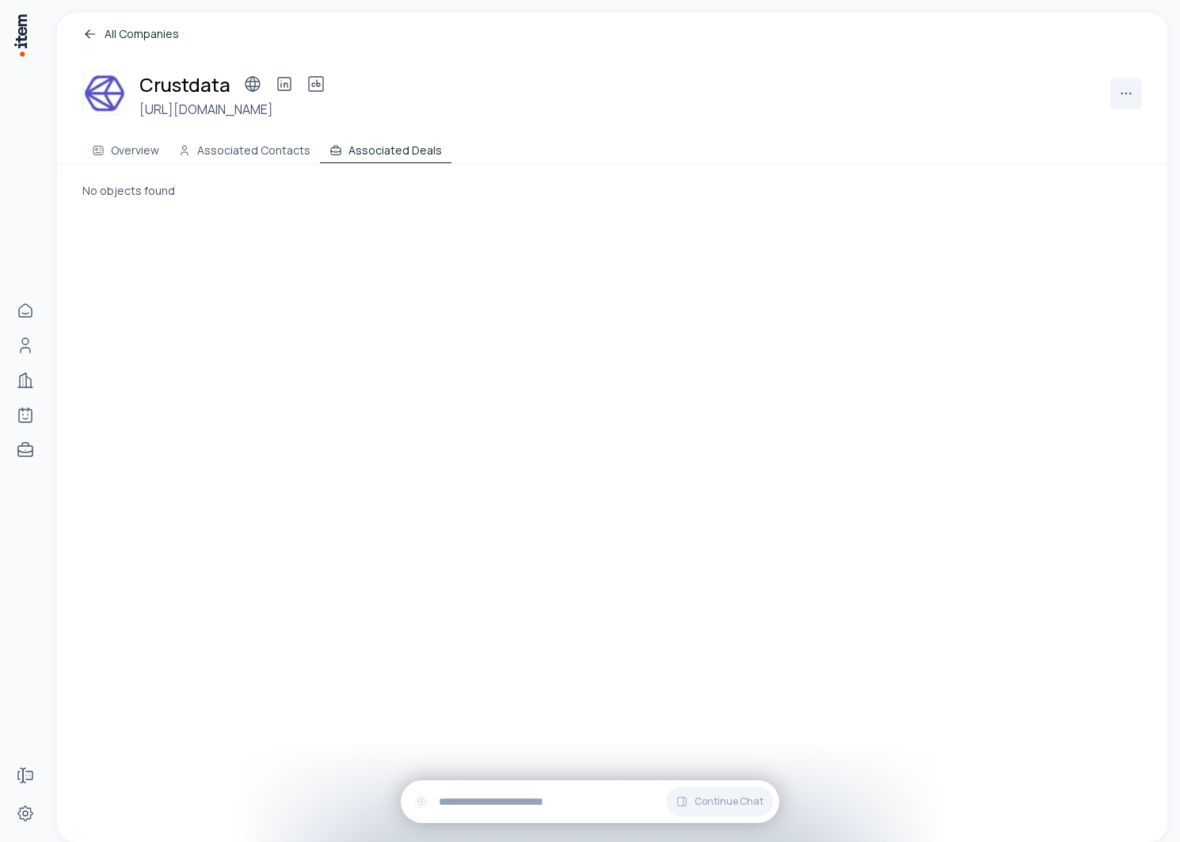
click at [227, 116] on h3 "https://crustdata.com" at bounding box center [235, 109] width 193 height 19
click at [227, 141] on button "Associated Contacts" at bounding box center [244, 148] width 151 height 32
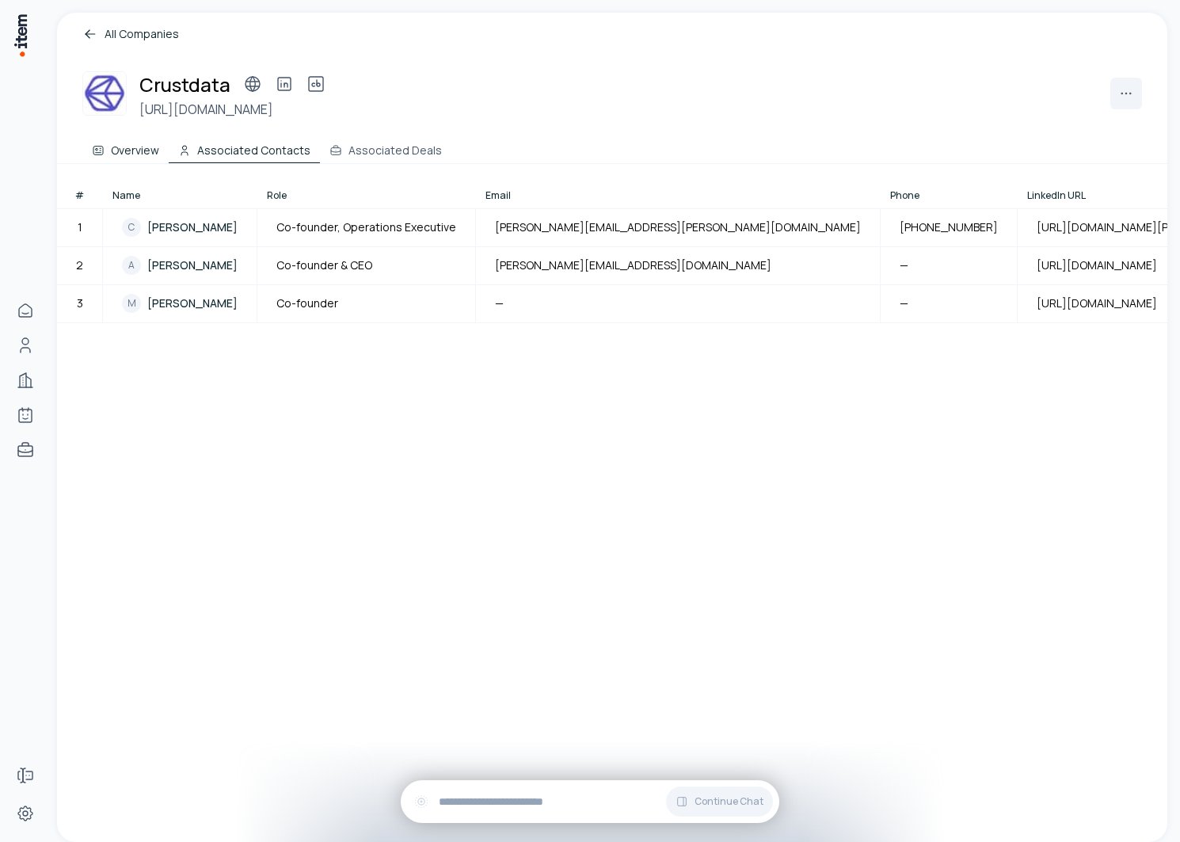
click at [157, 141] on button "Overview" at bounding box center [125, 148] width 86 height 32
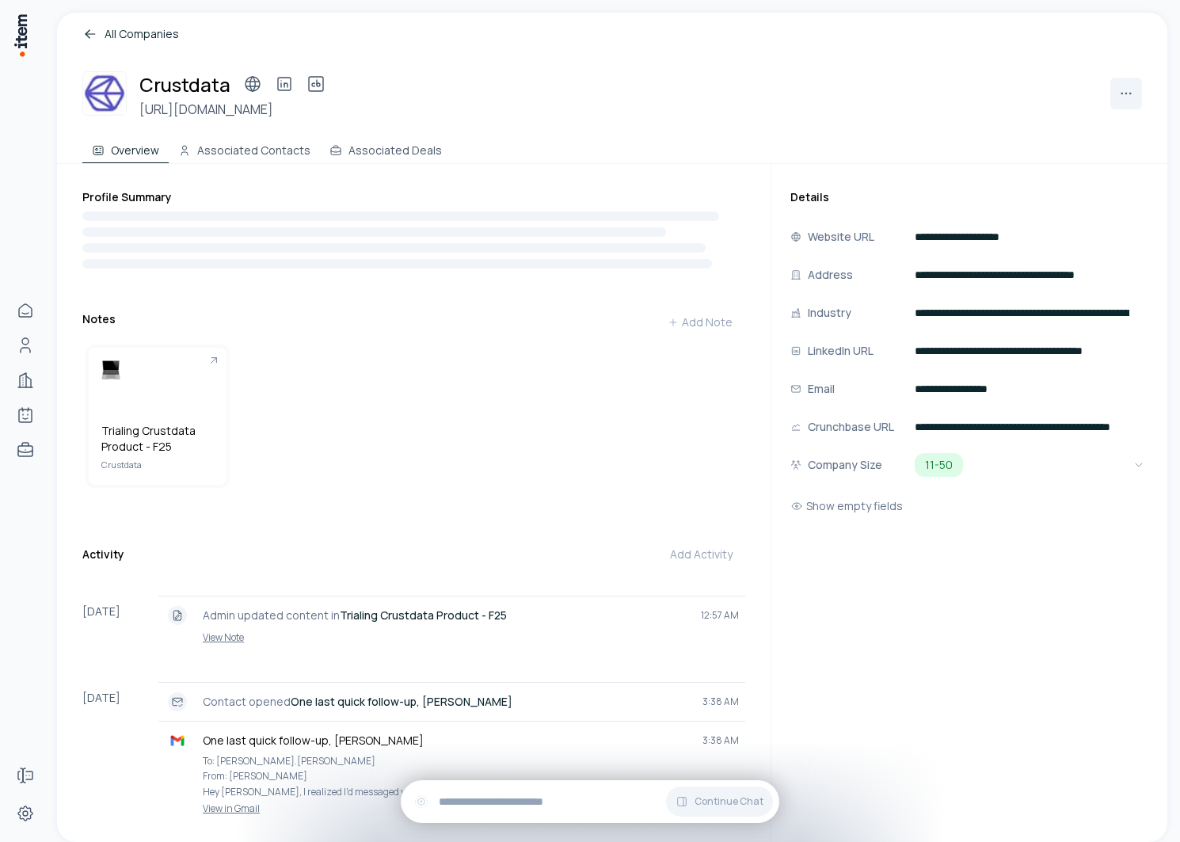
click at [255, 166] on div "Profile Summary Notes Add Note Trialing Crustdata Product - F25 Crustdata Creat…" at bounding box center [426, 677] width 689 height 1026
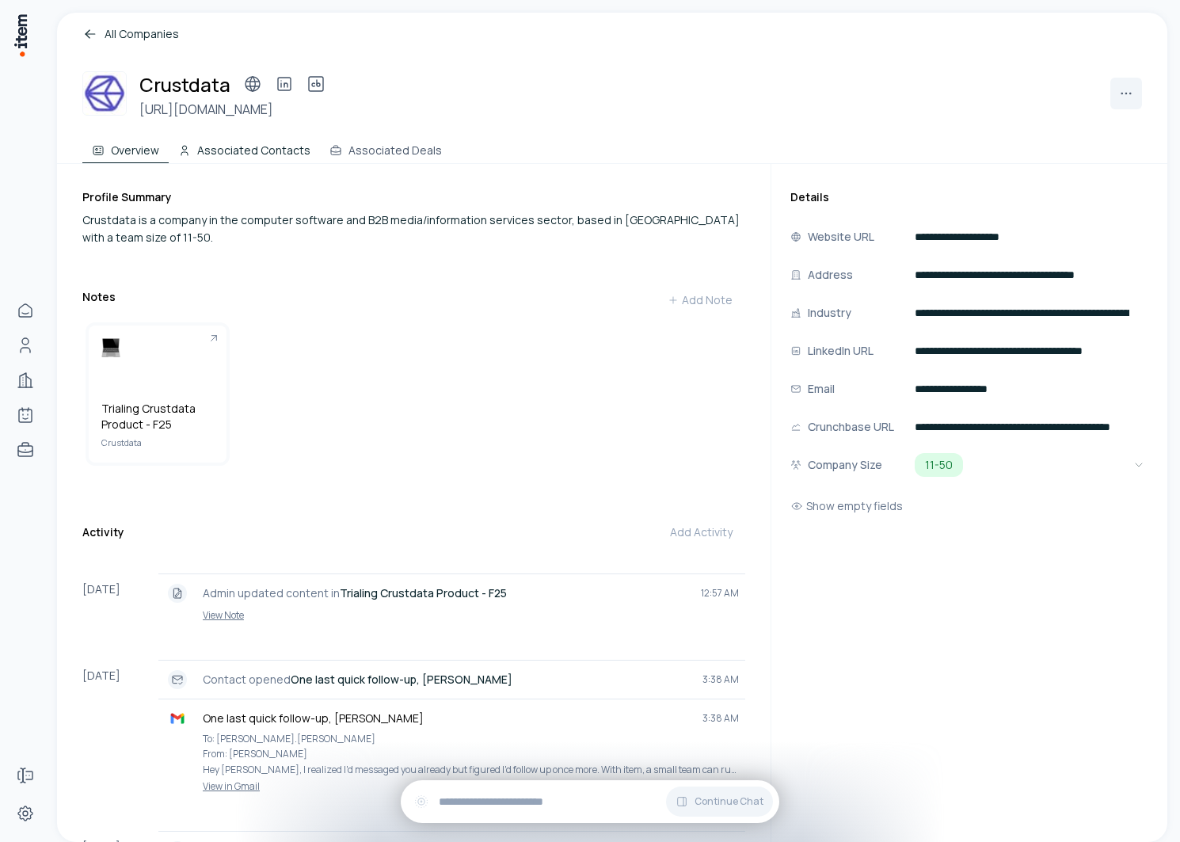
click at [249, 153] on button "Associated Contacts" at bounding box center [244, 148] width 151 height 32
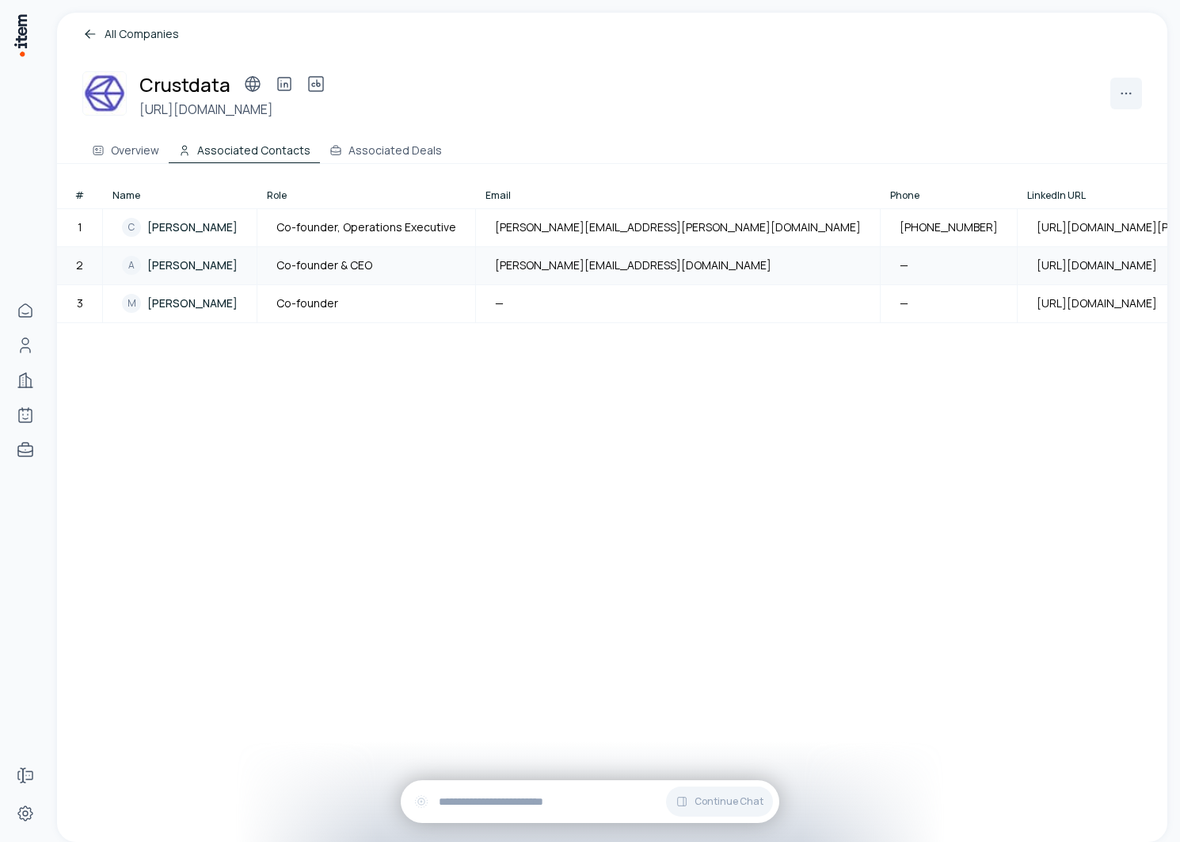
click at [181, 267] on span "Abhilash Chowdhary" at bounding box center [192, 265] width 90 height 16
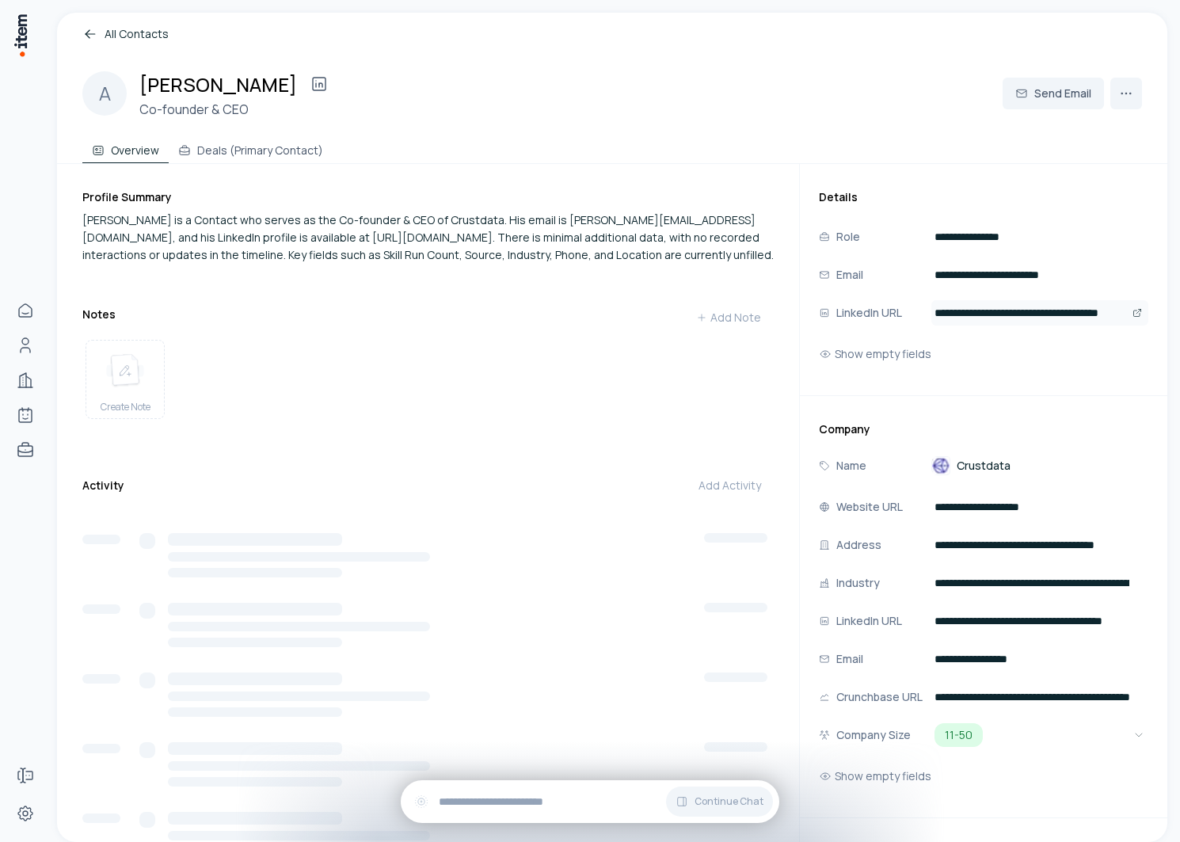
click at [739, 313] on icon "Open" at bounding box center [1138, 313] width 10 height 10
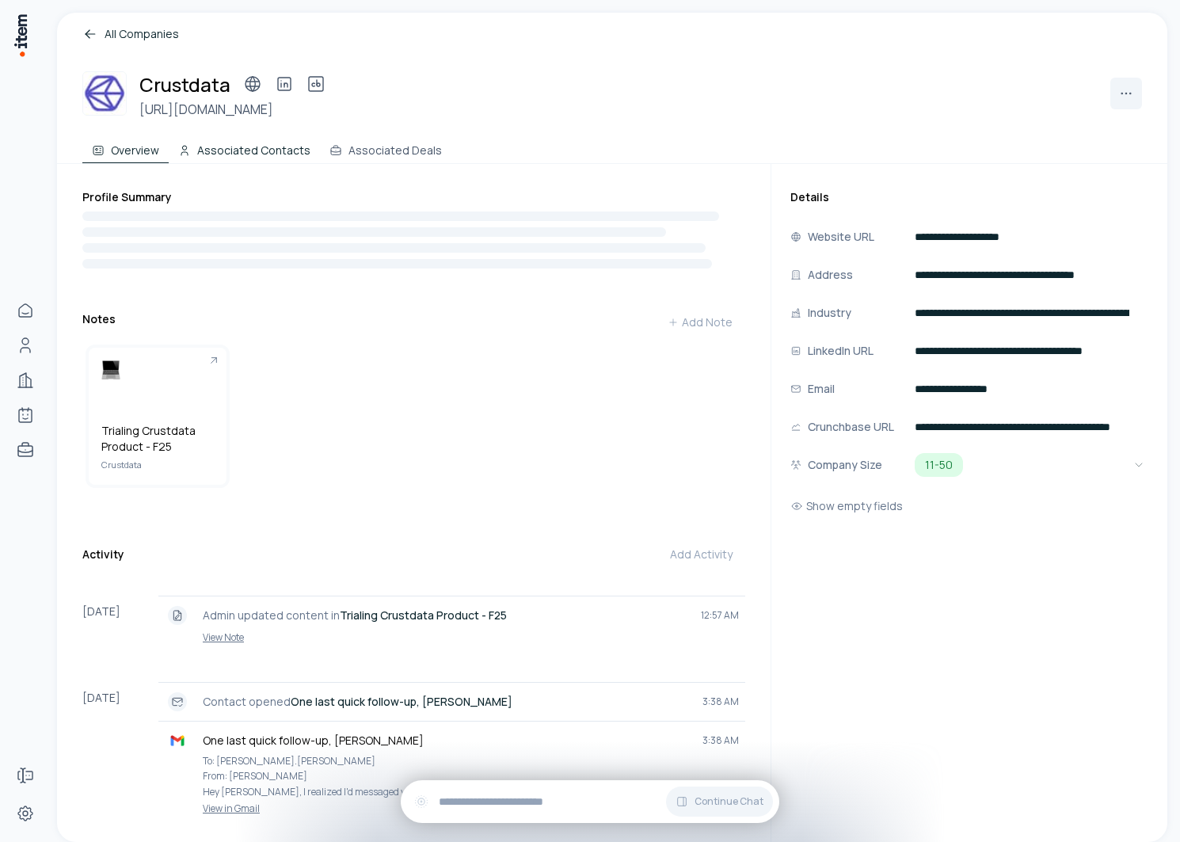
click at [259, 133] on button "Associated Contacts" at bounding box center [244, 148] width 151 height 32
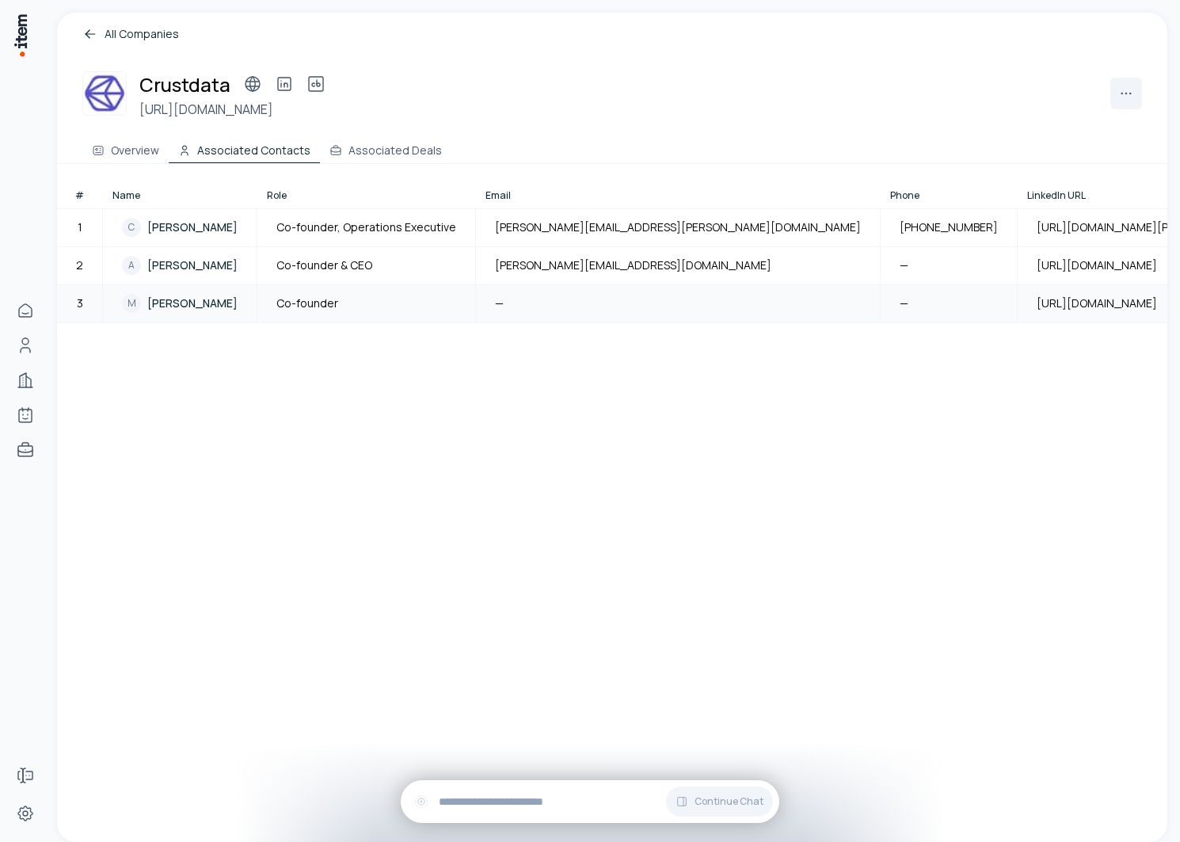
click at [167, 301] on span "Manmohit Grewal" at bounding box center [192, 304] width 90 height 16
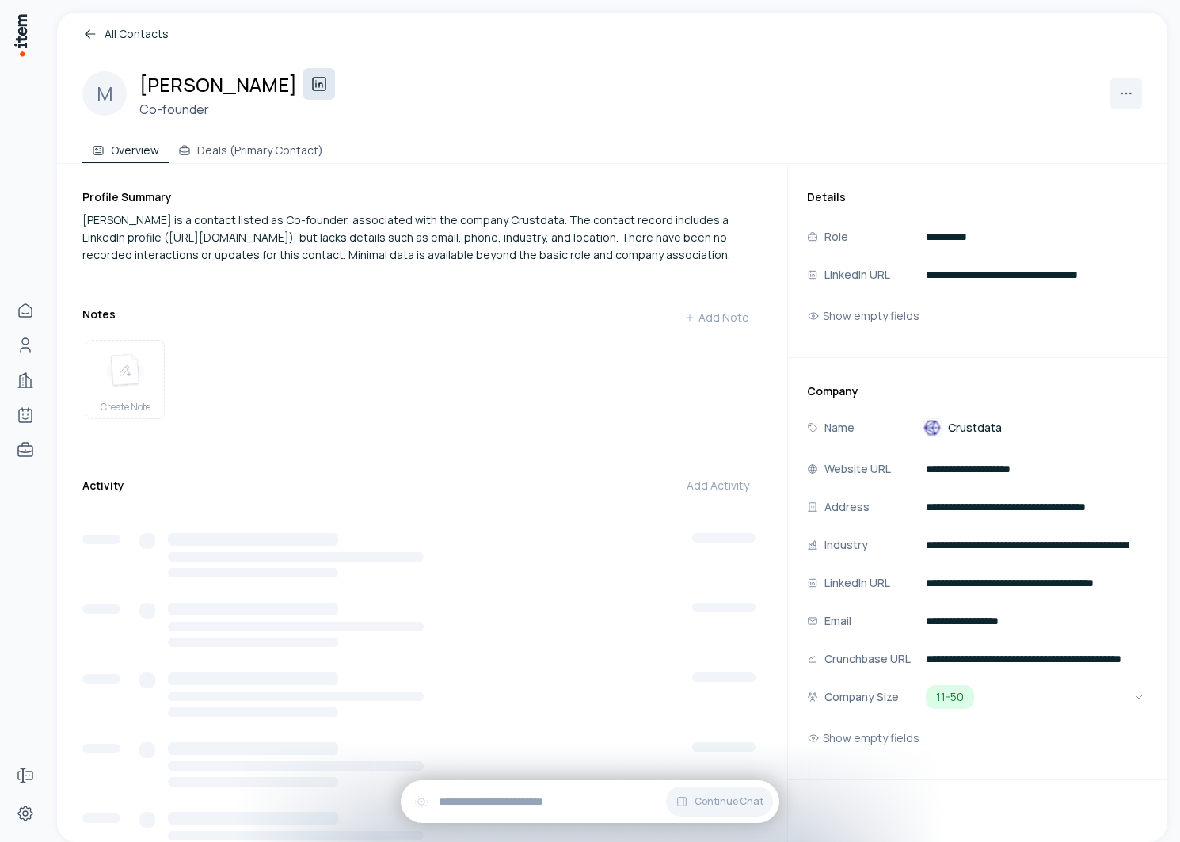
click at [318, 93] on link at bounding box center [319, 84] width 32 height 32
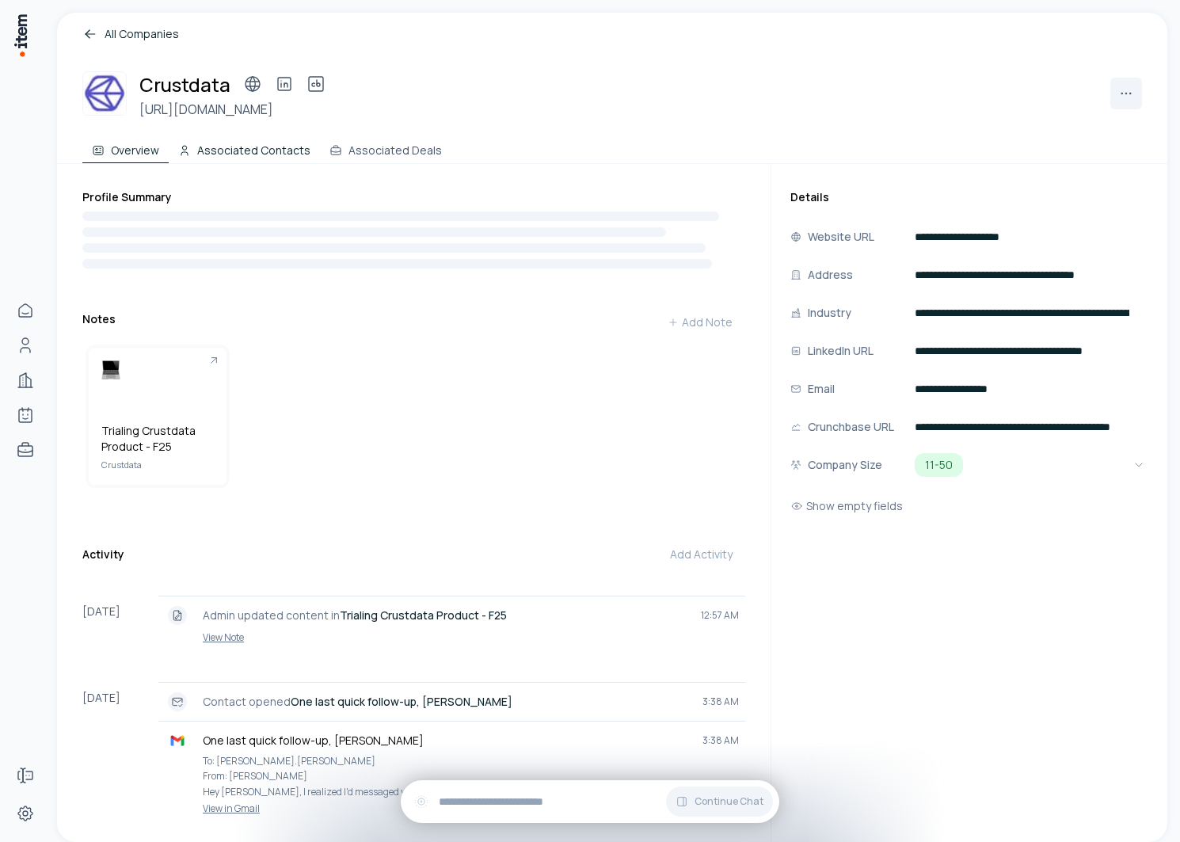
click at [263, 151] on button "Associated Contacts" at bounding box center [244, 148] width 151 height 32
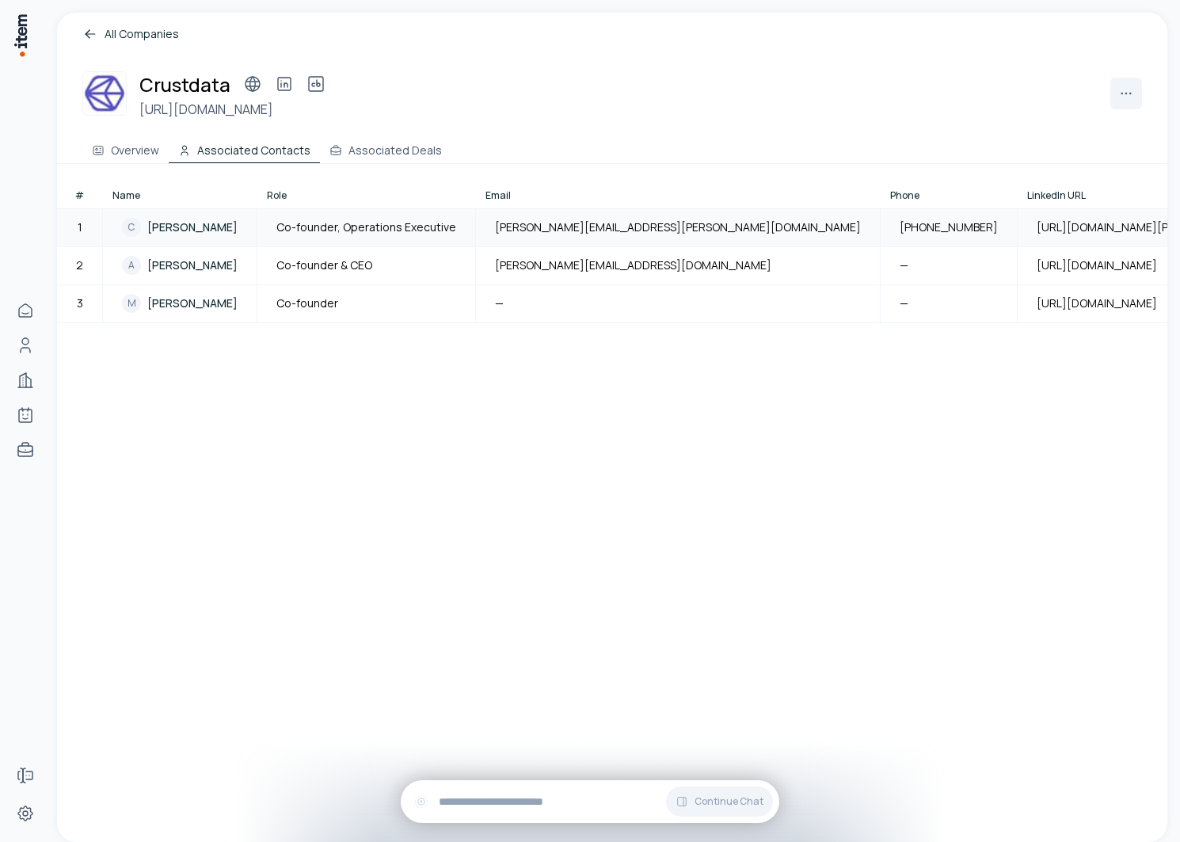
click at [198, 227] on span "Chris Pisarski" at bounding box center [192, 227] width 90 height 16
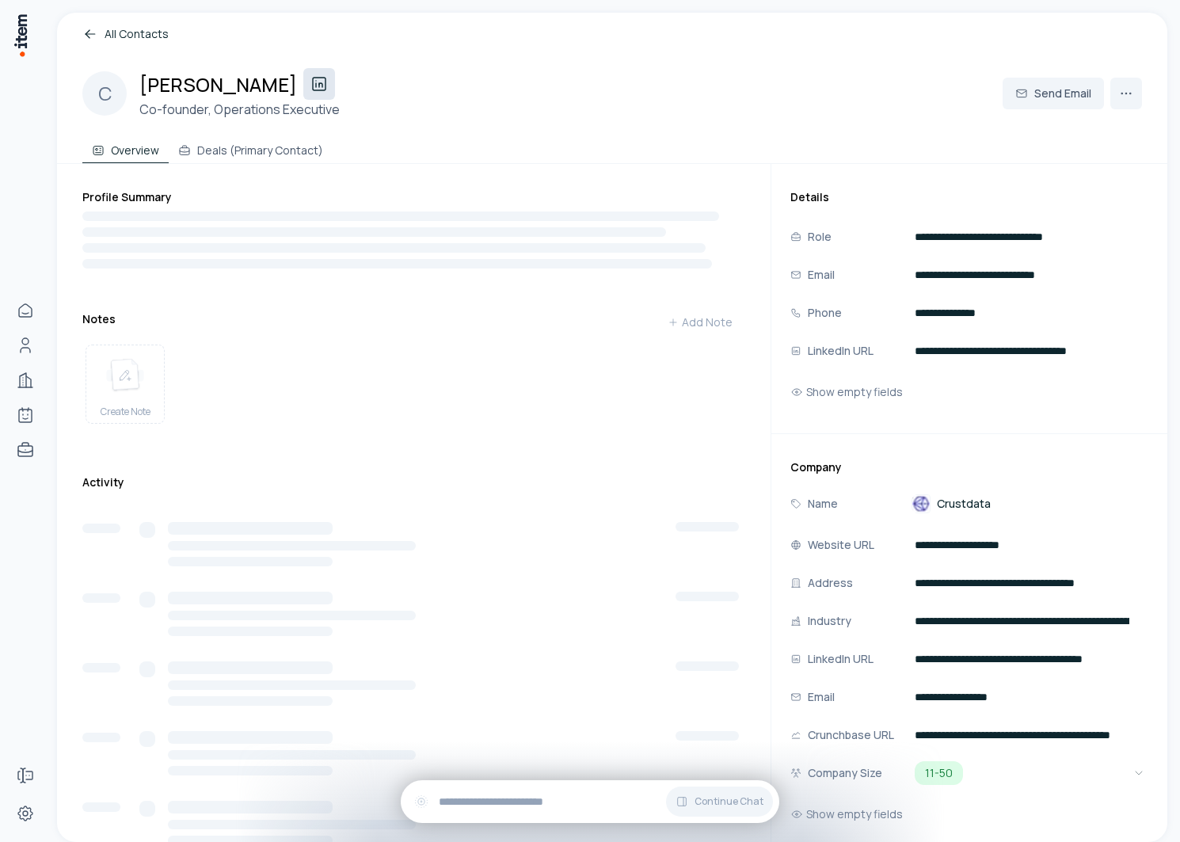
click at [313, 86] on icon at bounding box center [319, 84] width 13 height 13
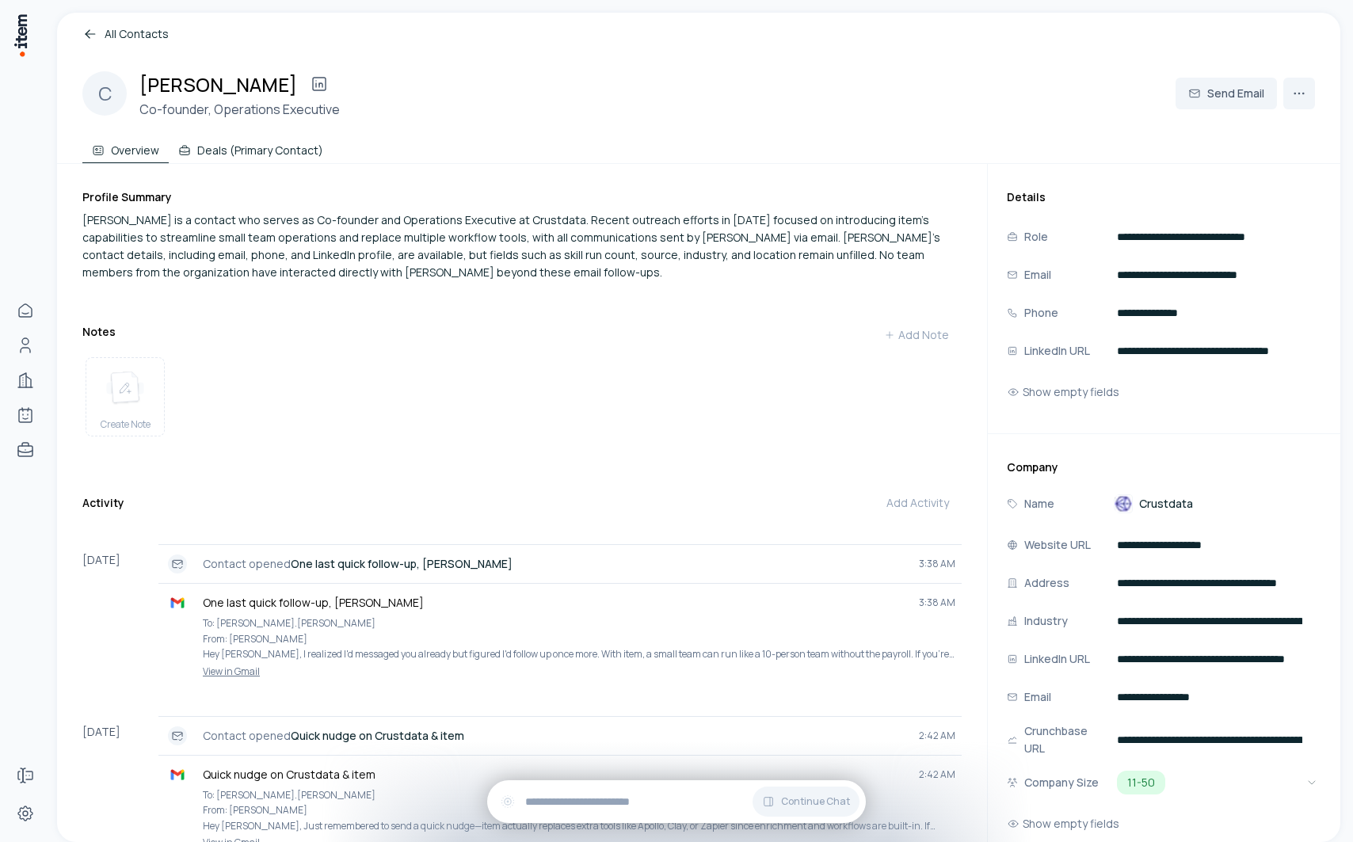
click at [278, 149] on button "Deals (Primary Contact)" at bounding box center [251, 148] width 164 height 32
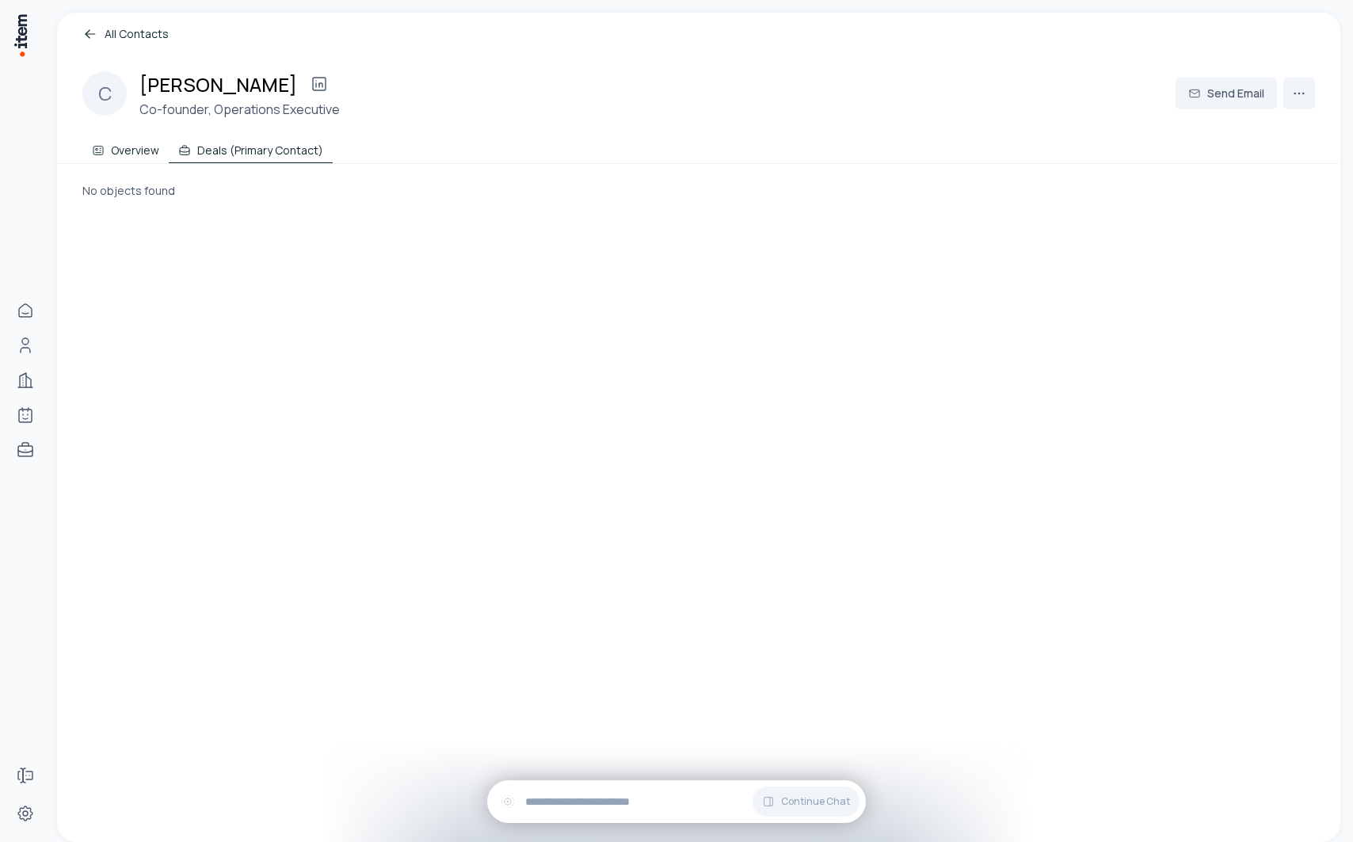
click at [120, 142] on button "Overview" at bounding box center [125, 148] width 86 height 32
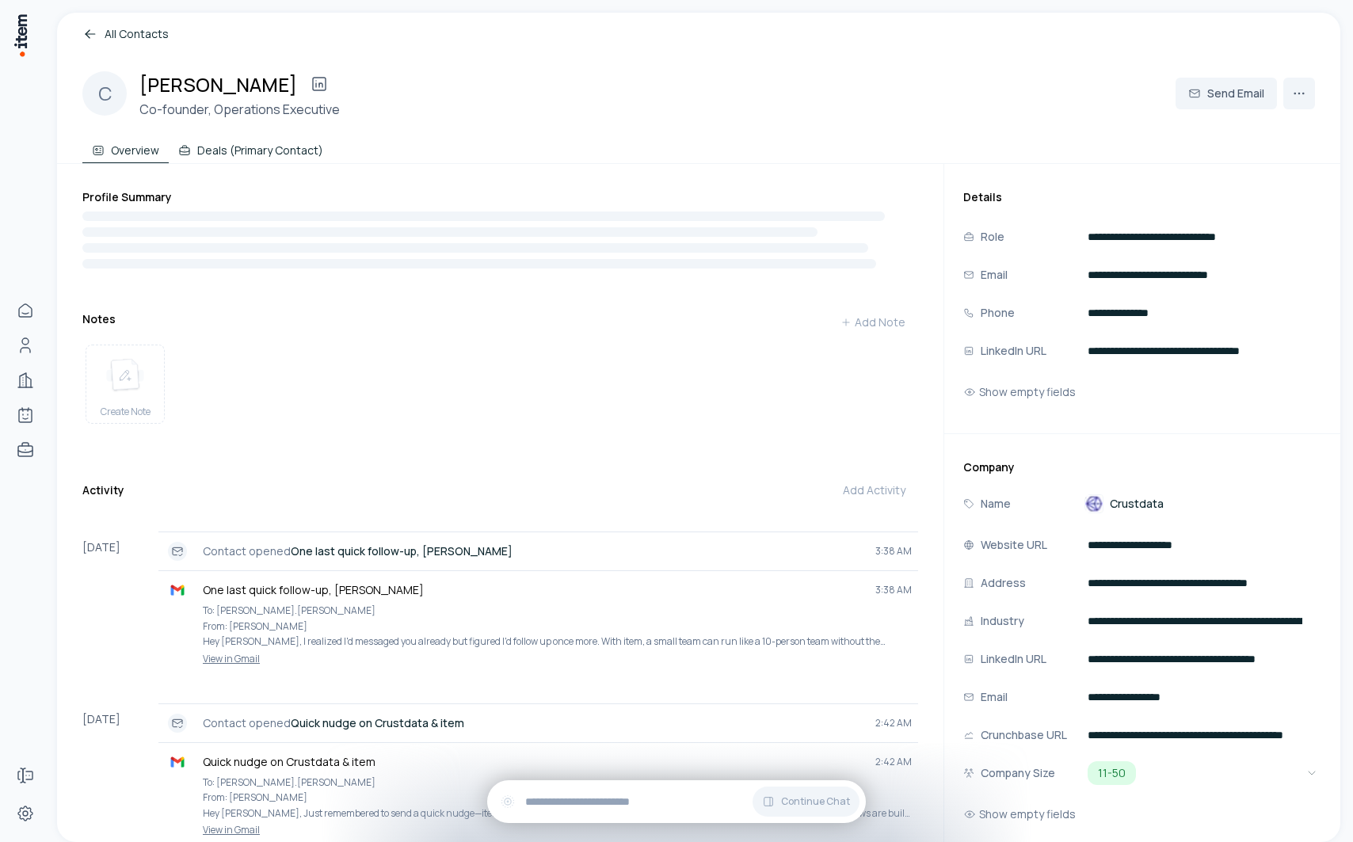
click at [231, 143] on button "Deals (Primary Contact)" at bounding box center [251, 148] width 164 height 32
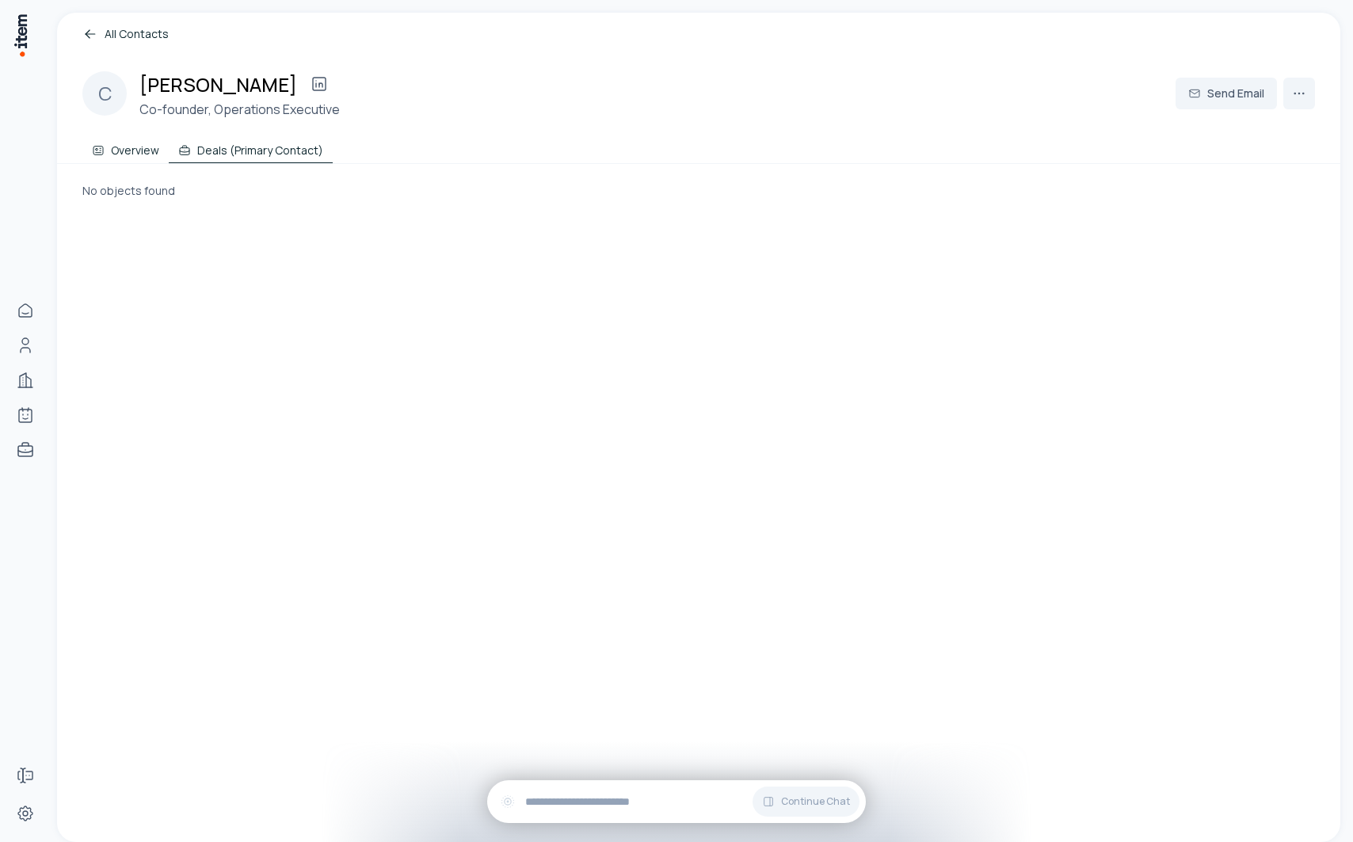
click at [148, 156] on button "Overview" at bounding box center [125, 148] width 86 height 32
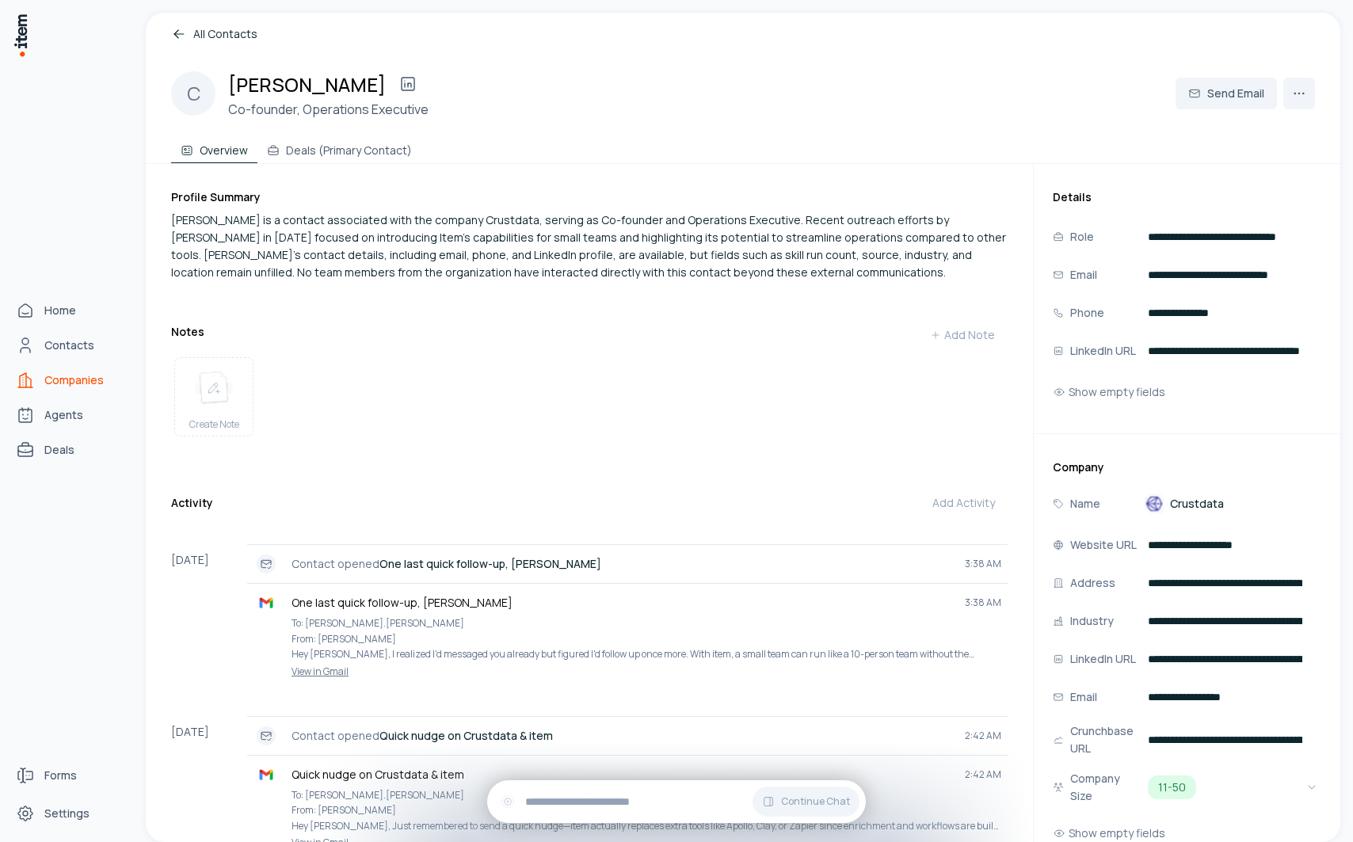
click at [50, 387] on span "Companies" at bounding box center [73, 380] width 59 height 16
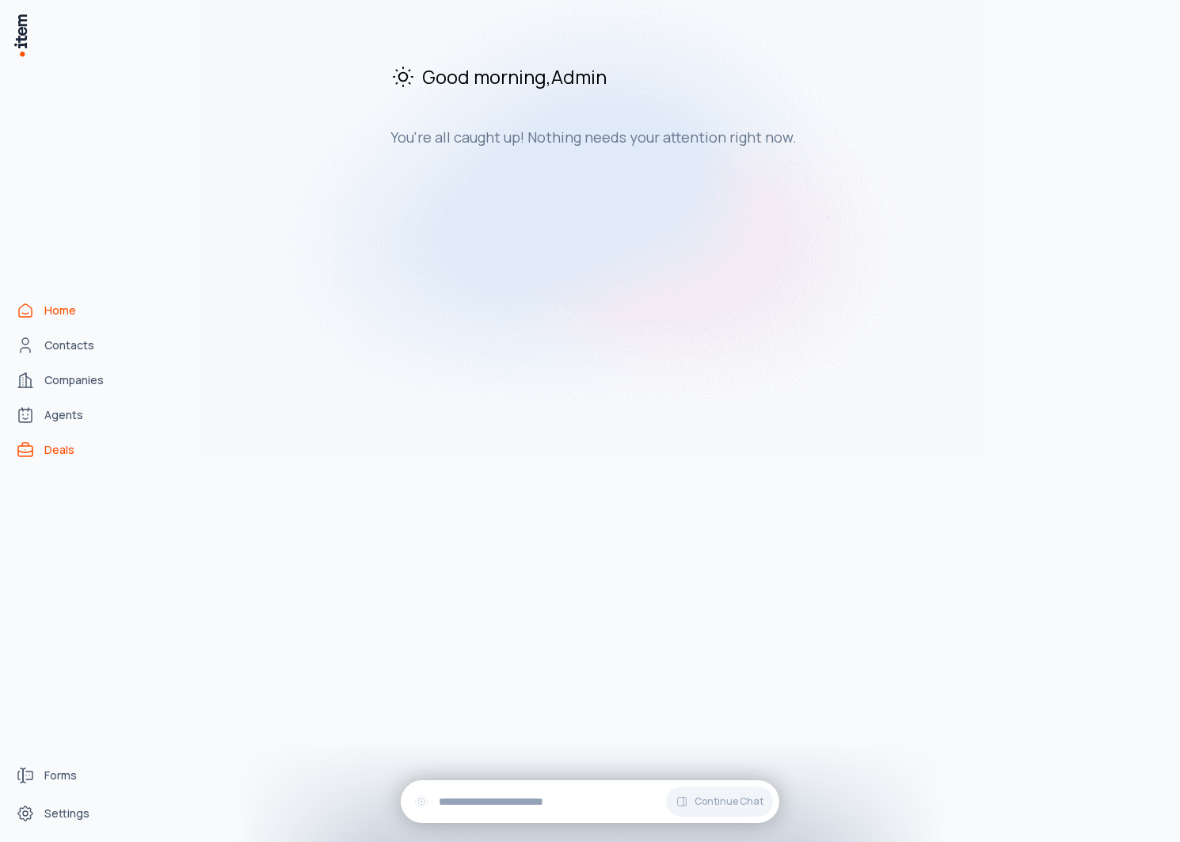
click at [47, 444] on span "Deals" at bounding box center [59, 450] width 30 height 16
click at [500, 769] on div "Good morning , Admin You're all caught up! Nothing needs your attention right n…" at bounding box center [657, 428] width 1022 height 830
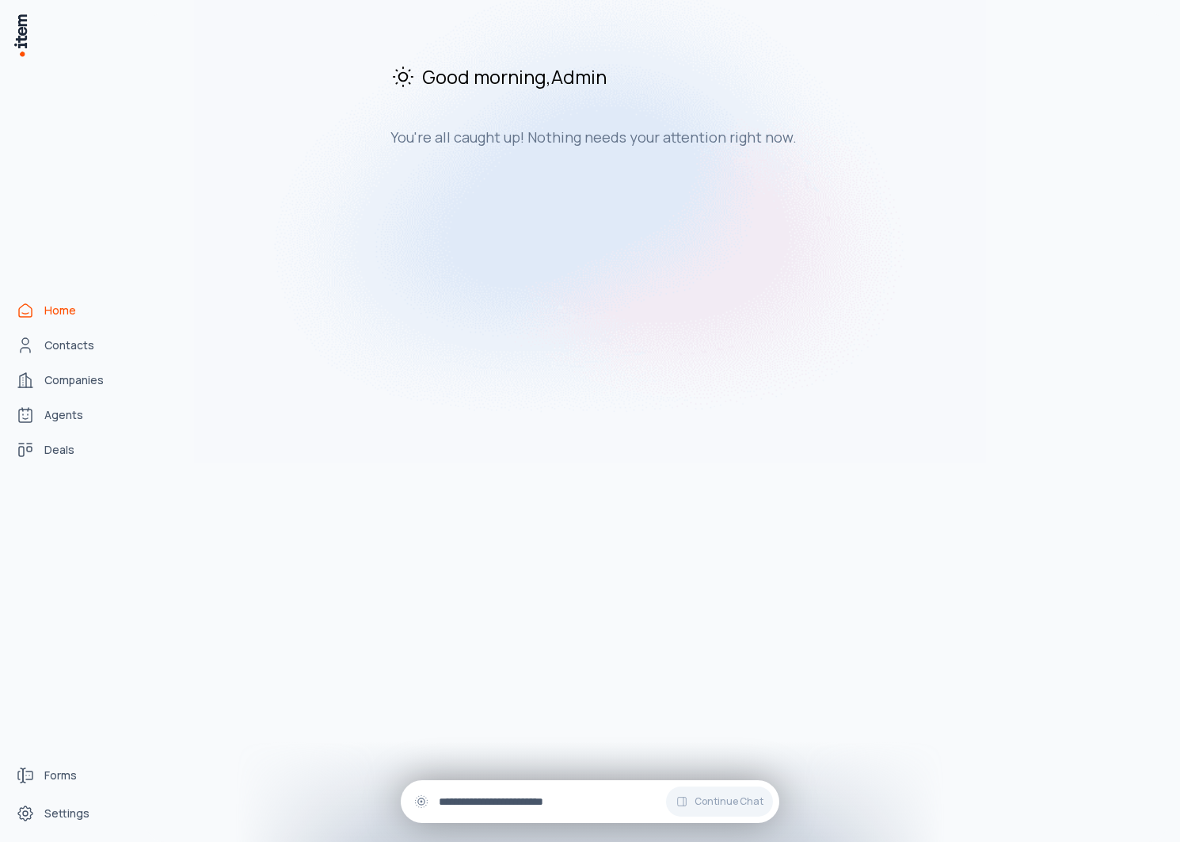
click at [496, 784] on div "Continue Chat" at bounding box center [590, 801] width 379 height 43
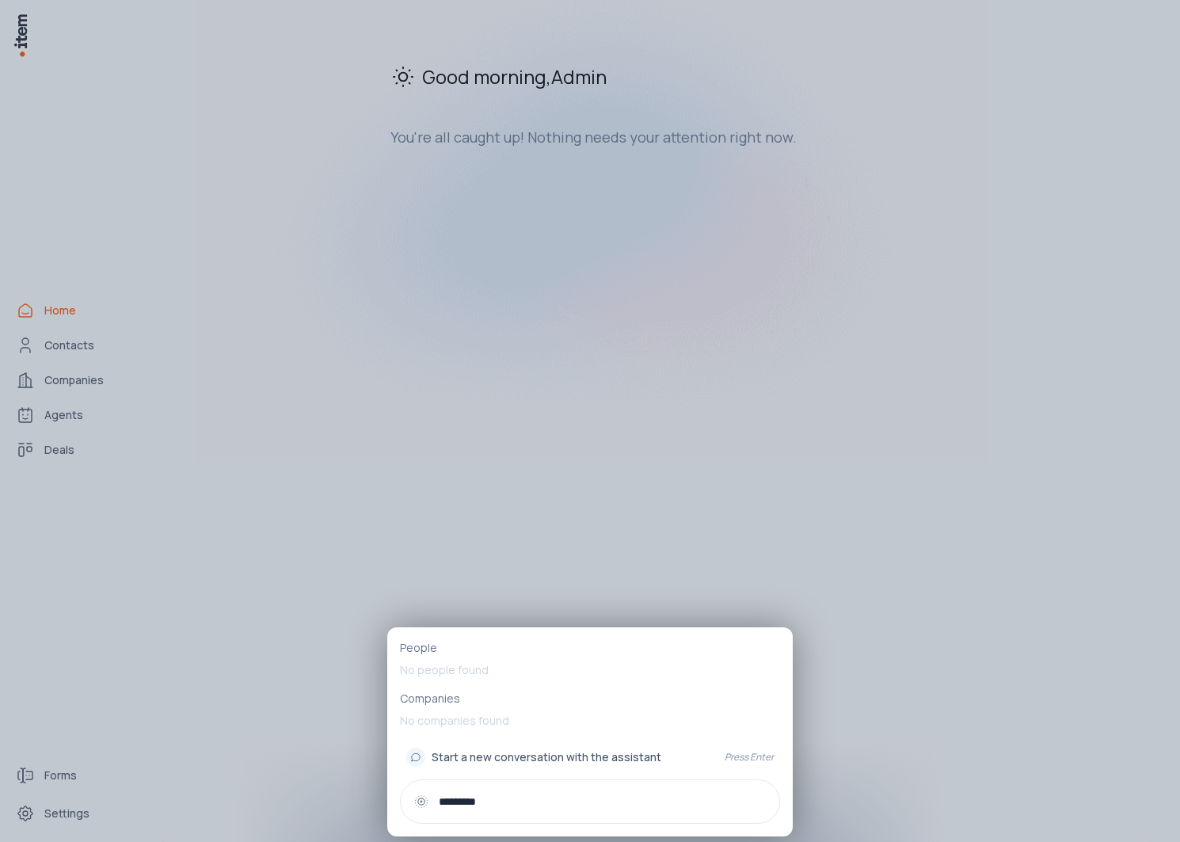
type input "*********"
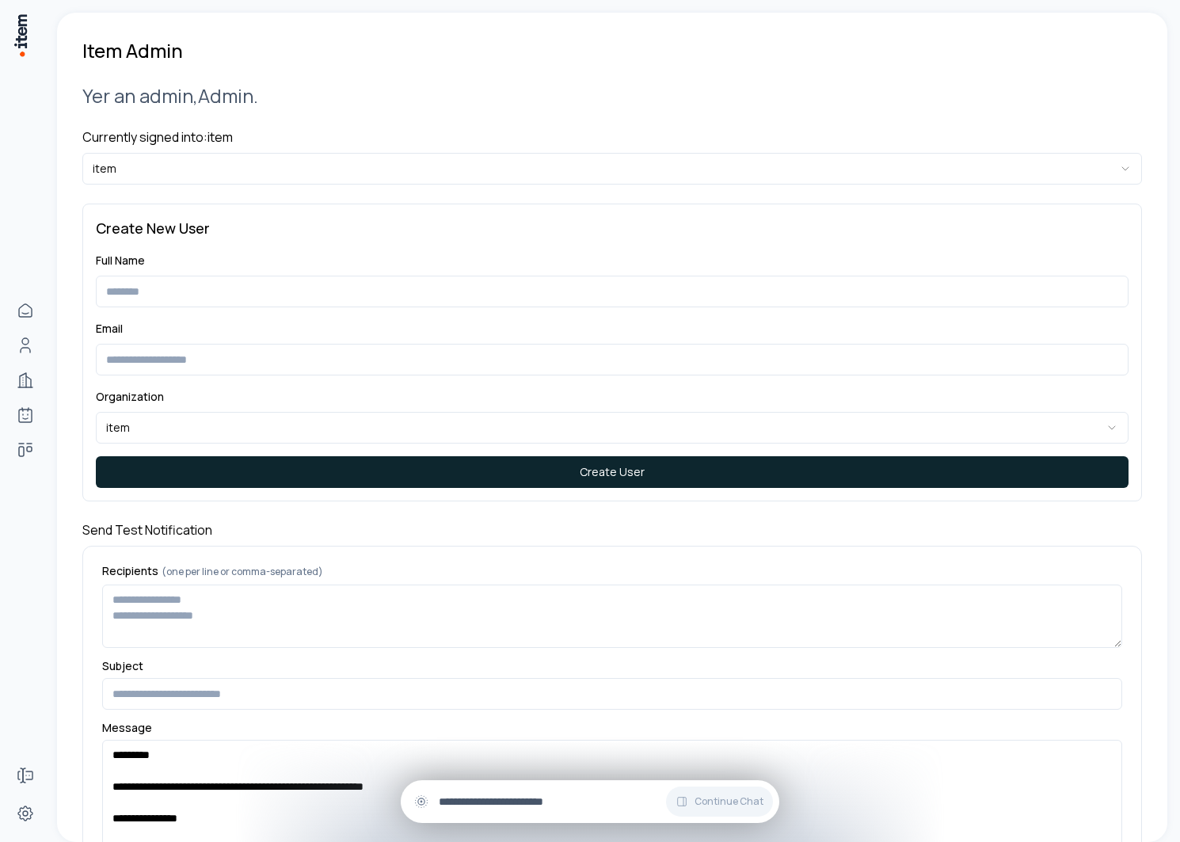
click at [521, 809] on input "text" at bounding box center [603, 801] width 328 height 17
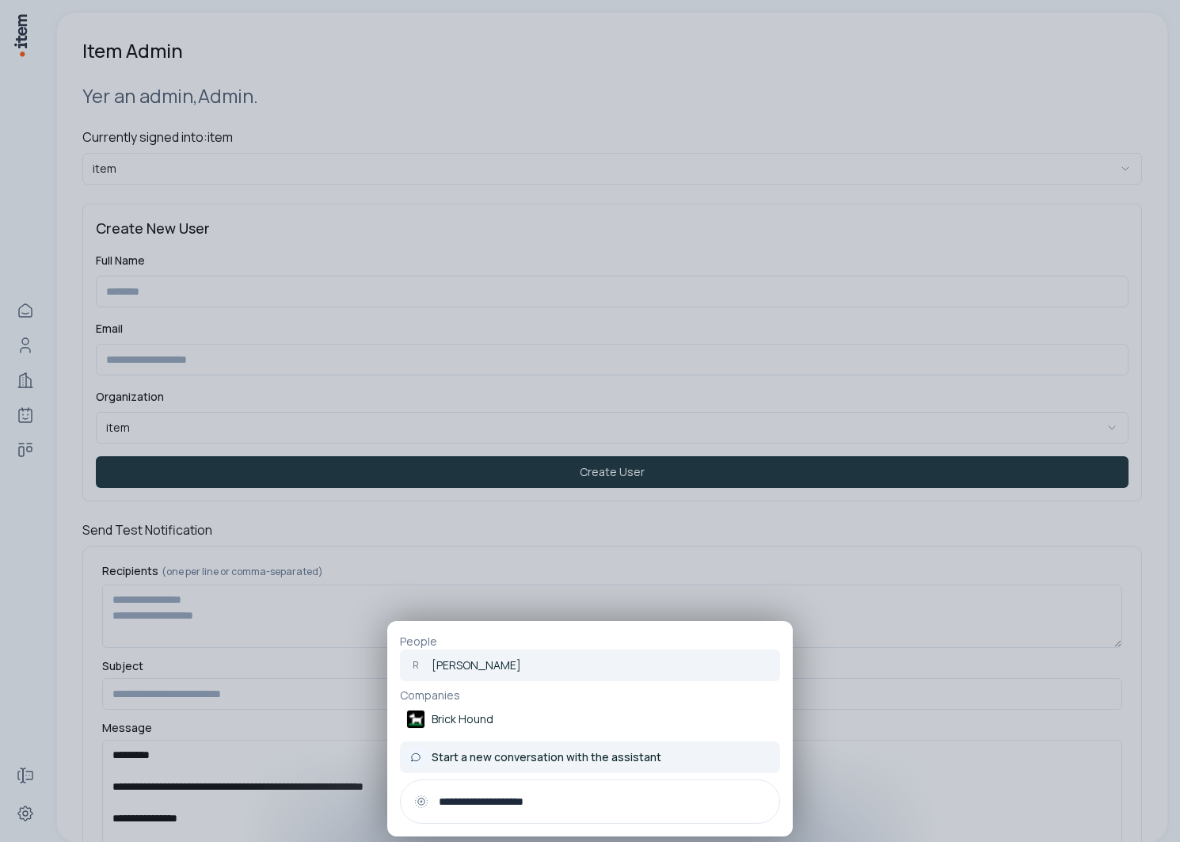
type input "**********"
click at [547, 760] on span "Start a new conversation with the assistant" at bounding box center [547, 757] width 230 height 16
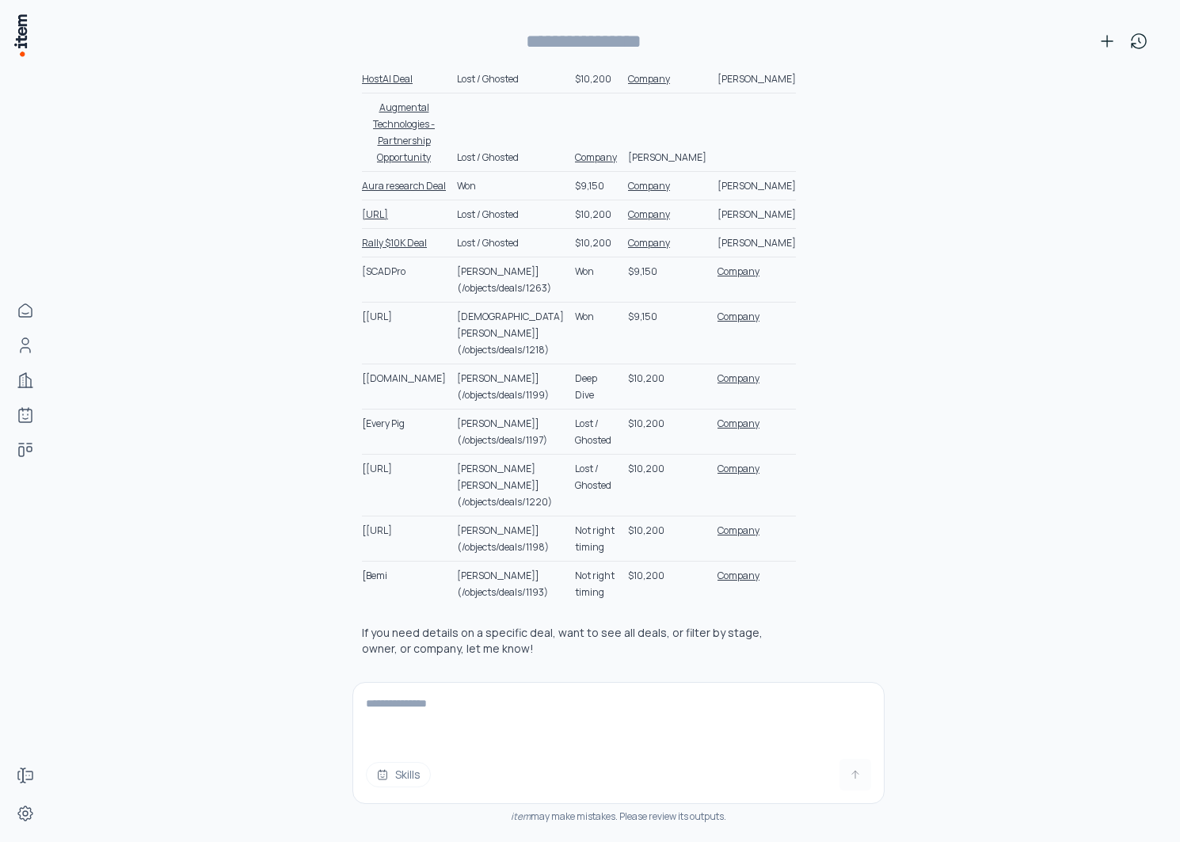
scroll to position [690, 0]
type input "**********"
click at [532, 692] on textarea at bounding box center [618, 714] width 531 height 63
type textarea "**********"
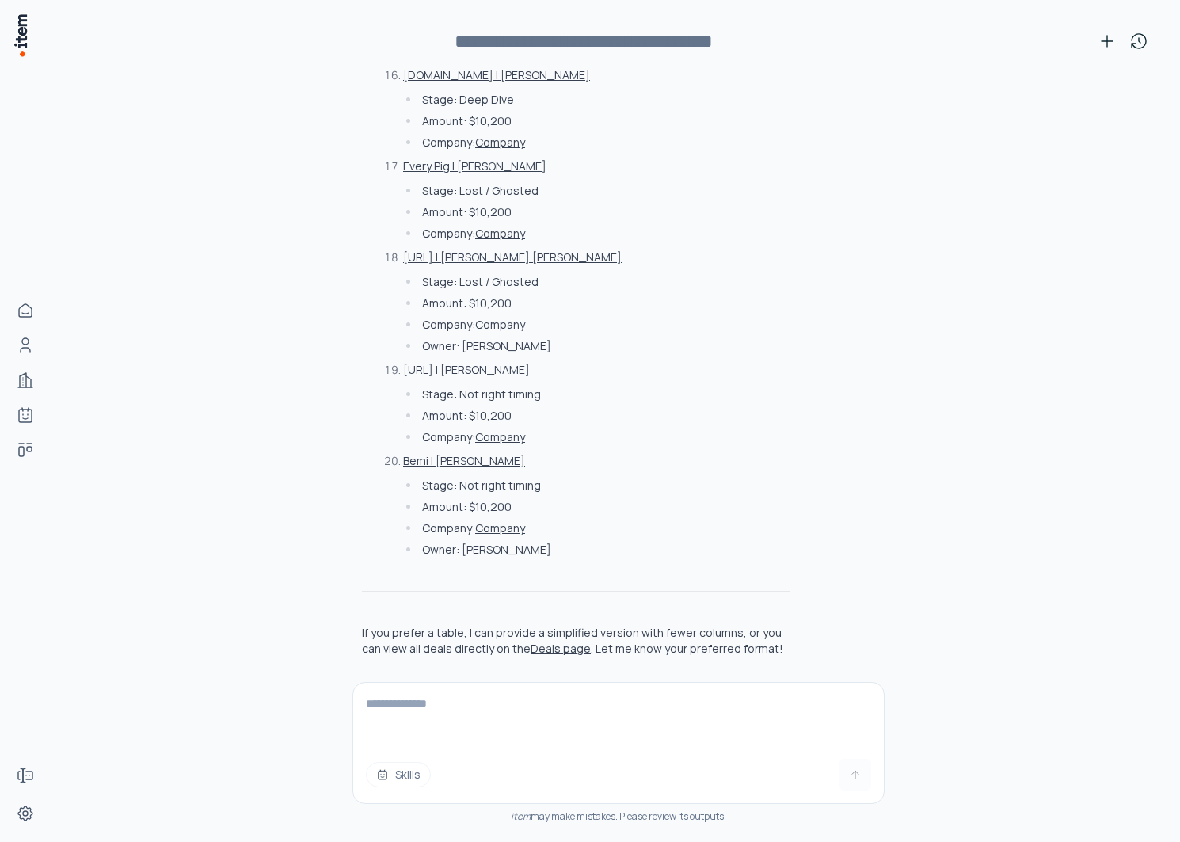
scroll to position [3233, 0]
click at [459, 465] on button "Bemi | [PERSON_NAME]" at bounding box center [464, 461] width 122 height 16
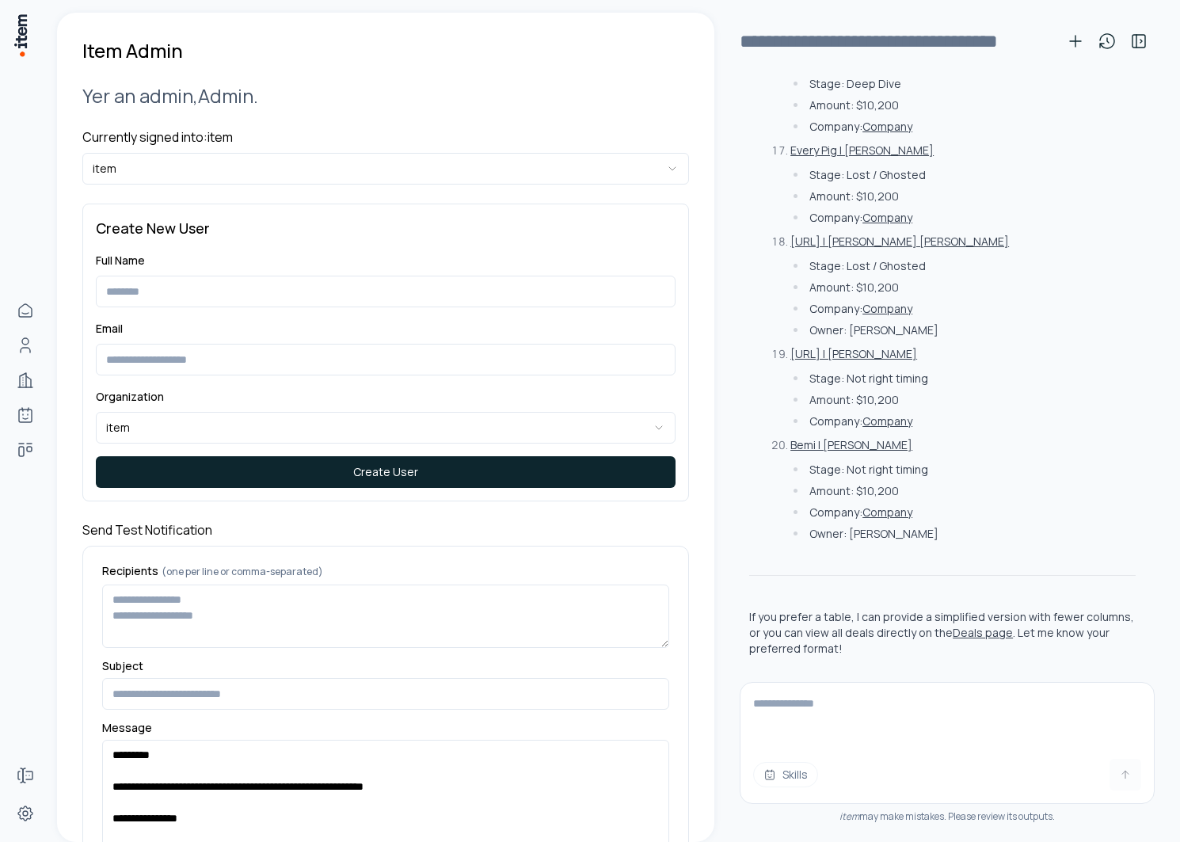
scroll to position [3267, 0]
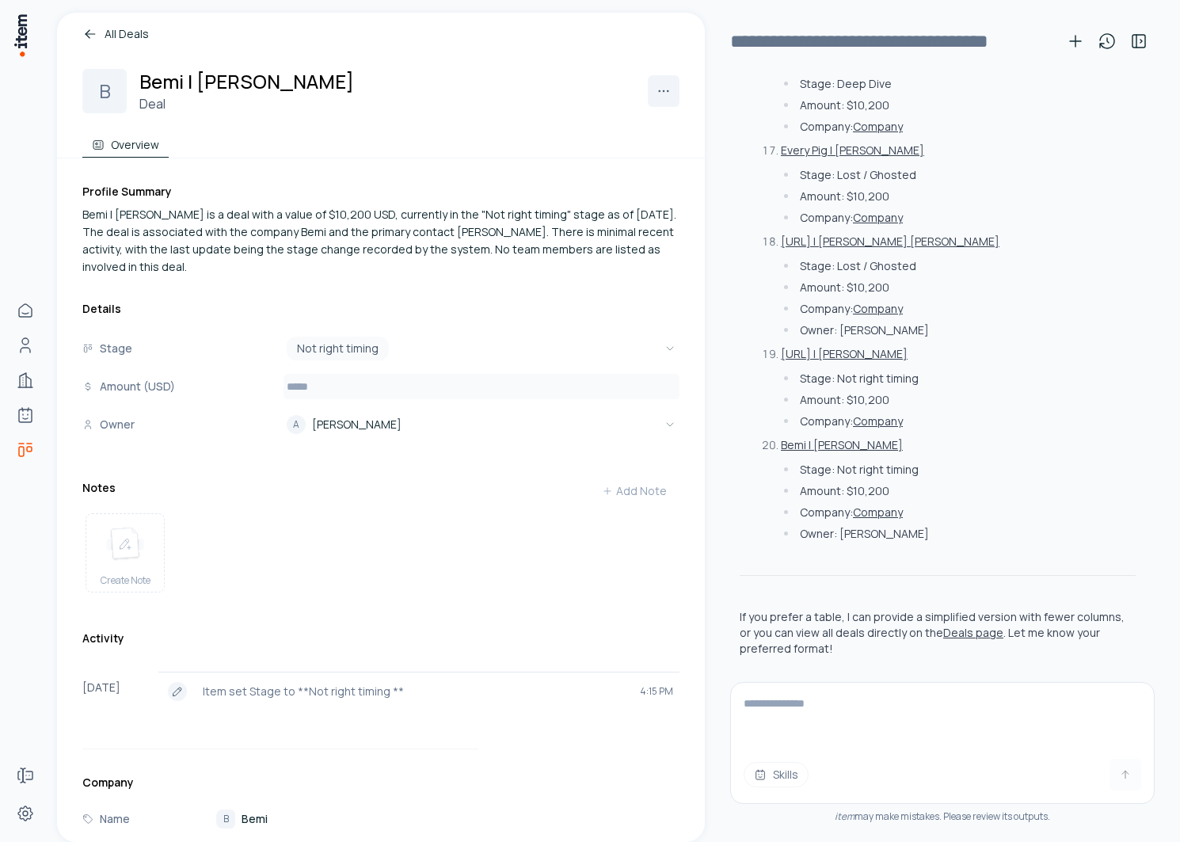
click at [418, 374] on input "*****" at bounding box center [482, 386] width 396 height 25
click at [324, 475] on div "Notes Add Note" at bounding box center [380, 491] width 597 height 32
click at [315, 374] on input "*****" at bounding box center [482, 386] width 396 height 25
click at [334, 507] on div "Create Note" at bounding box center [380, 556] width 597 height 98
click at [323, 374] on input "*****" at bounding box center [482, 386] width 396 height 25
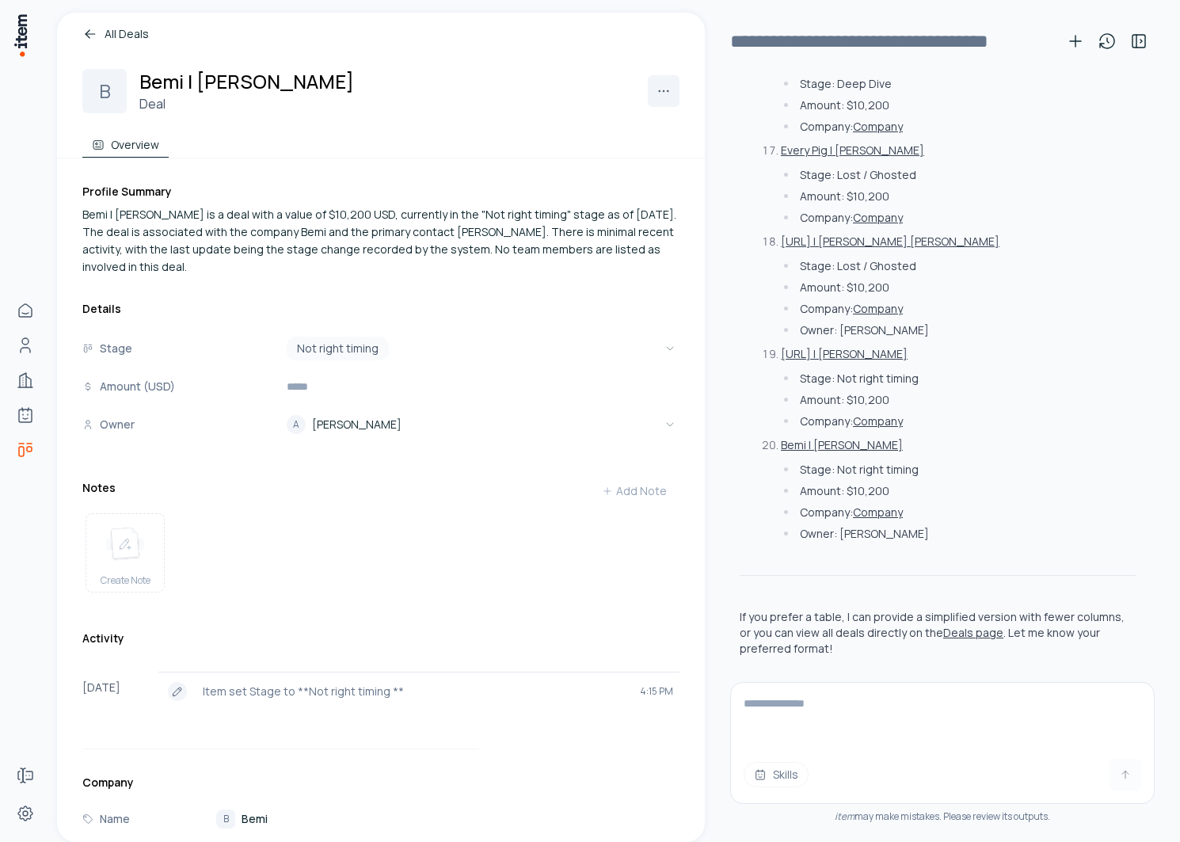
click at [350, 570] on div "Create Note" at bounding box center [380, 556] width 597 height 98
click at [843, 362] on button "[URL] | [PERSON_NAME]" at bounding box center [844, 354] width 127 height 16
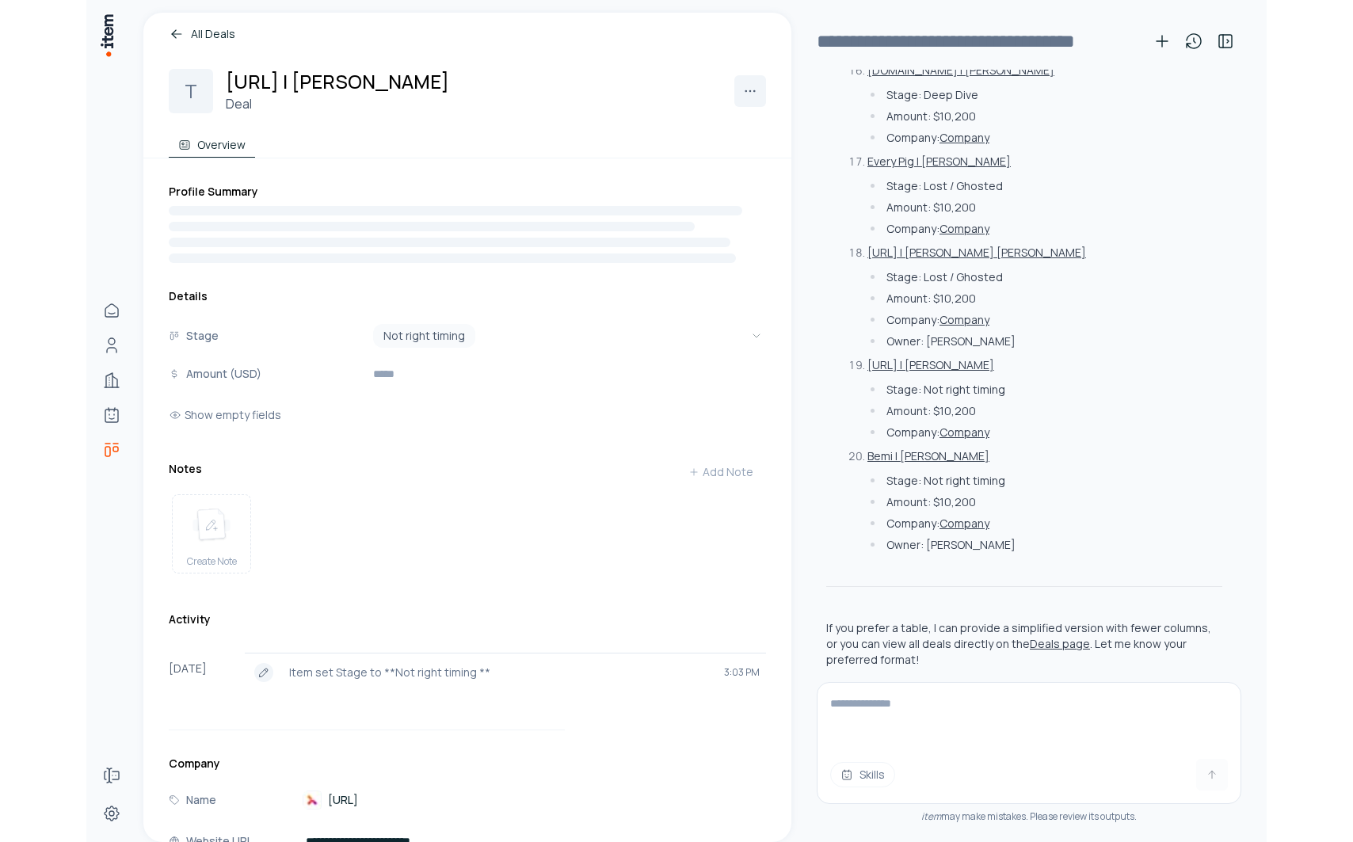
scroll to position [2946, 0]
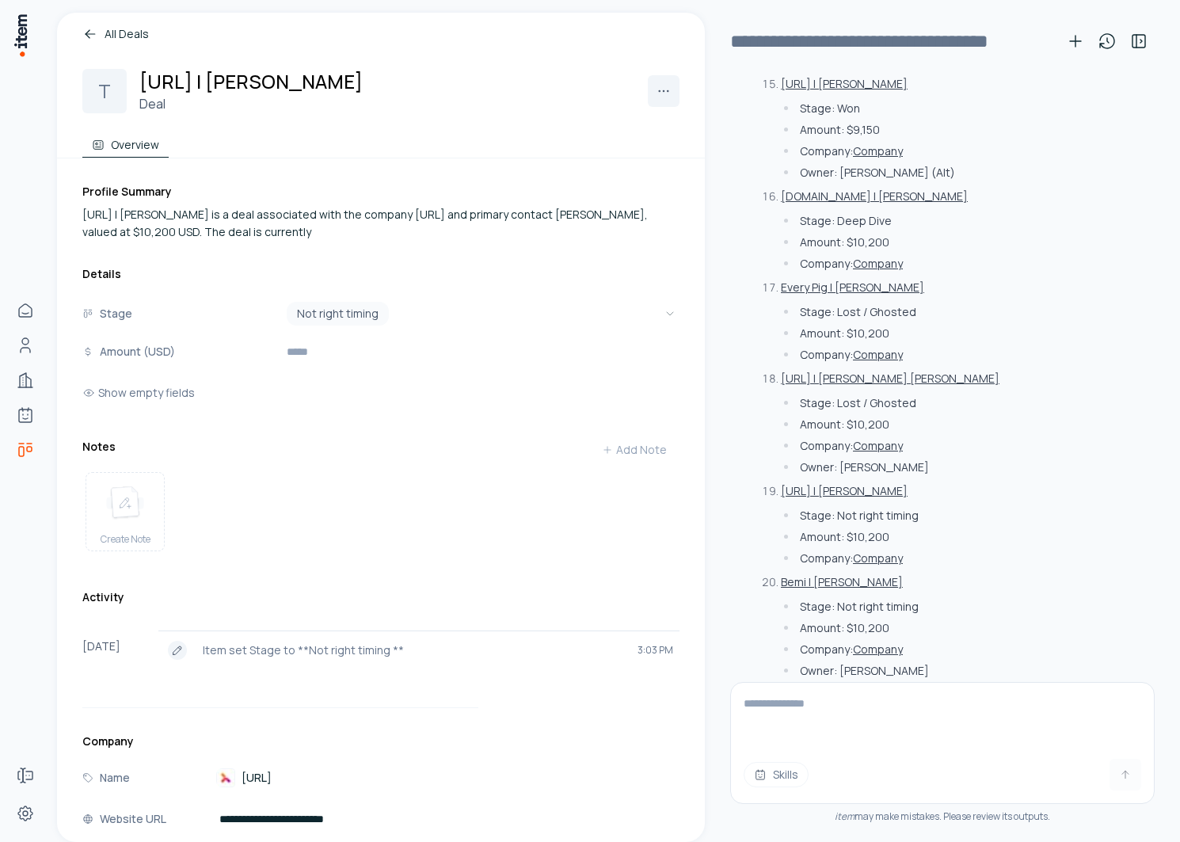
click at [843, 92] on button "[URL] | [PERSON_NAME]" at bounding box center [844, 84] width 127 height 16
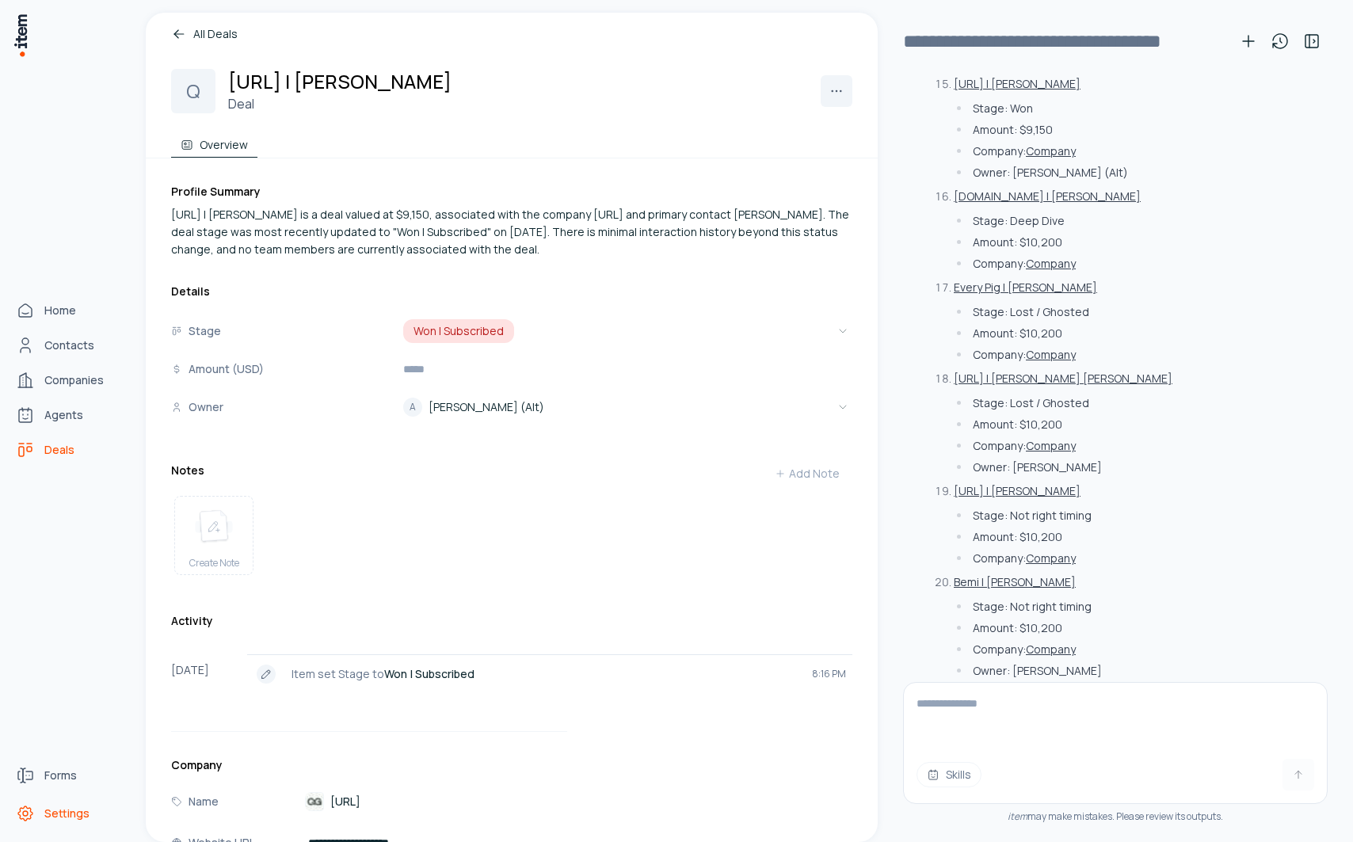
click at [28, 811] on icon "Settings" at bounding box center [25, 813] width 19 height 19
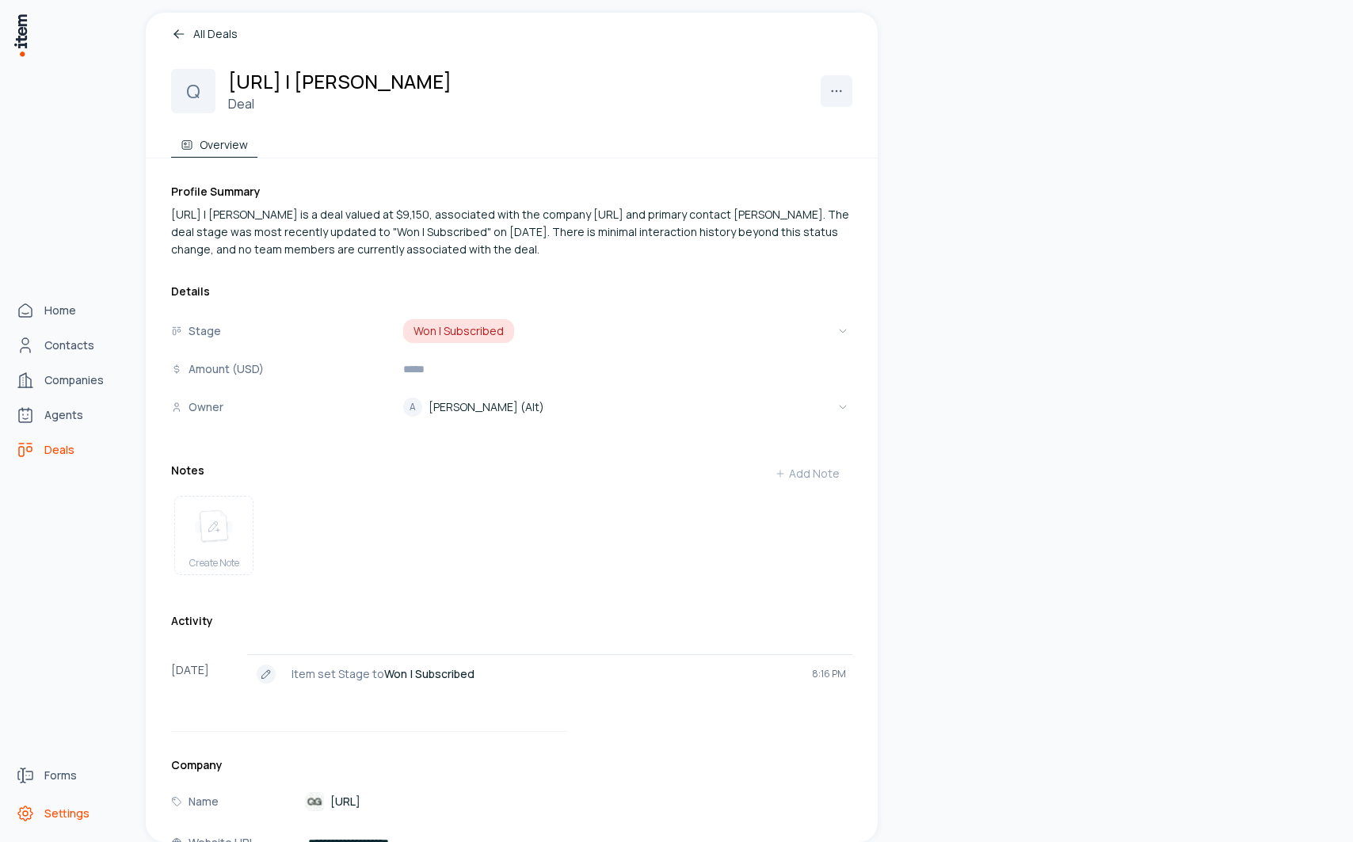
scroll to position [5232, 0]
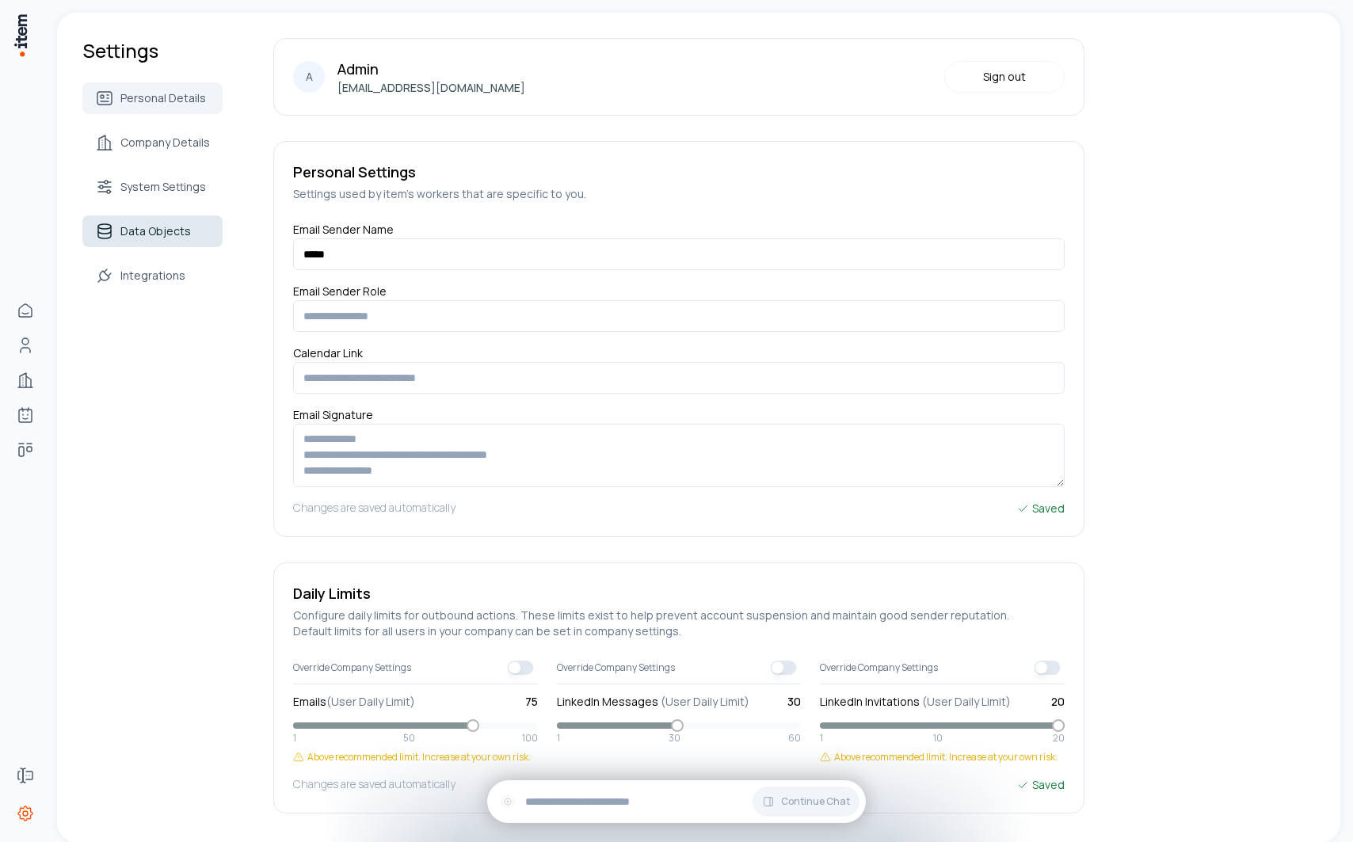
click at [155, 235] on span "Data Objects" at bounding box center [155, 231] width 71 height 16
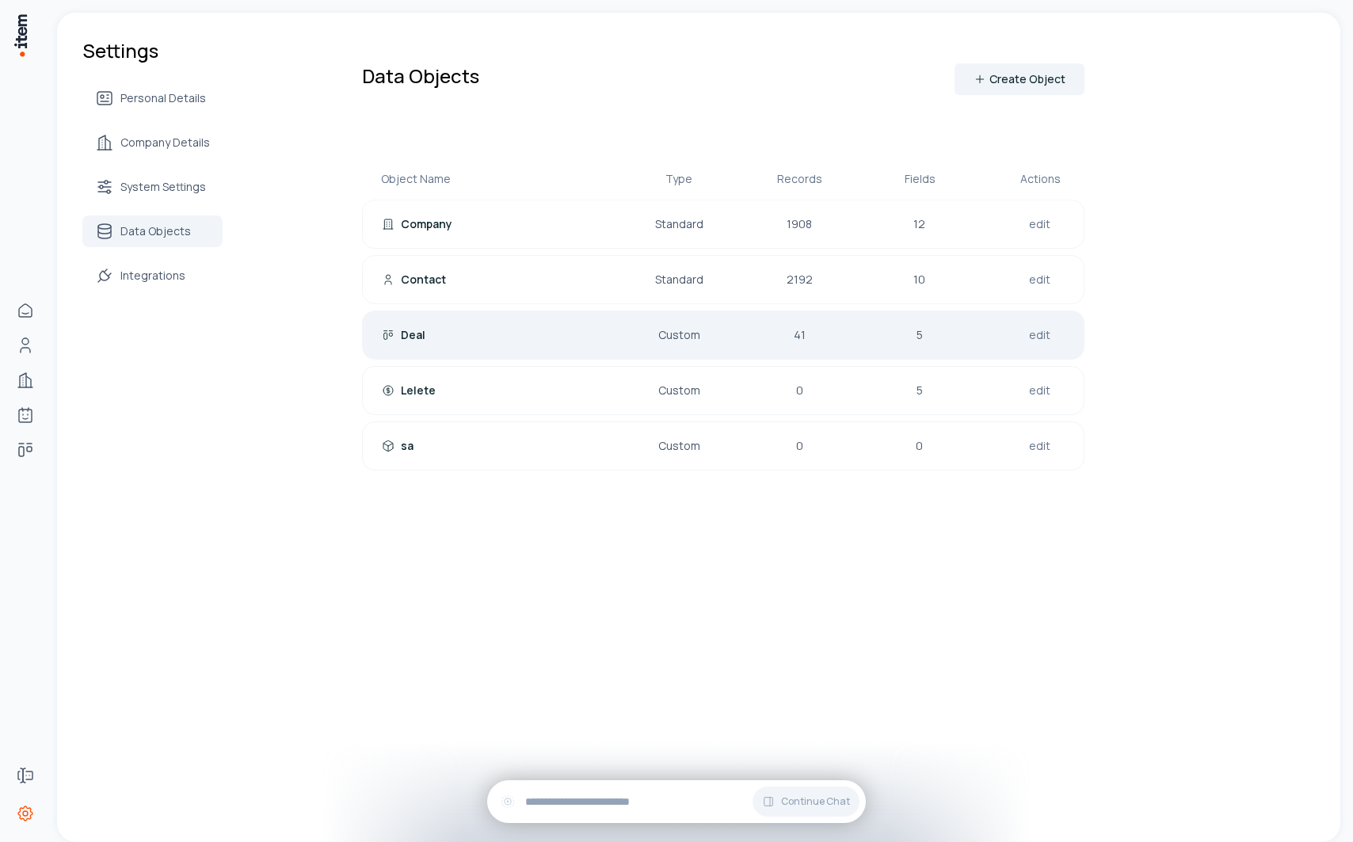
click at [438, 351] on div "Deal Custom 41 5 edit" at bounding box center [723, 335] width 723 height 49
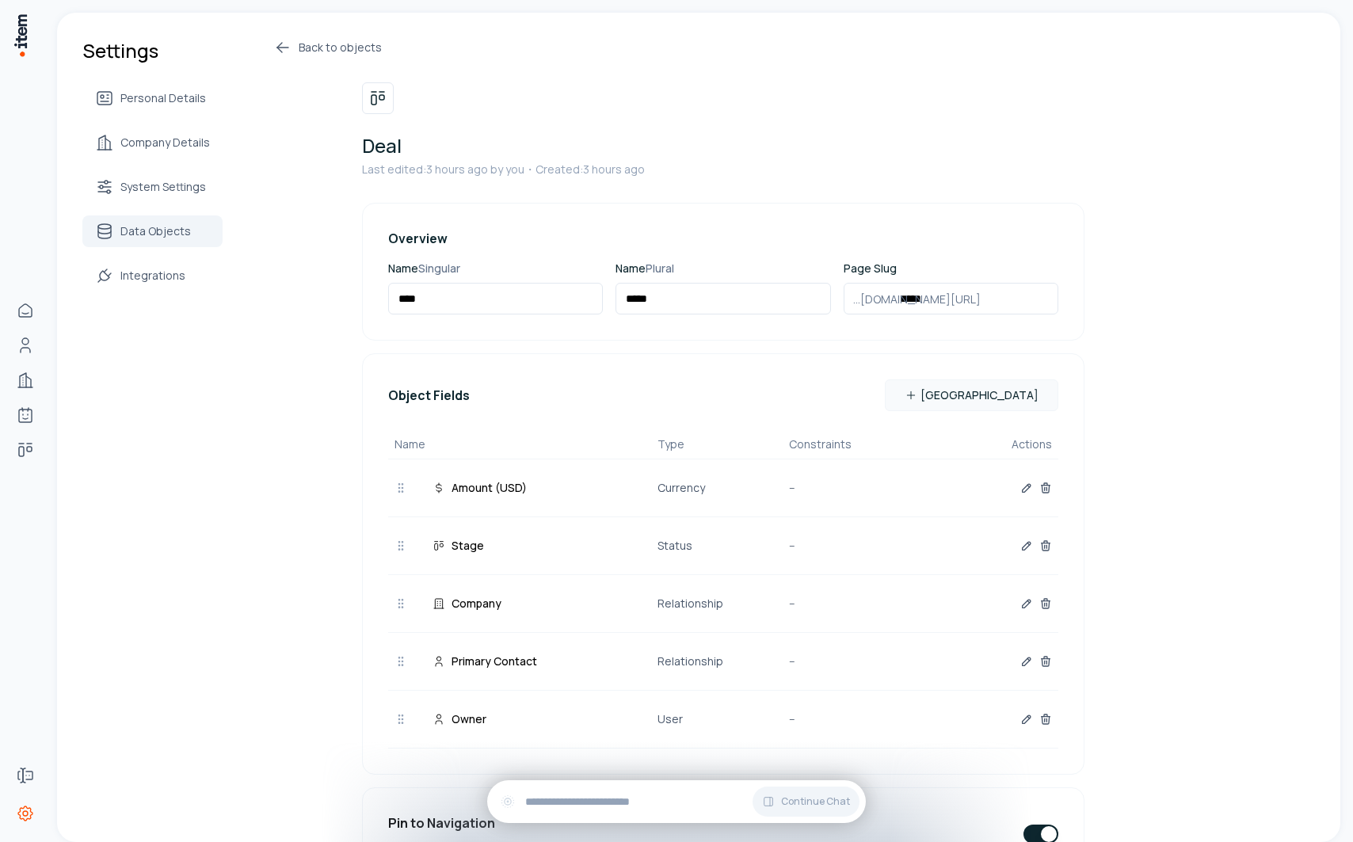
scroll to position [237, 0]
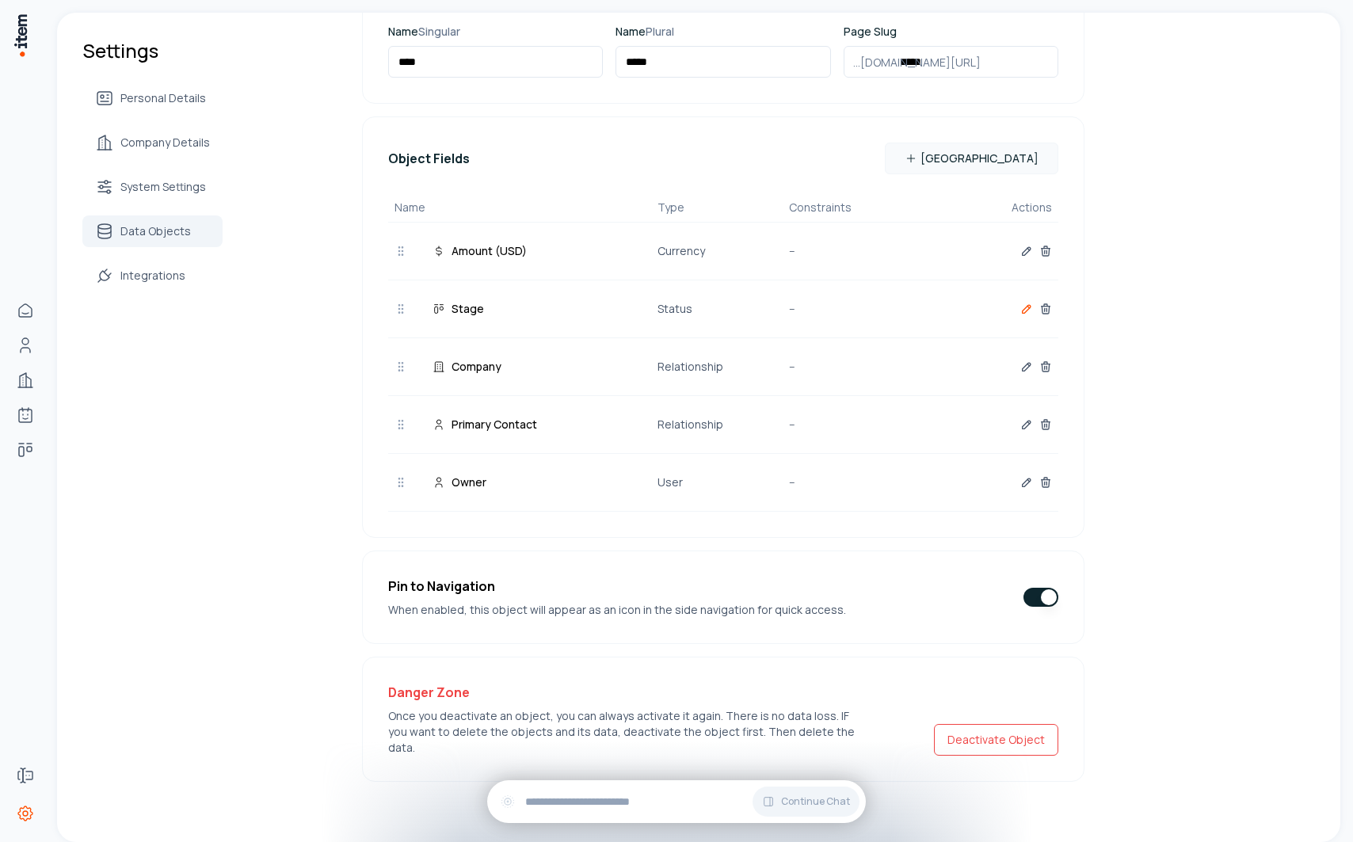
click at [1025, 314] on icon "button" at bounding box center [1026, 309] width 13 height 13
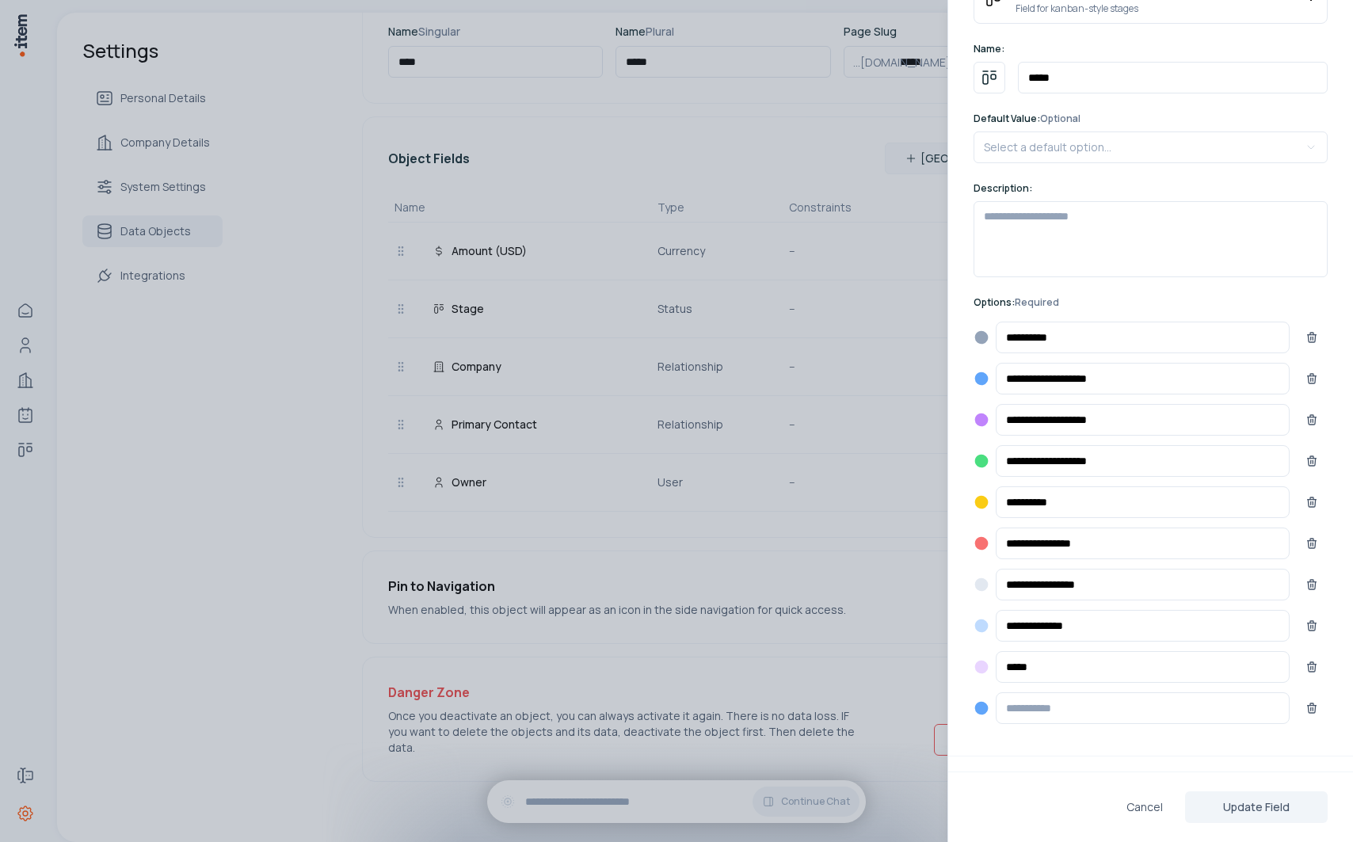
scroll to position [140, 0]
click at [981, 662] on icon "button" at bounding box center [981, 668] width 13 height 13
click at [1067, 698] on icon "Red Dark" at bounding box center [1060, 697] width 16 height 16
click at [977, 629] on icon "button" at bounding box center [981, 626] width 13 height 13
click at [1061, 679] on icon "Red Light" at bounding box center [1060, 678] width 13 height 13
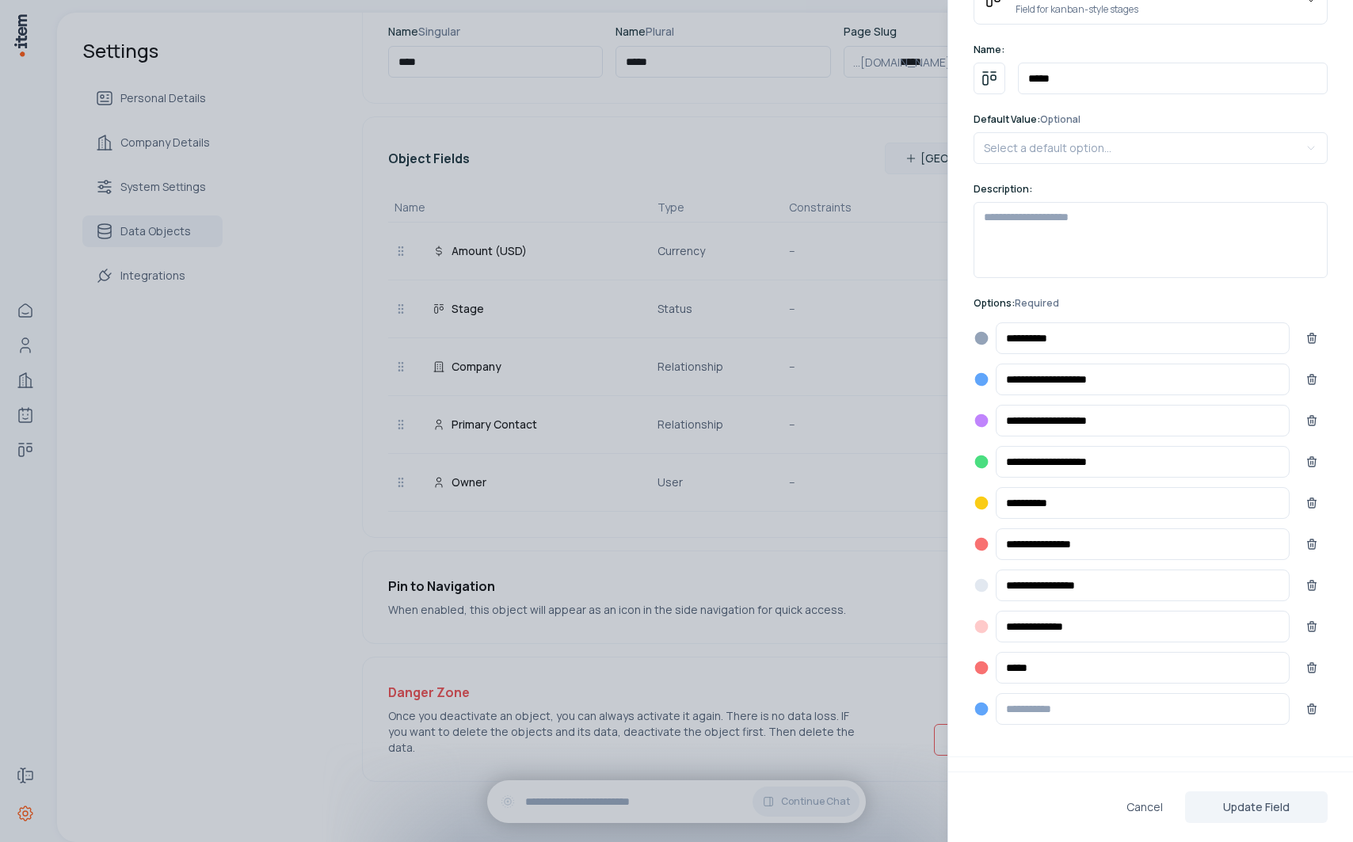
click at [981, 589] on icon "button" at bounding box center [981, 585] width 13 height 13
click at [898, 631] on icon "Slate Light" at bounding box center [903, 637] width 16 height 16
click at [985, 551] on icon "button" at bounding box center [982, 544] width 16 height 16
click at [994, 569] on icon "Green Dark" at bounding box center [996, 573] width 13 height 13
click at [984, 507] on icon "button" at bounding box center [981, 503] width 13 height 13
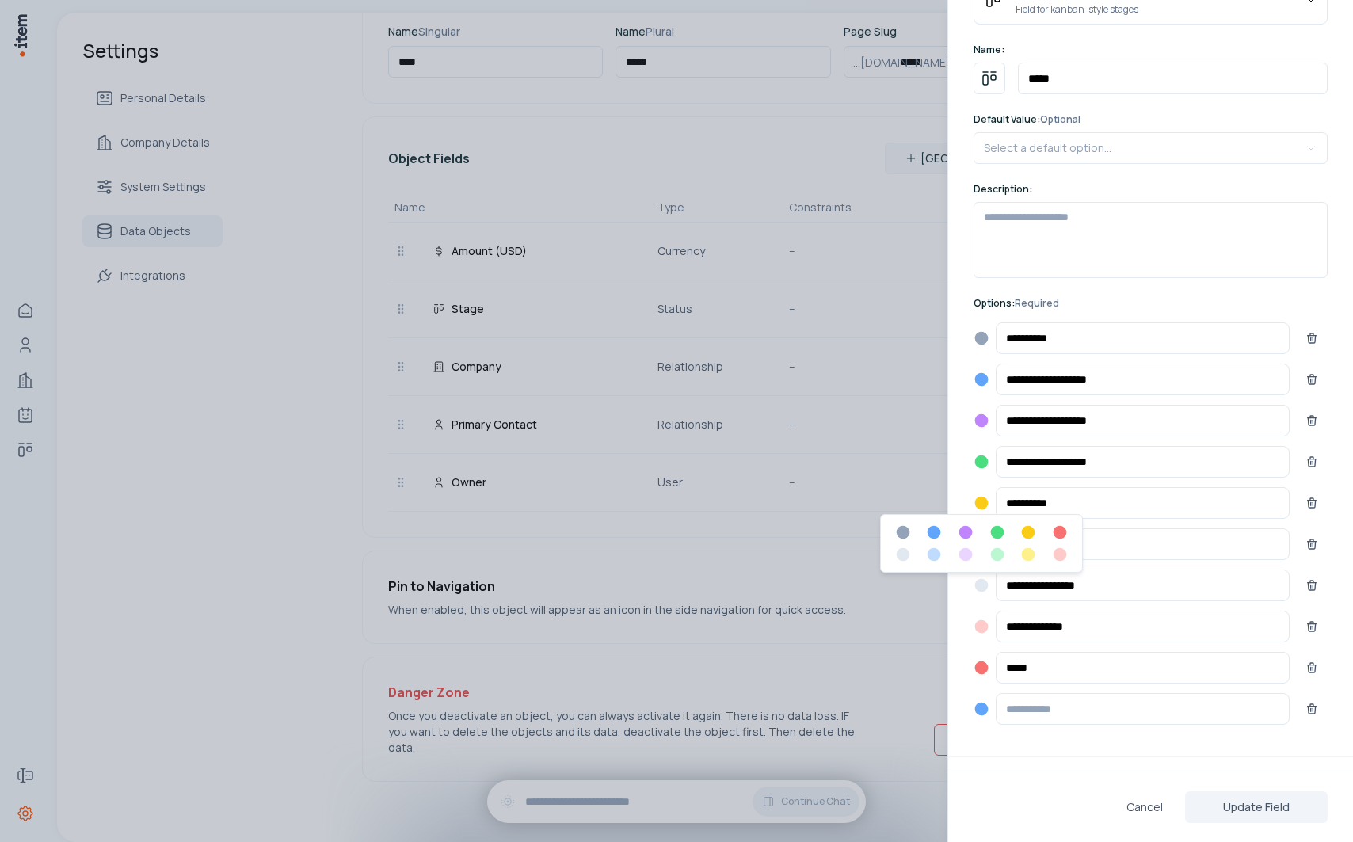
click at [966, 532] on icon "Purple Dark" at bounding box center [965, 532] width 13 height 13
click at [989, 465] on icon "button" at bounding box center [982, 462] width 16 height 16
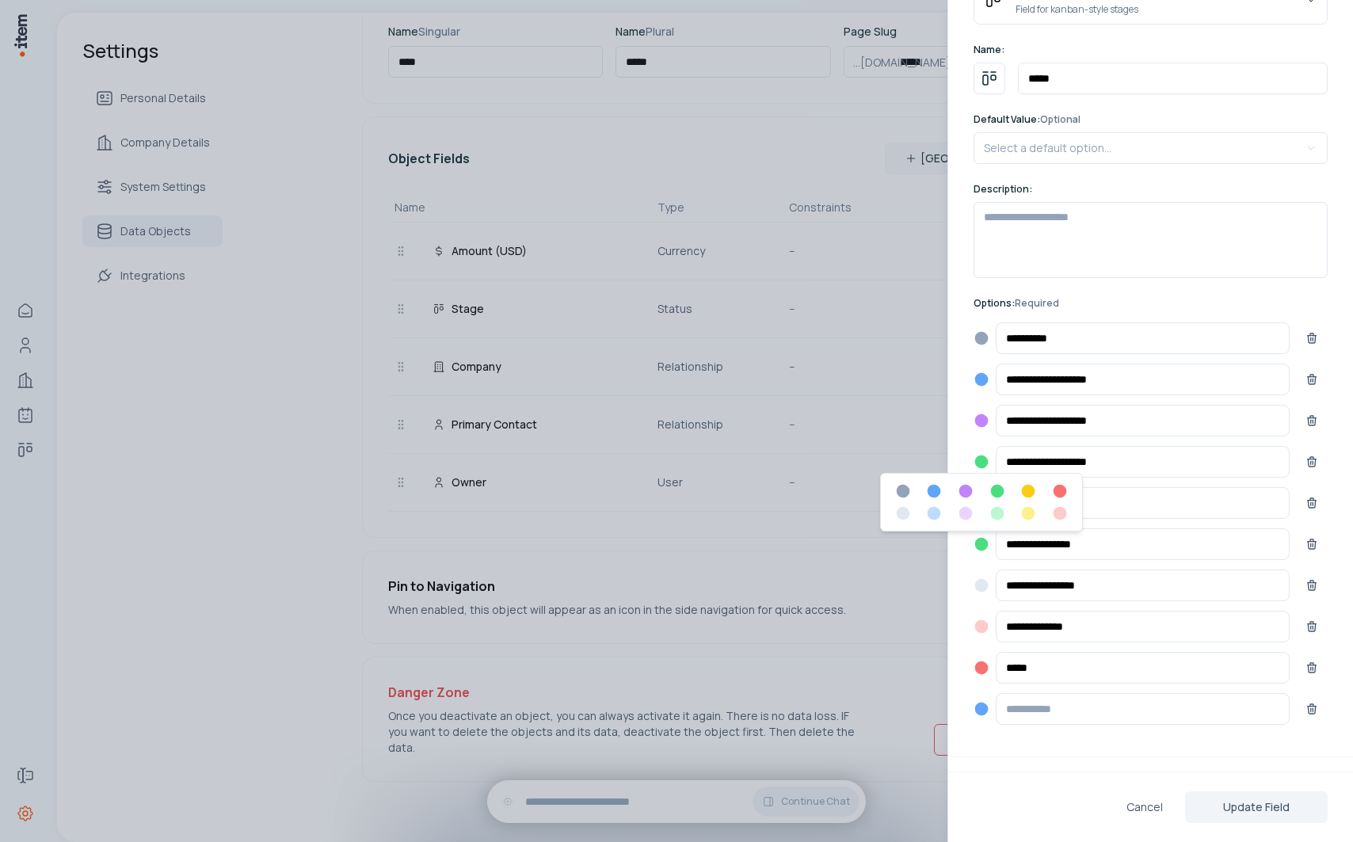
click at [934, 489] on icon "Blue Dark" at bounding box center [934, 491] width 13 height 13
click at [981, 461] on icon "button" at bounding box center [981, 462] width 13 height 13
click at [940, 492] on icon "Blue Dark" at bounding box center [934, 491] width 13 height 13
click at [982, 425] on icon "button" at bounding box center [981, 420] width 13 height 13
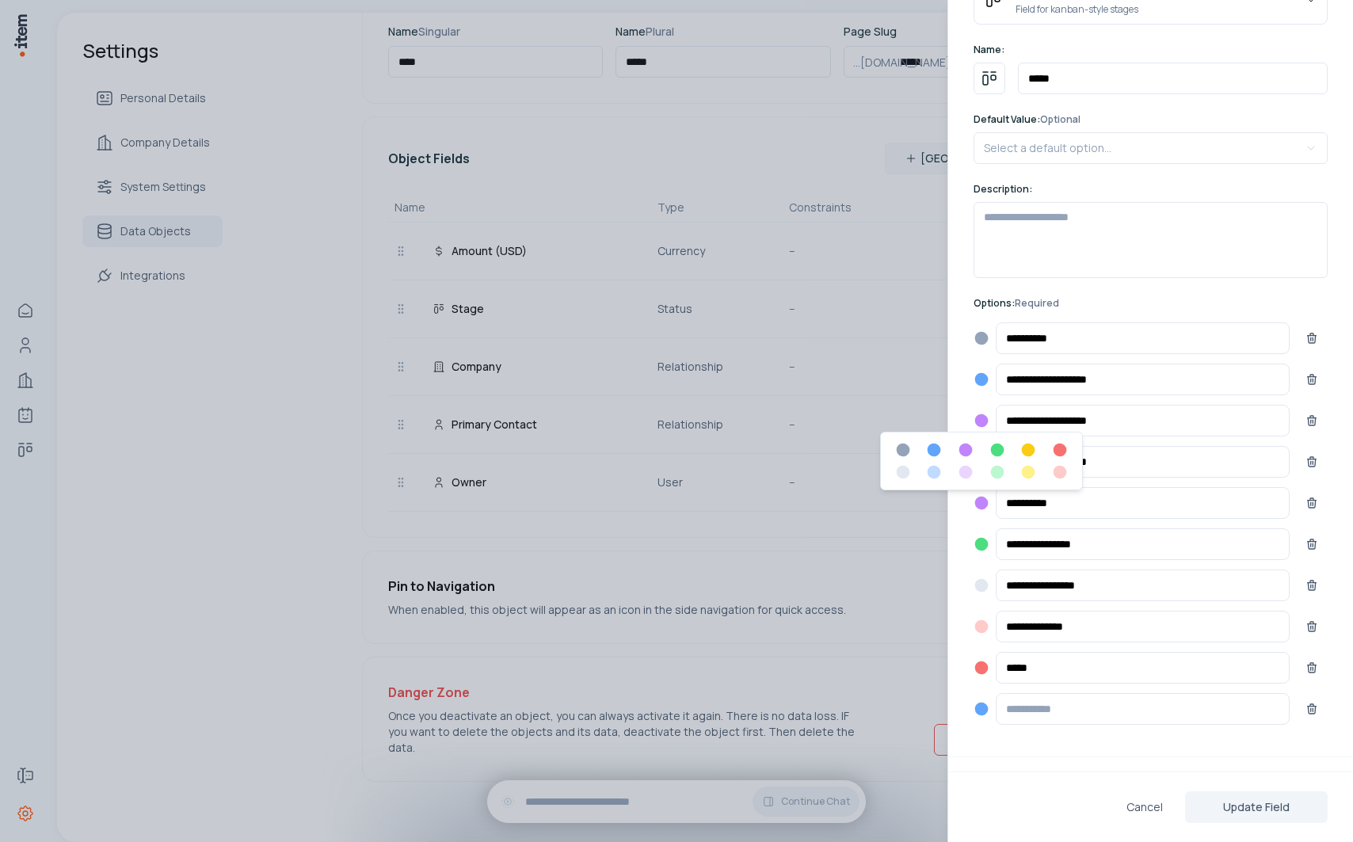
click at [935, 470] on icon "Blue Light" at bounding box center [934, 472] width 13 height 13
click at [980, 376] on icon "button" at bounding box center [981, 379] width 13 height 13
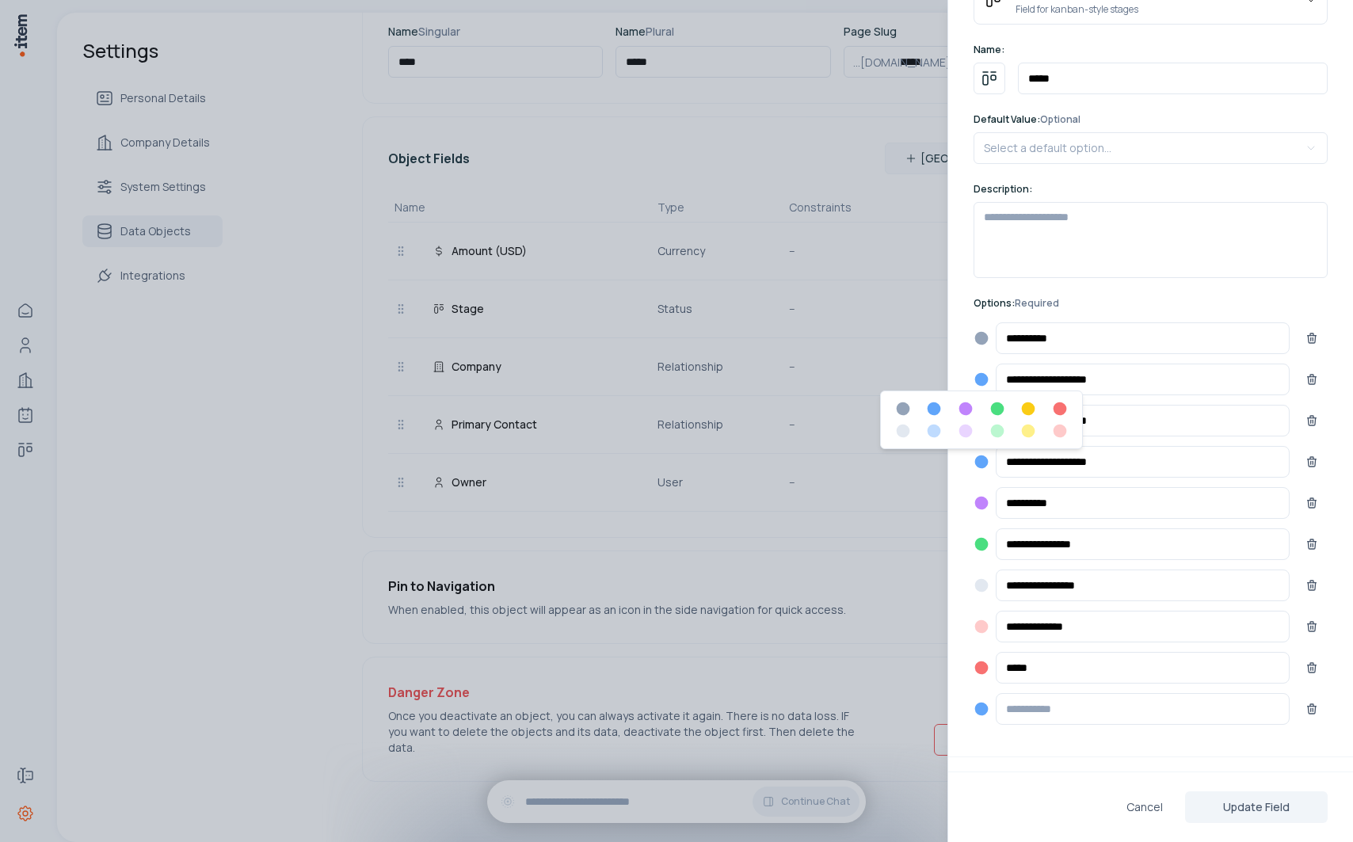
click at [906, 407] on icon "Slate Dark" at bounding box center [902, 408] width 13 height 13
click at [981, 338] on icon "button" at bounding box center [981, 338] width 13 height 13
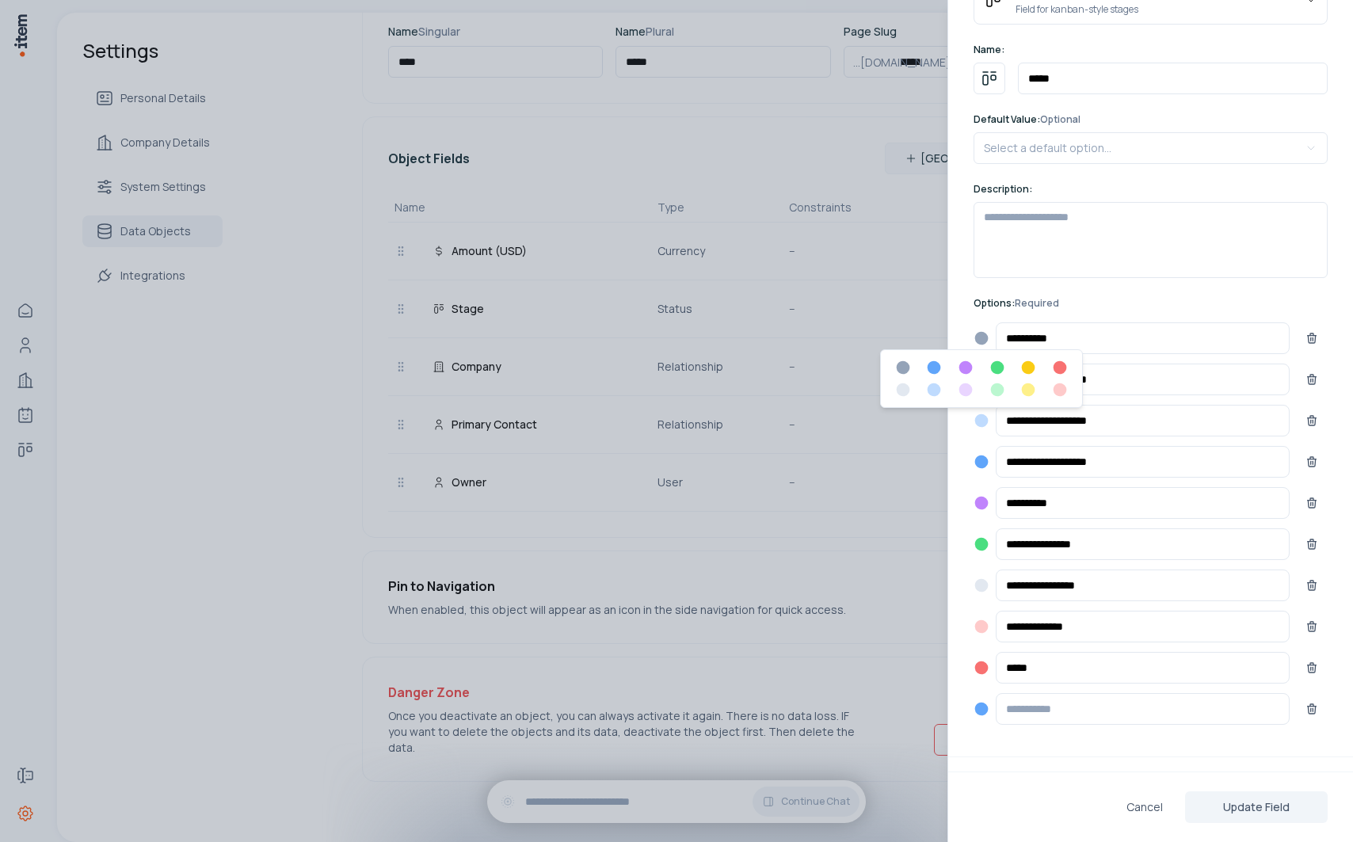
click at [904, 393] on icon "Slate Light" at bounding box center [902, 389] width 13 height 13
click at [978, 583] on icon "button" at bounding box center [981, 585] width 13 height 13
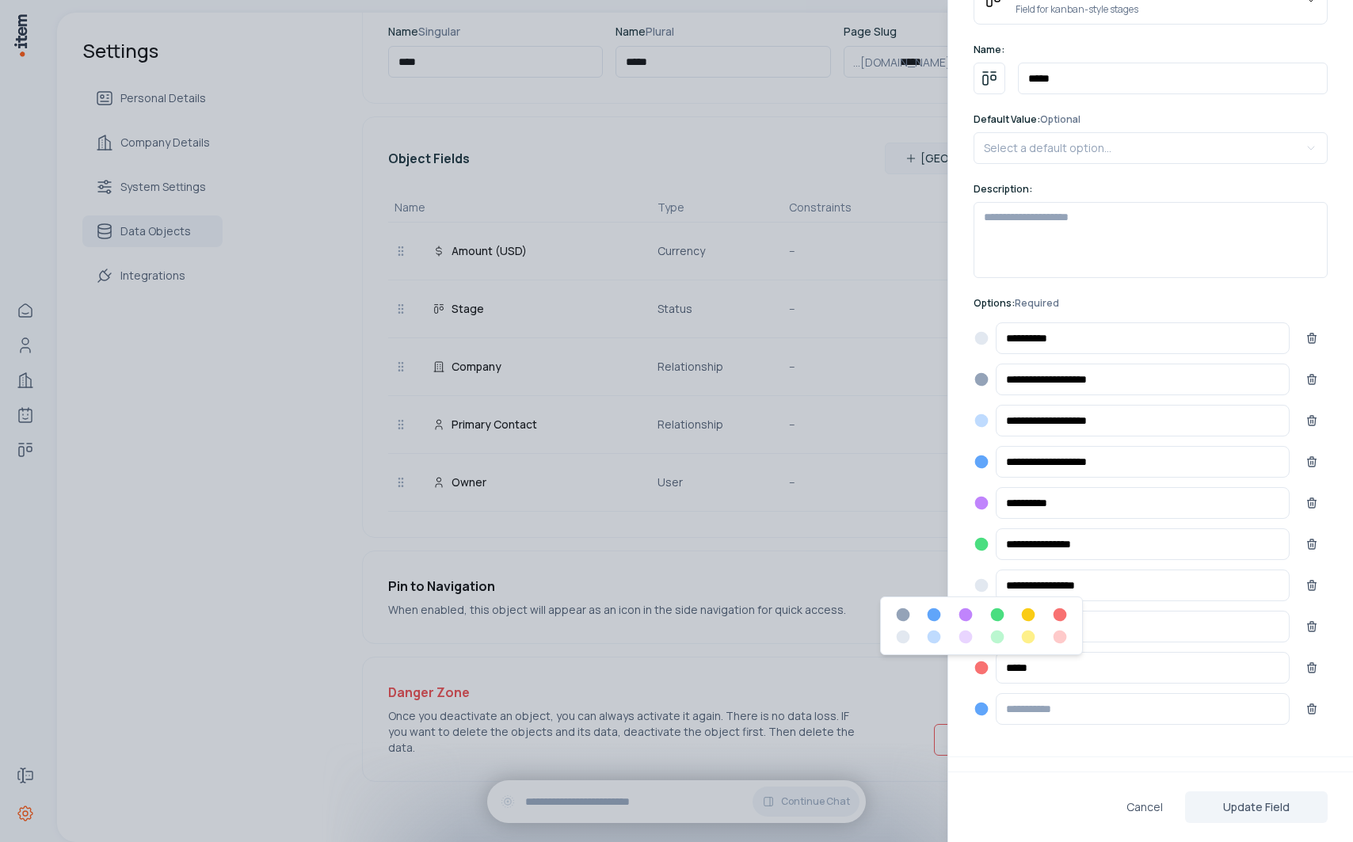
click at [1036, 640] on icon "Yellow Light" at bounding box center [1028, 637] width 16 height 16
click at [1180, 801] on button "Update Field" at bounding box center [1256, 807] width 143 height 32
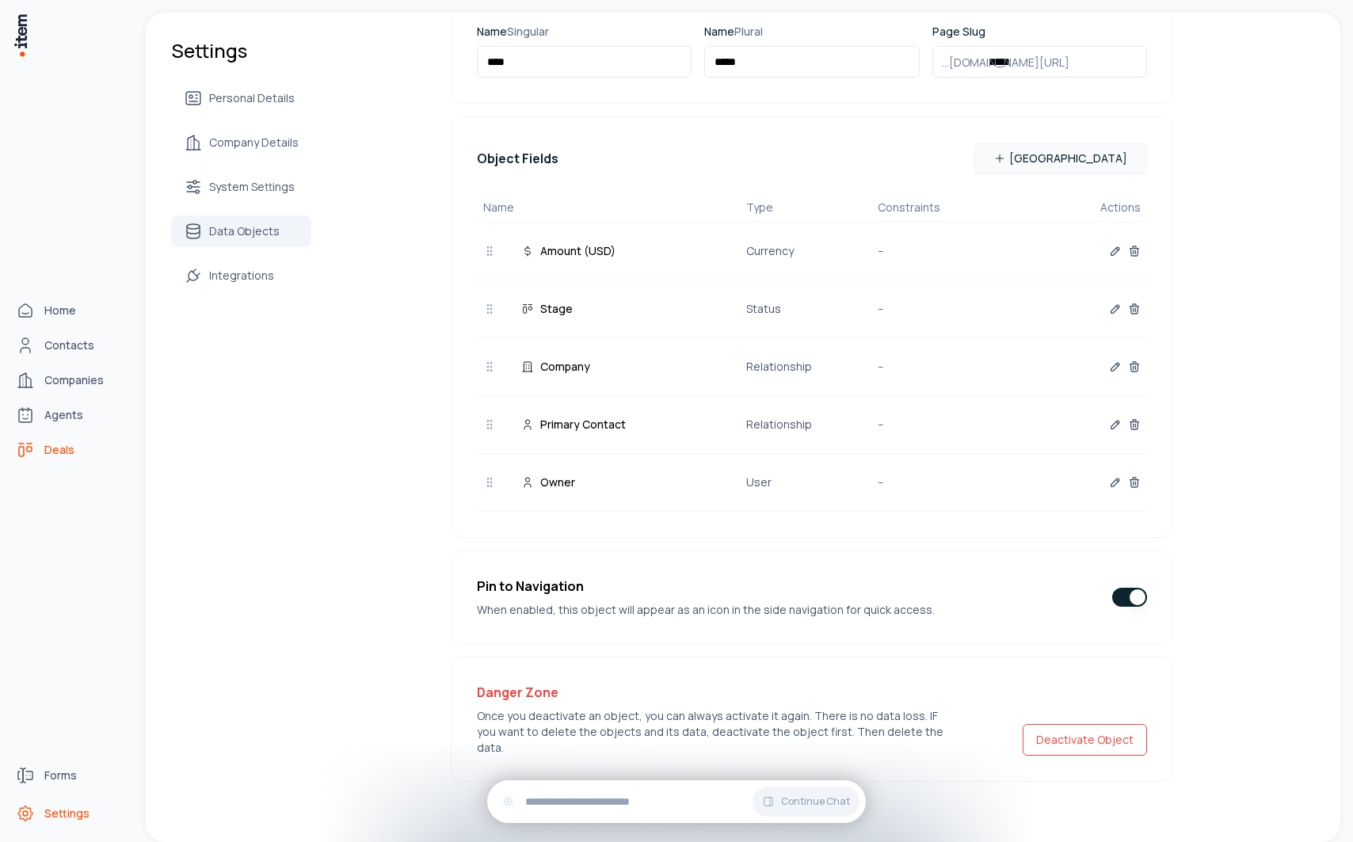
click at [60, 442] on span "Deals" at bounding box center [59, 450] width 30 height 16
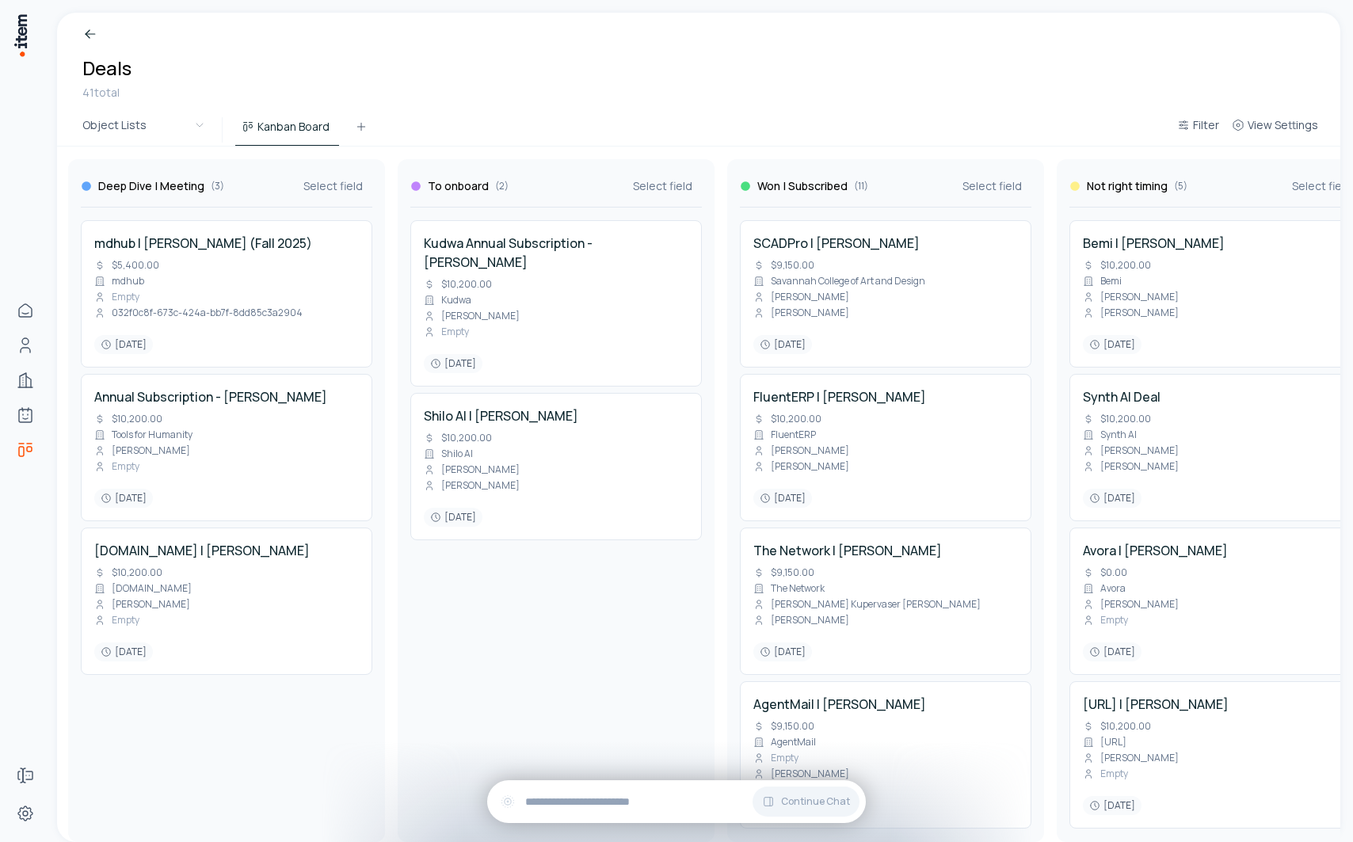
scroll to position [0, 993]
click at [816, 238] on h4 "SCADPro | [PERSON_NAME]" at bounding box center [834, 243] width 166 height 19
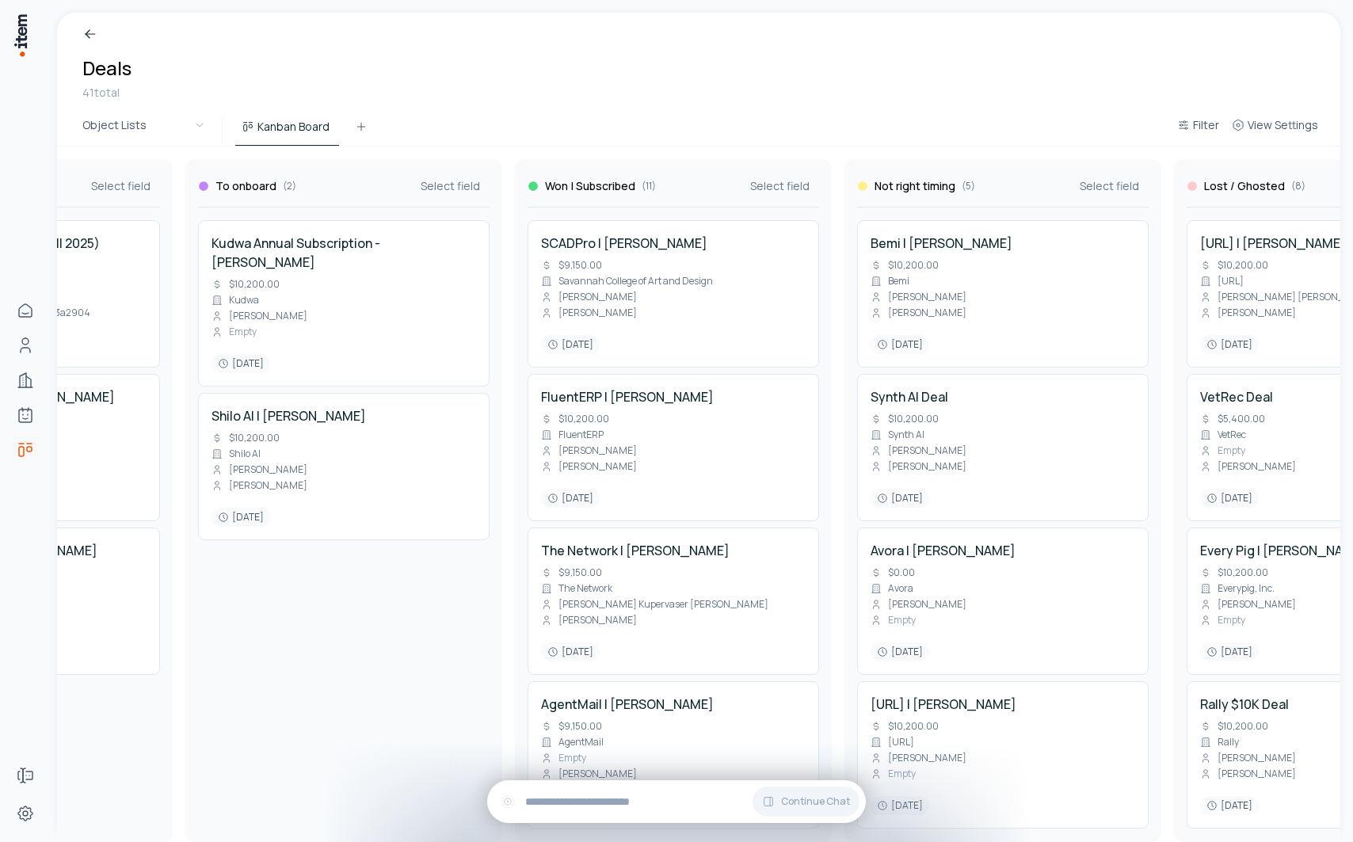
scroll to position [0, 1241]
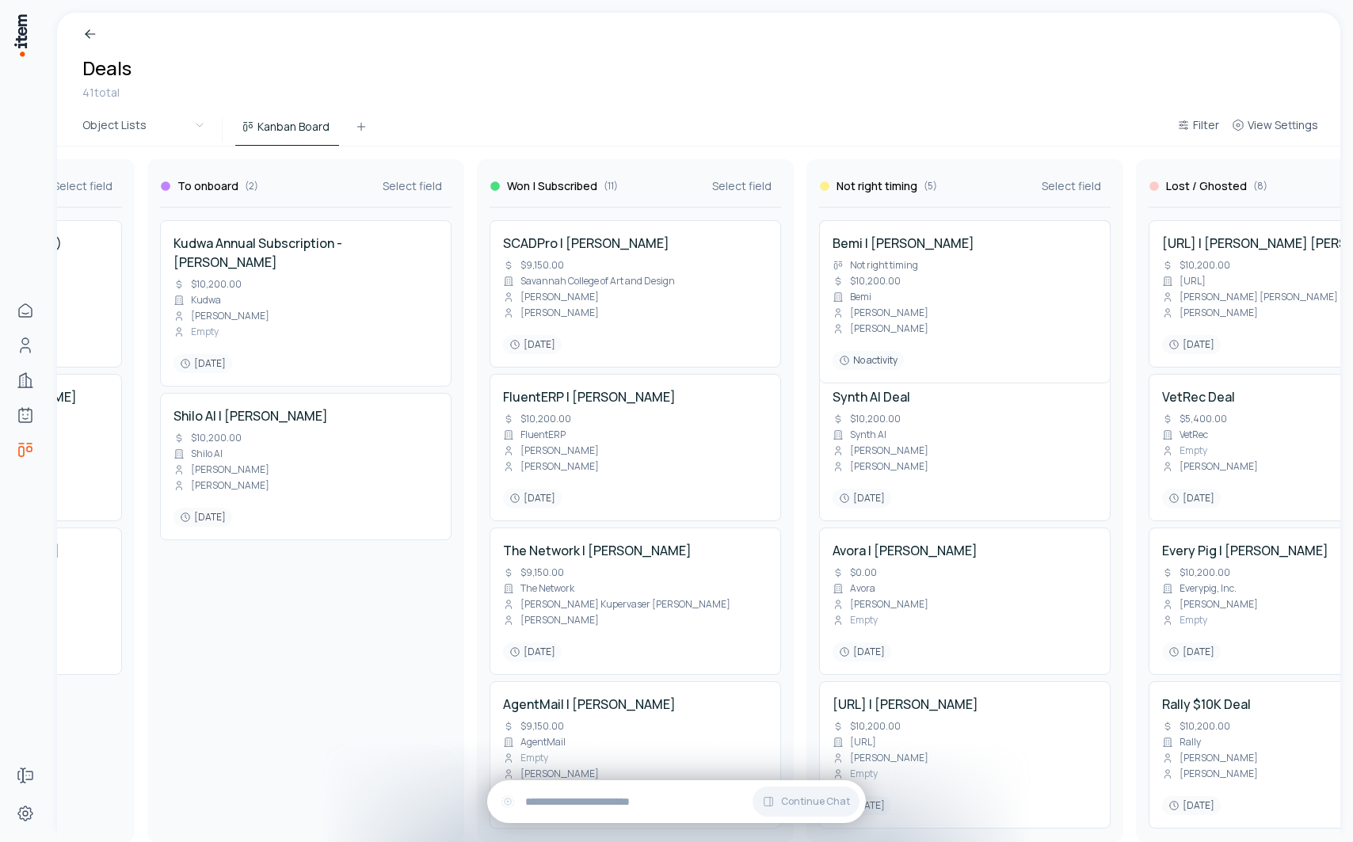
click at [875, 253] on div "In contact ( 2 ) Select field Devin Stealth Company - Discovery $10,200.00 Devi…" at bounding box center [305, 495] width 2979 height 696
click at [877, 247] on h4 "Bemi | [PERSON_NAME]" at bounding box center [904, 243] width 142 height 19
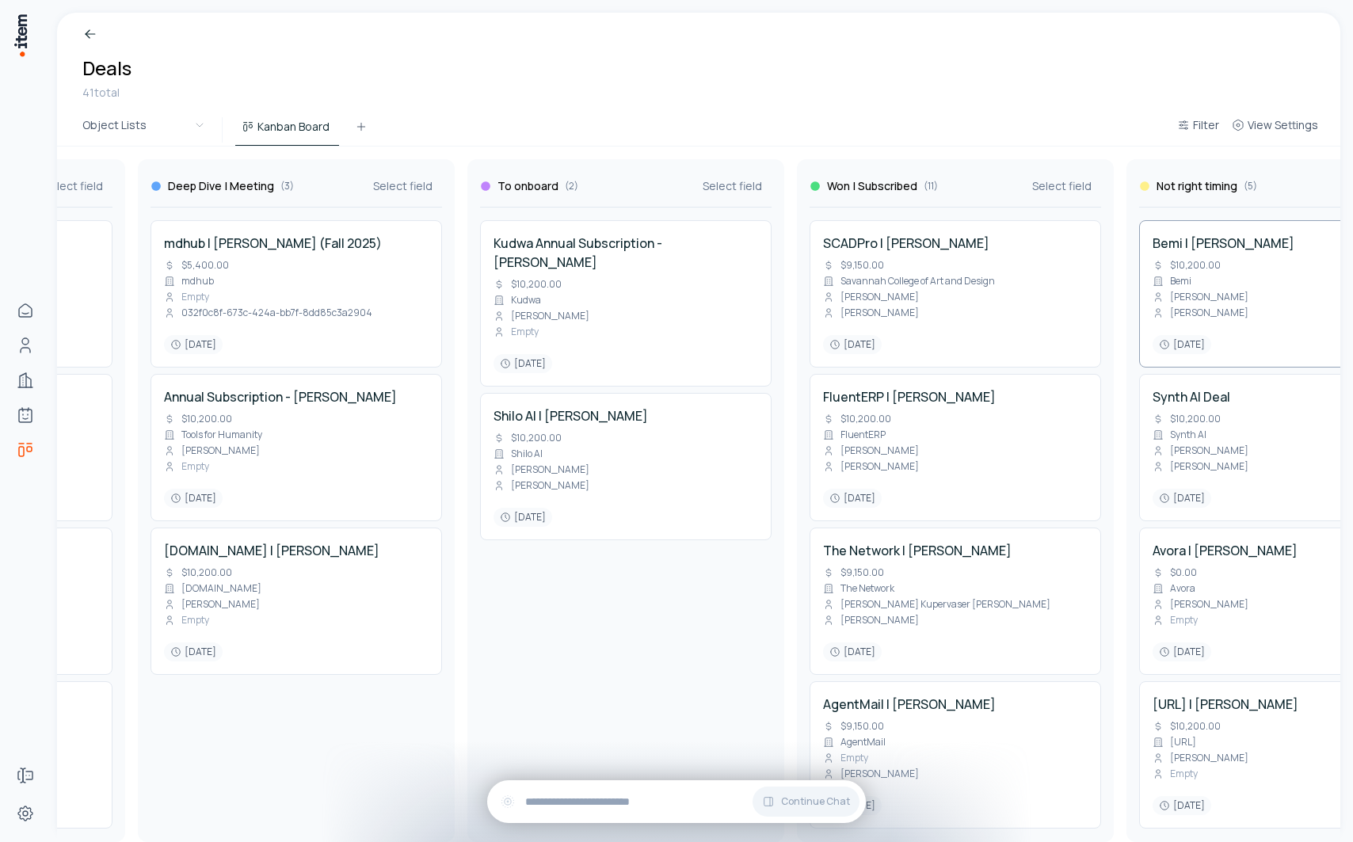
scroll to position [0, 719]
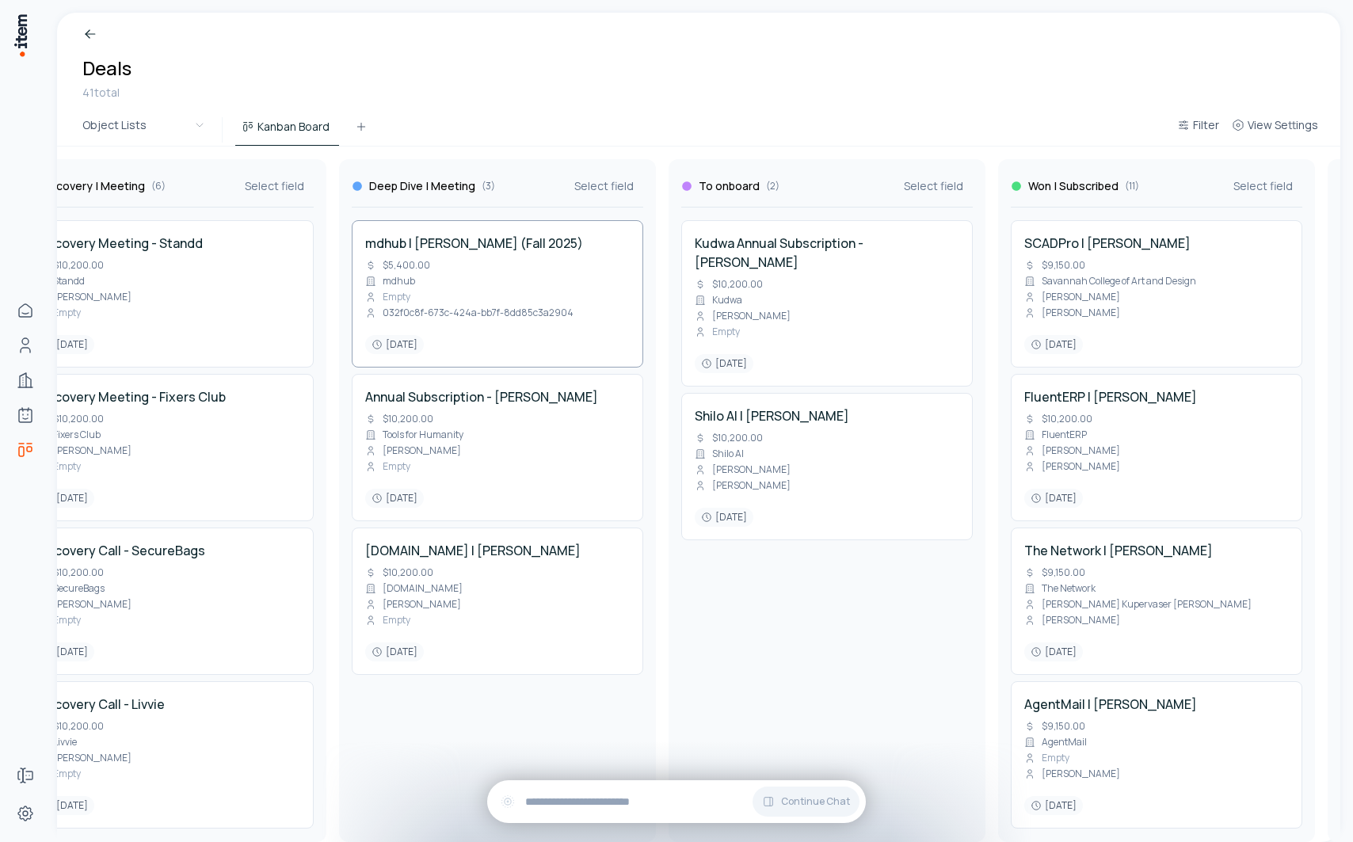
click at [482, 246] on h4 "mdhub | [PERSON_NAME] (Fall 2025)" at bounding box center [474, 243] width 218 height 19
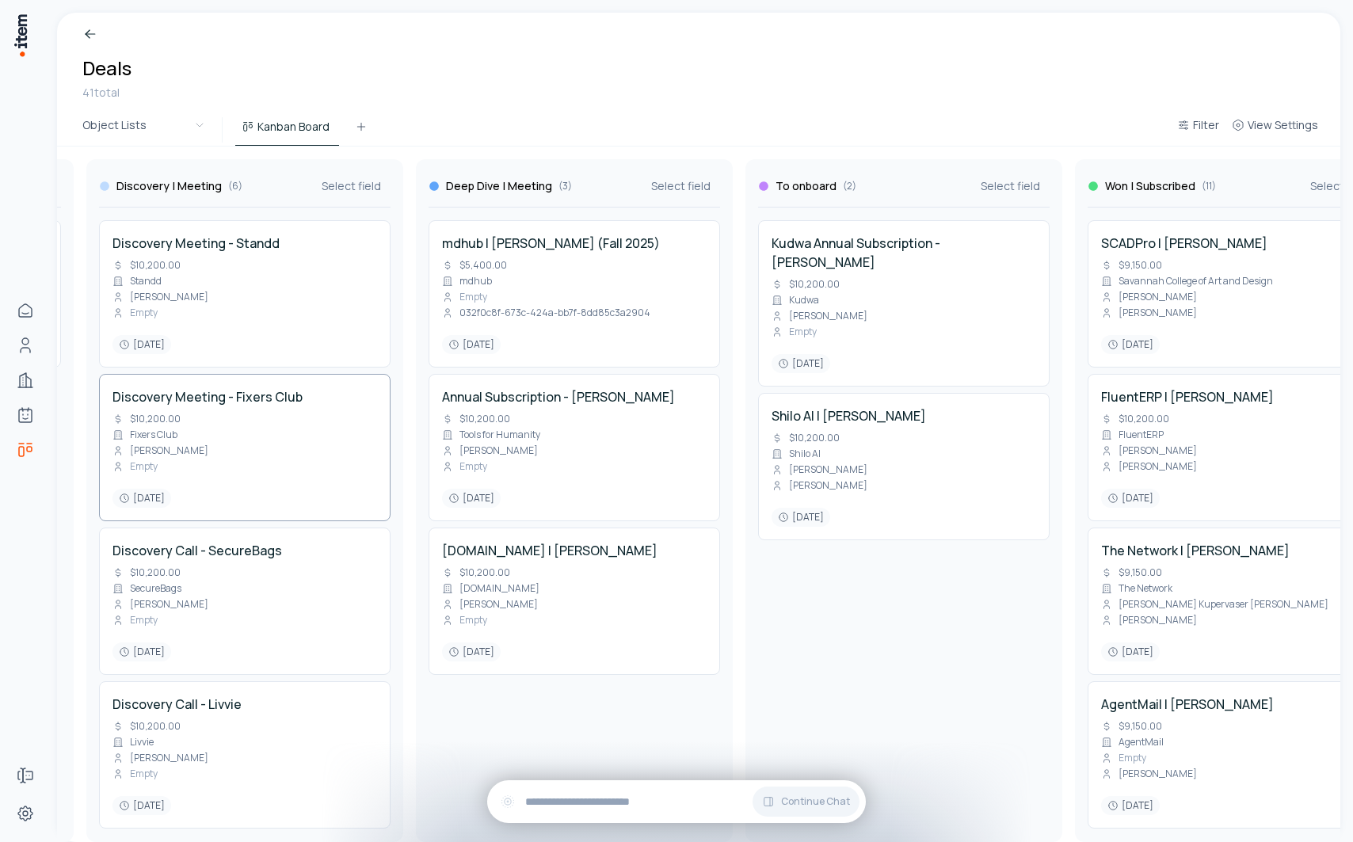
scroll to position [0, 859]
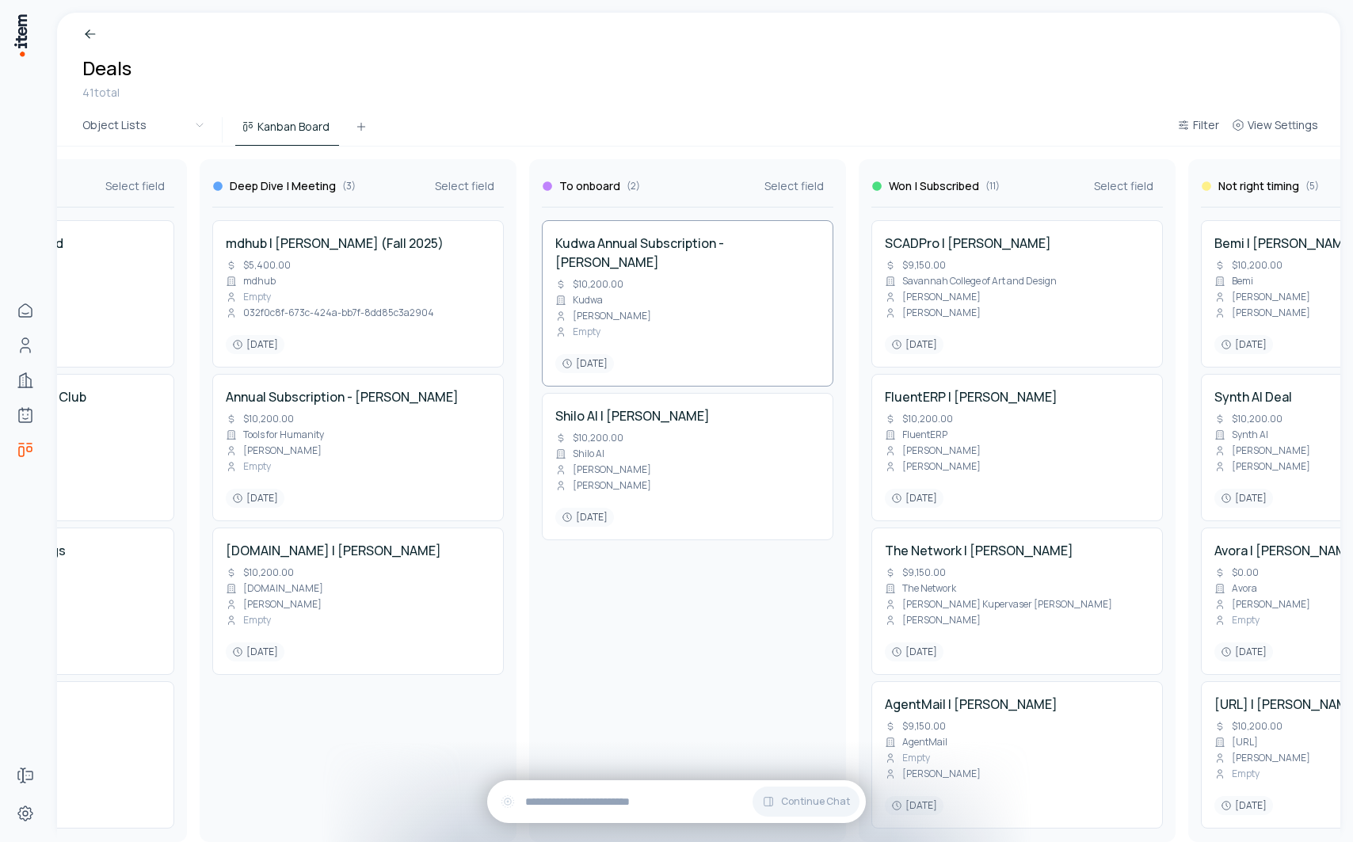
click at [670, 285] on div "Kudwa Annual Subscription - [PERSON_NAME] $10,200.00 [PERSON_NAME] [PERSON_NAME…" at bounding box center [687, 303] width 265 height 139
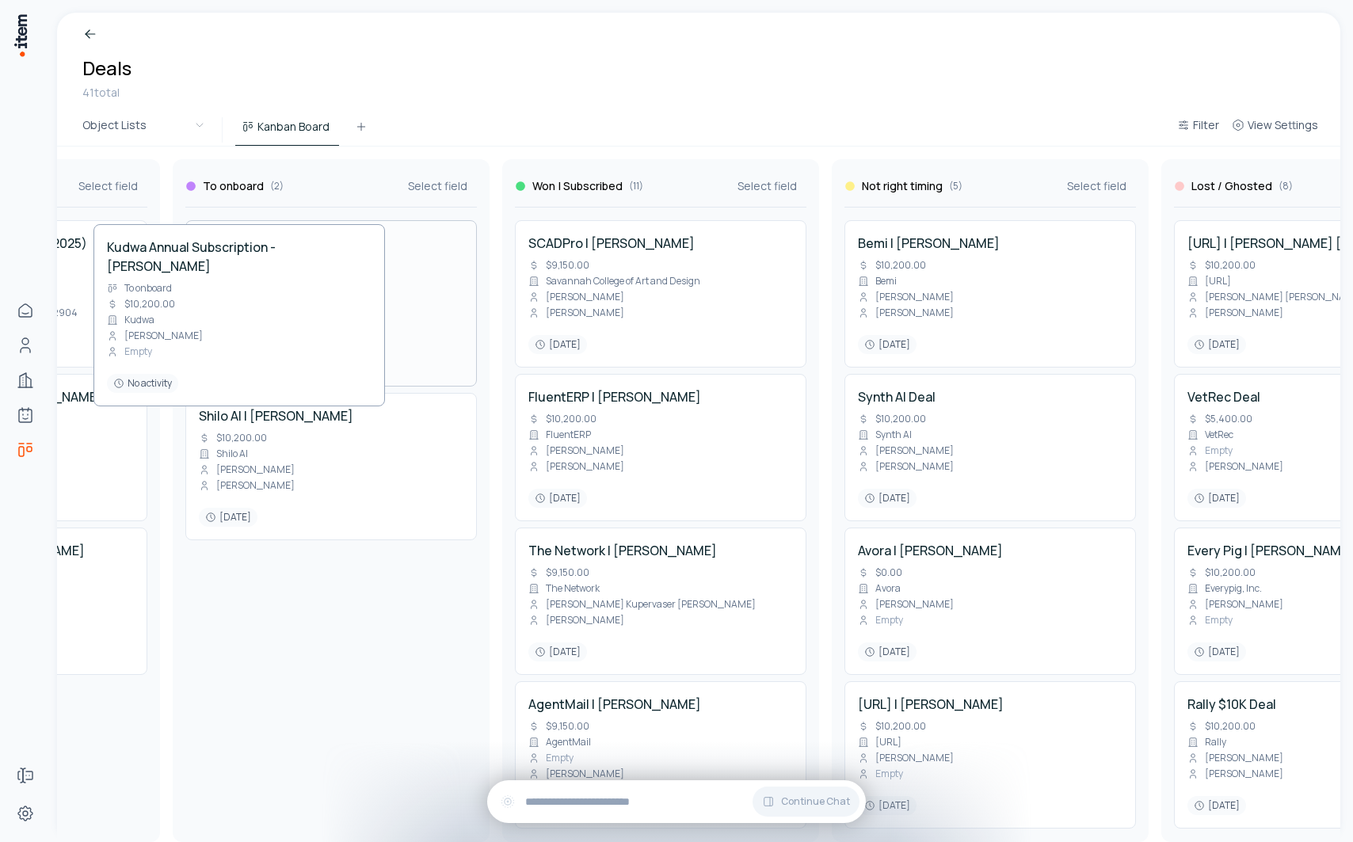
scroll to position [0, 1173]
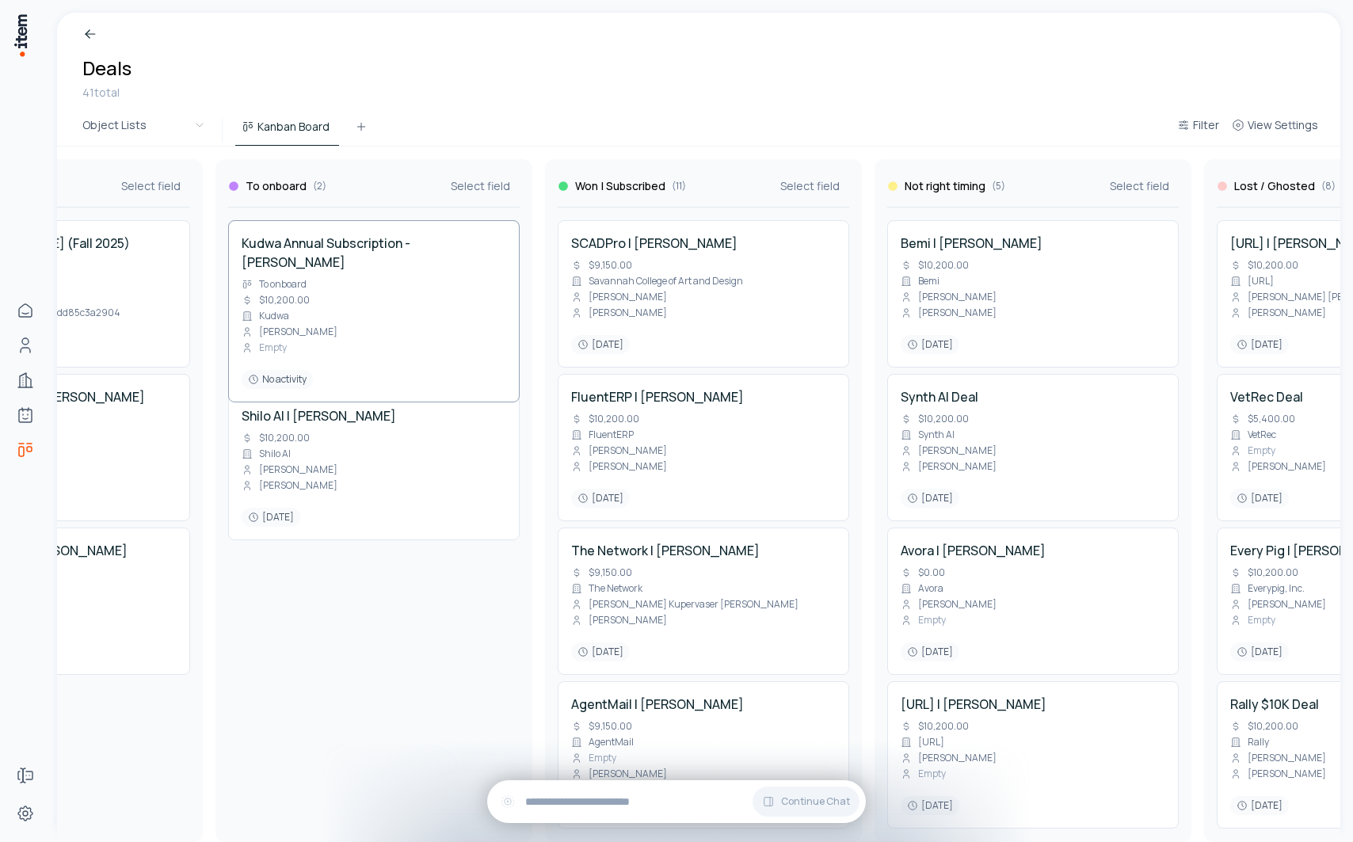
drag, startPoint x: 259, startPoint y: 321, endPoint x: 406, endPoint y: 322, distance: 147.4
click at [406, 322] on div "In contact ( 2 ) Select field Devin Stealth Company - Discovery $10,200.00 Devi…" at bounding box center [373, 495] width 2979 height 696
drag, startPoint x: 364, startPoint y: 254, endPoint x: 370, endPoint y: 261, distance: 9.5
click at [370, 261] on div "In contact ( 2 ) Select field Devin Stealth Company - Discovery $10,200.00 Devi…" at bounding box center [373, 495] width 2979 height 696
click at [345, 234] on div "In contact ( 2 ) Select field Devin Stealth Company - Discovery $10,200.00 Devi…" at bounding box center [373, 495] width 2979 height 696
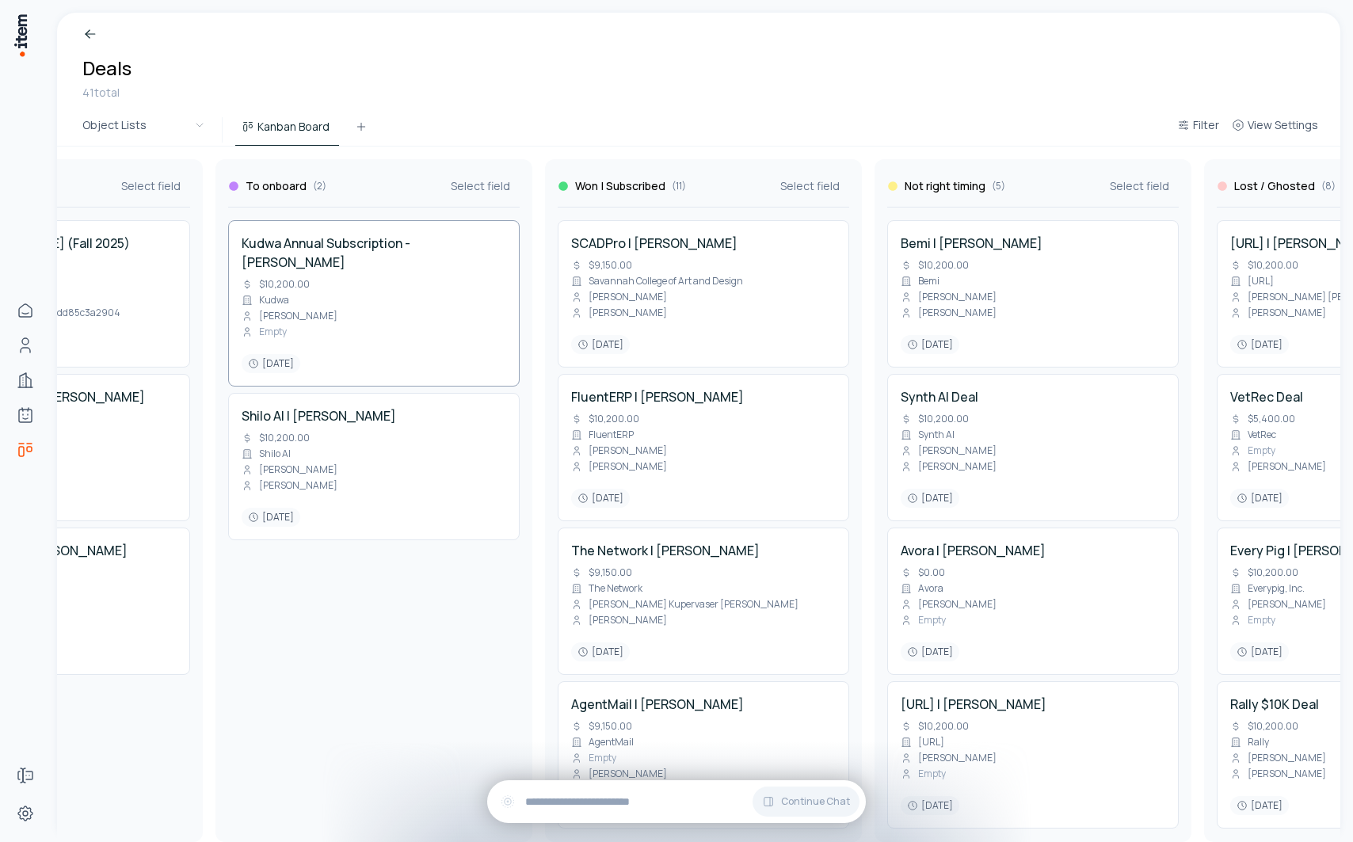
click at [343, 246] on h4 "Kudwa Annual Subscription - [PERSON_NAME]" at bounding box center [374, 253] width 265 height 38
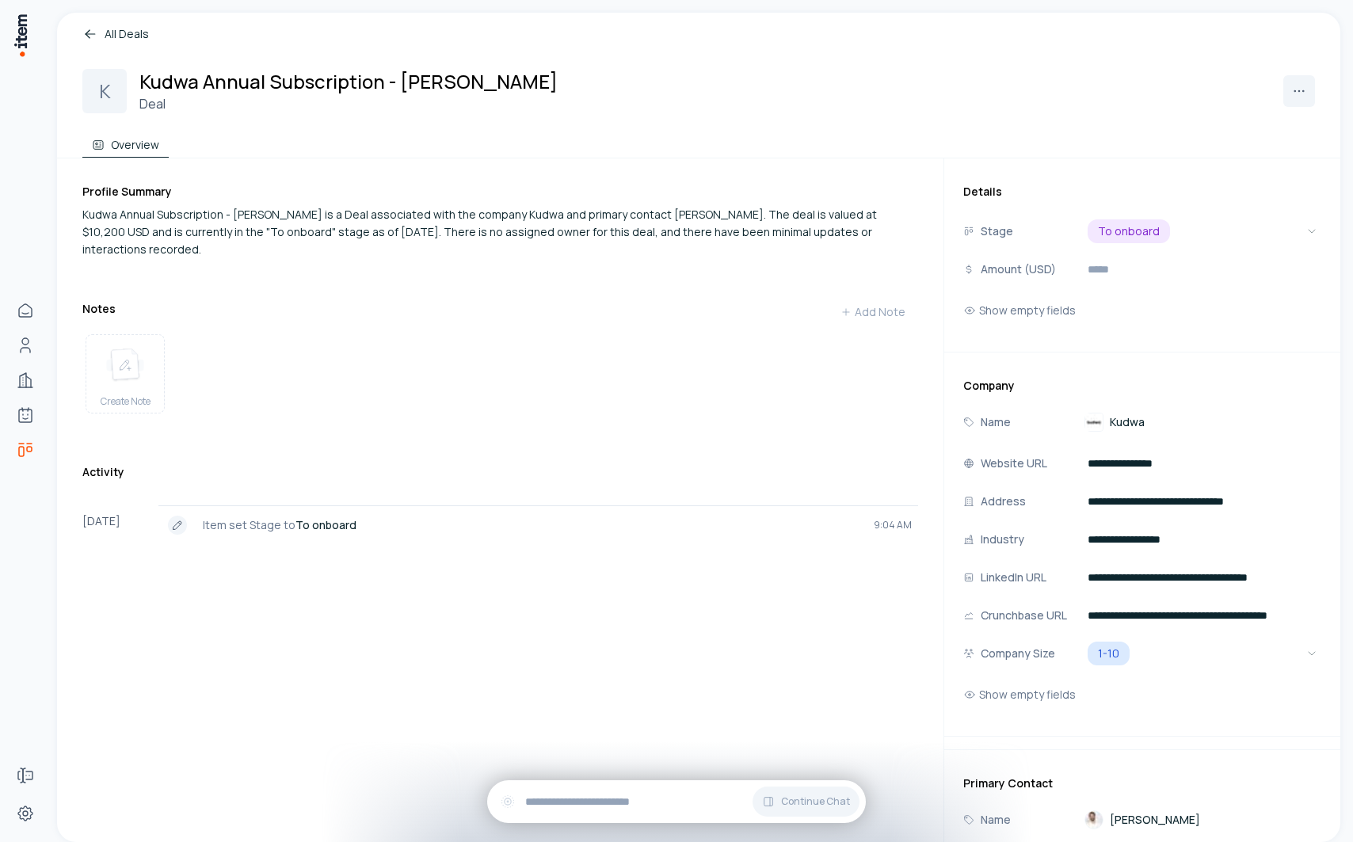
click at [109, 31] on link "All Deals" at bounding box center [698, 33] width 1233 height 17
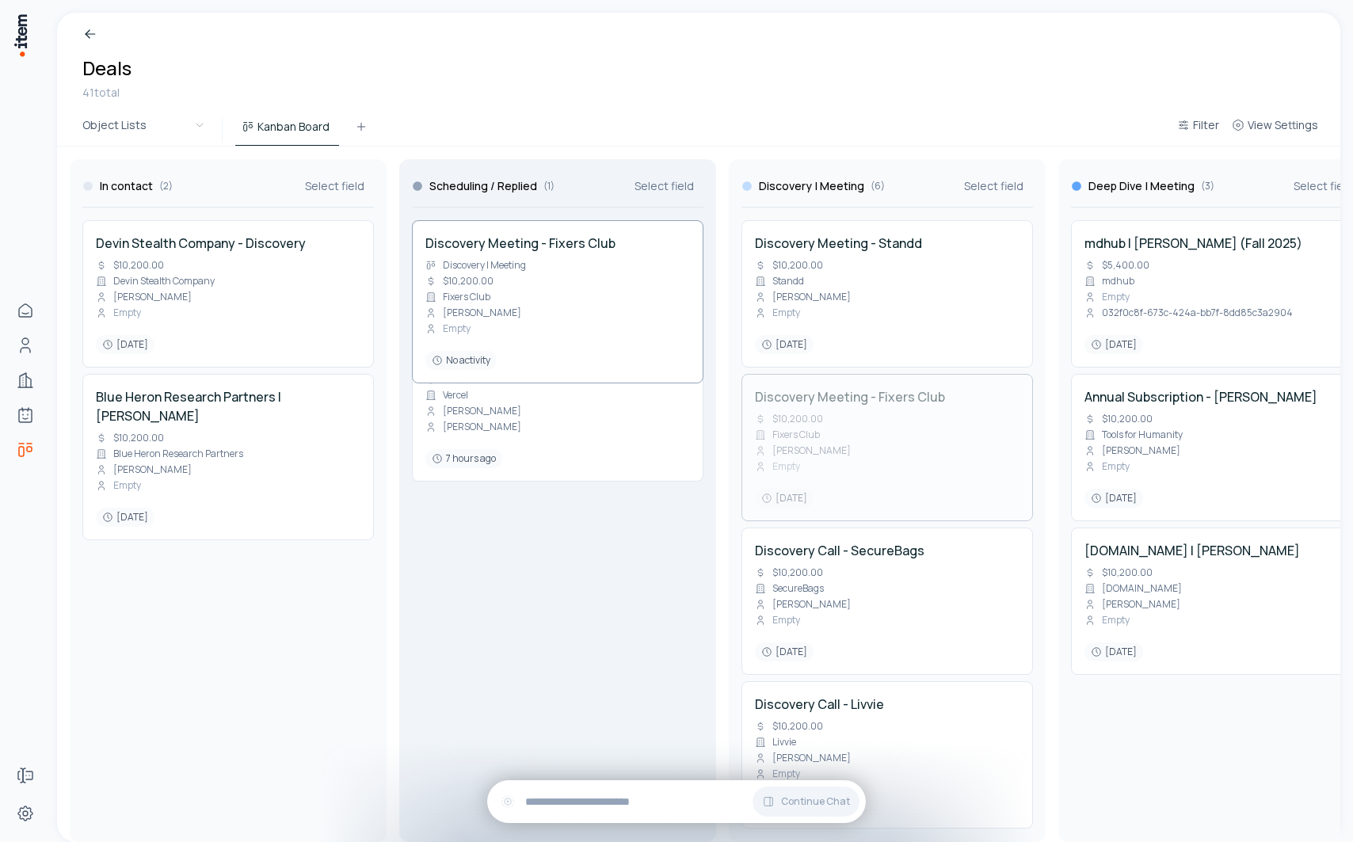
drag, startPoint x: 860, startPoint y: 460, endPoint x: 562, endPoint y: 487, distance: 300.0
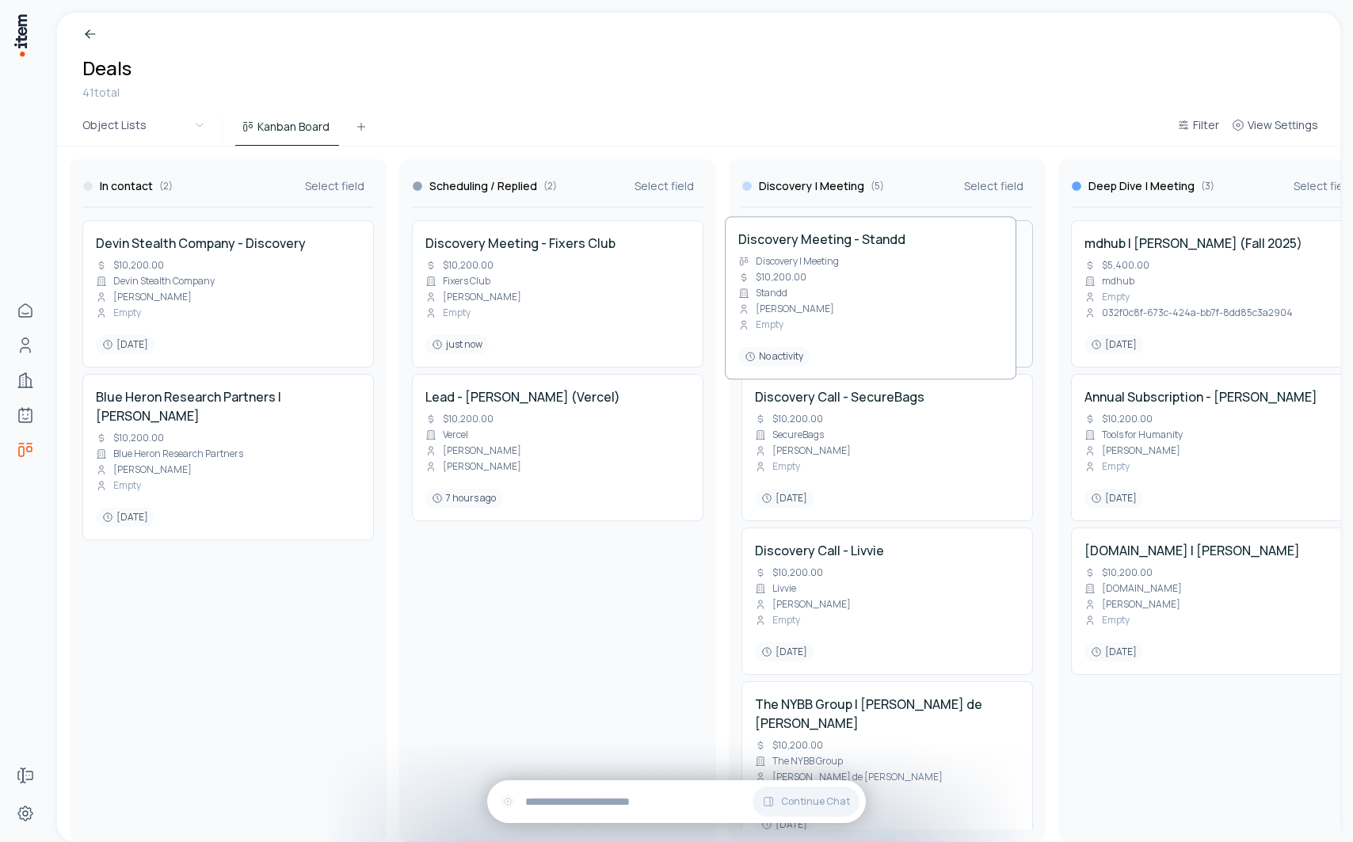
drag, startPoint x: 920, startPoint y: 302, endPoint x: 902, endPoint y: 298, distance: 17.9
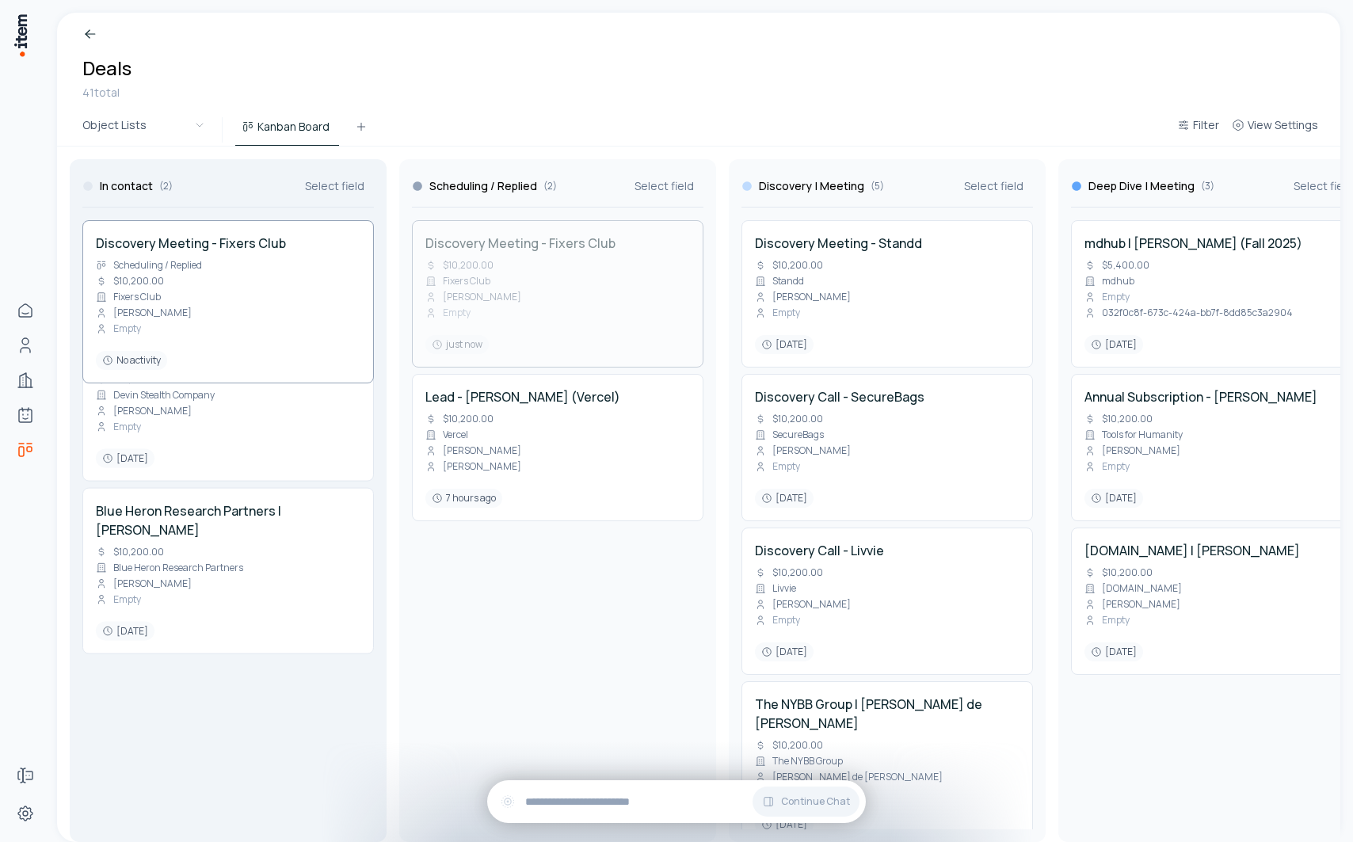
drag, startPoint x: 539, startPoint y: 309, endPoint x: 260, endPoint y: 310, distance: 278.9
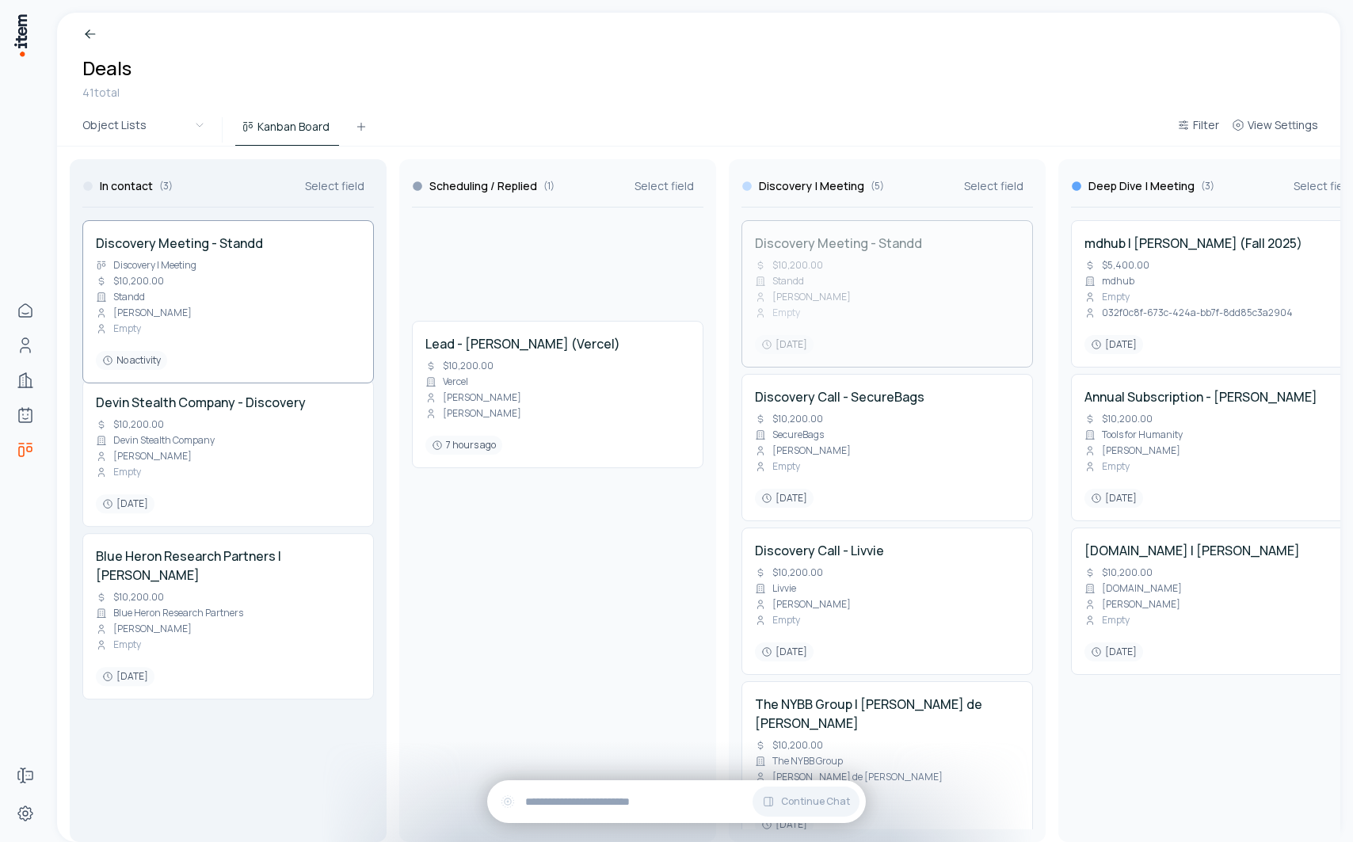
drag, startPoint x: 816, startPoint y: 293, endPoint x: 210, endPoint y: 277, distance: 606.3
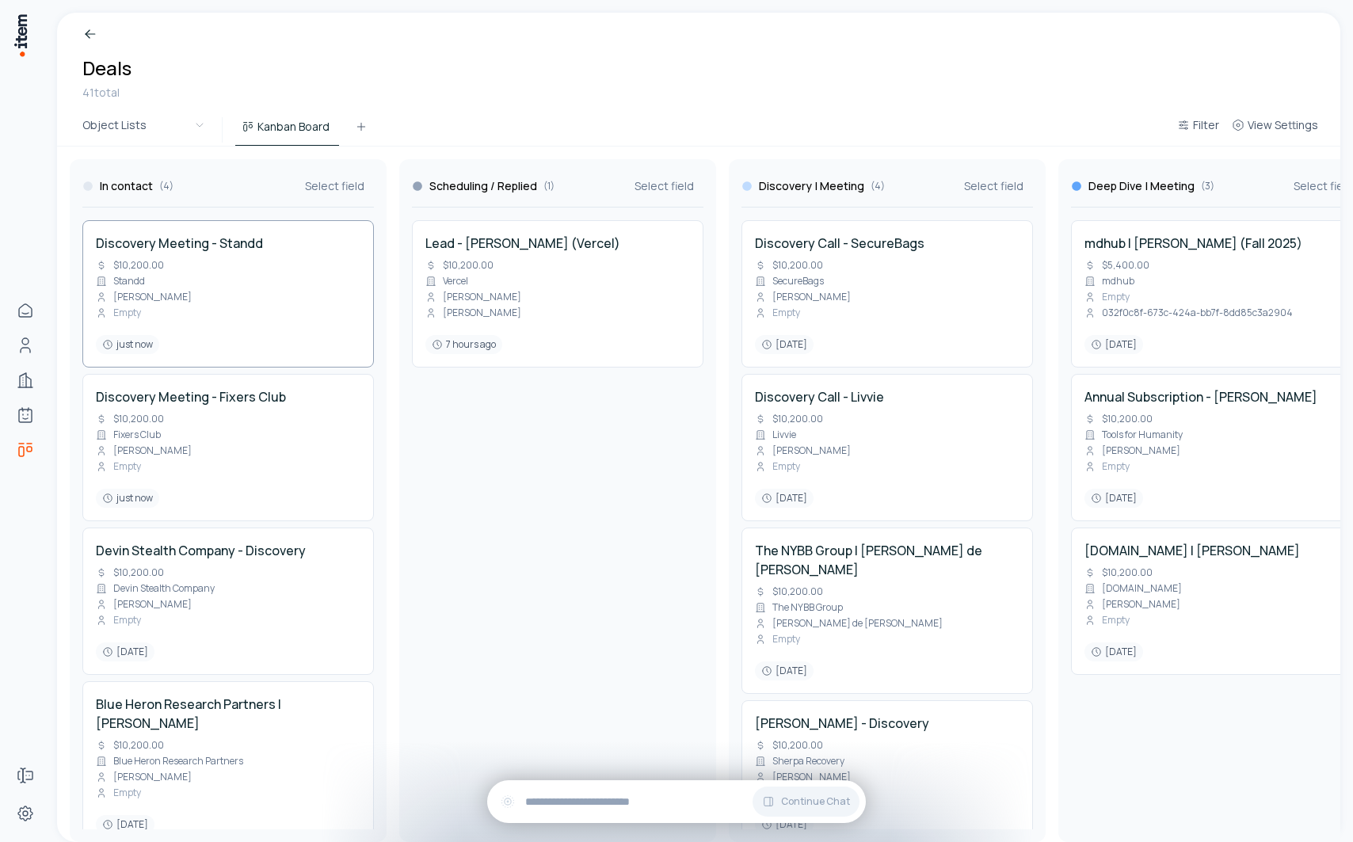
click at [136, 244] on h4 "Discovery Meeting - Standd" at bounding box center [179, 243] width 167 height 19
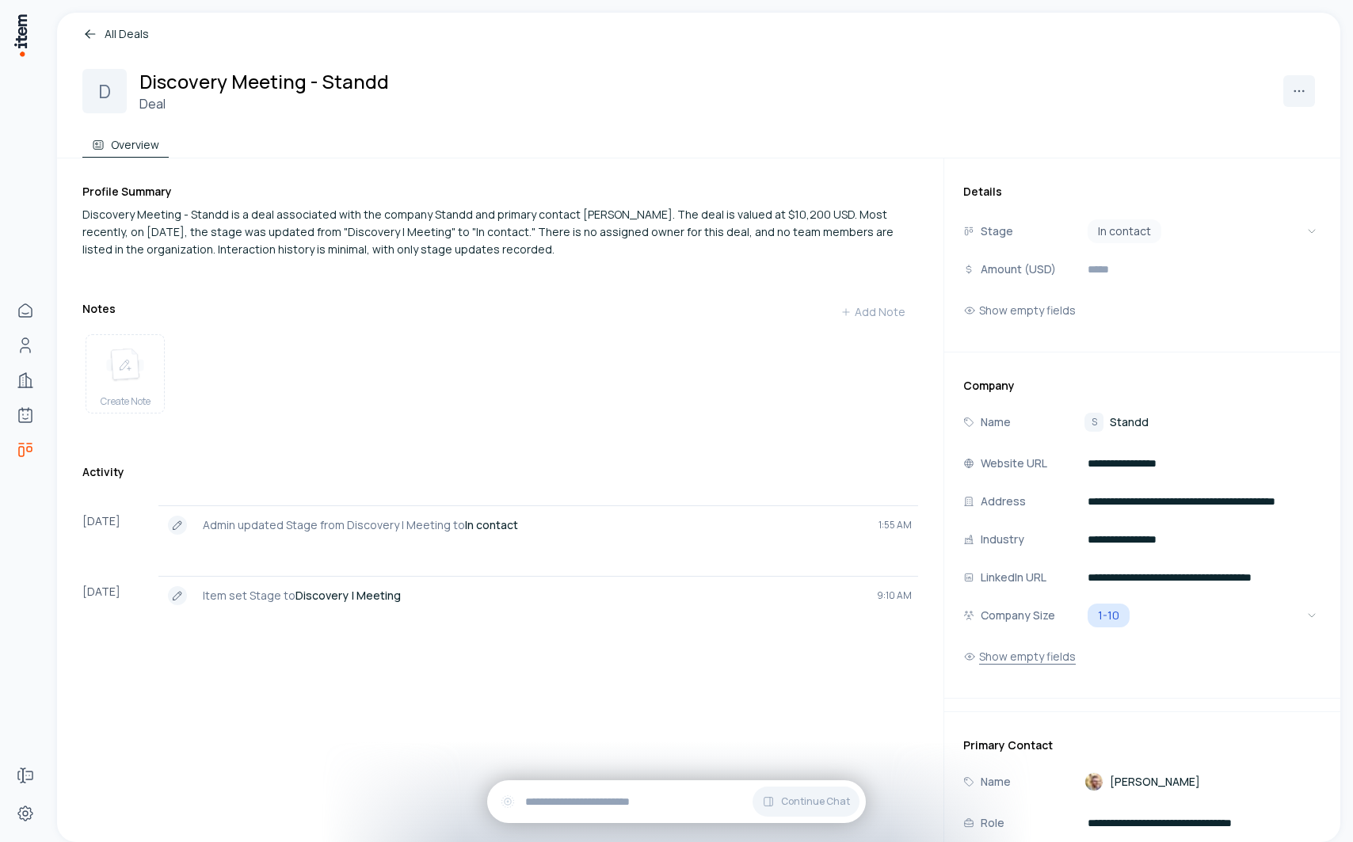
scroll to position [270, 0]
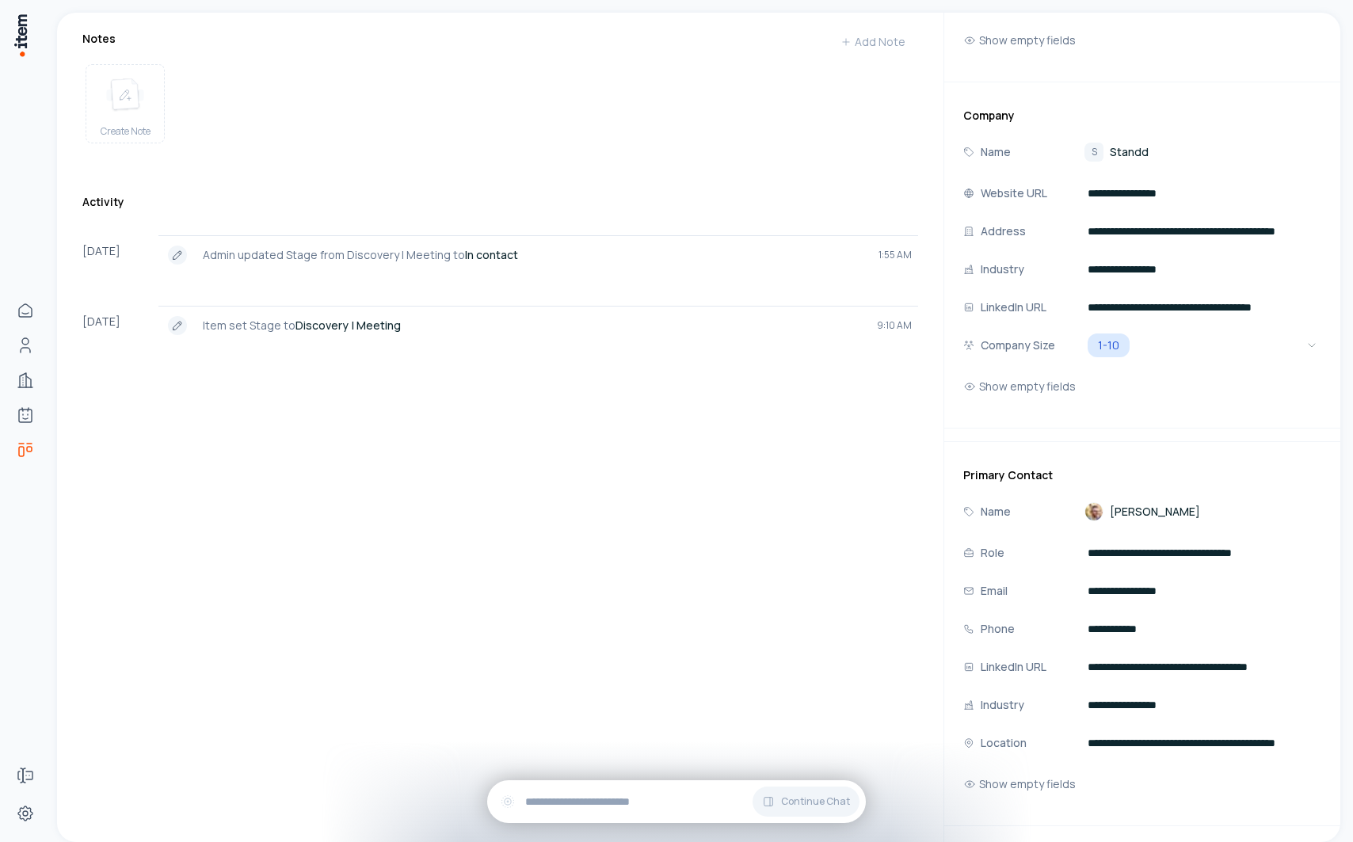
click at [1131, 517] on span "[PERSON_NAME]" at bounding box center [1155, 512] width 90 height 16
